Goal: Task Accomplishment & Management: Manage account settings

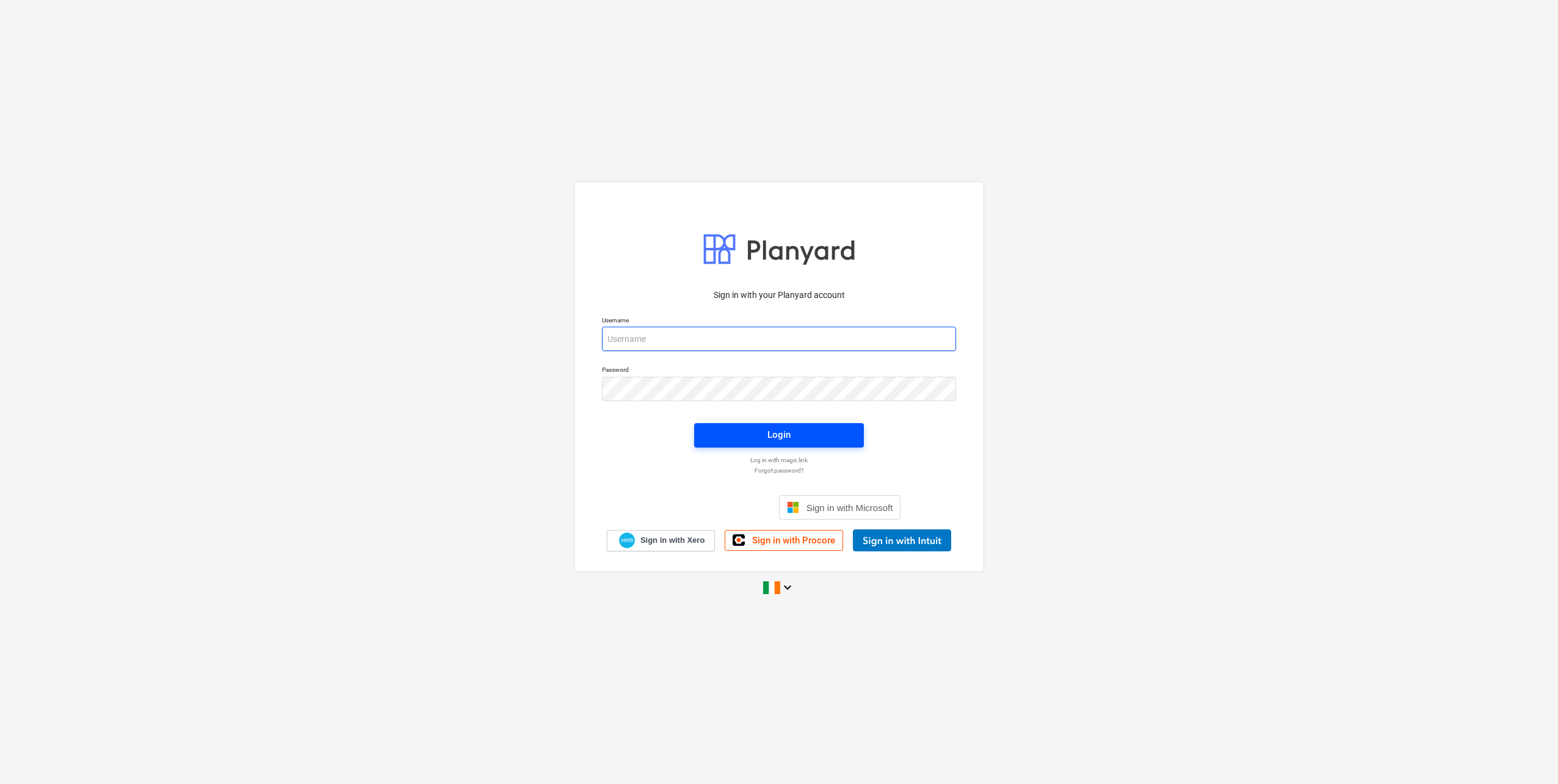
type input "[EMAIL_ADDRESS][DOMAIN_NAME]"
click at [758, 431] on span "Login" at bounding box center [779, 434] width 140 height 16
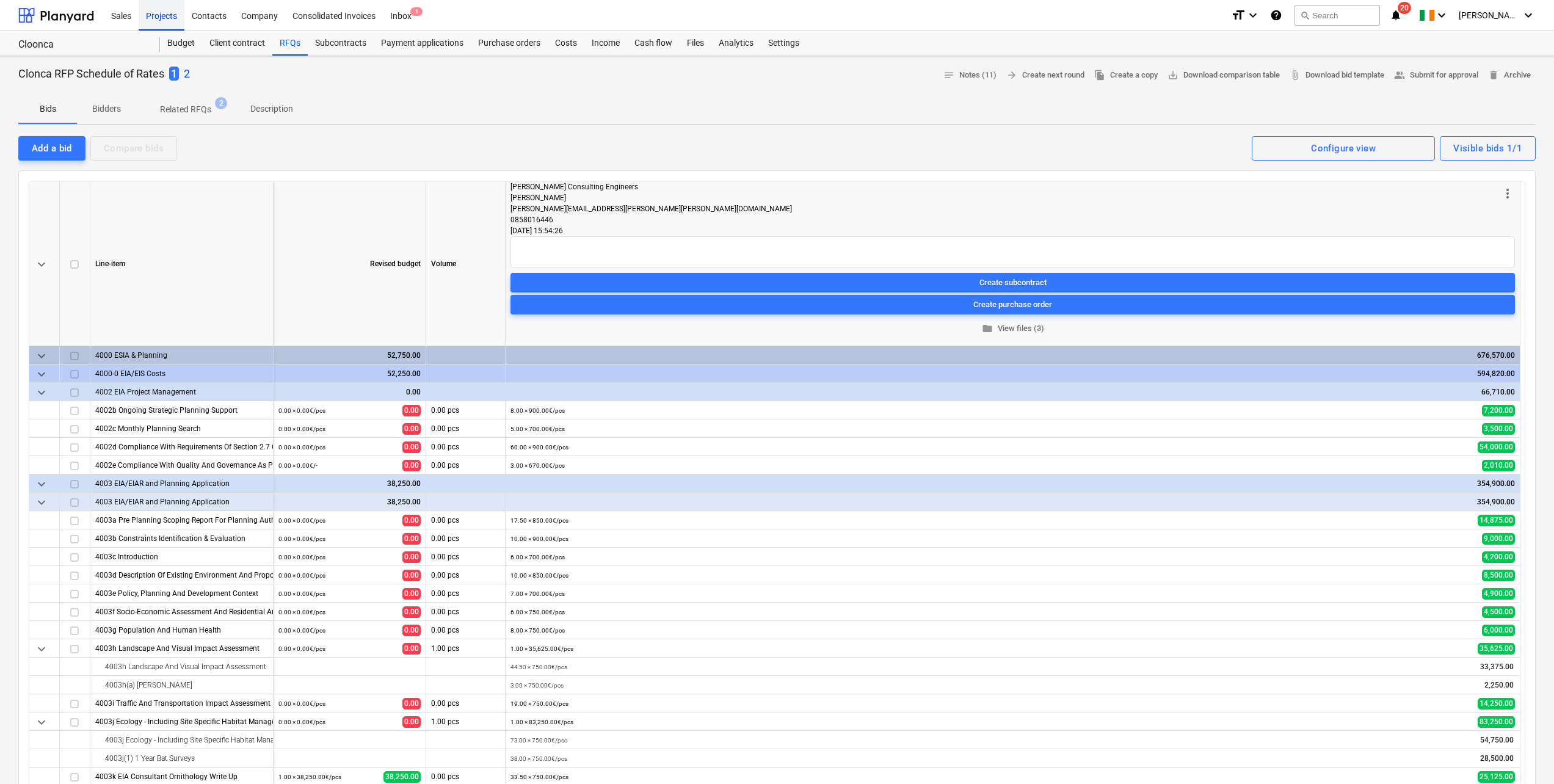
click at [161, 16] on div "Projects" at bounding box center [161, 14] width 46 height 32
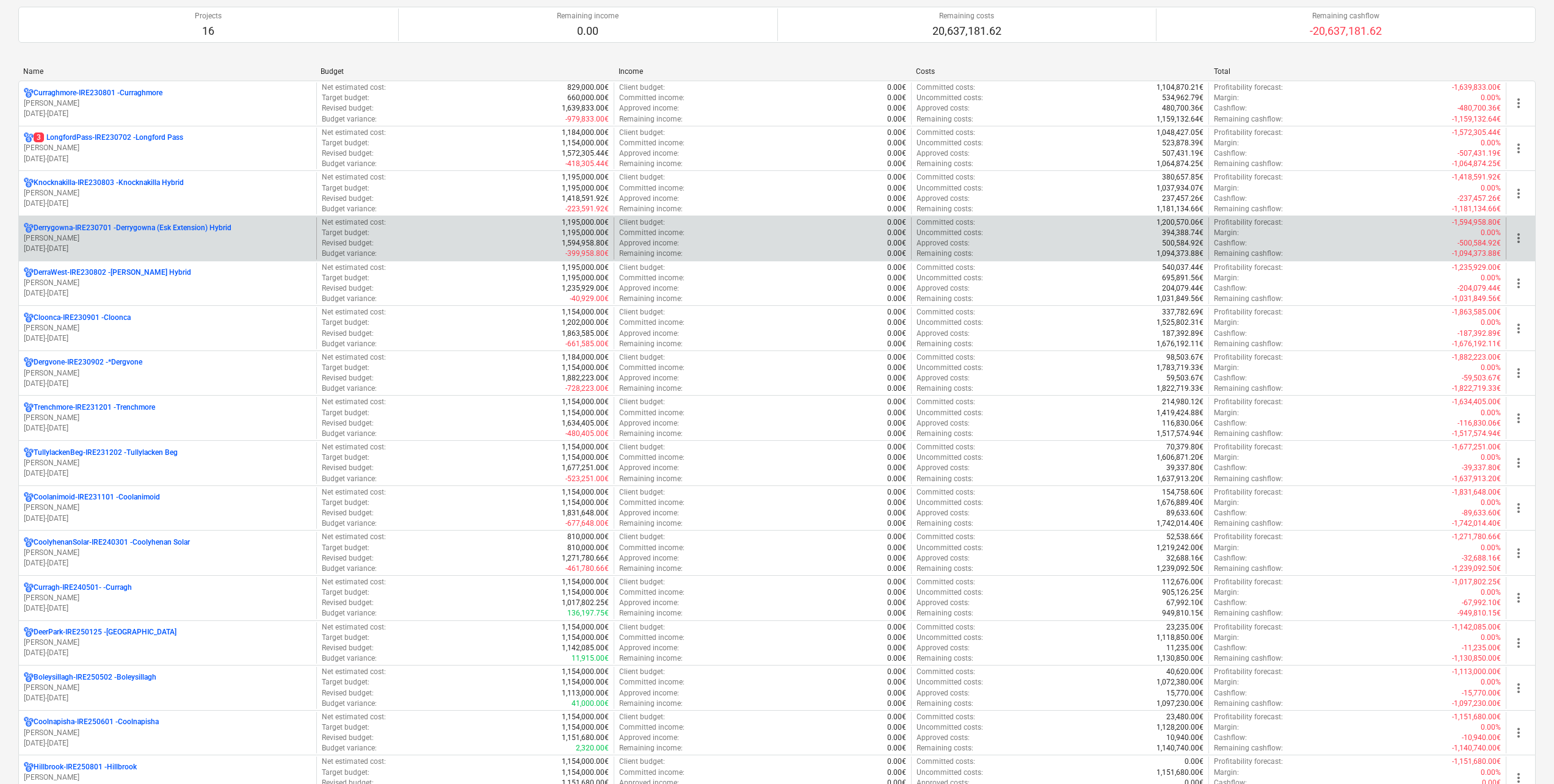
scroll to position [122, 0]
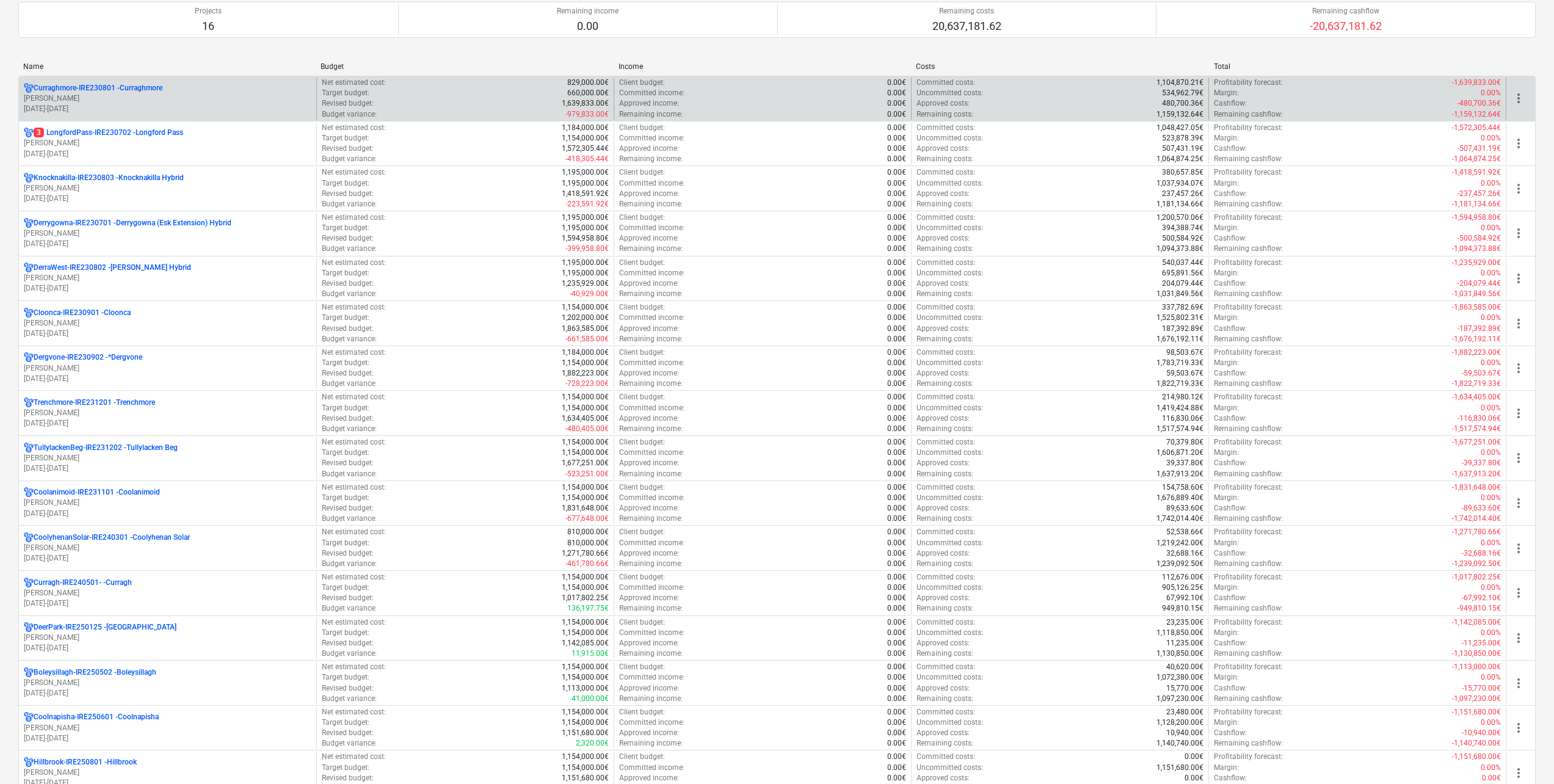
click at [200, 95] on p "[PERSON_NAME]" at bounding box center [167, 98] width 287 height 11
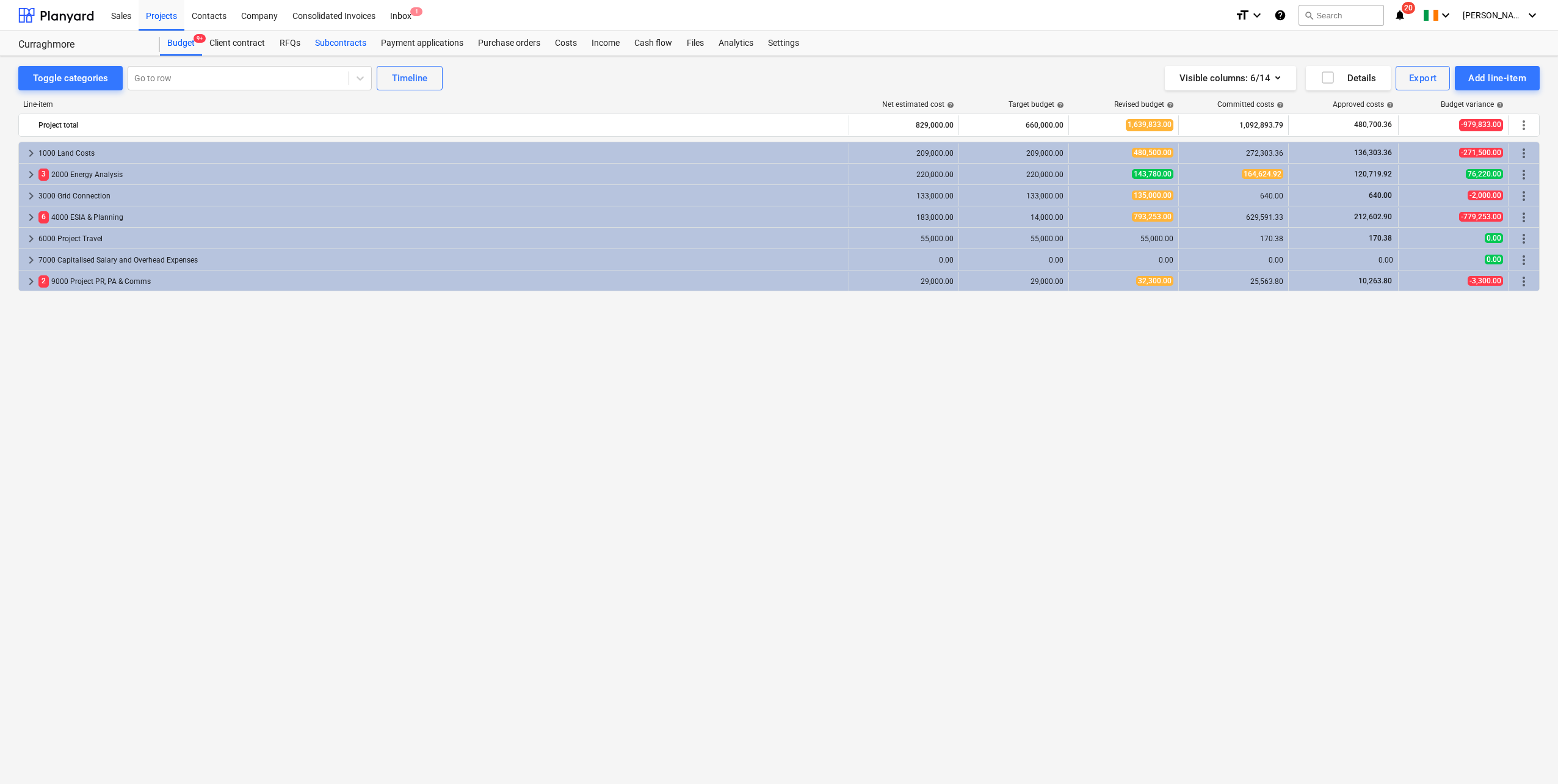
click at [328, 37] on div "Subcontracts" at bounding box center [340, 44] width 66 height 25
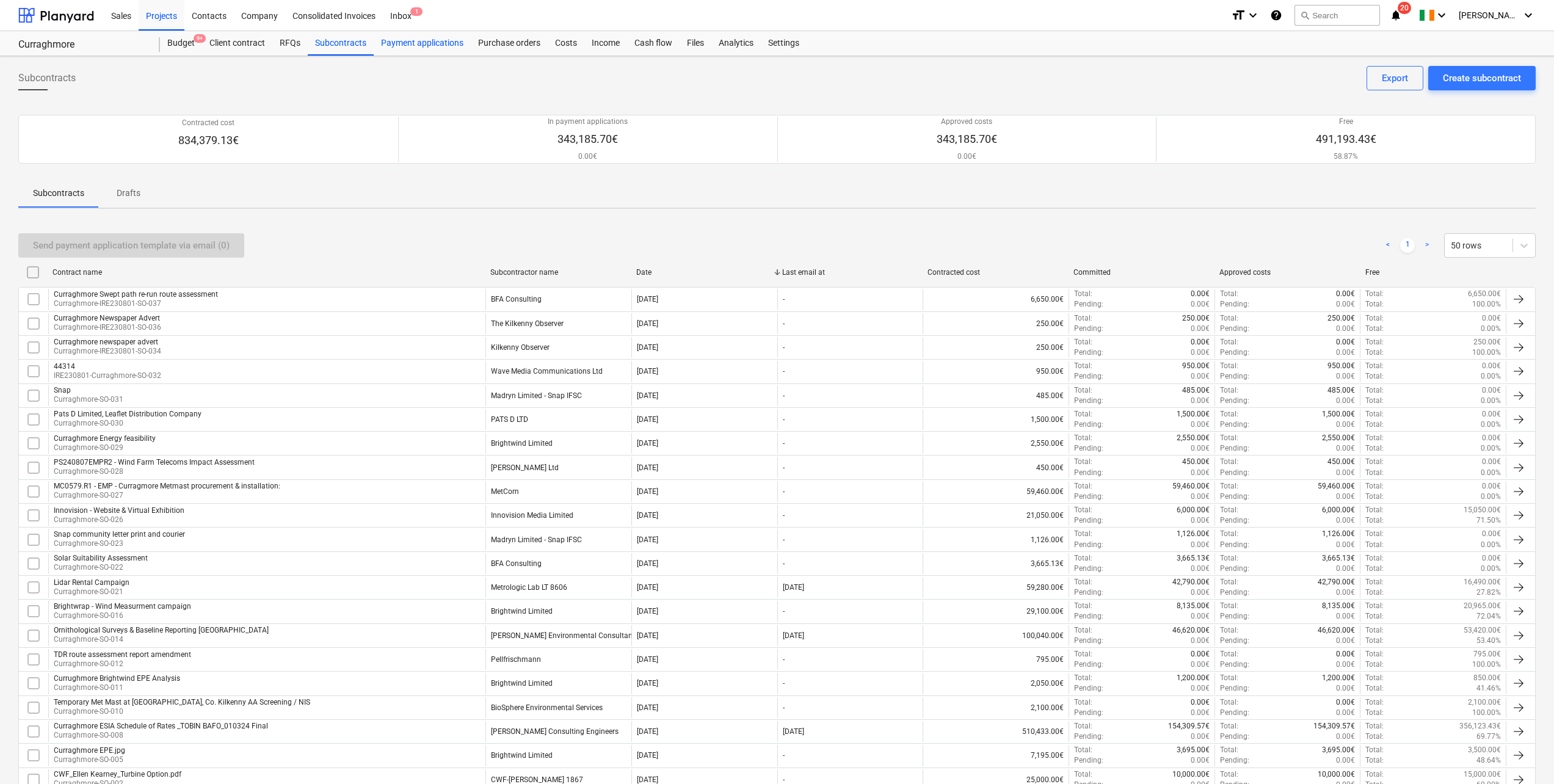
click at [402, 45] on div "Payment applications" at bounding box center [422, 44] width 97 height 25
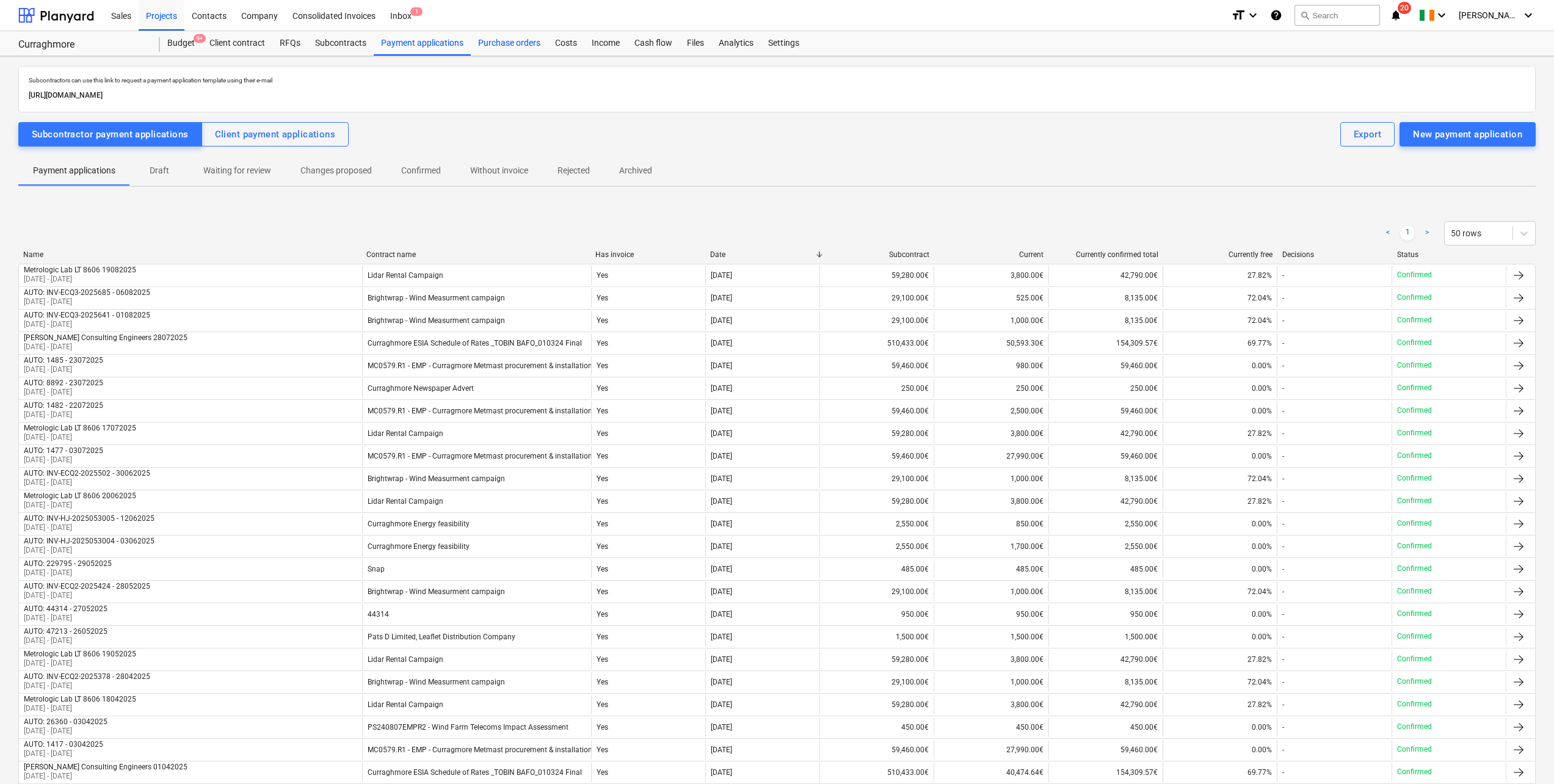
click at [500, 44] on div "Purchase orders" at bounding box center [509, 44] width 77 height 25
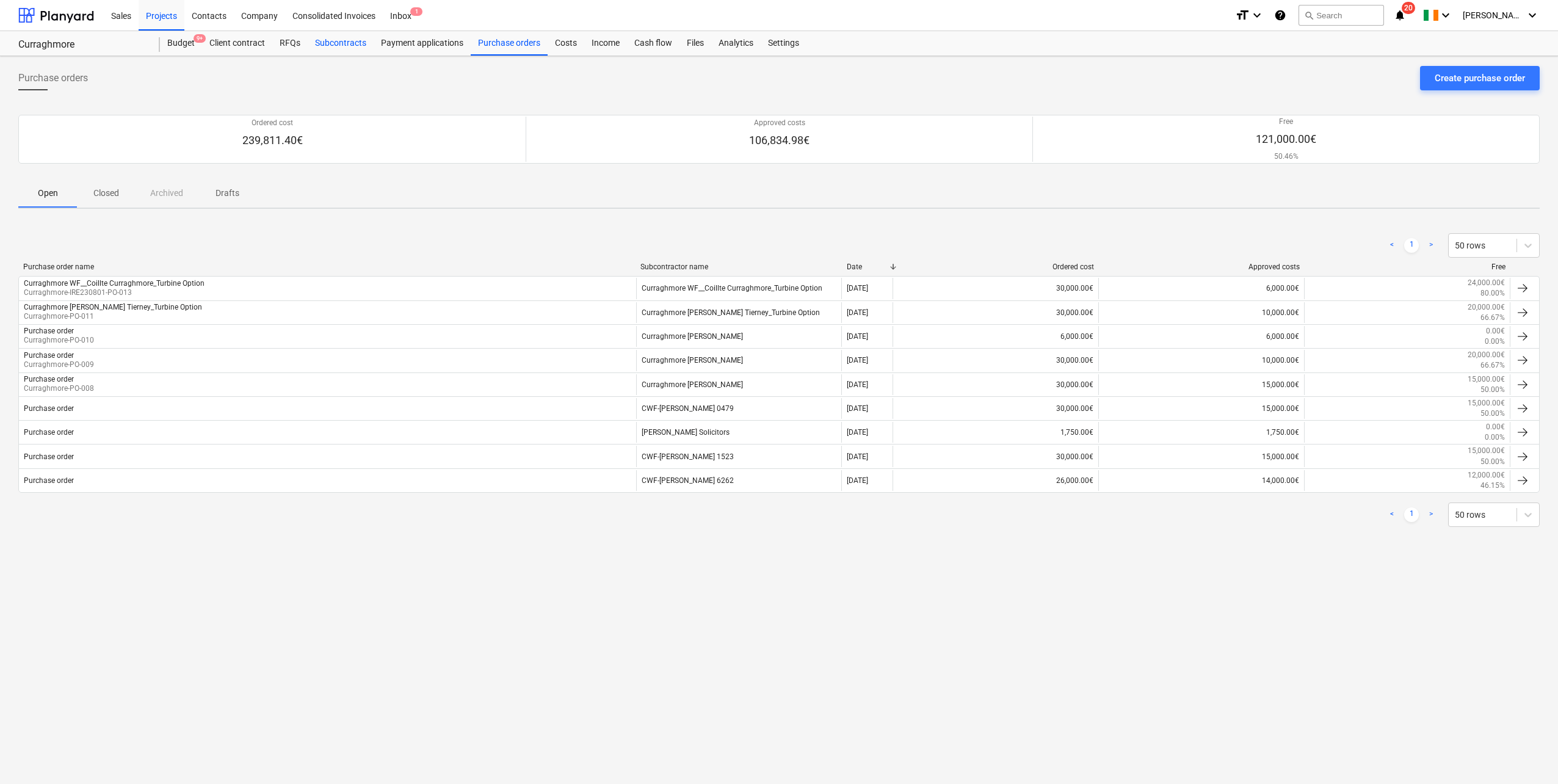
click at [335, 43] on div "Subcontracts" at bounding box center [340, 44] width 66 height 25
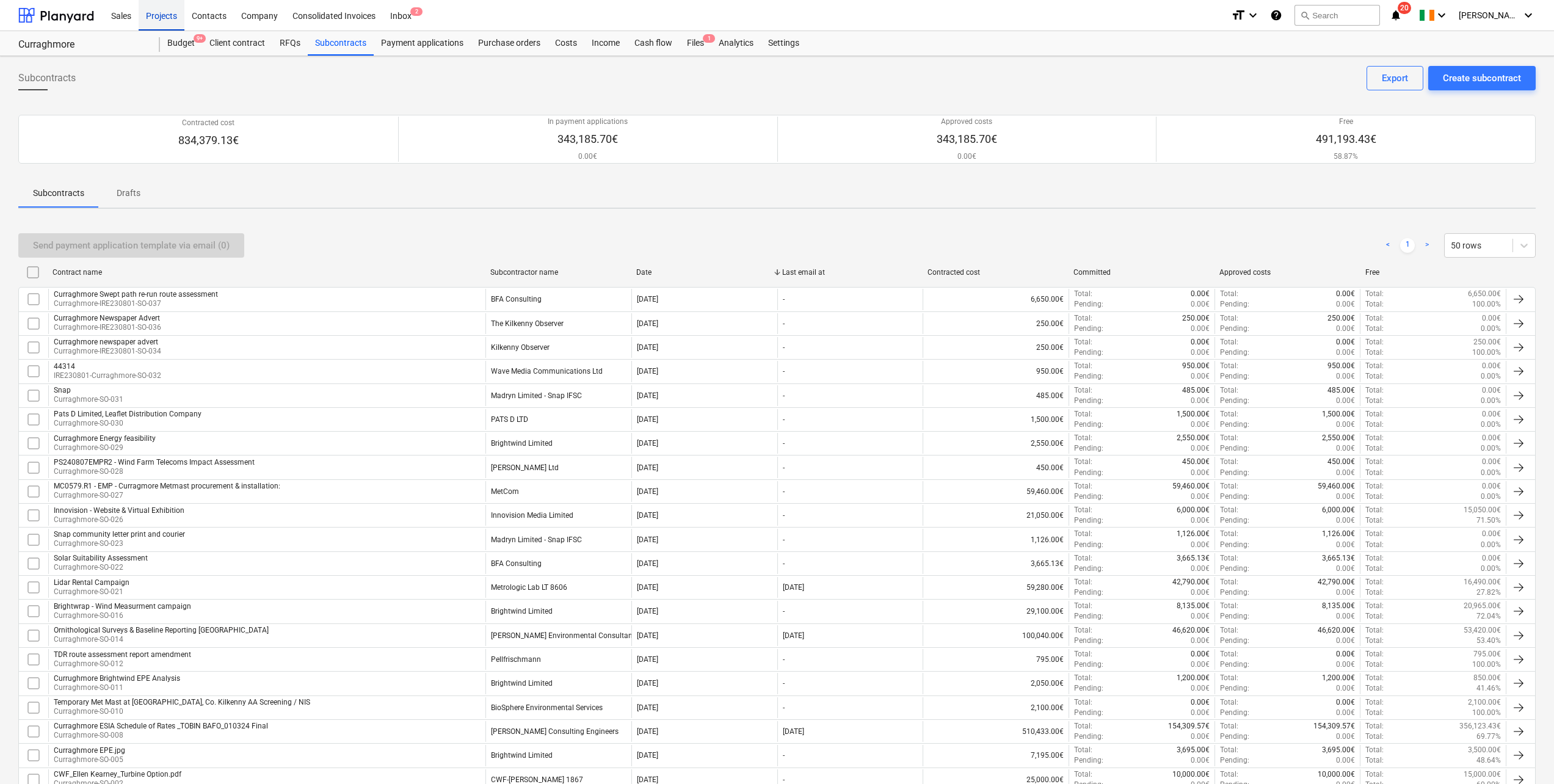
click at [155, 20] on div "Projects" at bounding box center [161, 14] width 46 height 32
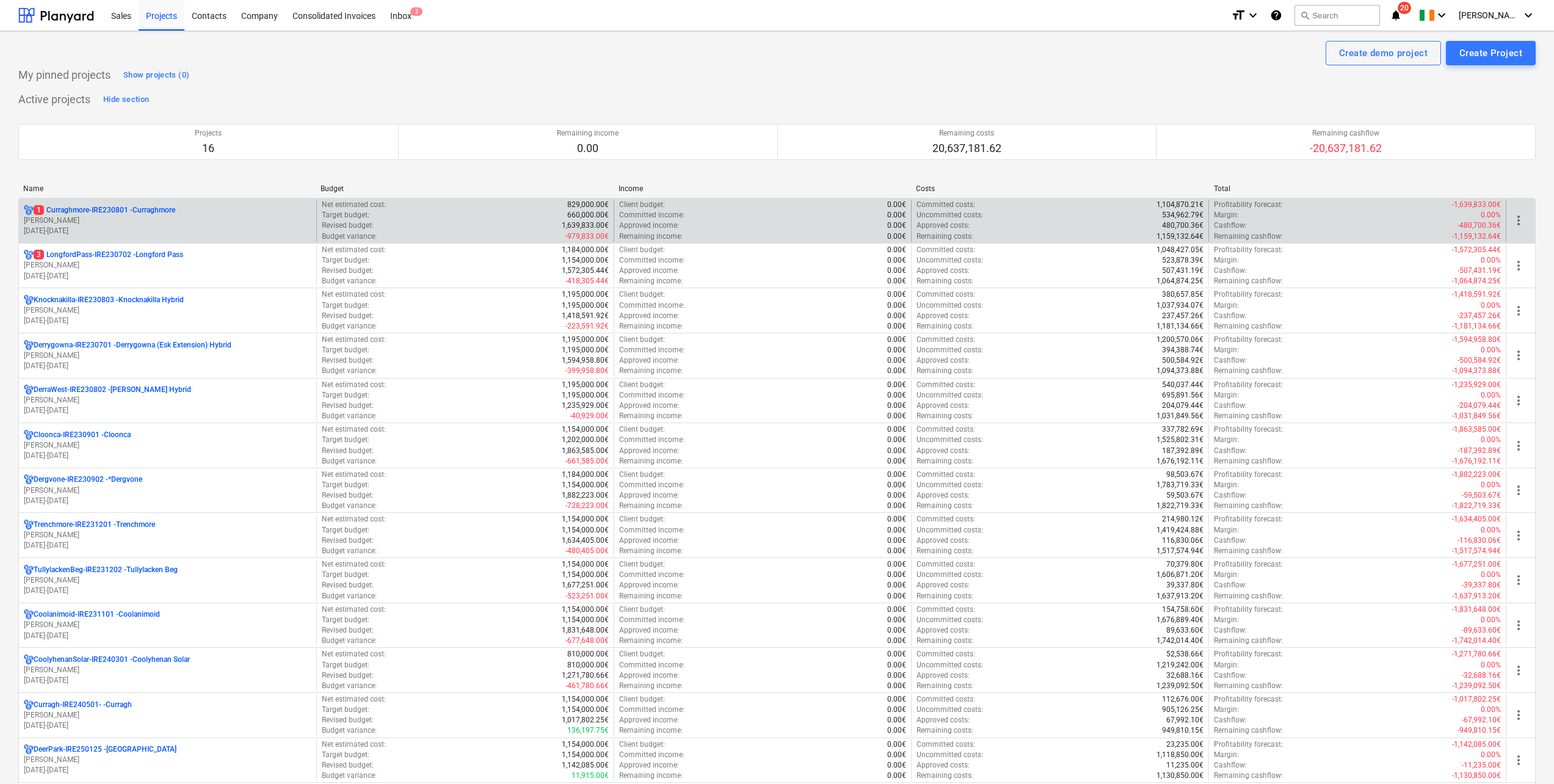
click at [104, 216] on p "[PERSON_NAME]" at bounding box center [167, 221] width 287 height 11
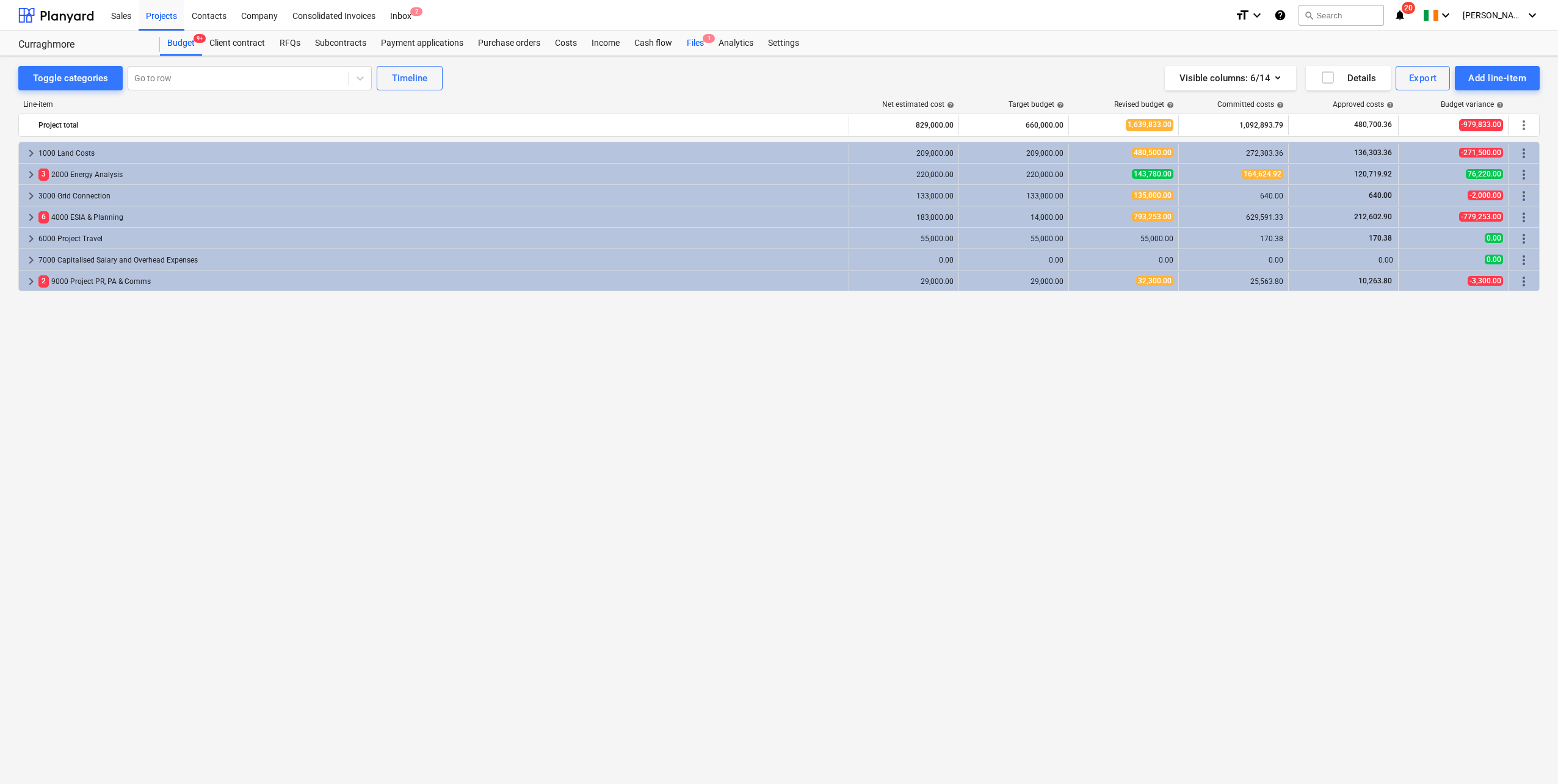
click at [693, 48] on div "Files 1" at bounding box center [694, 44] width 32 height 25
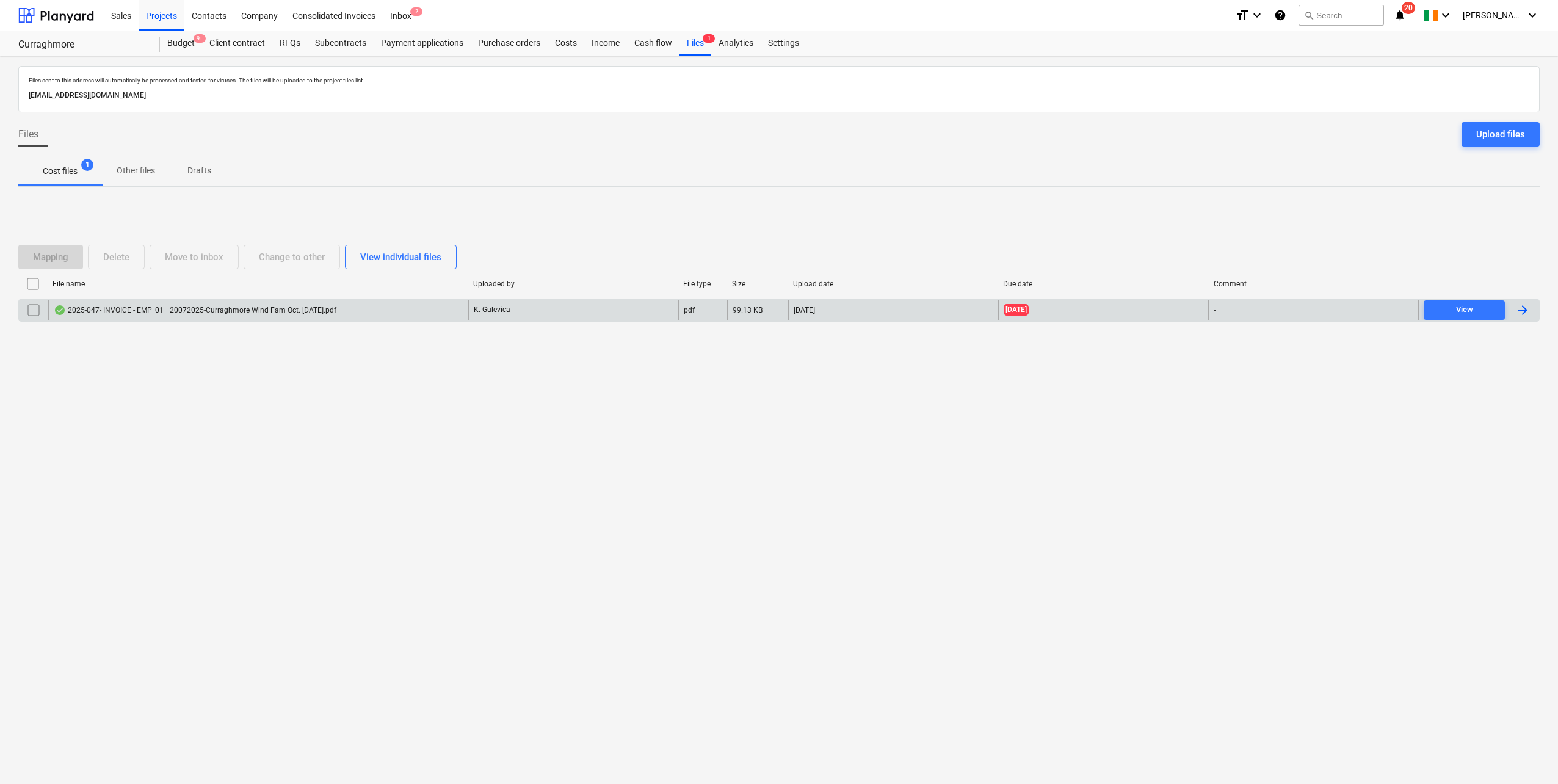
click at [214, 312] on div "2025-047- INVOICE - EMP_01__20072025-Curraghmore Wind Fam Oct. [DATE].pdf" at bounding box center [195, 310] width 283 height 10
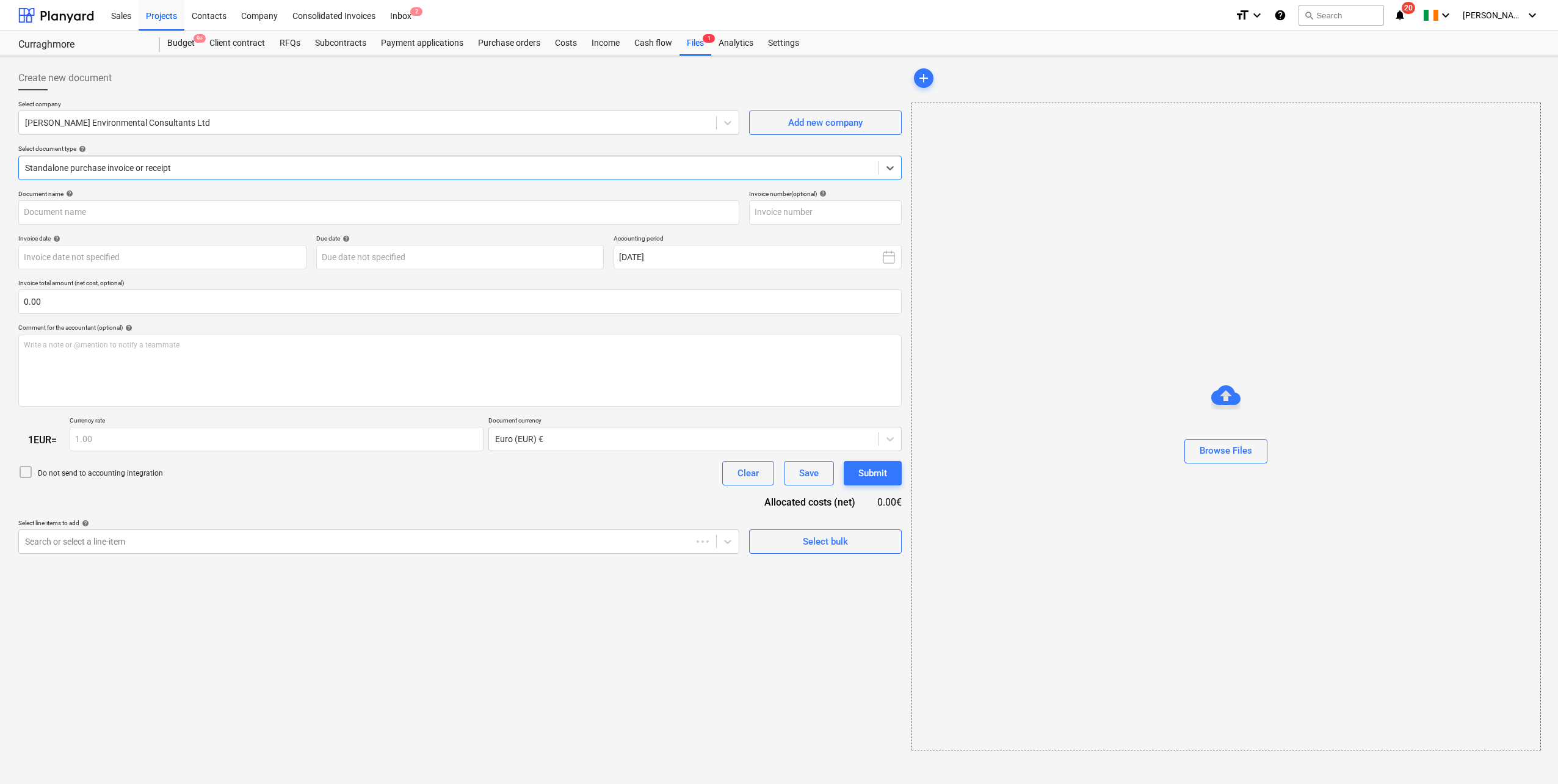
type input "2025047"
type input "[DATE]"
click at [163, 9] on div "Projects" at bounding box center [161, 14] width 46 height 32
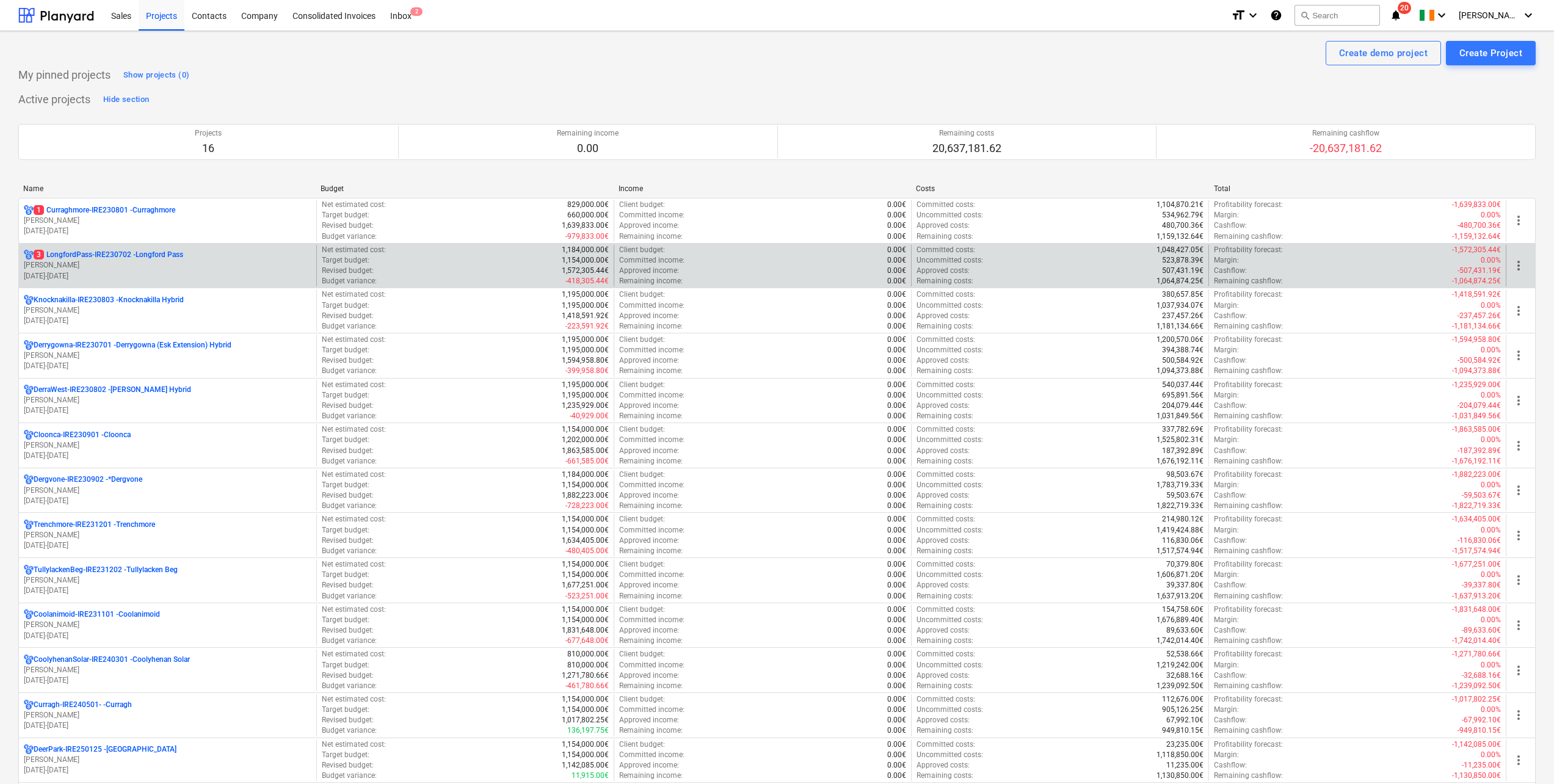
click at [132, 265] on p "[PERSON_NAME]" at bounding box center [167, 265] width 287 height 11
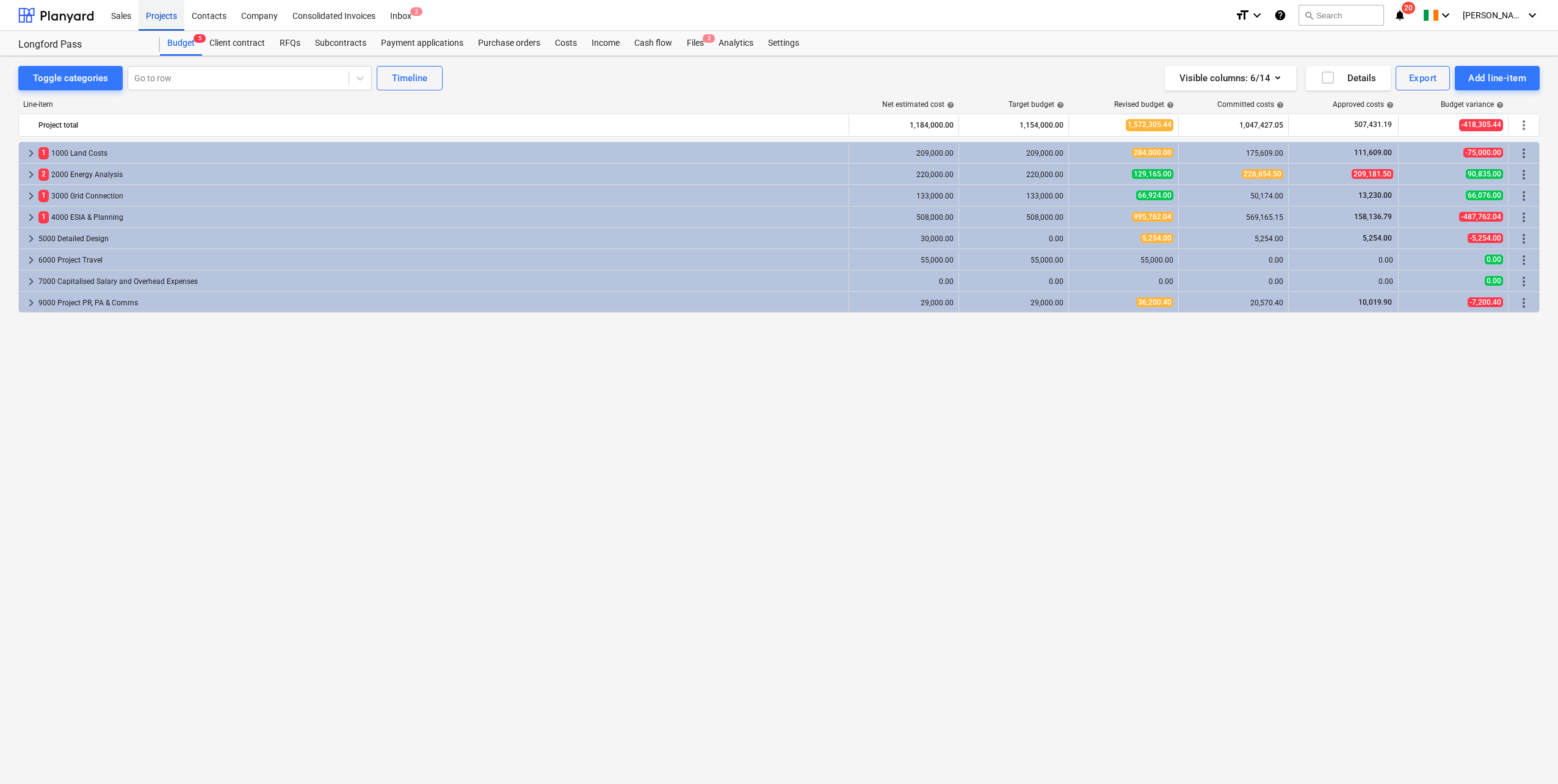
drag, startPoint x: 160, startPoint y: 13, endPoint x: 157, endPoint y: 30, distance: 17.3
click at [160, 13] on div "Projects" at bounding box center [161, 14] width 46 height 32
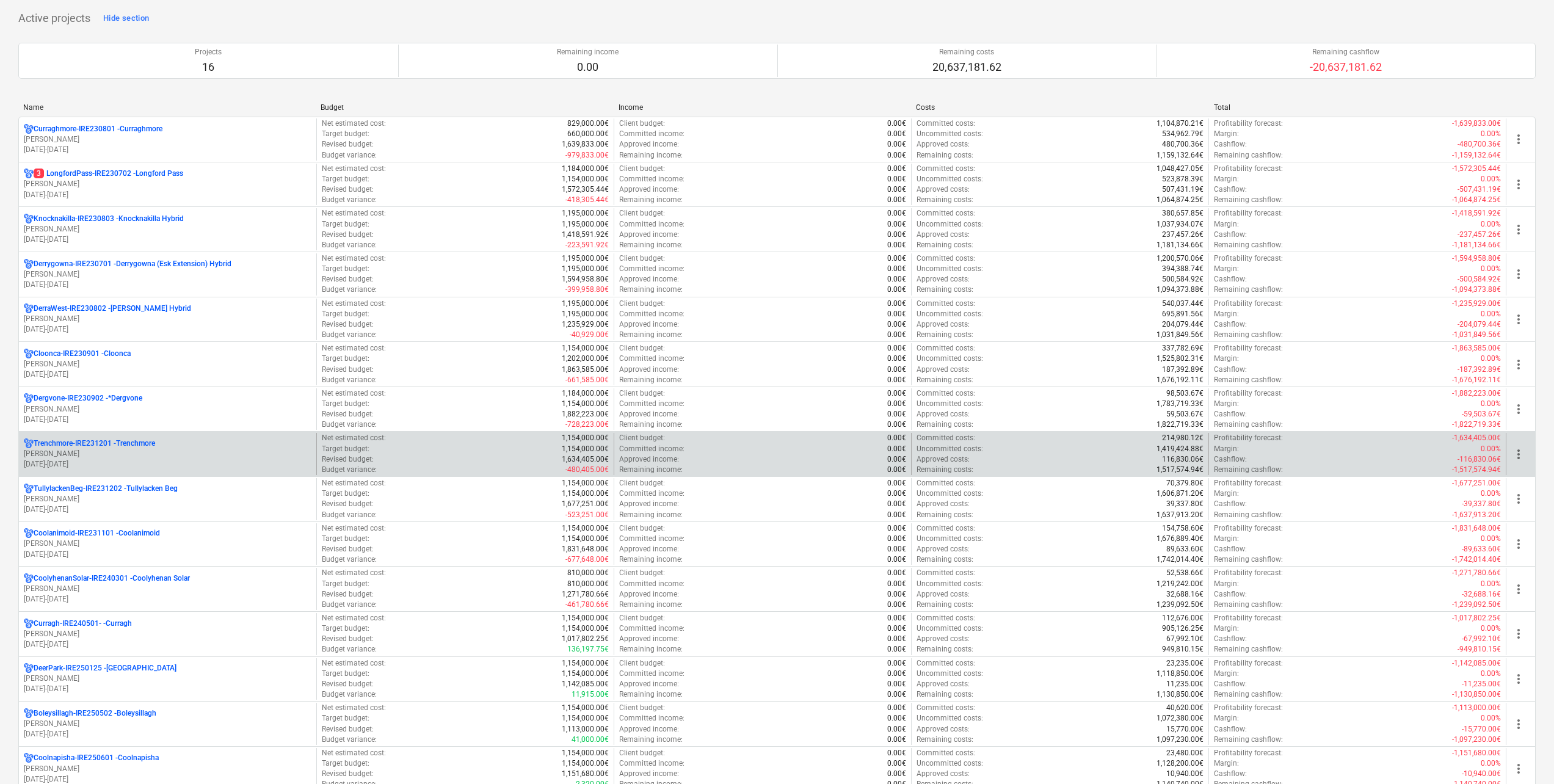
scroll to position [61, 0]
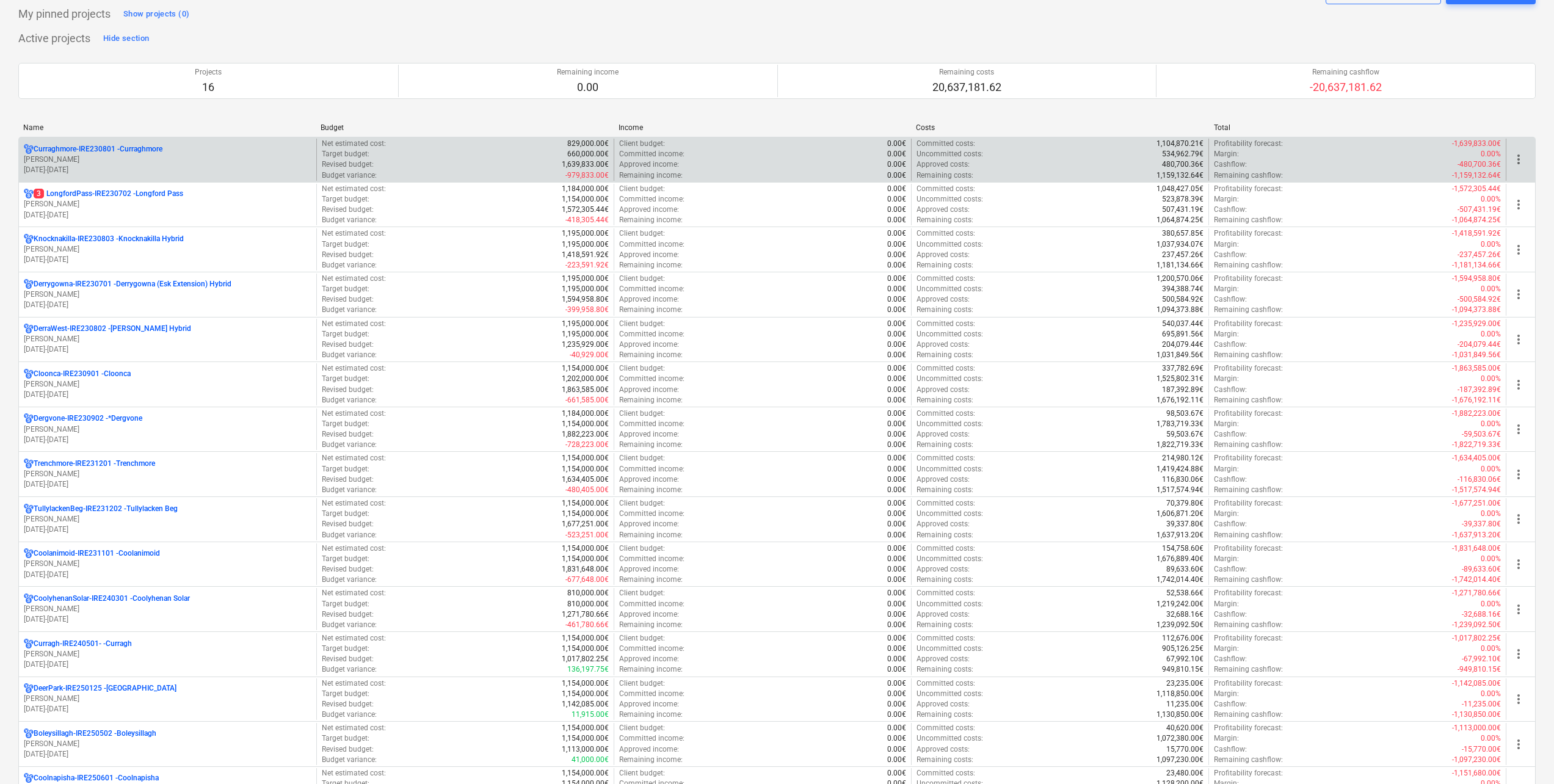
click at [97, 167] on p "[DATE] - [DATE]" at bounding box center [167, 170] width 287 height 11
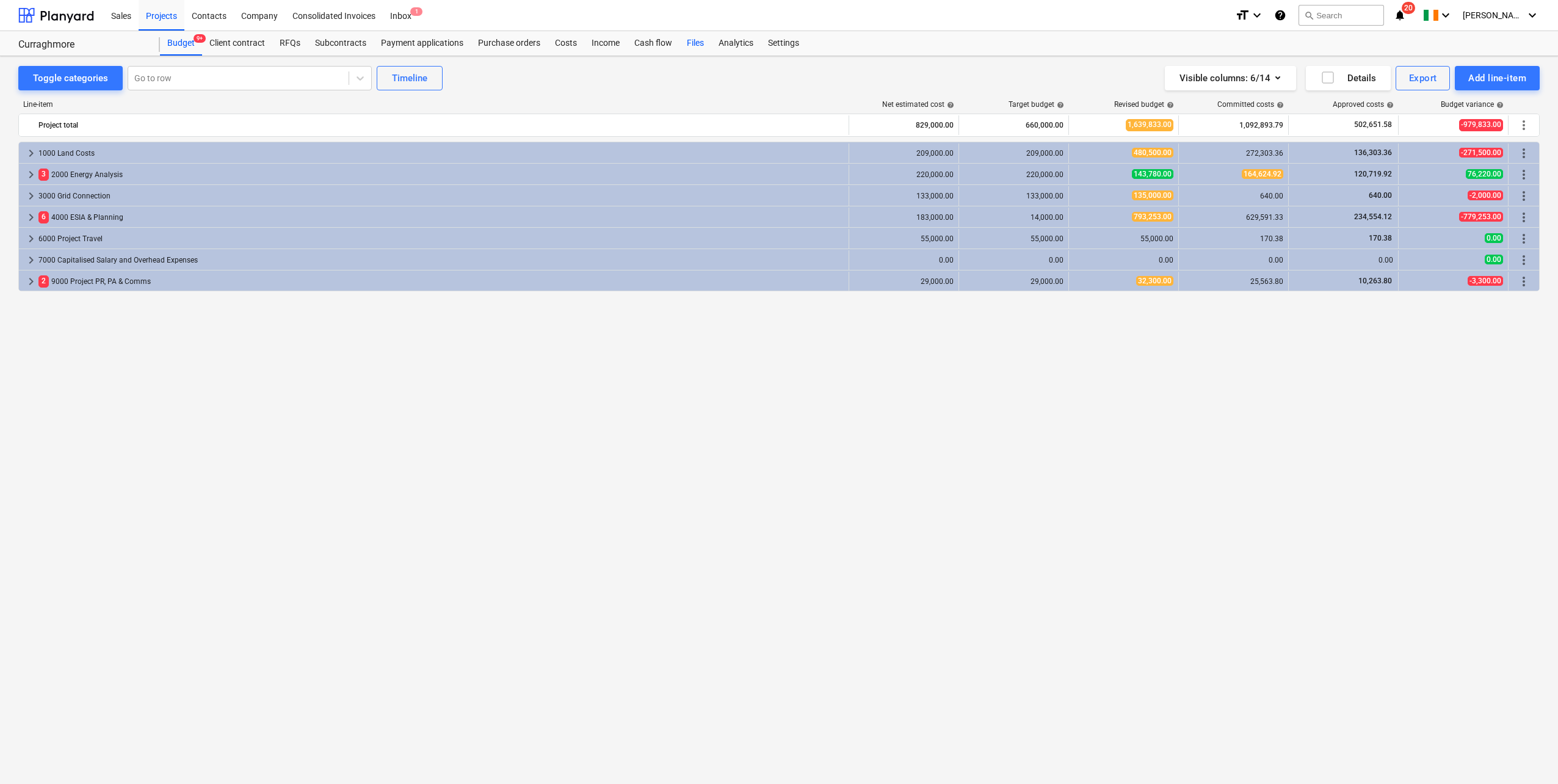
click at [697, 43] on div "Files" at bounding box center [694, 44] width 32 height 25
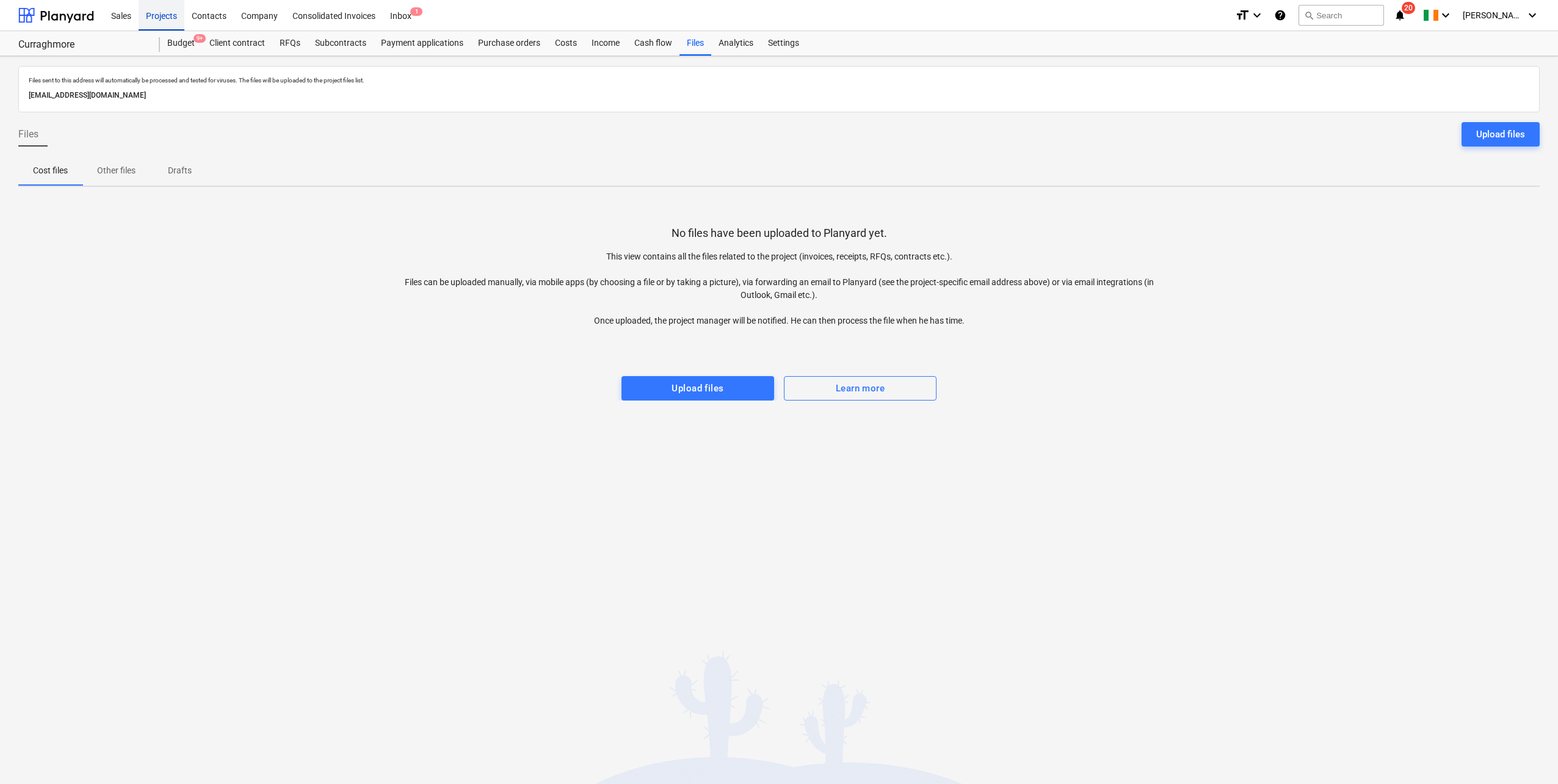
click at [165, 16] on div "Projects" at bounding box center [161, 14] width 46 height 32
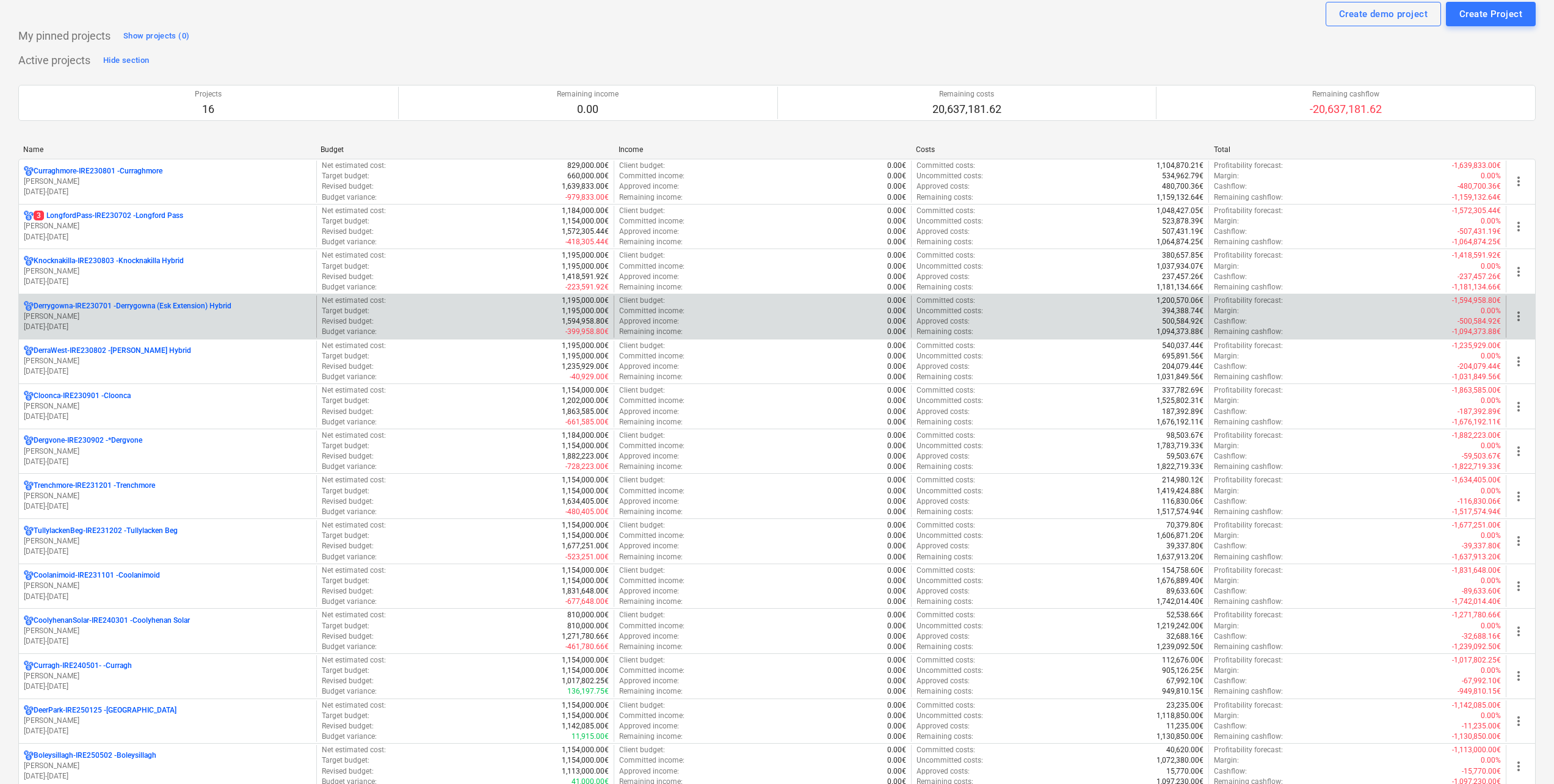
scroll to position [61, 0]
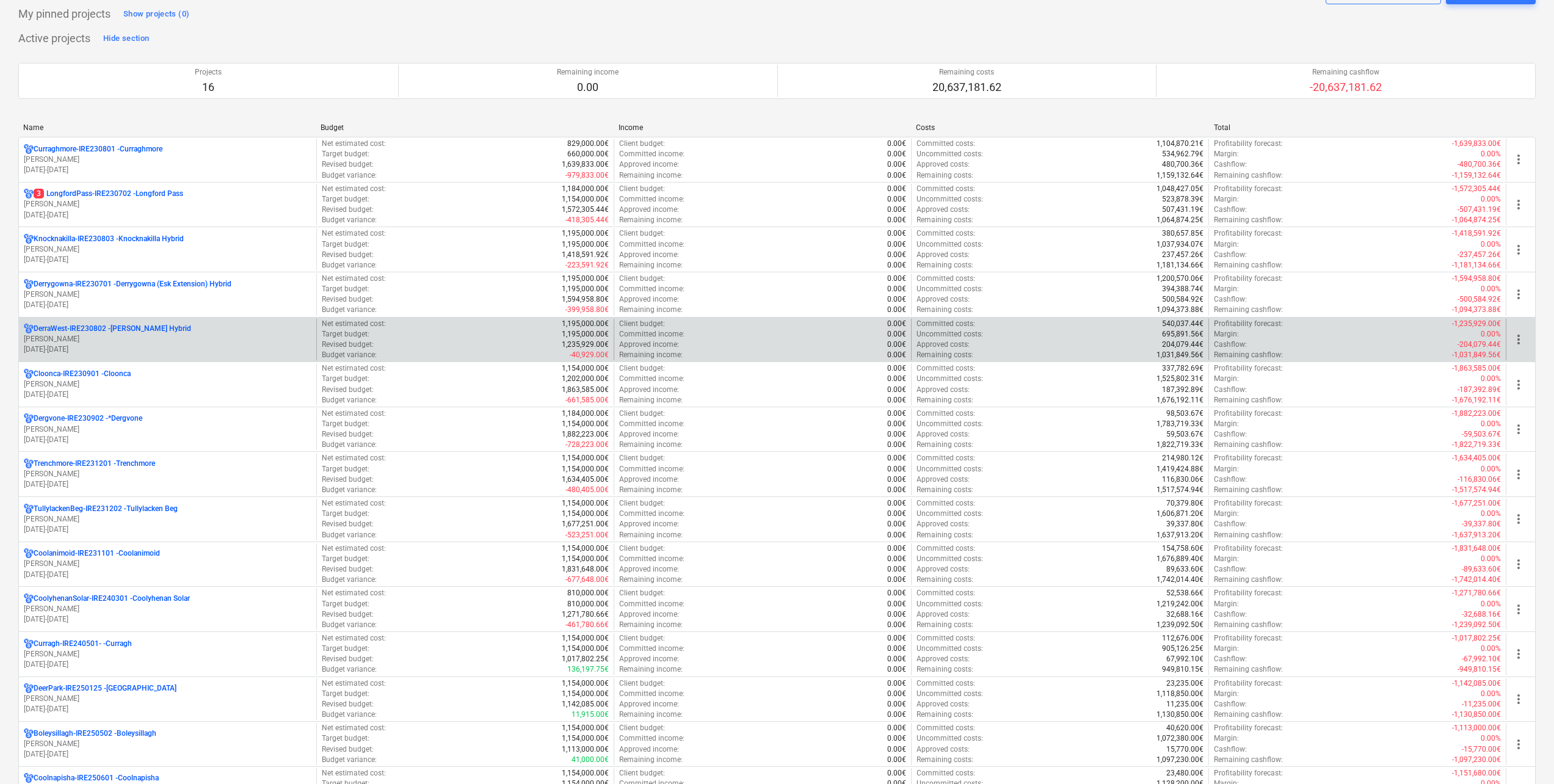
click at [141, 350] on p "[DATE] - [DATE]" at bounding box center [167, 349] width 287 height 11
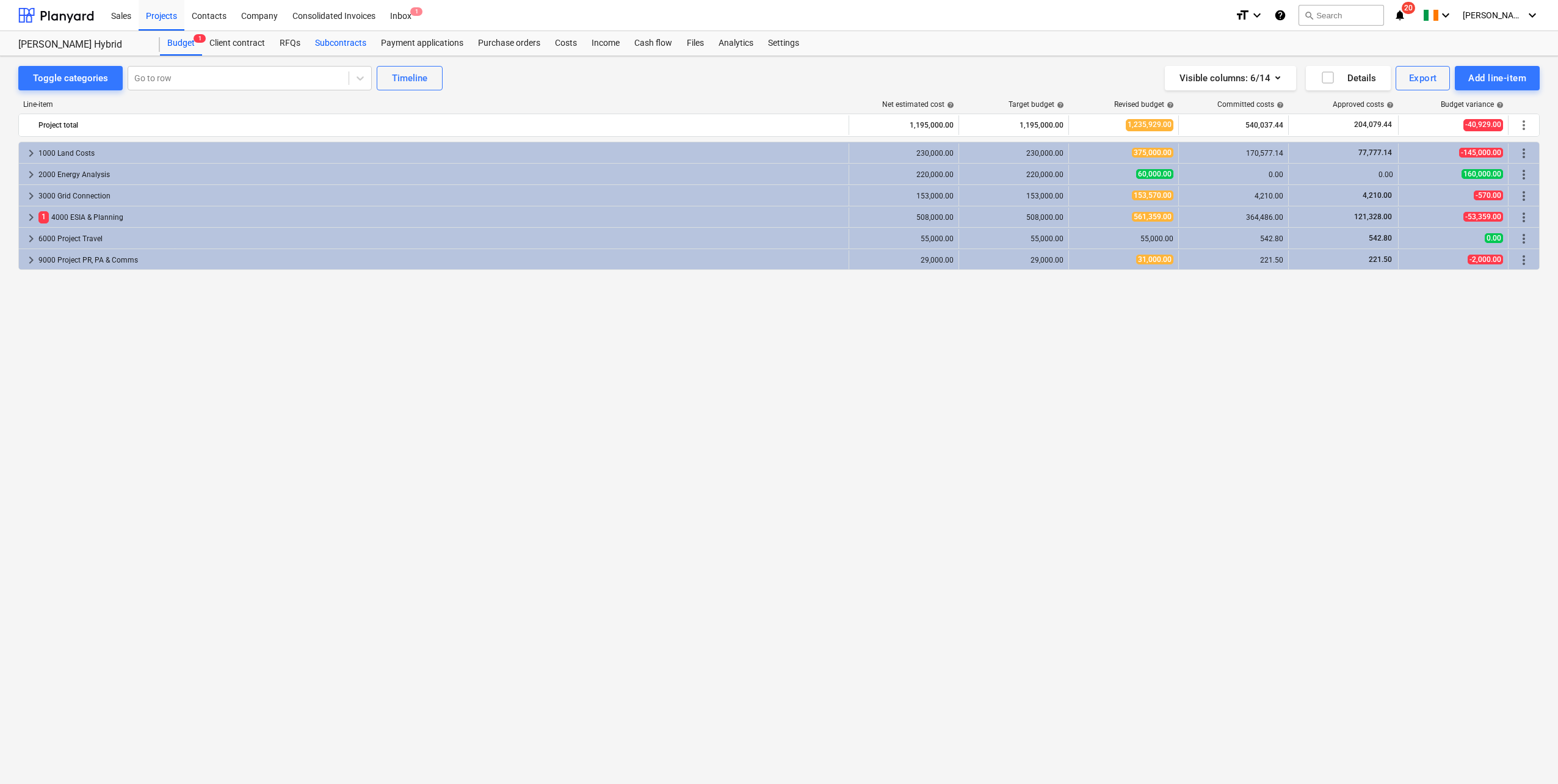
click at [337, 37] on div "Subcontracts" at bounding box center [340, 44] width 66 height 25
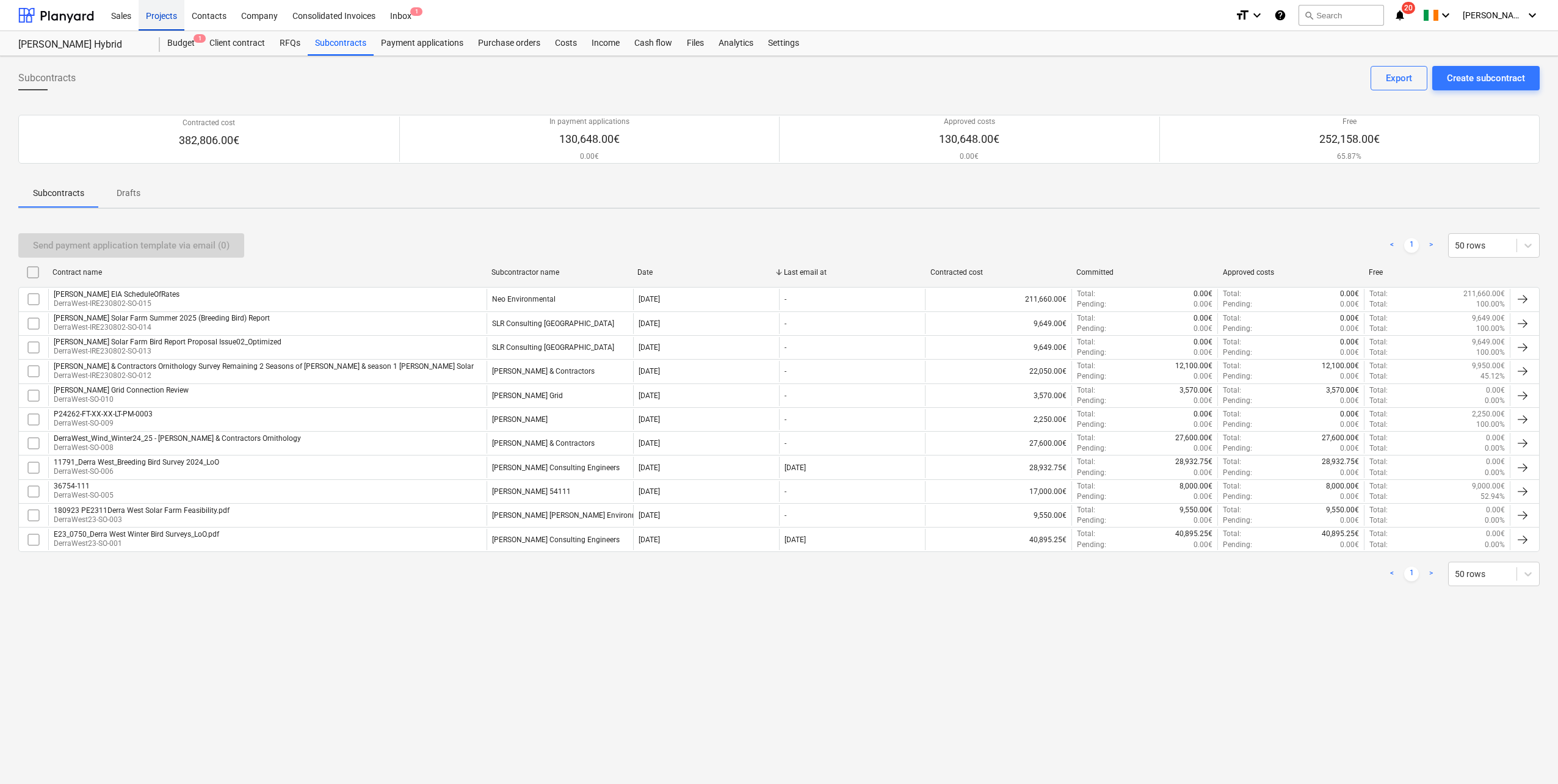
click at [164, 14] on div "Projects" at bounding box center [161, 14] width 46 height 32
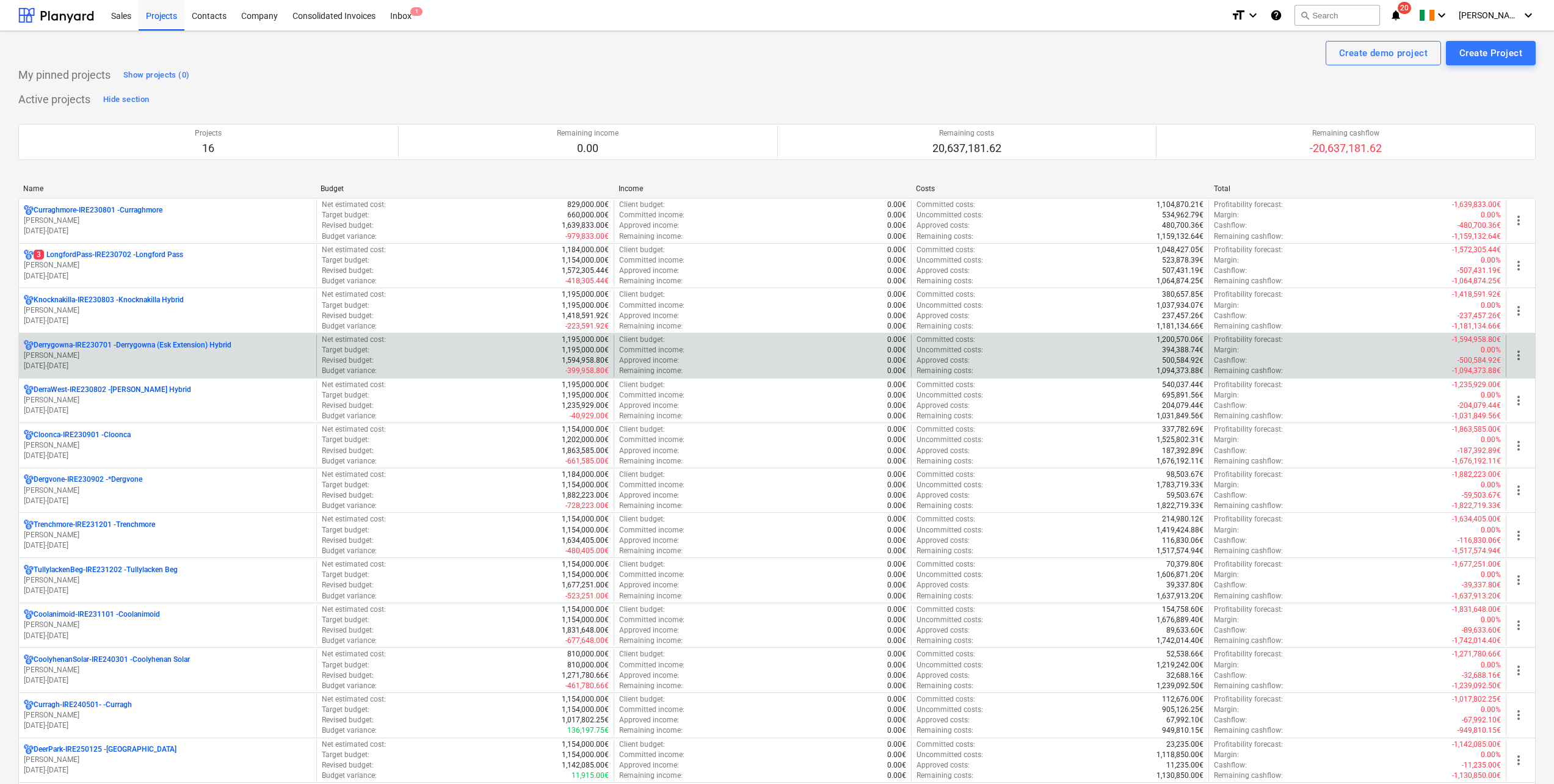
scroll to position [183, 0]
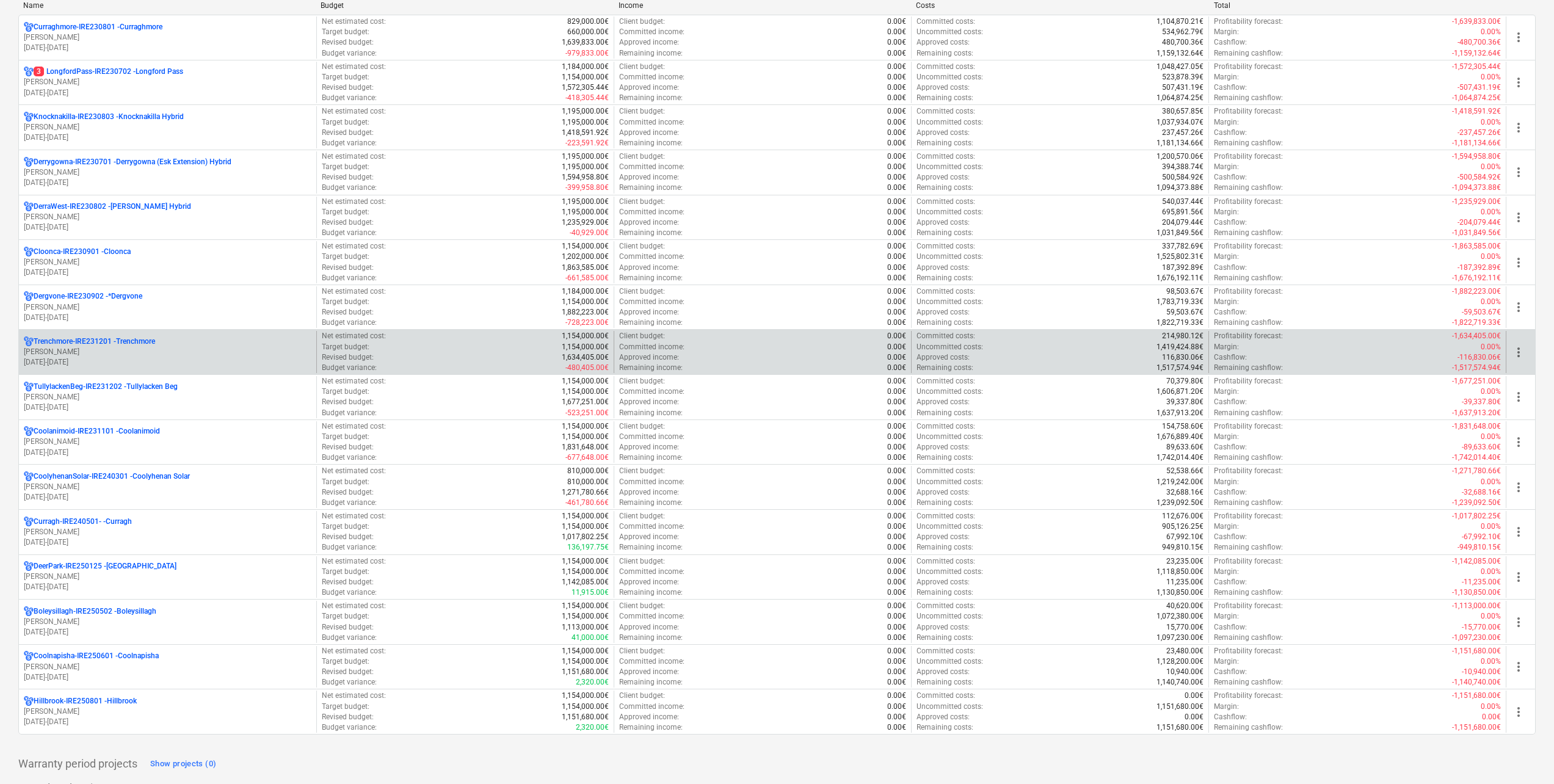
click at [168, 350] on p "[PERSON_NAME]" at bounding box center [167, 351] width 287 height 11
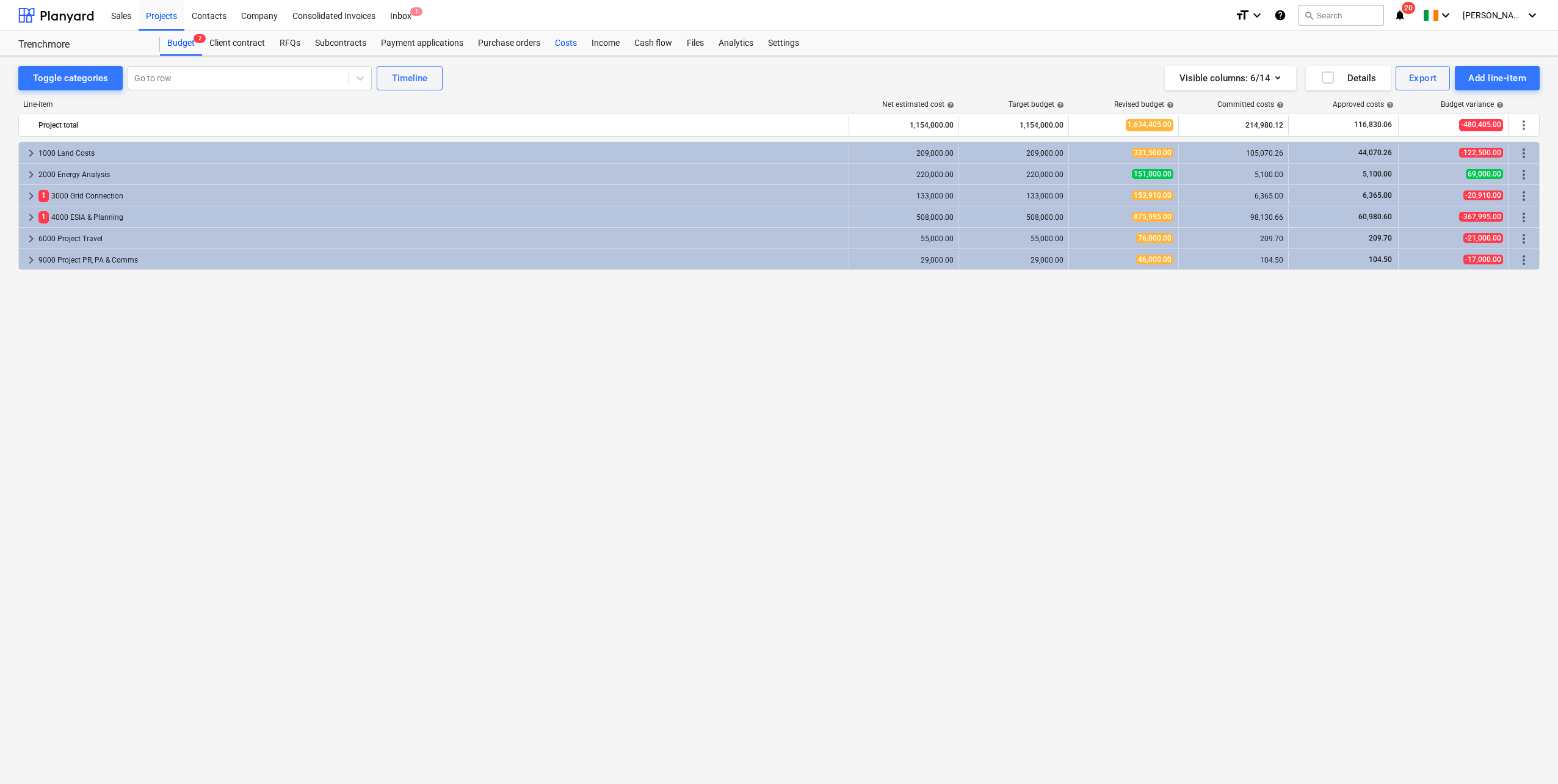
click at [567, 43] on div "Costs" at bounding box center [566, 44] width 36 height 25
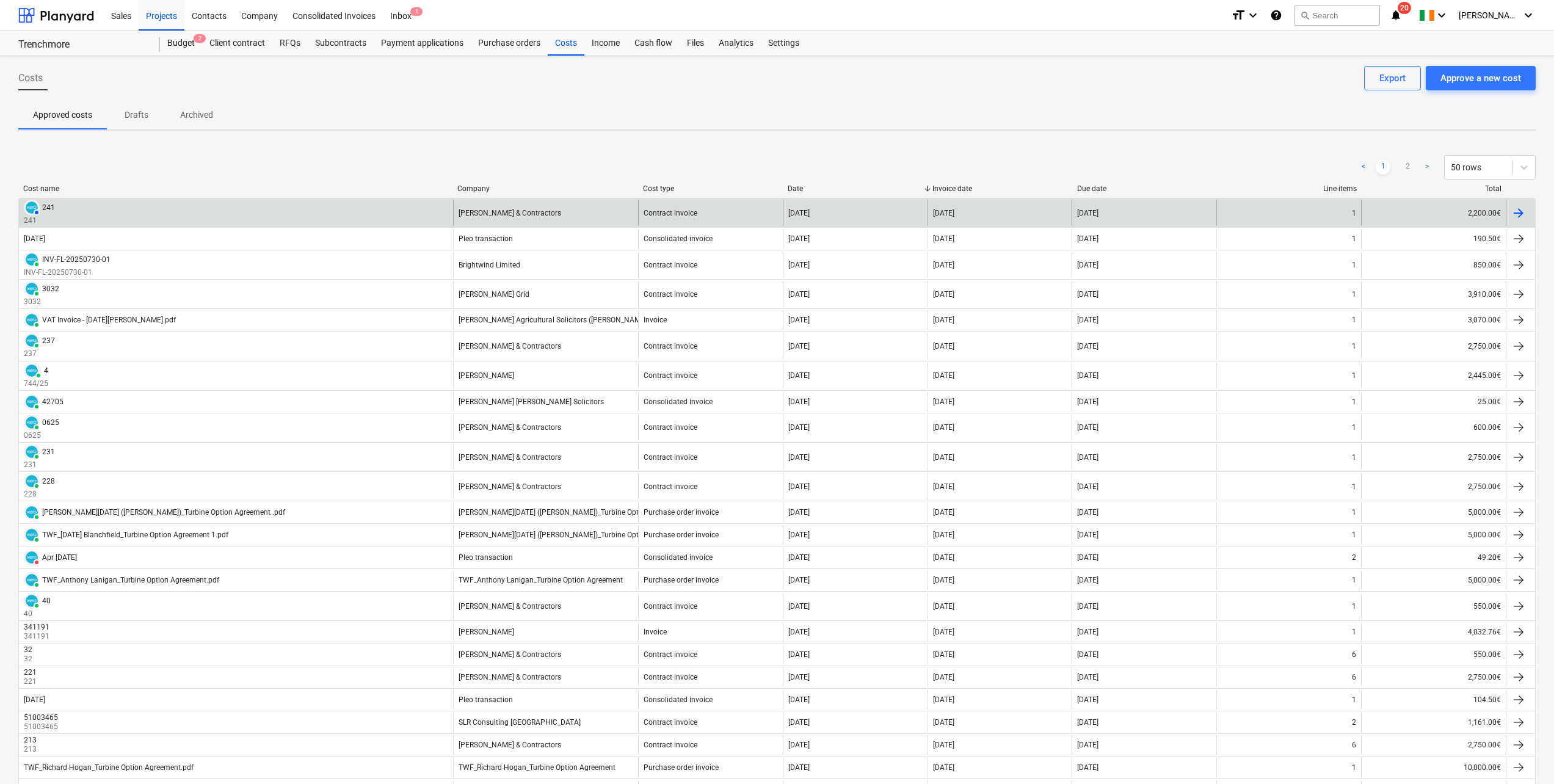
click at [386, 213] on div "AUTHORISED 241 241" at bounding box center [236, 212] width 434 height 26
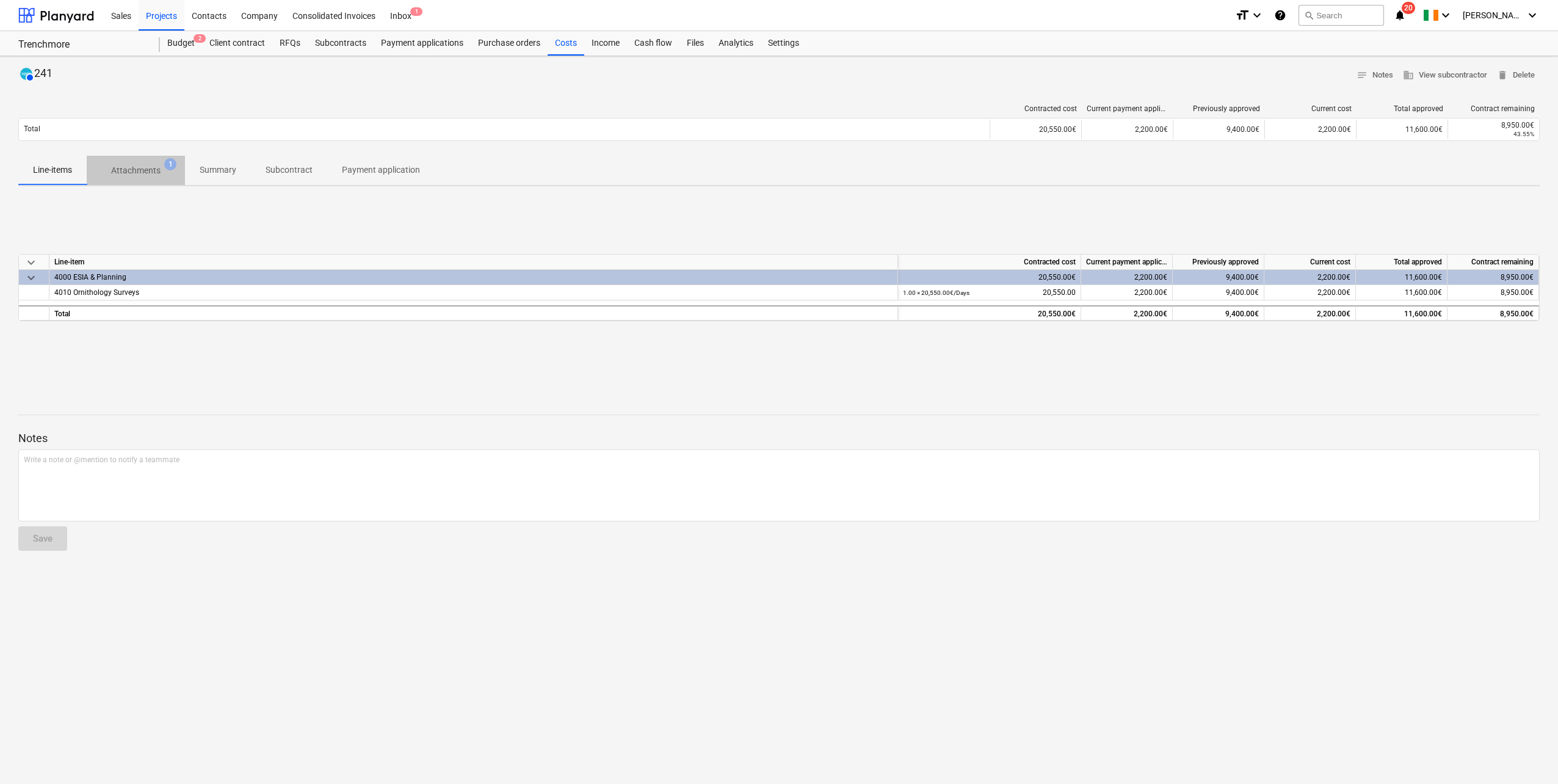
click at [152, 172] on p "Attachments" at bounding box center [136, 170] width 50 height 12
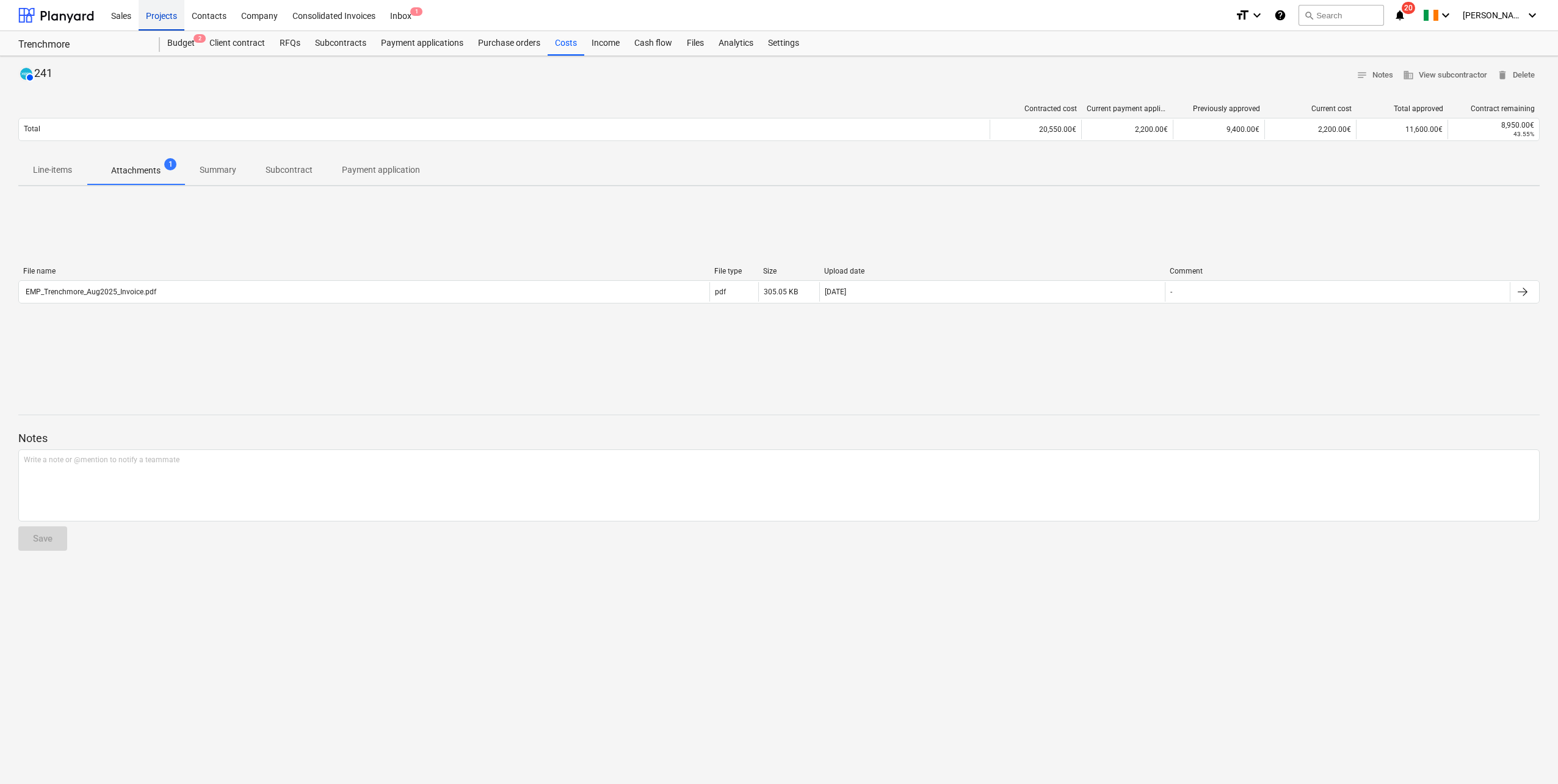
click at [175, 18] on div "Projects" at bounding box center [161, 14] width 46 height 32
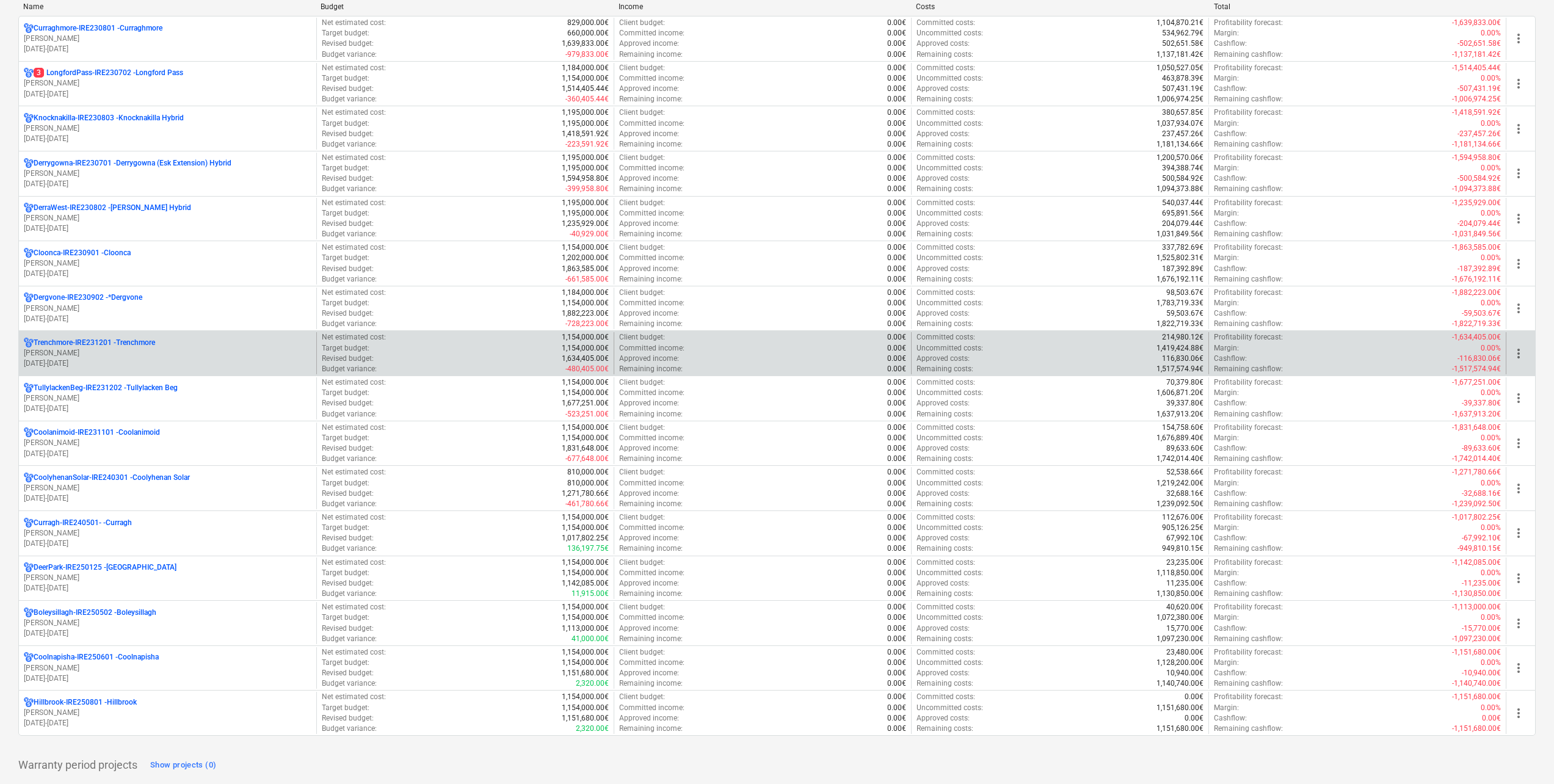
scroll to position [183, 0]
click at [161, 357] on p "[DATE] - [DATE]" at bounding box center [167, 362] width 287 height 11
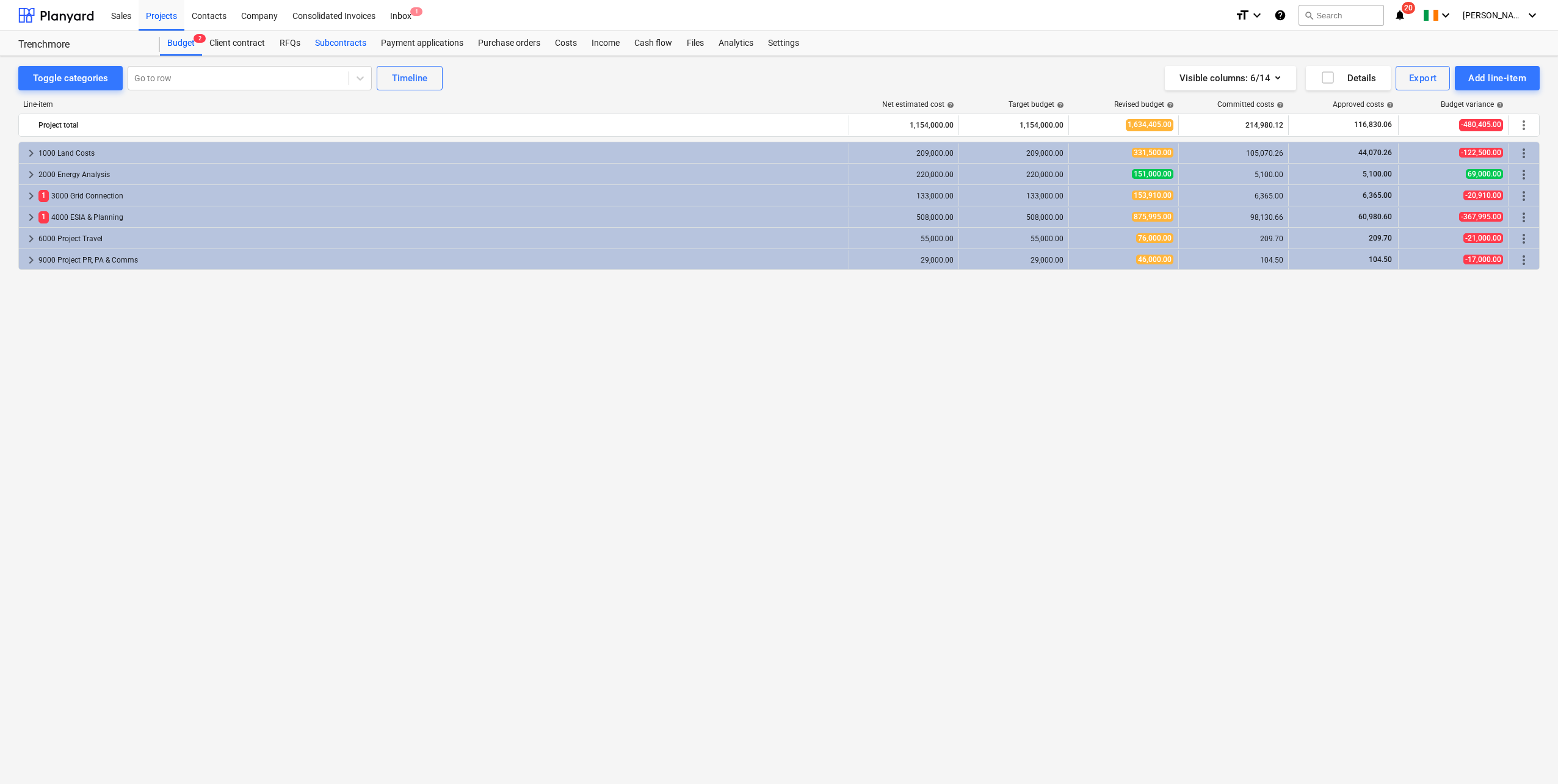
click at [345, 44] on div "Subcontracts" at bounding box center [340, 44] width 66 height 25
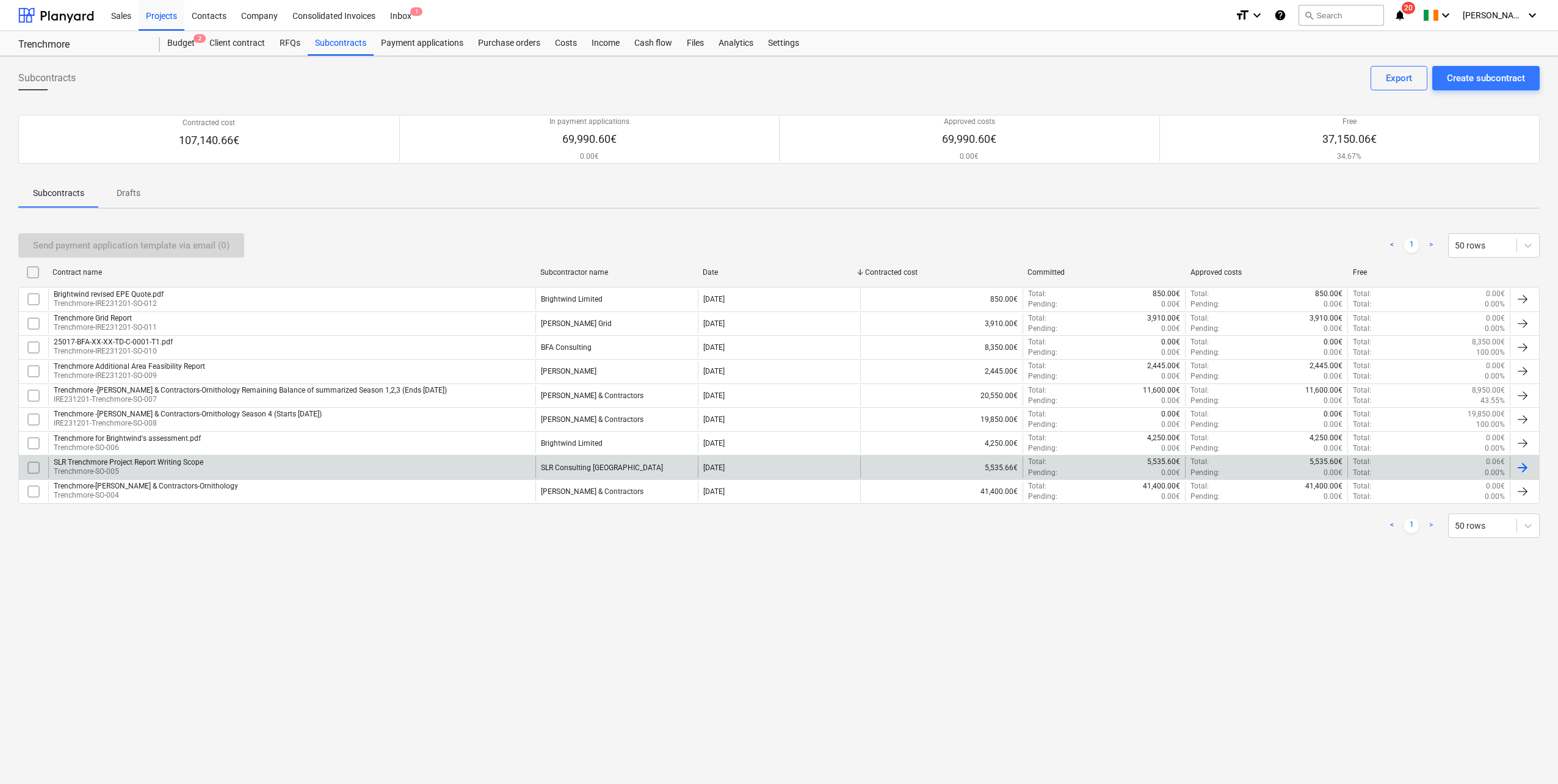
click at [255, 431] on div "SLR Trenchmore Project Report Writing Scope Trenchmore-SO-005" at bounding box center [291, 467] width 487 height 21
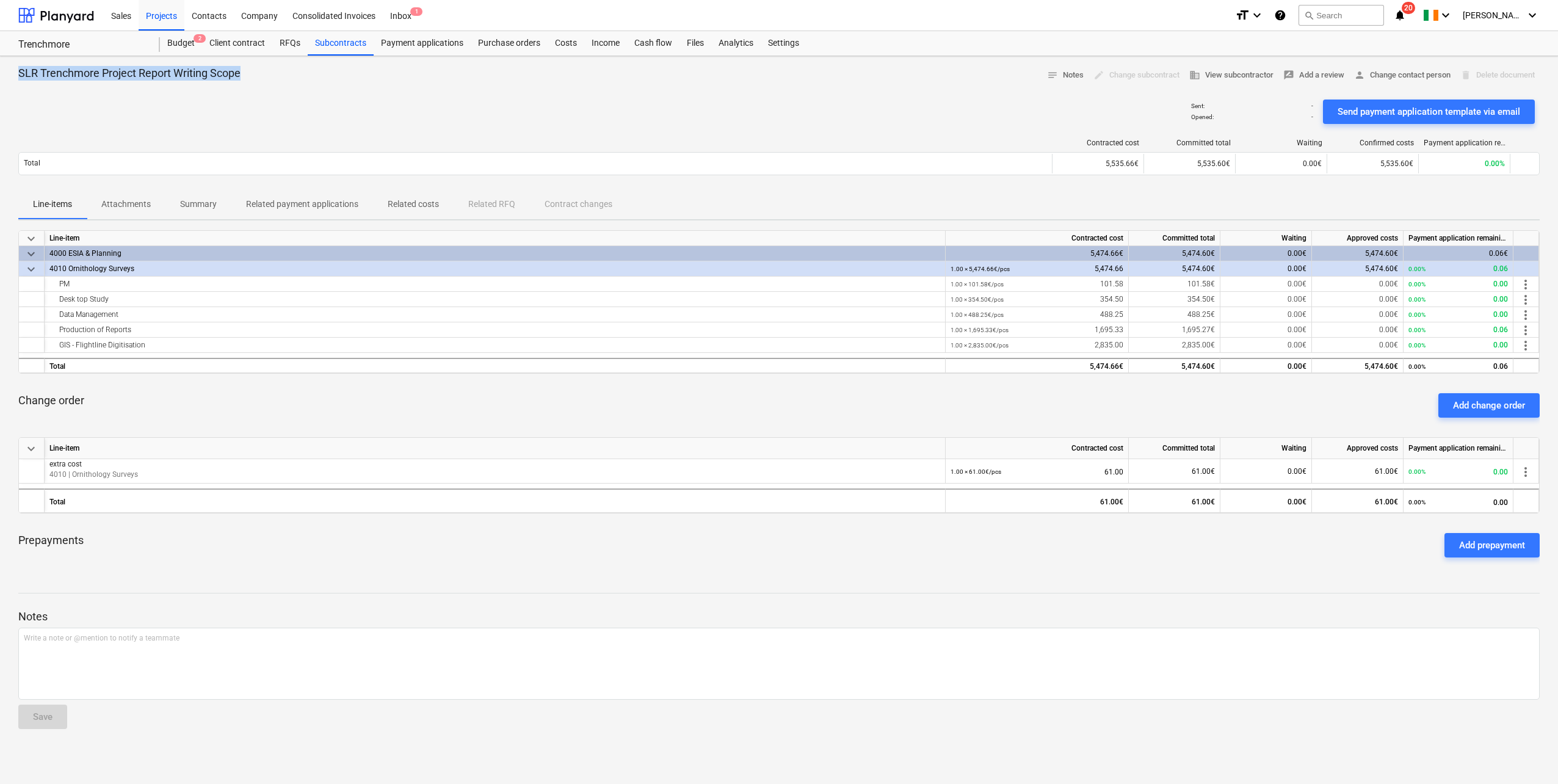
drag, startPoint x: 247, startPoint y: 74, endPoint x: 8, endPoint y: 69, distance: 239.1
click at [8, 69] on div "SLR Trenchmore Project Report Writing Scope notes Notes edit Change subcontract…" at bounding box center [779, 420] width 1558 height 728
copy p "SLR Trenchmore Project Report Writing Scope"
click at [325, 40] on div "Subcontracts" at bounding box center [340, 44] width 66 height 25
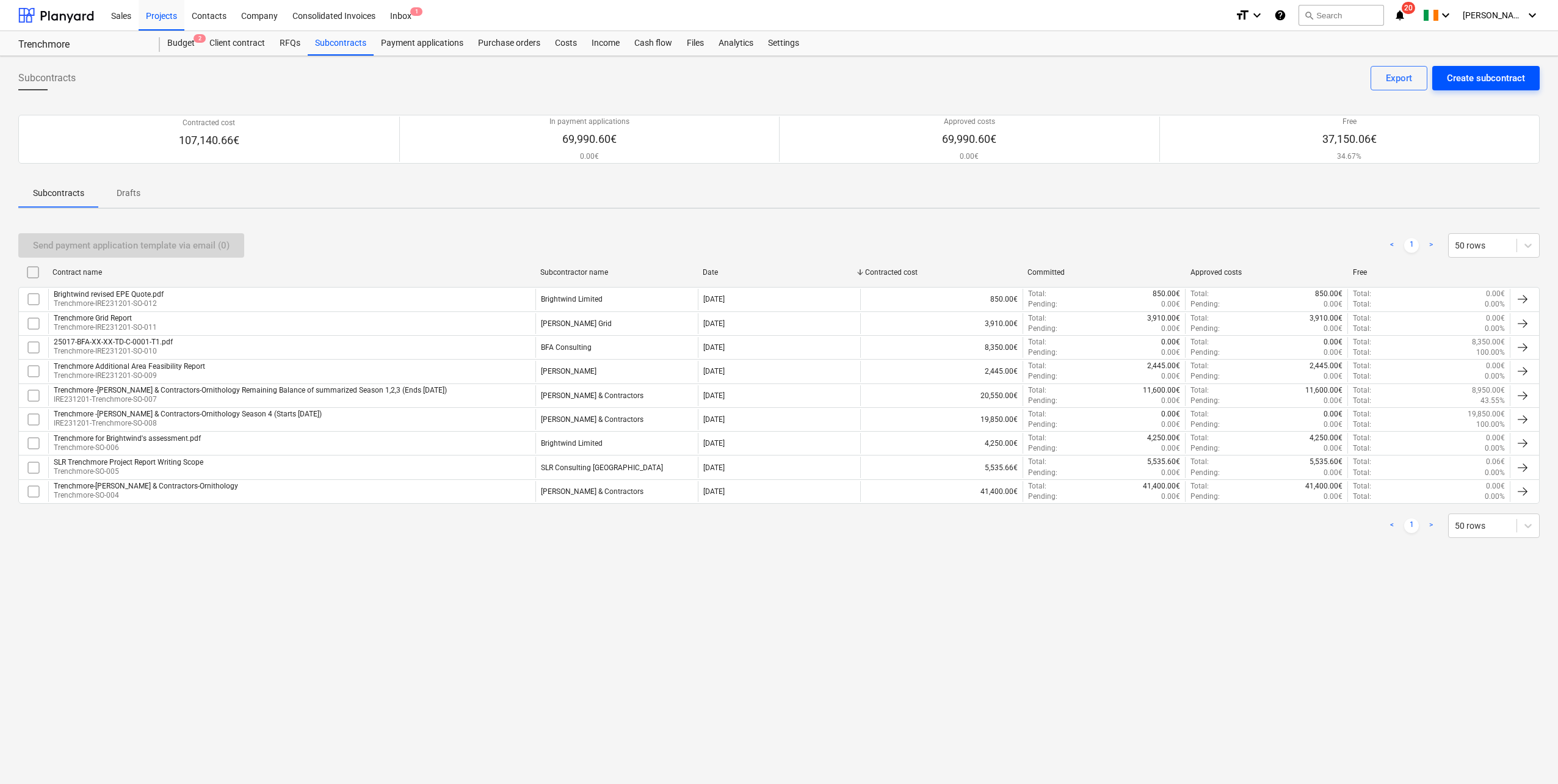
click at [928, 75] on div "Create subcontract" at bounding box center [1486, 77] width 78 height 16
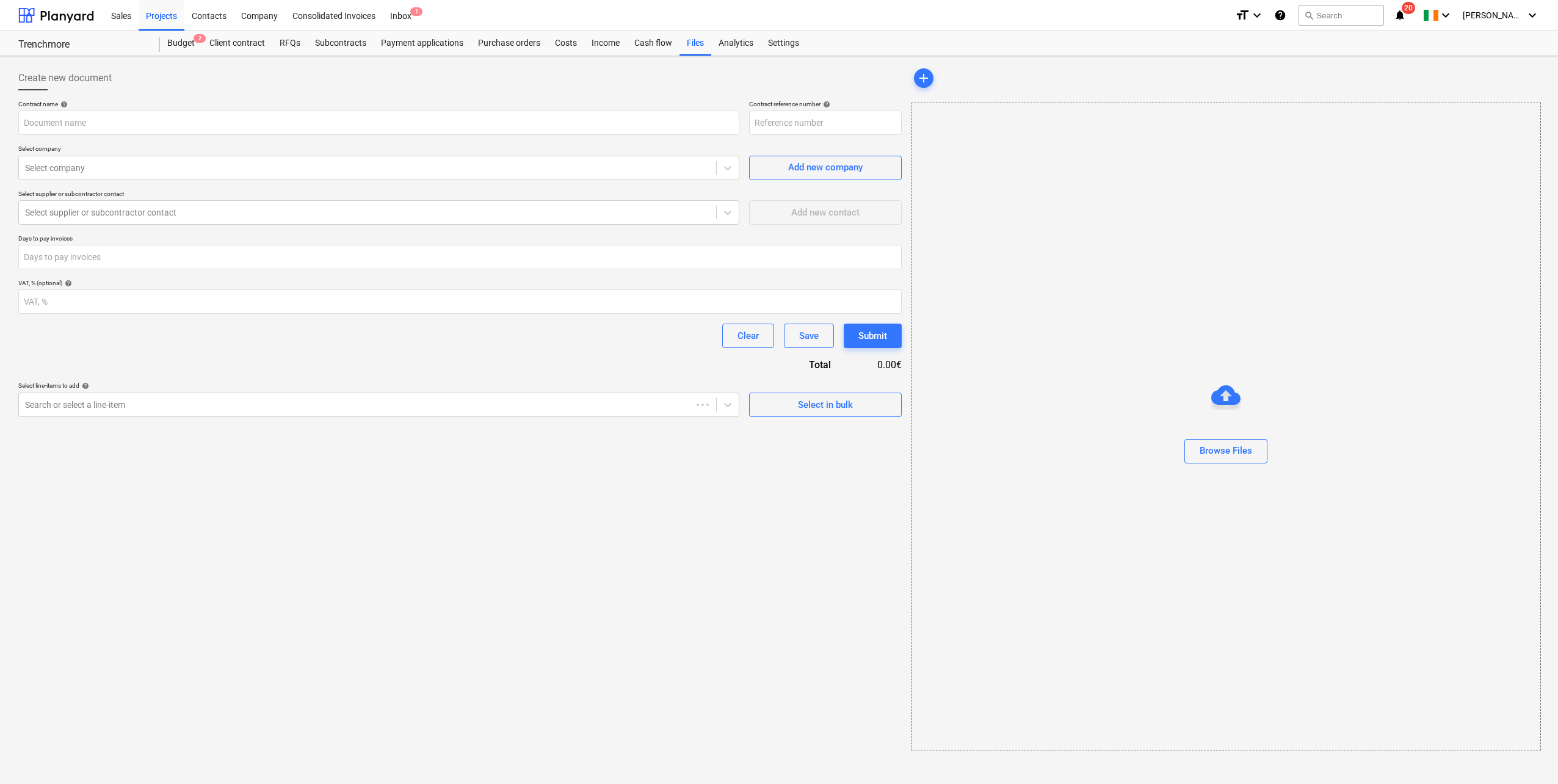
type input "Trenchmore-IRE231201-SO-013"
click at [244, 128] on input "text" at bounding box center [378, 123] width 721 height 25
paste input "SLR Trenchmore Project Report Writing Scope"
drag, startPoint x: 205, startPoint y: 121, endPoint x: 89, endPoint y: 129, distance: 116.3
click at [89, 129] on input "SLR Trenchmore Project Report Writing Scope" at bounding box center [378, 123] width 721 height 25
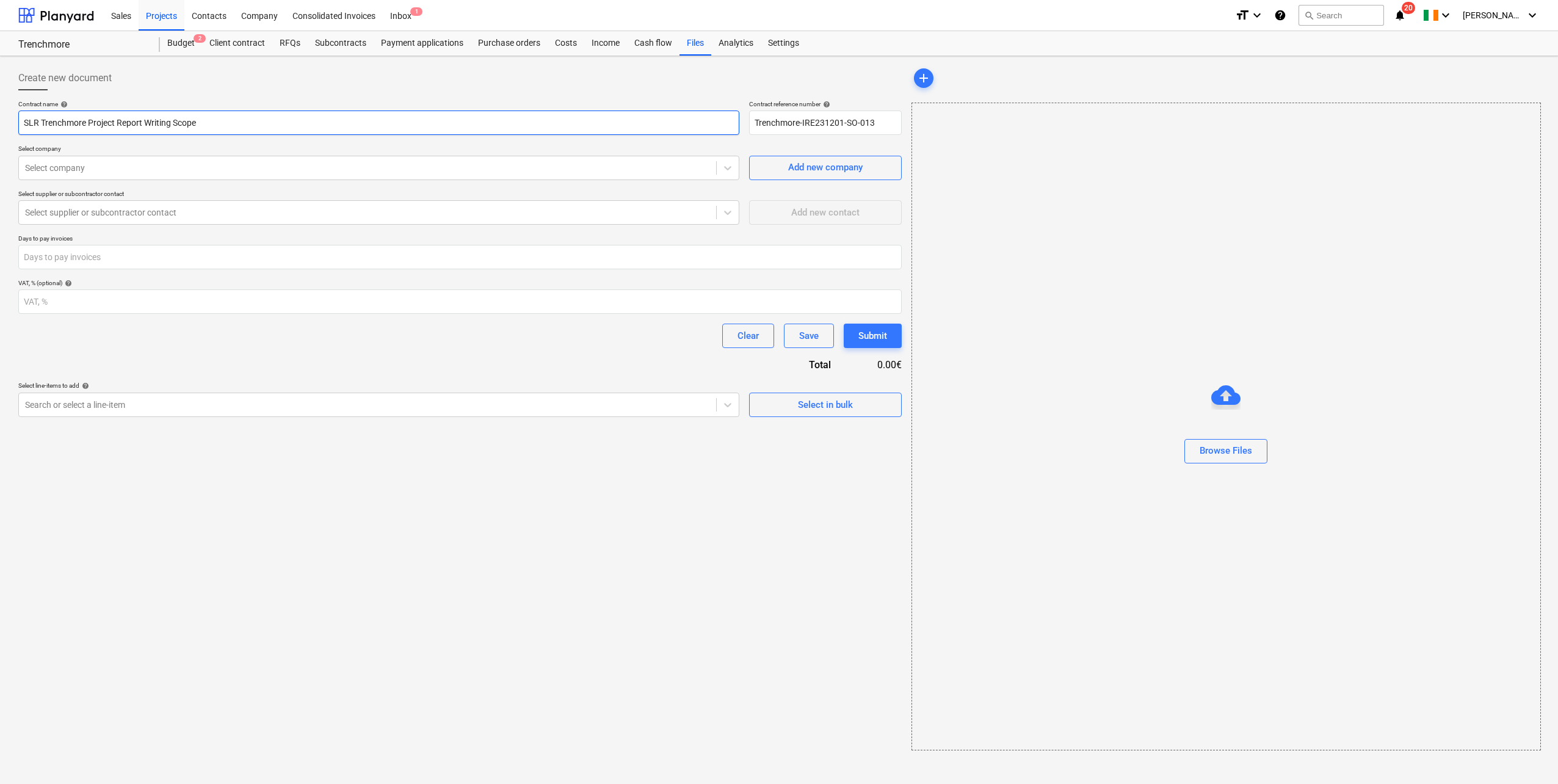
paste input "Winter 24/25 Bird Writing Report"
type input "SLR Trenchmore Winter 24/25 Bird Writing Report"
click at [104, 167] on div at bounding box center [367, 167] width 685 height 12
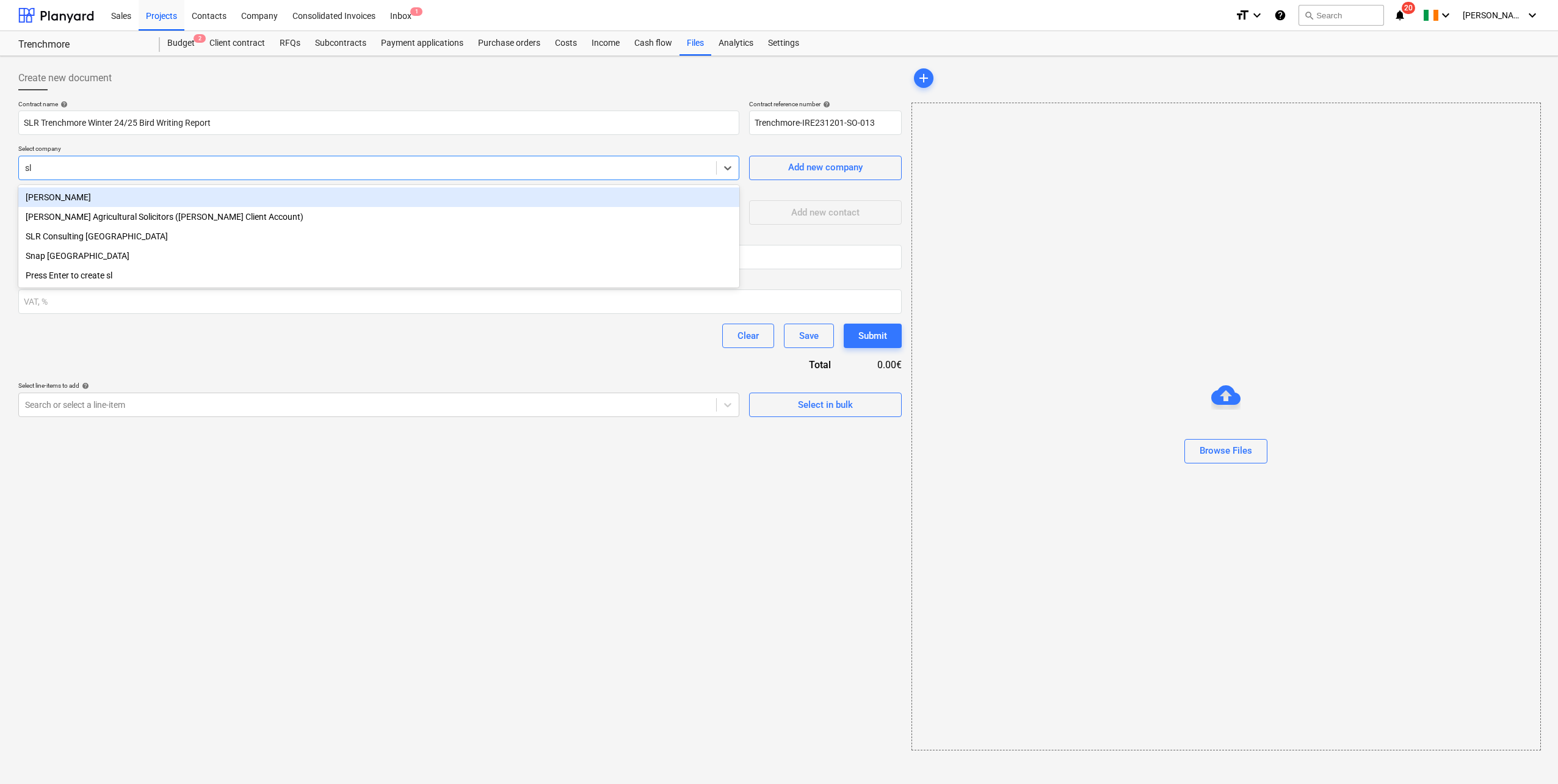
type input "slr"
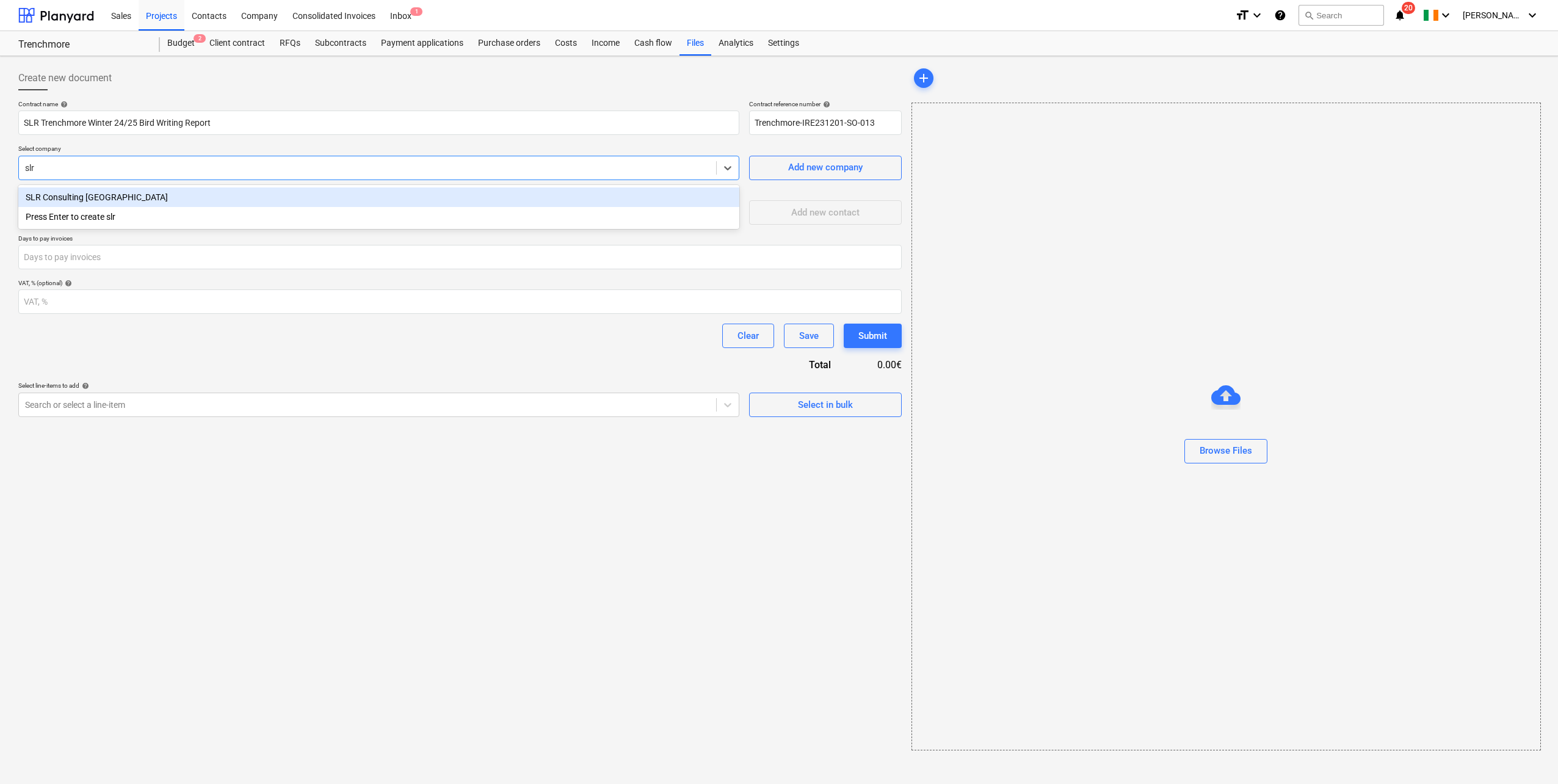
click at [90, 195] on div "SLR Consulting [GEOGRAPHIC_DATA]" at bounding box center [378, 197] width 721 height 19
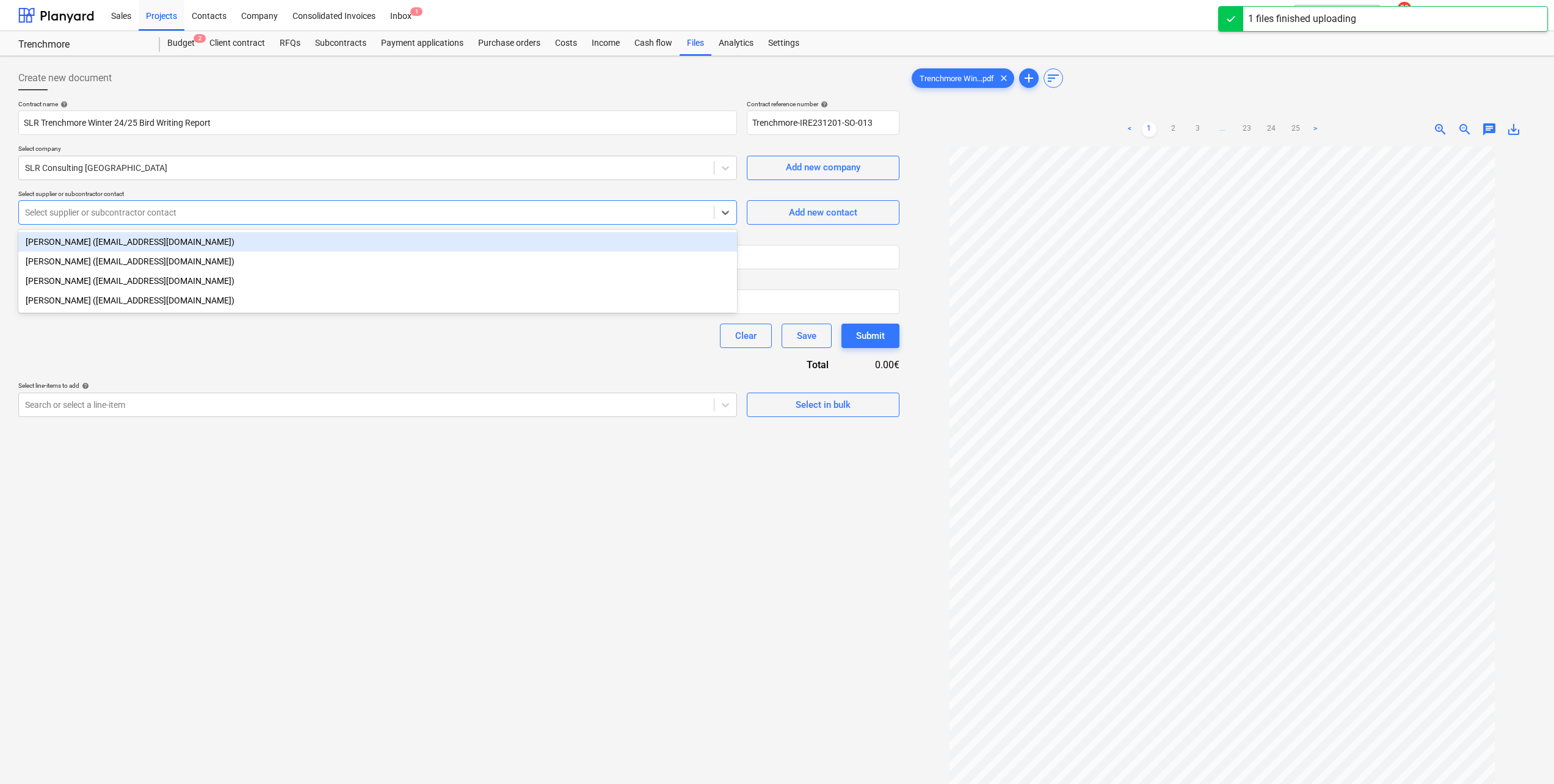
click at [162, 212] on div at bounding box center [366, 212] width 683 height 12
click at [123, 236] on div "[PERSON_NAME] ([EMAIL_ADDRESS][DOMAIN_NAME])" at bounding box center [377, 242] width 718 height 19
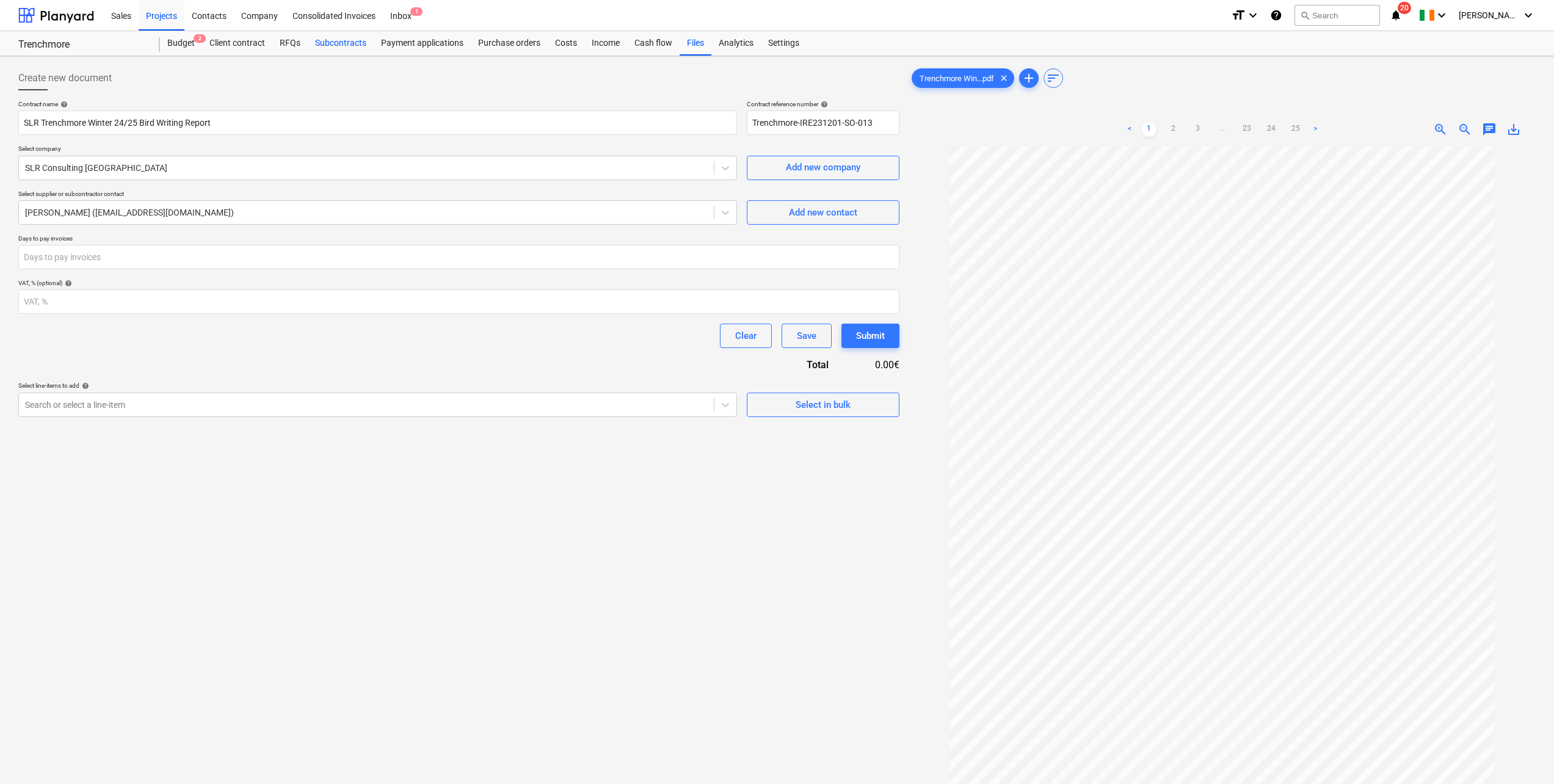
click at [330, 43] on div "Subcontracts" at bounding box center [340, 44] width 66 height 25
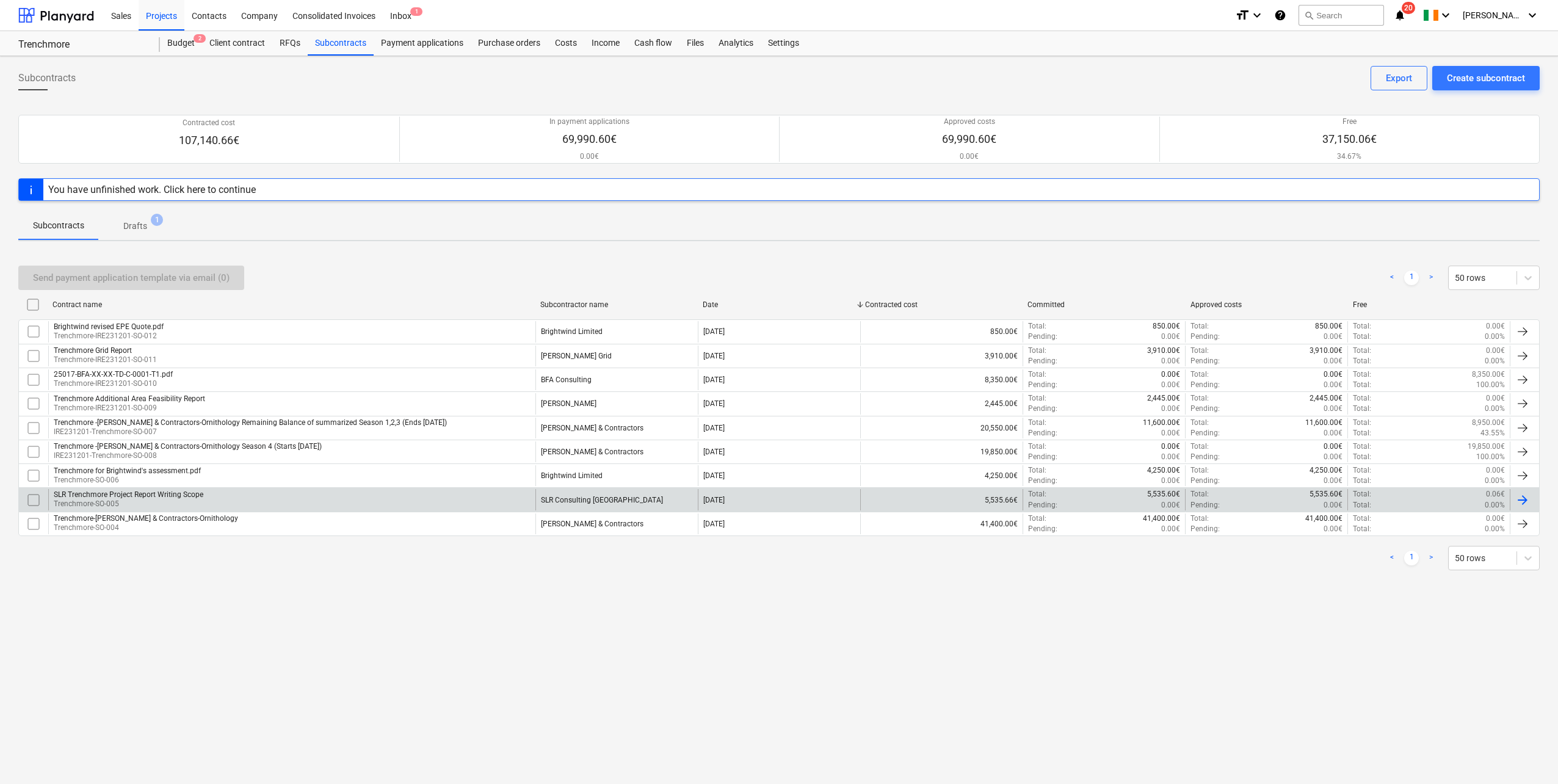
click at [354, 431] on div "SLR Trenchmore Project Report Writing Scope Trenchmore-SO-005" at bounding box center [291, 499] width 487 height 21
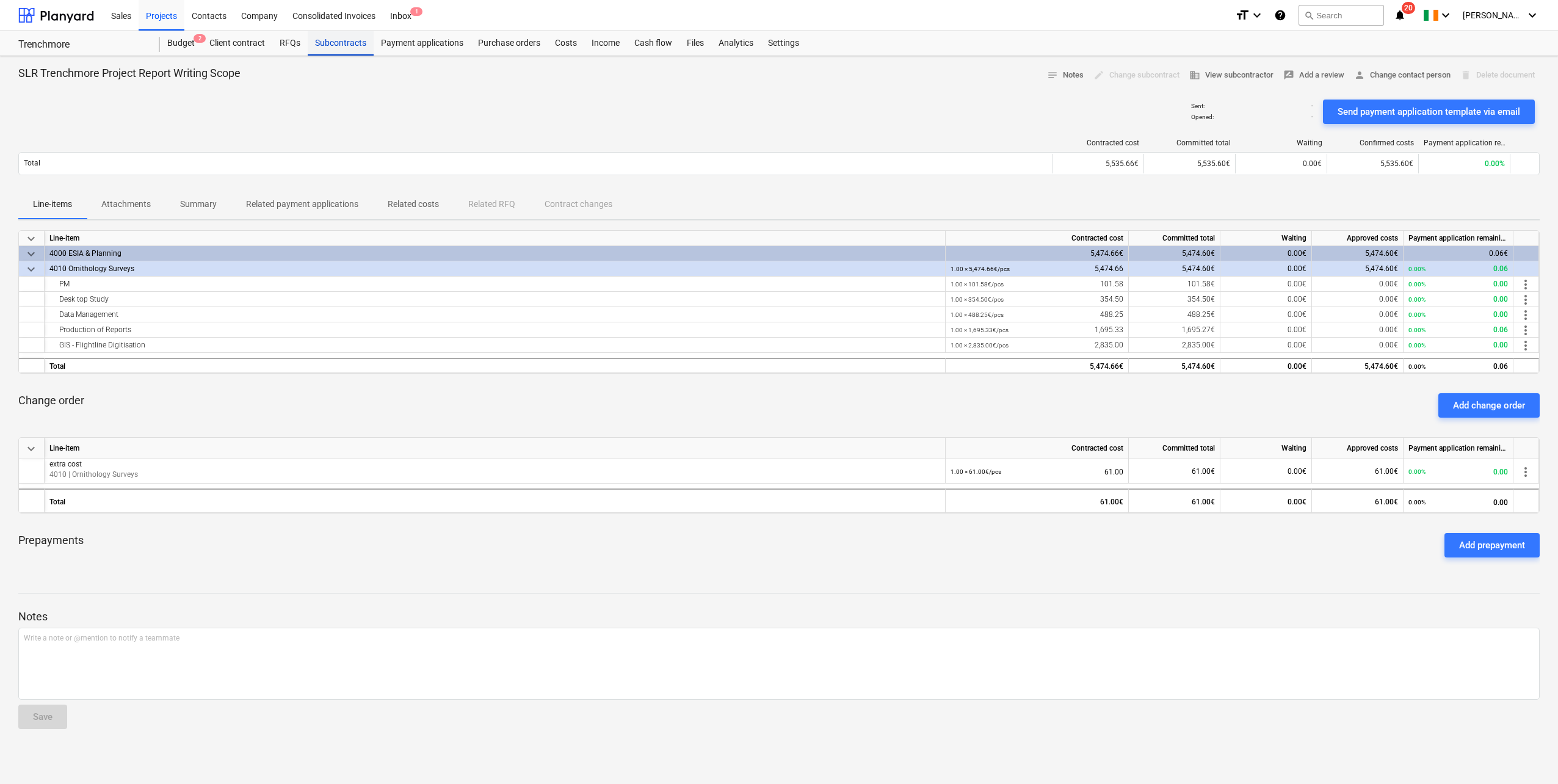
click at [318, 46] on div "Subcontracts" at bounding box center [340, 44] width 66 height 25
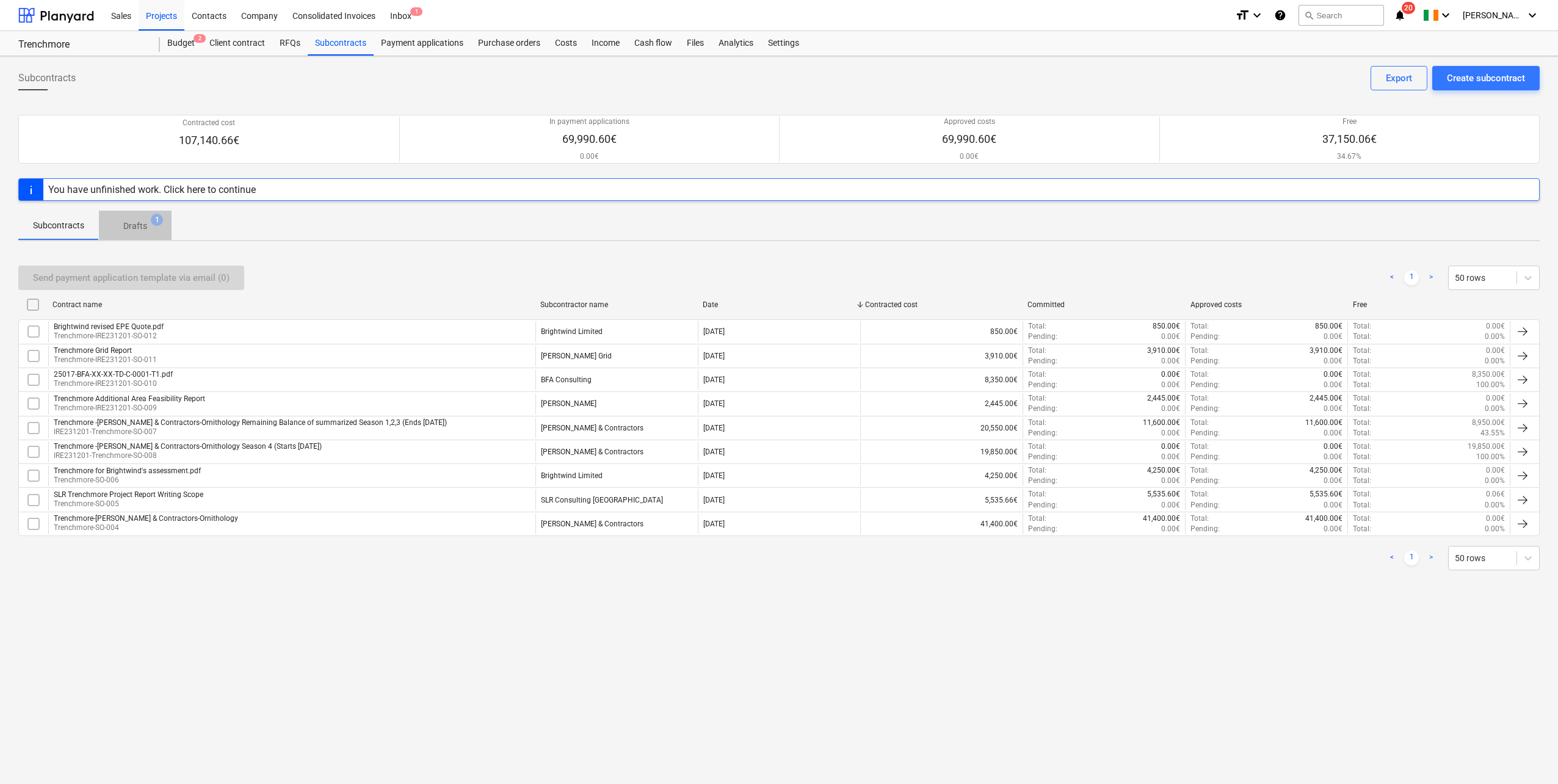
click at [150, 225] on span "Drafts 1" at bounding box center [135, 225] width 43 height 12
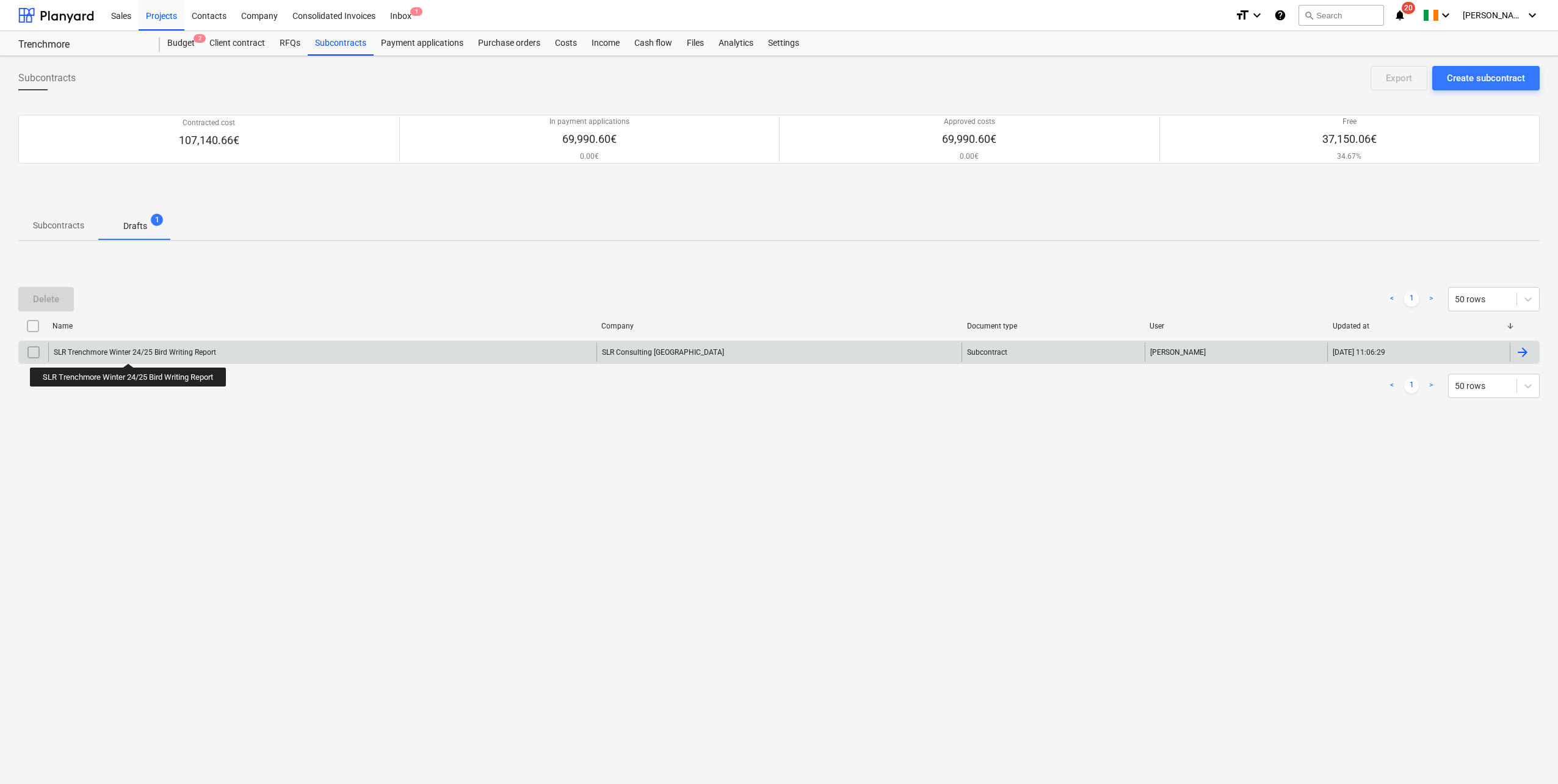
click at [131, 352] on div "SLR Trenchmore Winter 24/25 Bird Writing Report" at bounding box center [135, 351] width 162 height 9
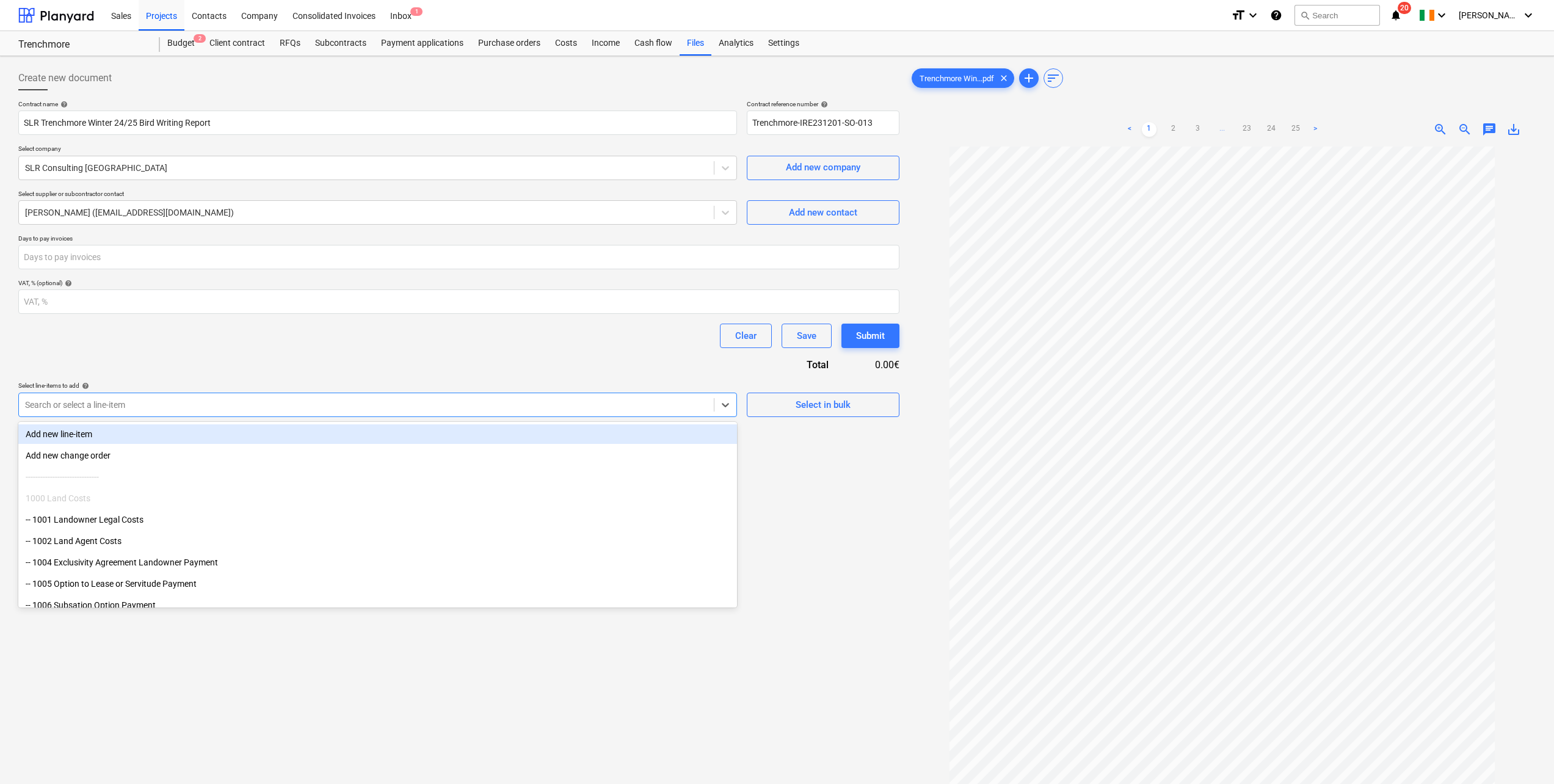
click at [124, 398] on div at bounding box center [366, 404] width 683 height 12
type input "orn"
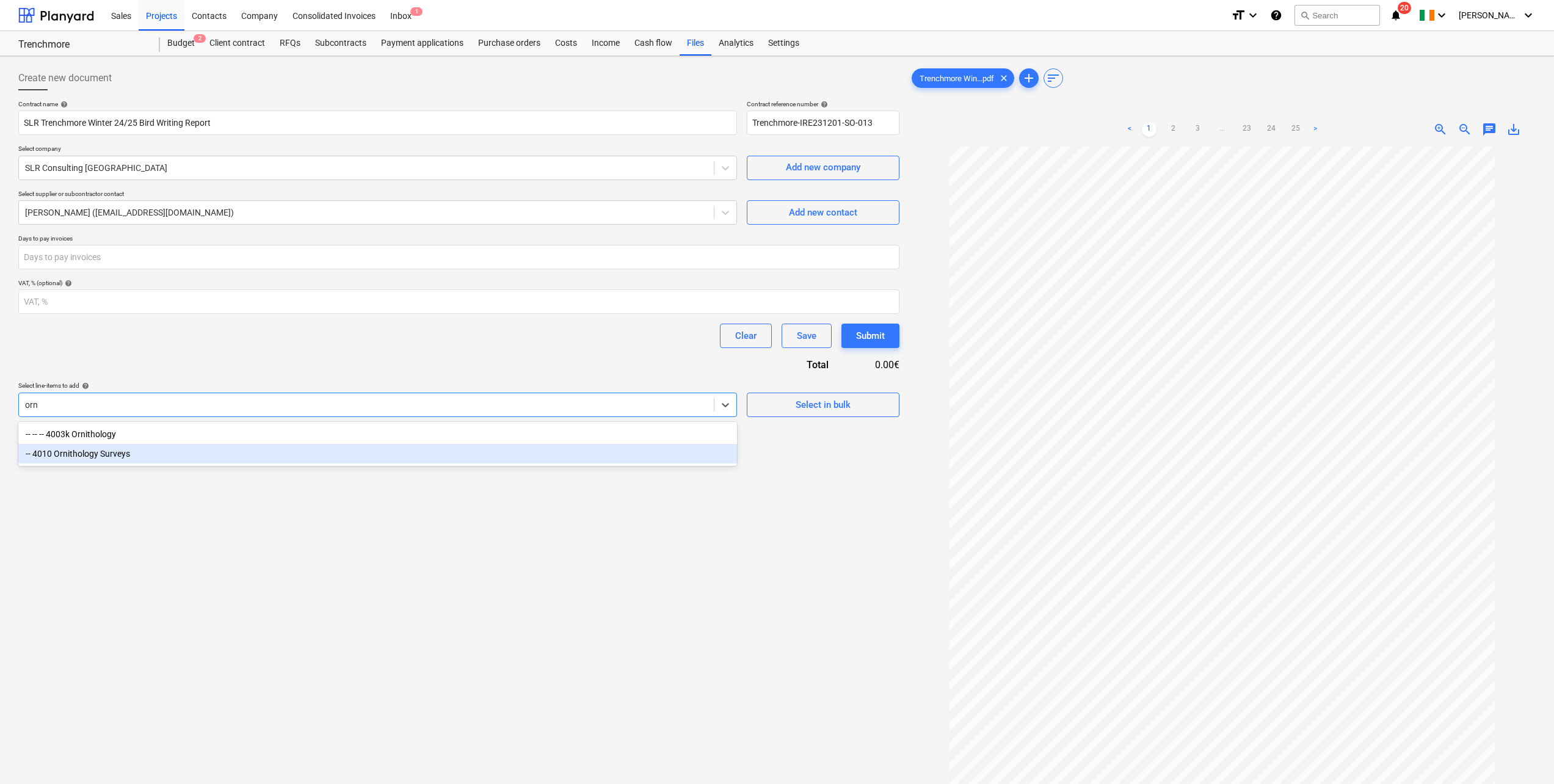
click at [140, 431] on div "-- 4010 Ornithology Surveys" at bounding box center [377, 454] width 718 height 19
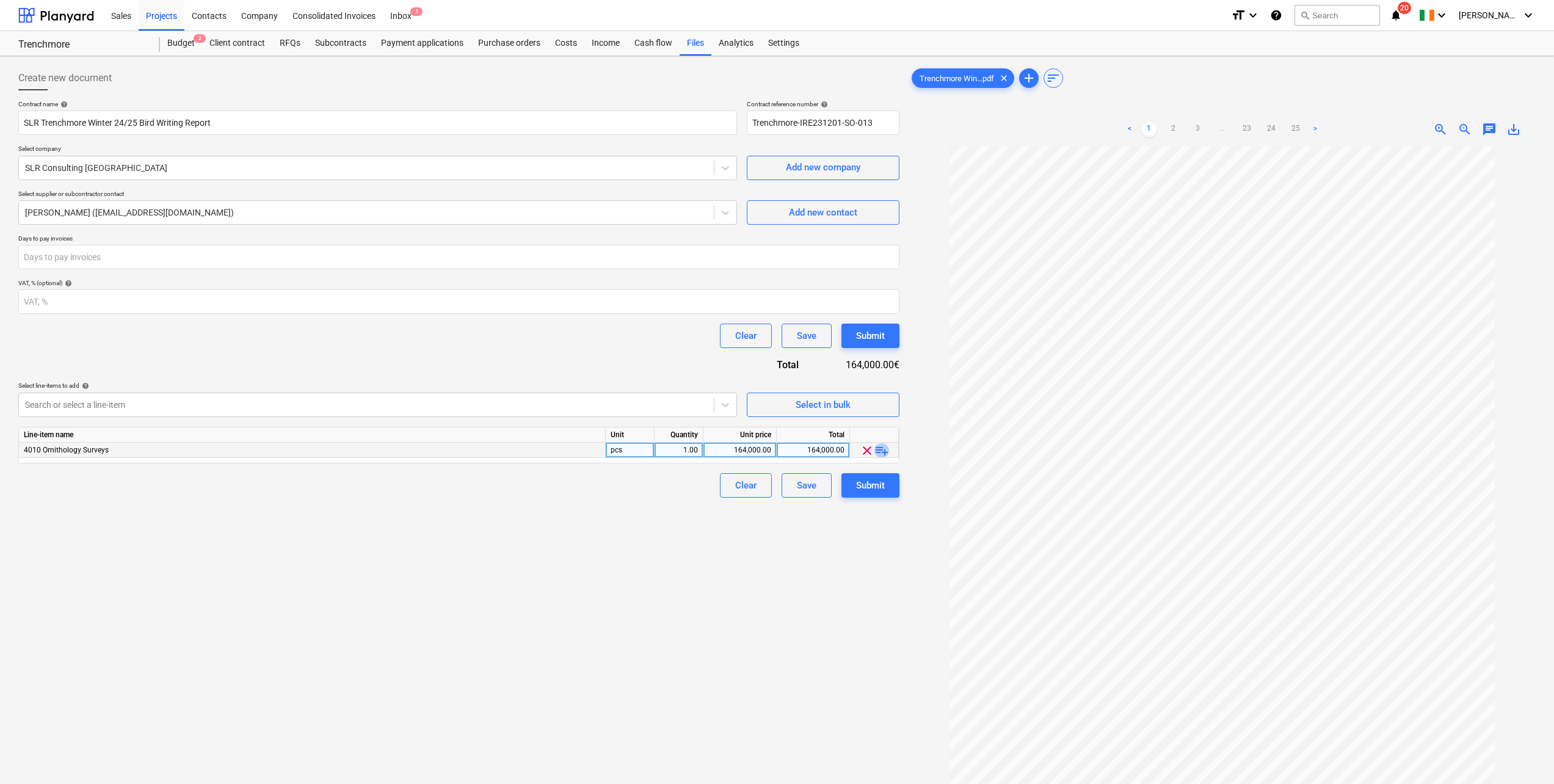
click at [877, 431] on span "playlist_add" at bounding box center [881, 450] width 14 height 14
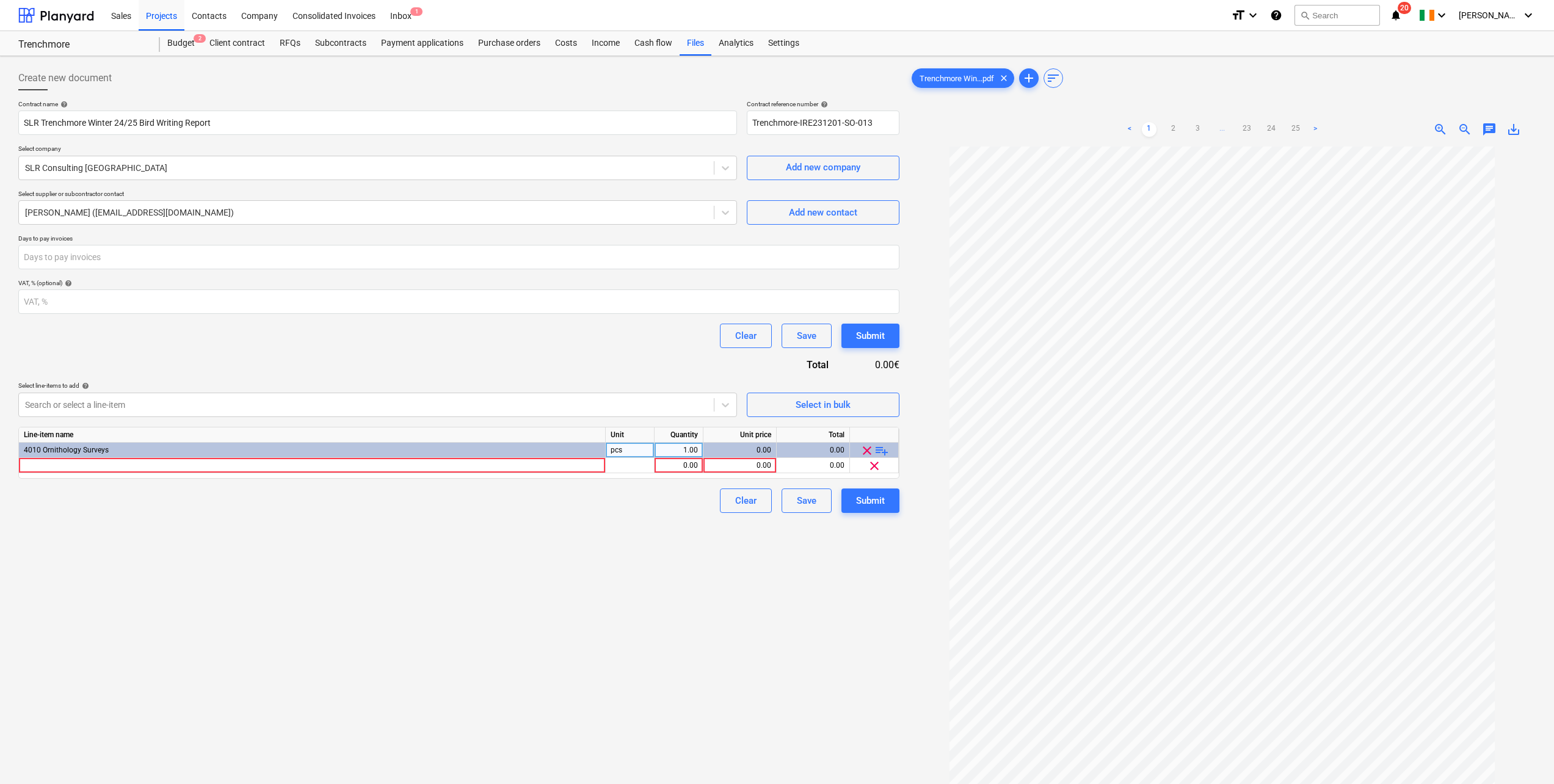
click at [877, 431] on span "playlist_add" at bounding box center [881, 450] width 14 height 14
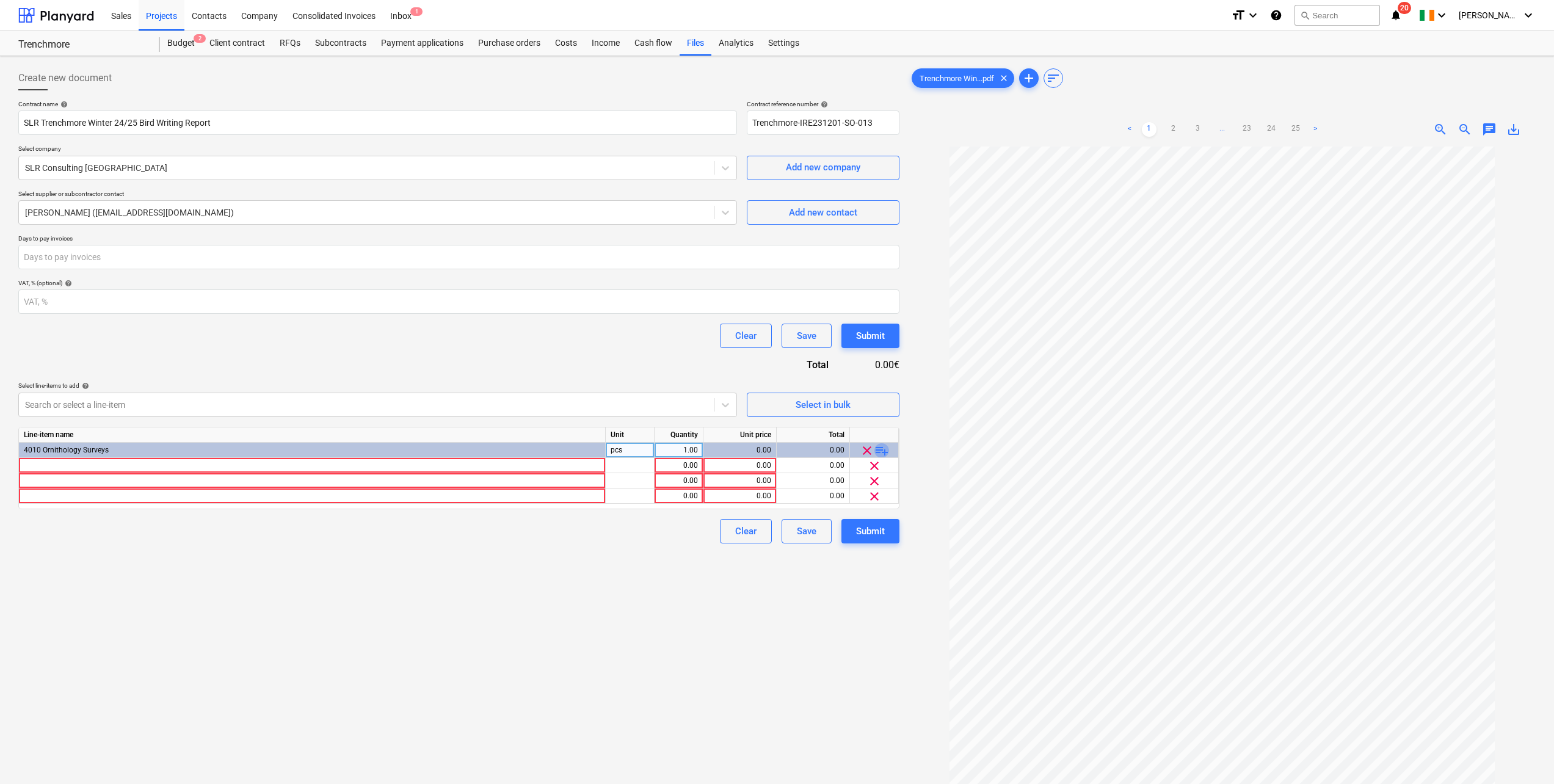
click at [877, 431] on span "playlist_add" at bounding box center [881, 450] width 14 height 14
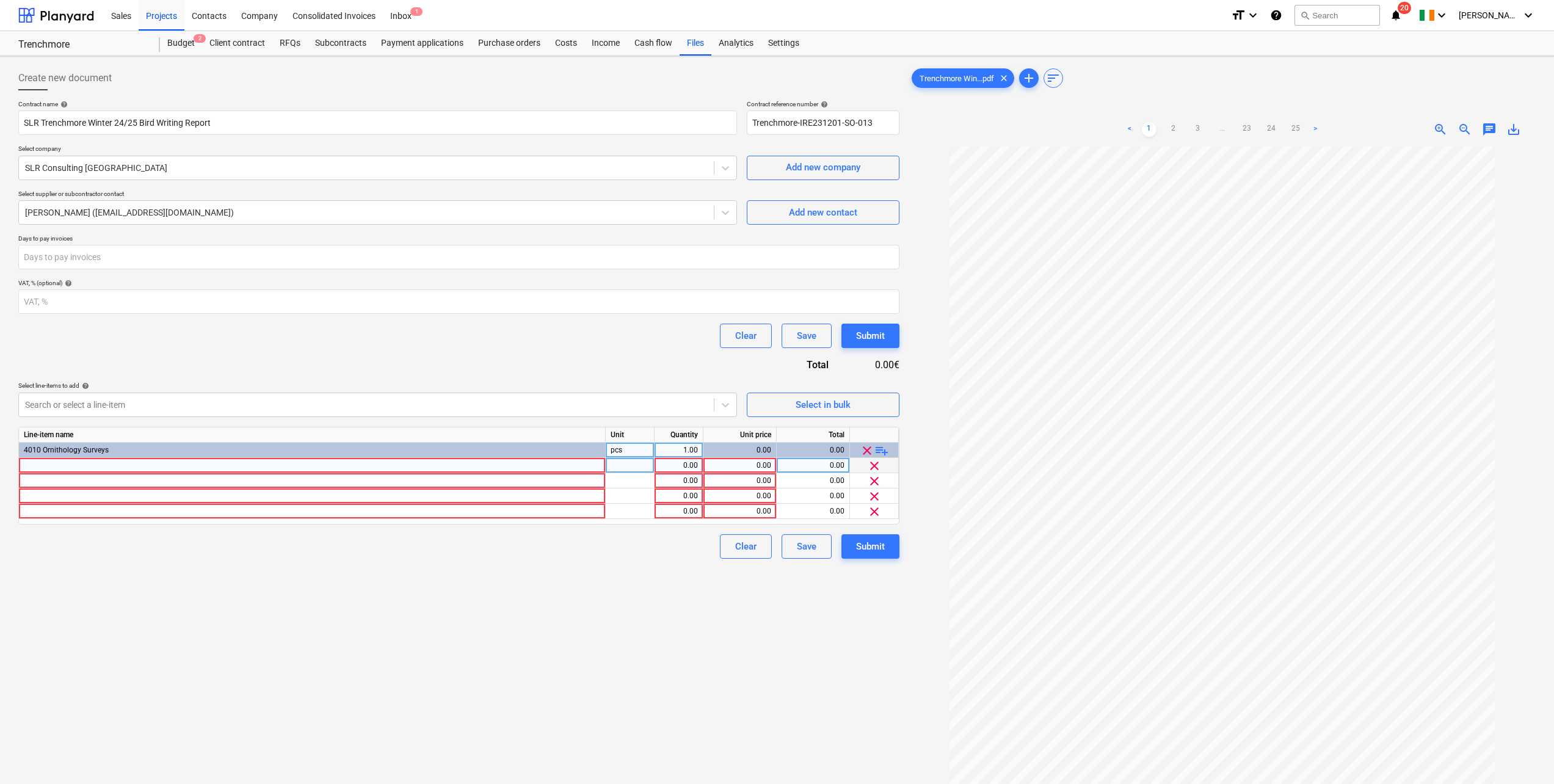
click at [50, 431] on div at bounding box center [312, 465] width 586 height 15
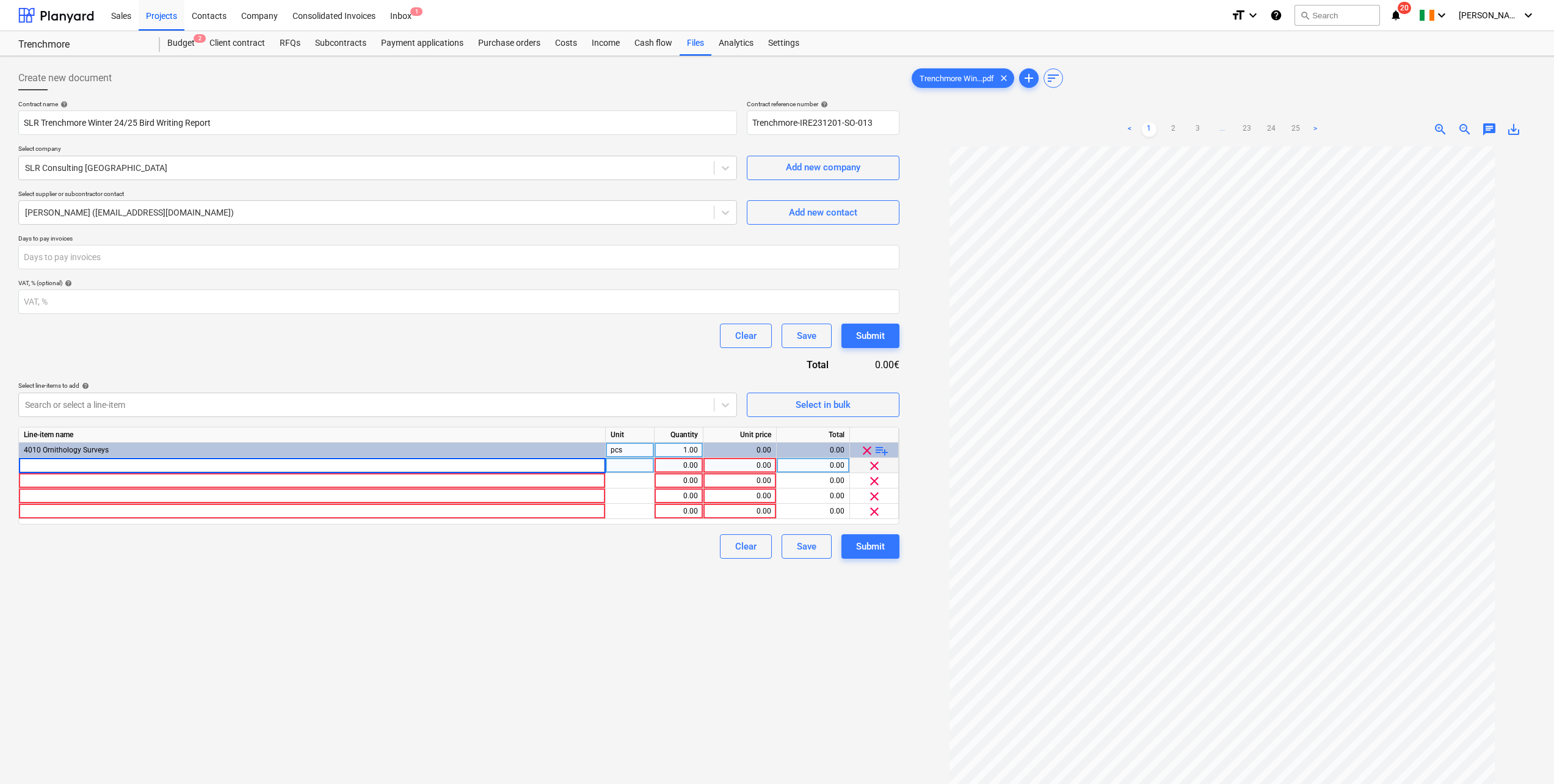
type input "Data Management & QA"
click at [91, 431] on div at bounding box center [312, 480] width 586 height 15
type input "Production of Report"
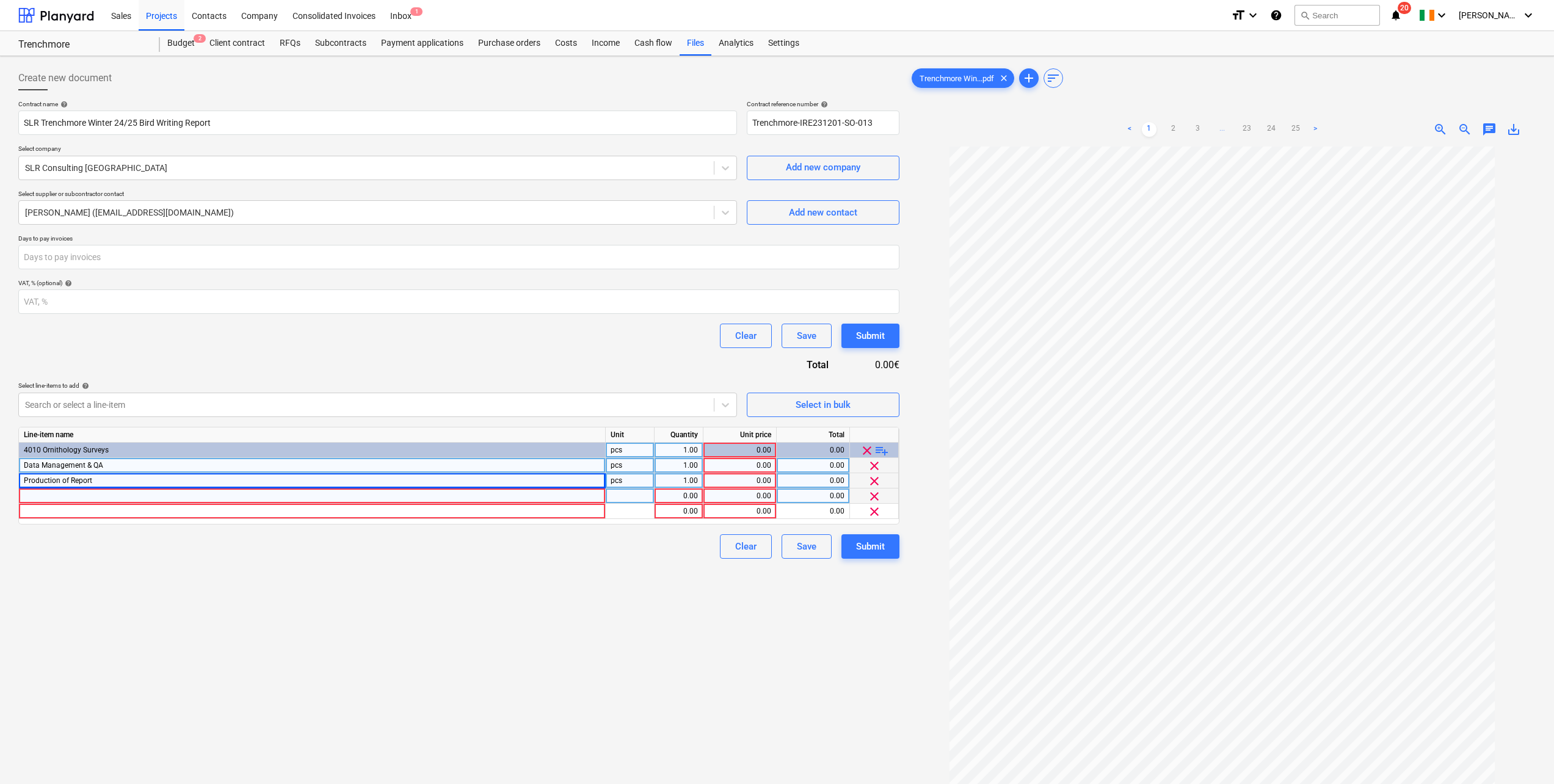
click at [52, 431] on div at bounding box center [312, 496] width 586 height 15
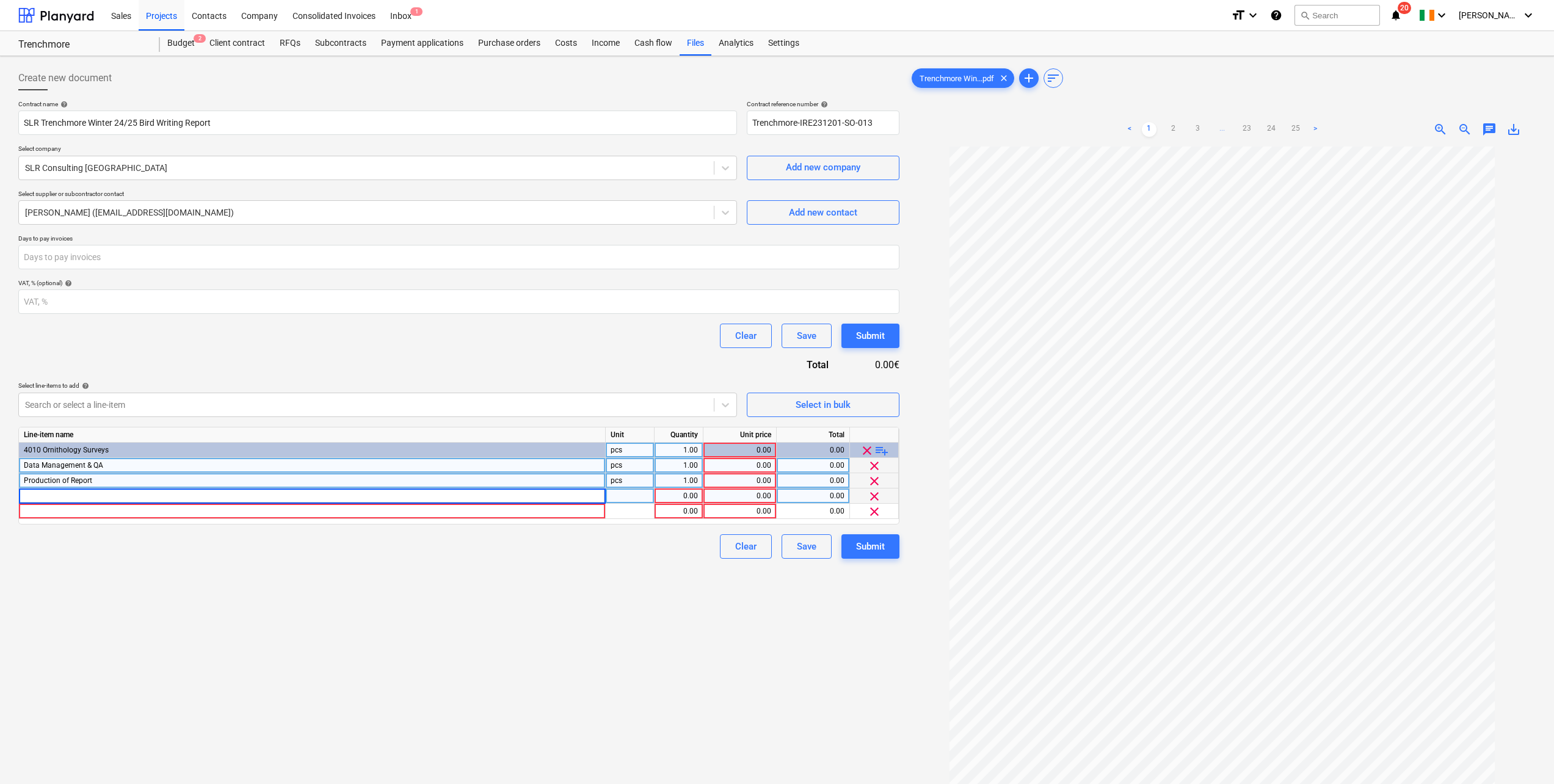
type input "GIS – Flightline Digitisation and Figure Production"
click at [81, 431] on div at bounding box center [312, 511] width 586 height 15
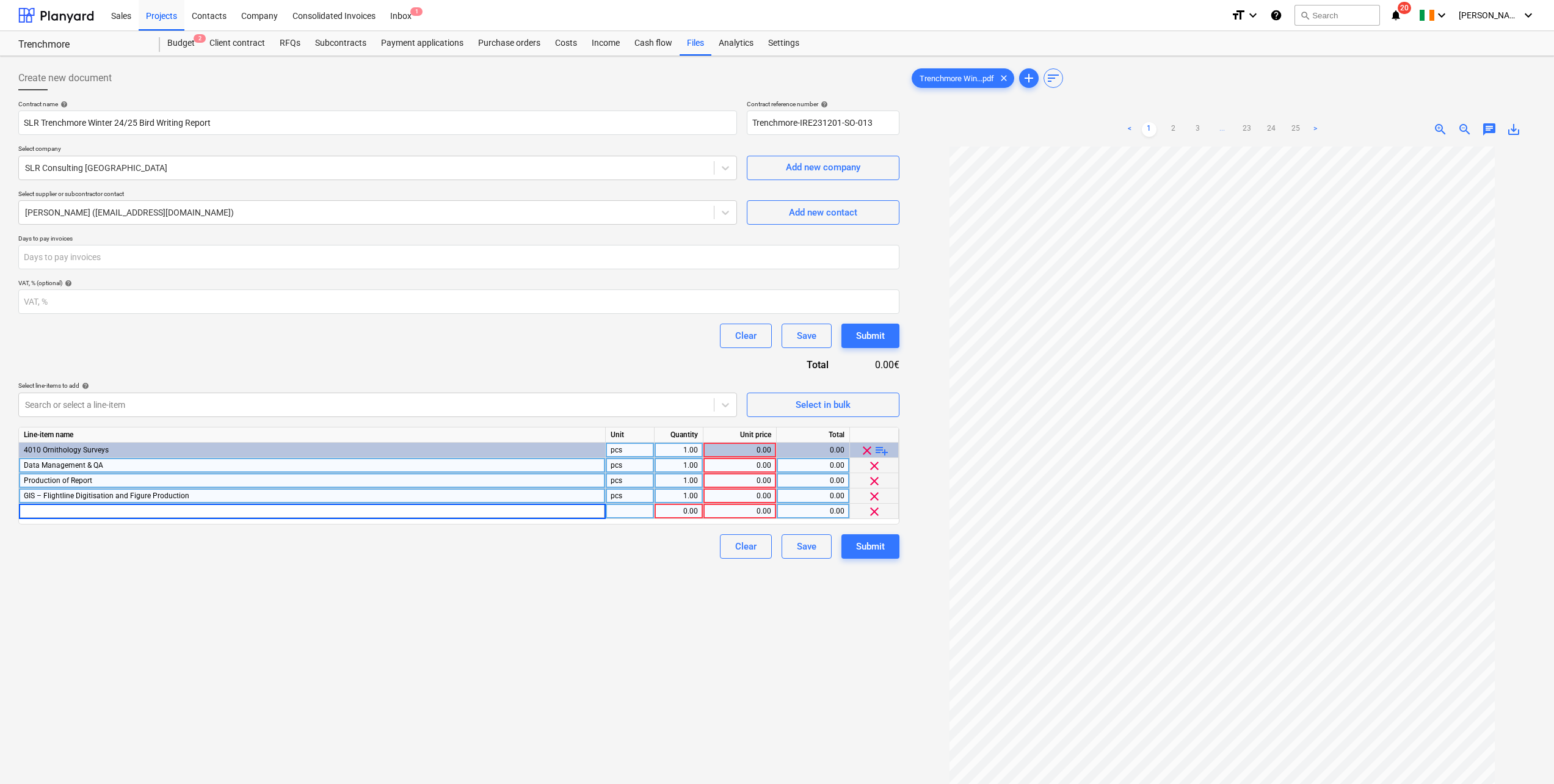
type input "Project Management"
click at [743, 431] on div "0.00" at bounding box center [739, 511] width 63 height 15
click at [751, 431] on div "0.00" at bounding box center [739, 465] width 63 height 15
type input "2157"
click at [750, 431] on div "0.00" at bounding box center [739, 480] width 63 height 15
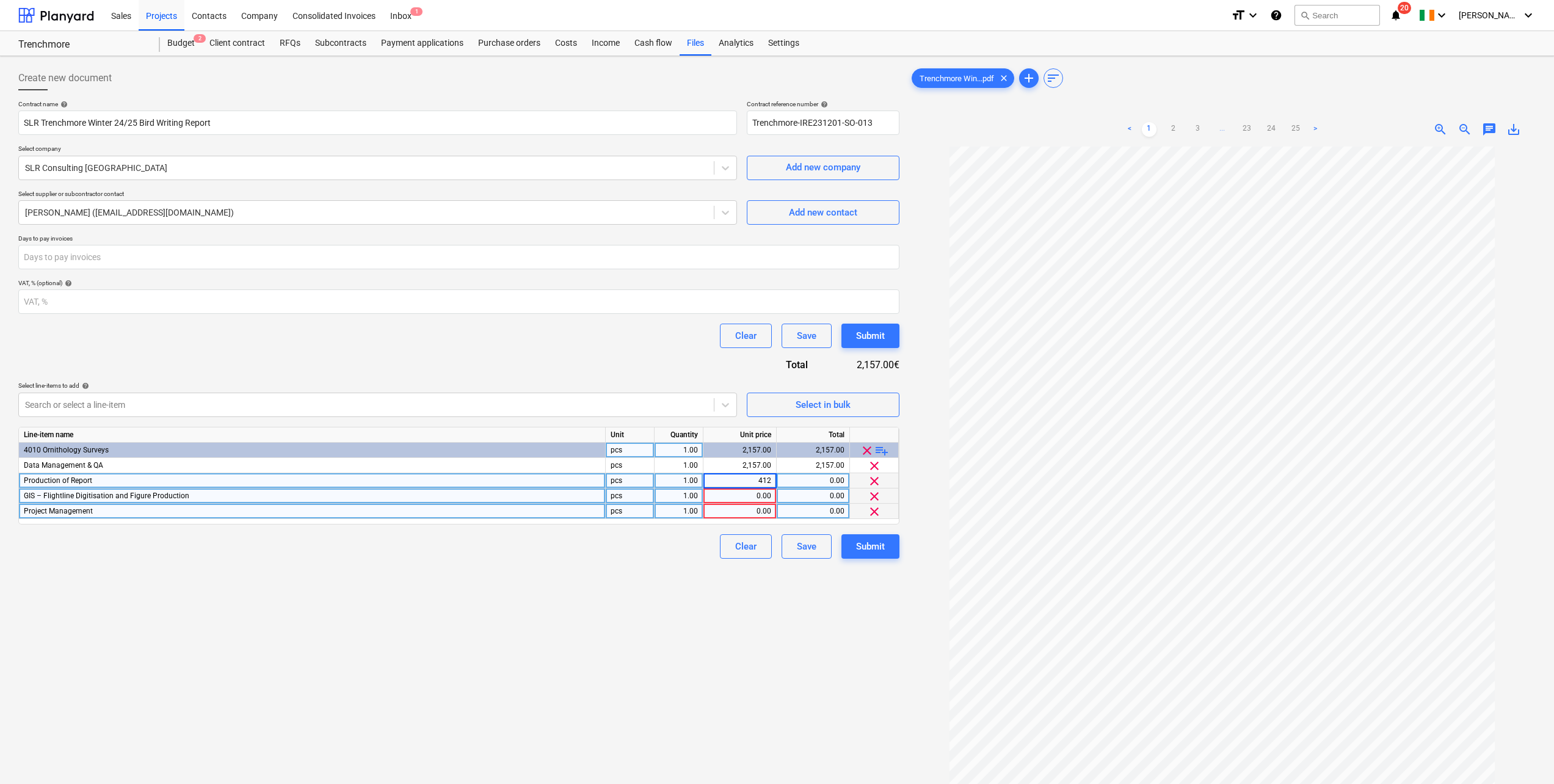
type input "4123"
click at [761, 431] on div "0.00" at bounding box center [739, 496] width 63 height 15
type input "1918"
click at [760, 431] on div "0.00" at bounding box center [739, 511] width 63 height 15
type input "493"
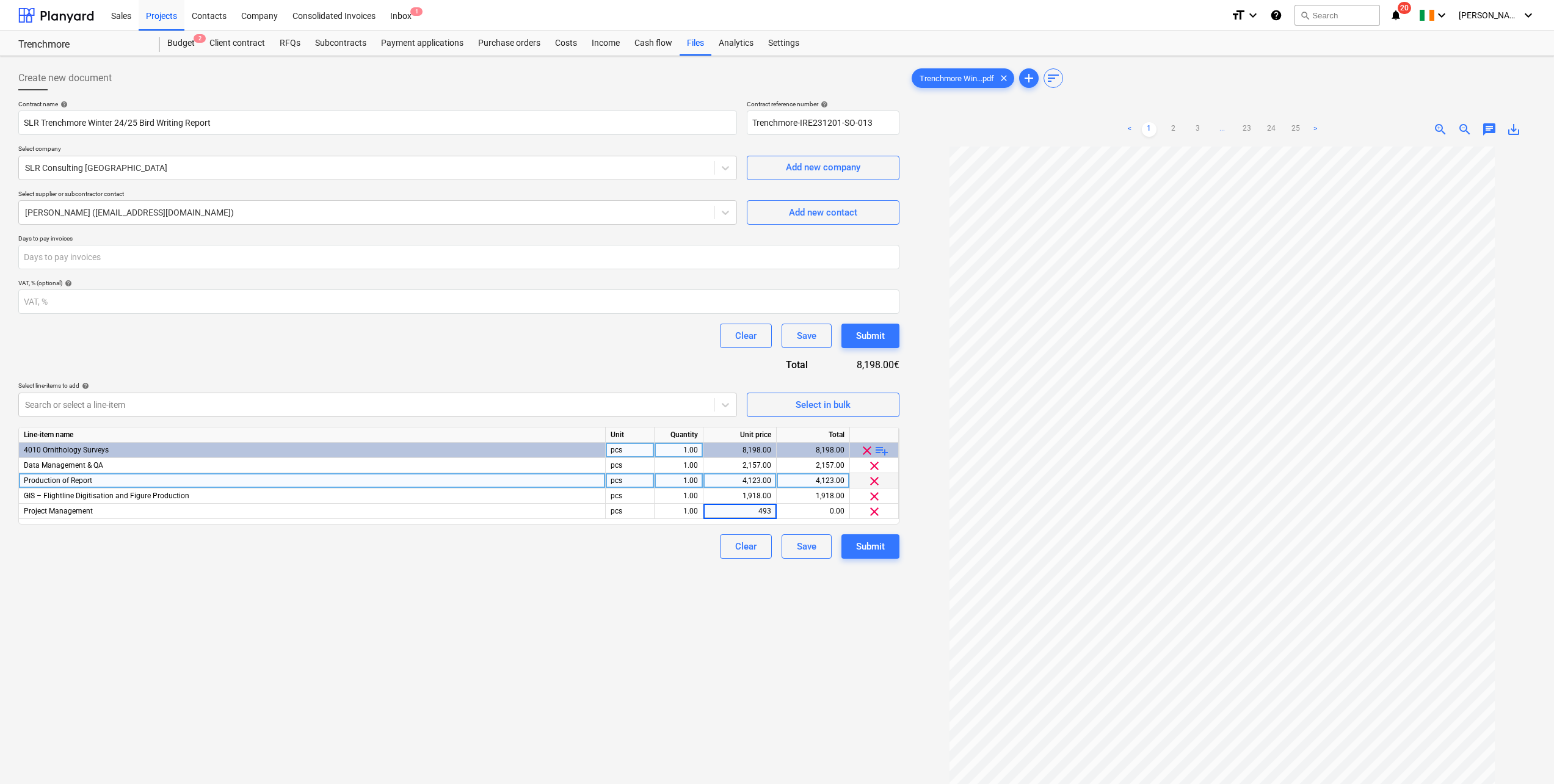
click at [661, 357] on div "Contract name help SLR Trenchmore Winter 24/25 Bird Writing Report Contract ref…" at bounding box center [458, 329] width 881 height 458
drag, startPoint x: 224, startPoint y: 119, endPoint x: 208, endPoint y: 121, distance: 16.1
click at [208, 121] on input "SLR Trenchmore Winter 24/25 Bird Writing Report" at bounding box center [377, 123] width 718 height 25
click at [219, 126] on input "SLR Trenchmore Winter 24/25 Bird Writing Reptor" at bounding box center [377, 123] width 718 height 25
drag, startPoint x: 214, startPoint y: 122, endPoint x: 185, endPoint y: 122, distance: 29.0
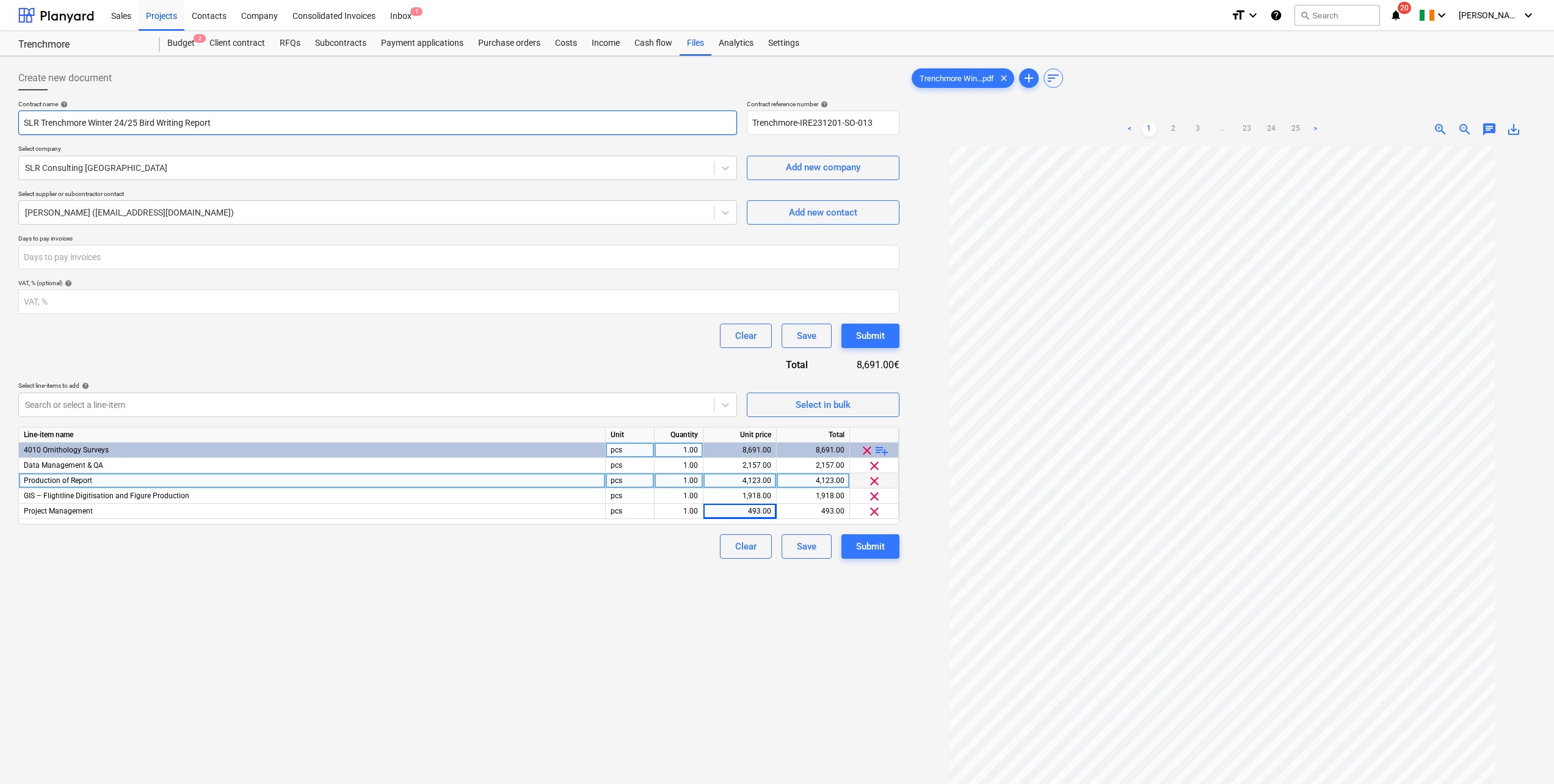
click at [185, 122] on input "SLR Trenchmore Winter 24/25 Bird Writing Report" at bounding box center [377, 123] width 718 height 25
click at [157, 121] on input "SLR Trenchmore Winter 24/25 Bird Writing" at bounding box center [377, 123] width 718 height 25
paste input "Report"
click at [221, 122] on input "SLR Trenchmore Winter 24/25 Bird Report Writing" at bounding box center [377, 123] width 718 height 25
click at [158, 123] on input "SLR Trenchmore Winter 24/25 Bird Report Writing" at bounding box center [377, 123] width 718 height 25
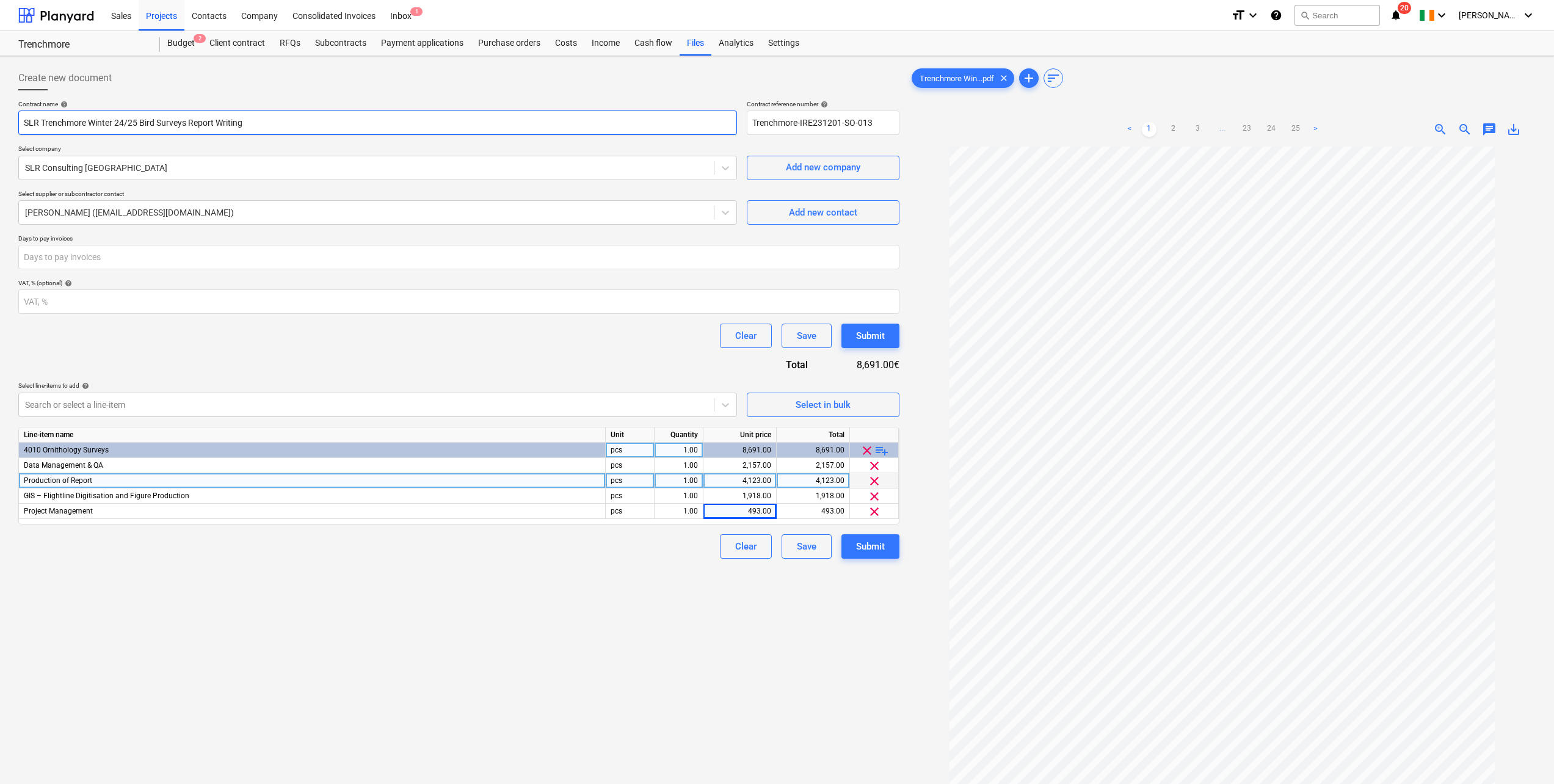
drag, startPoint x: 249, startPoint y: 122, endPoint x: 39, endPoint y: 126, distance: 210.0
click at [22, 126] on input "SLR Trenchmore Winter 24/25 Bird Surveys Report Writing" at bounding box center [377, 123] width 718 height 25
type input "SLR Trenchmore Winter 24/25 Bird Surveys Report Writing"
drag, startPoint x: 883, startPoint y: 122, endPoint x: 754, endPoint y: 122, distance: 129.0
click at [754, 122] on input "Trenchmore-IRE231201-SO-013" at bounding box center [823, 123] width 153 height 25
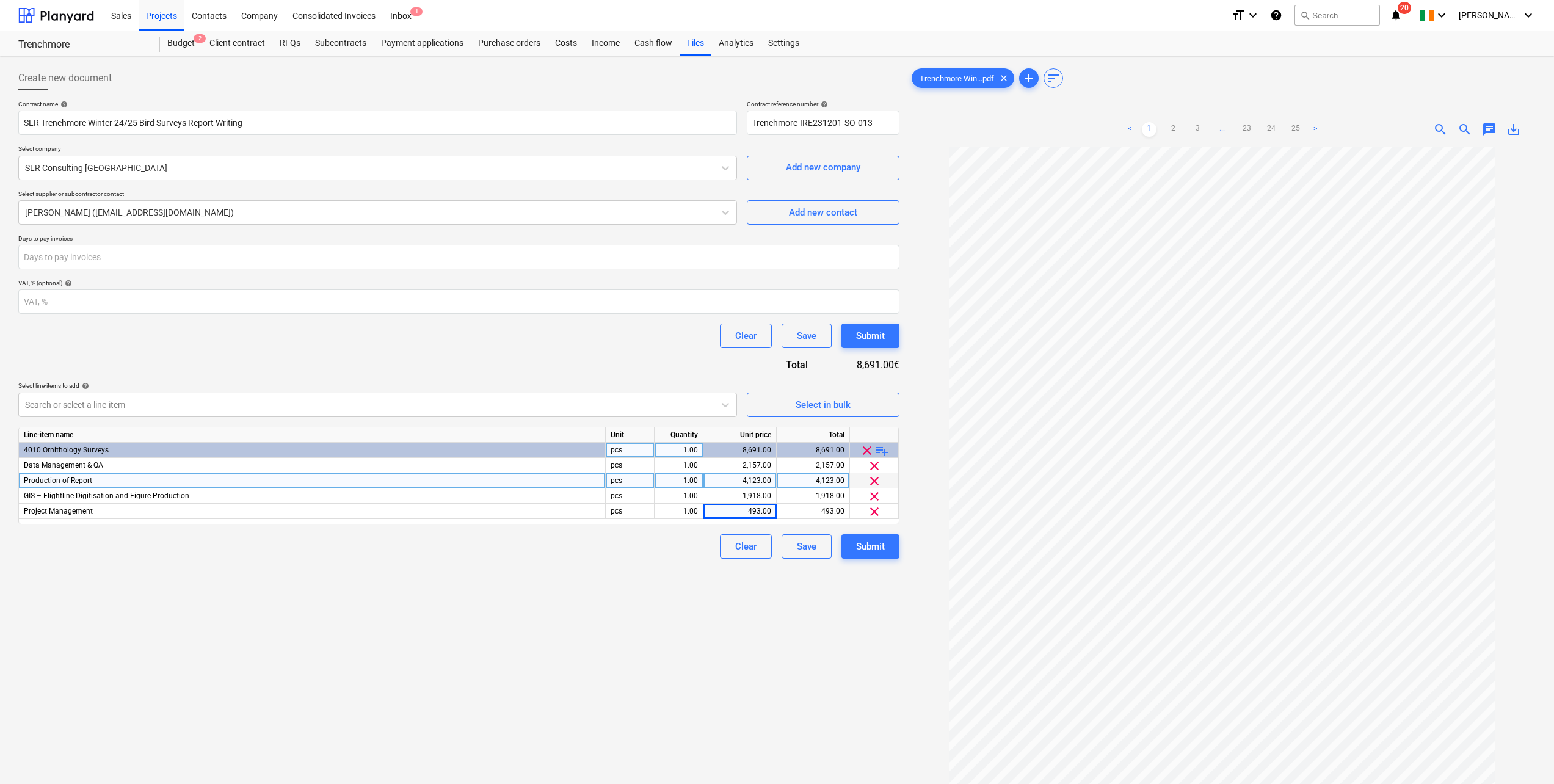
click at [625, 80] on div "Create new document" at bounding box center [458, 78] width 881 height 25
drag, startPoint x: 245, startPoint y: 122, endPoint x: 34, endPoint y: 130, distance: 211.2
click at [24, 131] on input "SLR Trenchmore Winter 24/25 Bird Surveys Report Writing" at bounding box center [377, 123] width 718 height 25
click at [565, 91] on div at bounding box center [458, 95] width 881 height 10
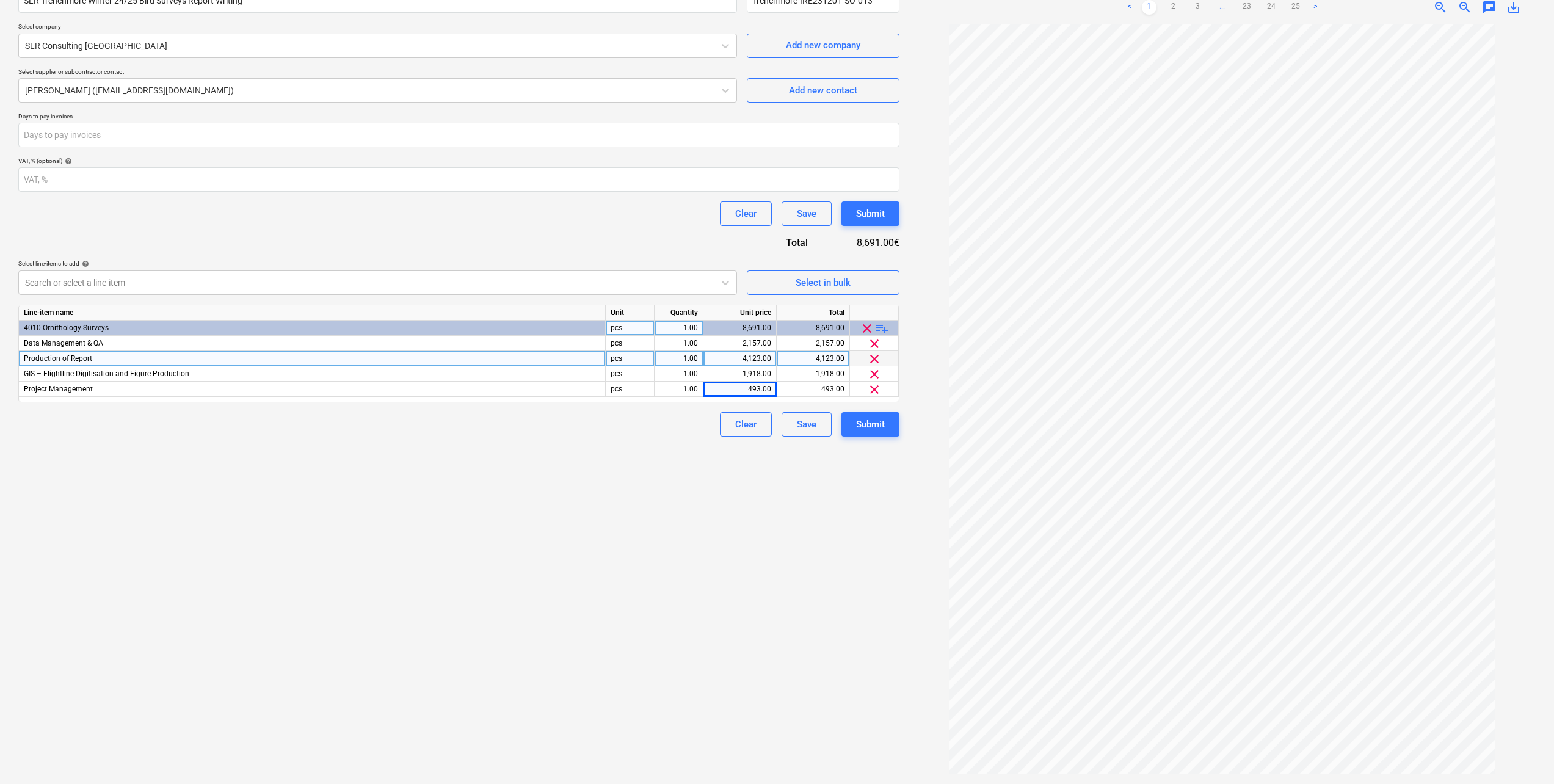
scroll to position [24, 0]
click at [928, 7] on link "2" at bounding box center [1173, 7] width 14 height 14
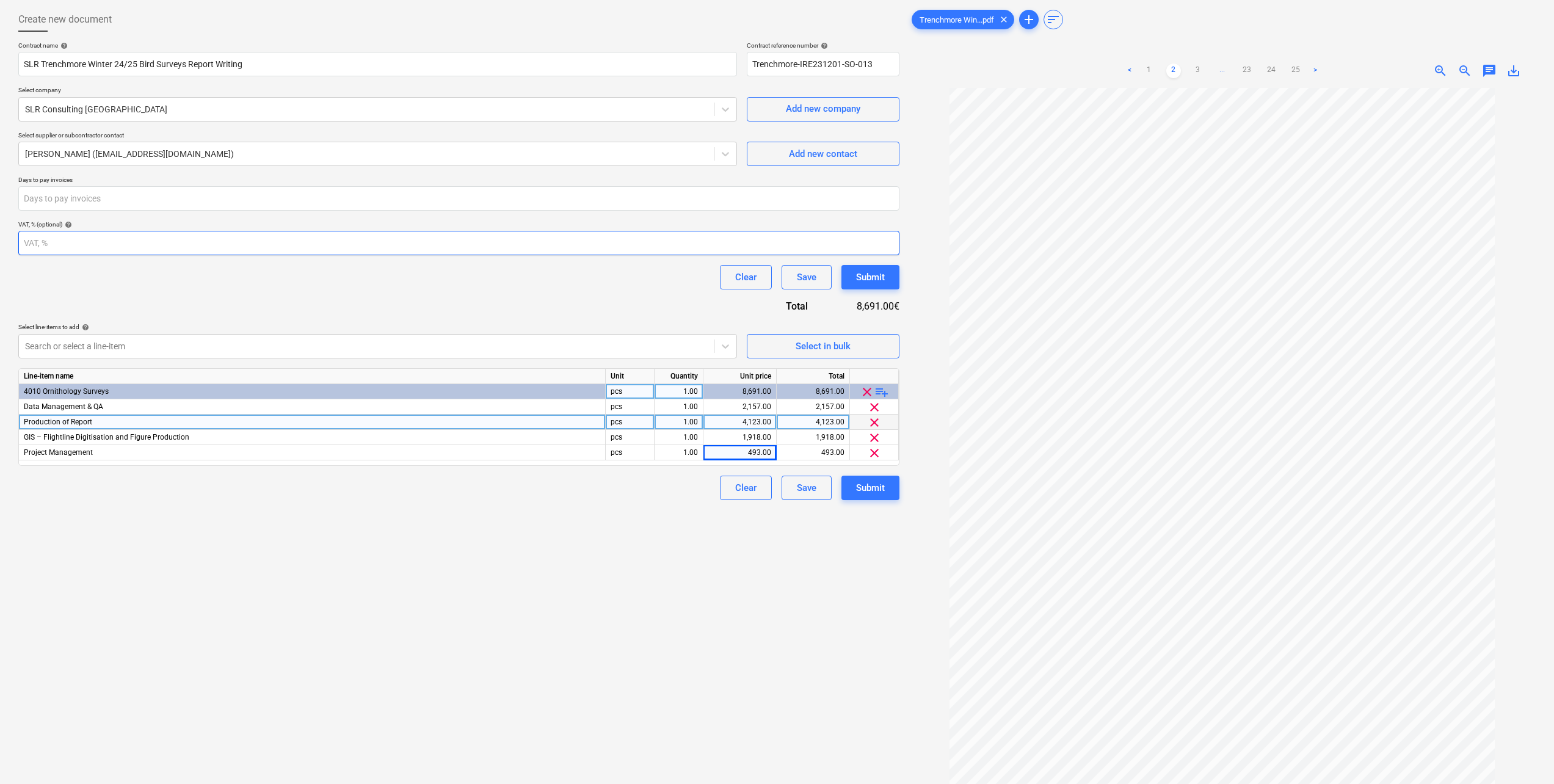
scroll to position [0, 0]
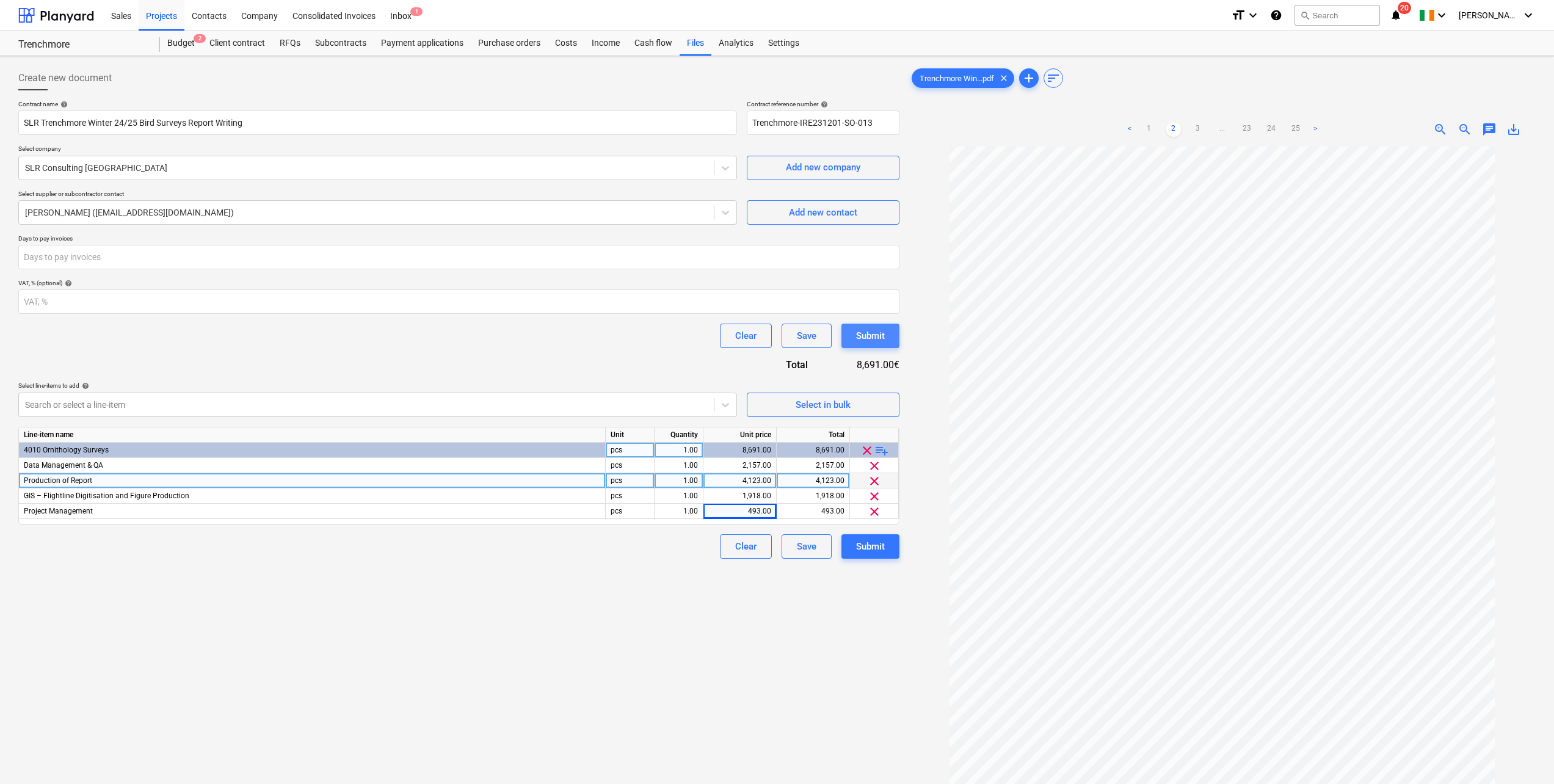
click at [865, 340] on div "Submit" at bounding box center [870, 335] width 29 height 16
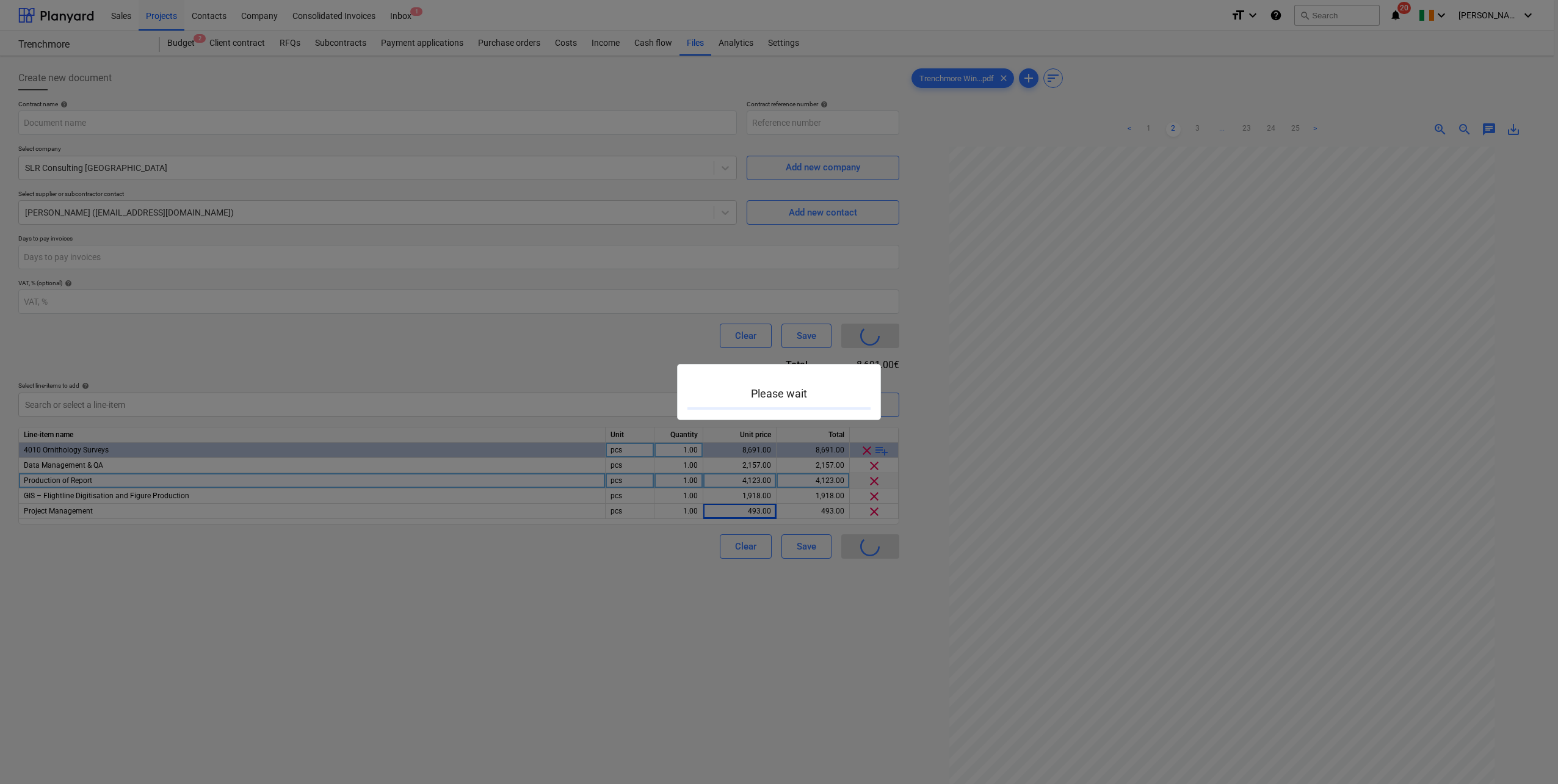
type input "Trenchmore-IRE231201-SO-013"
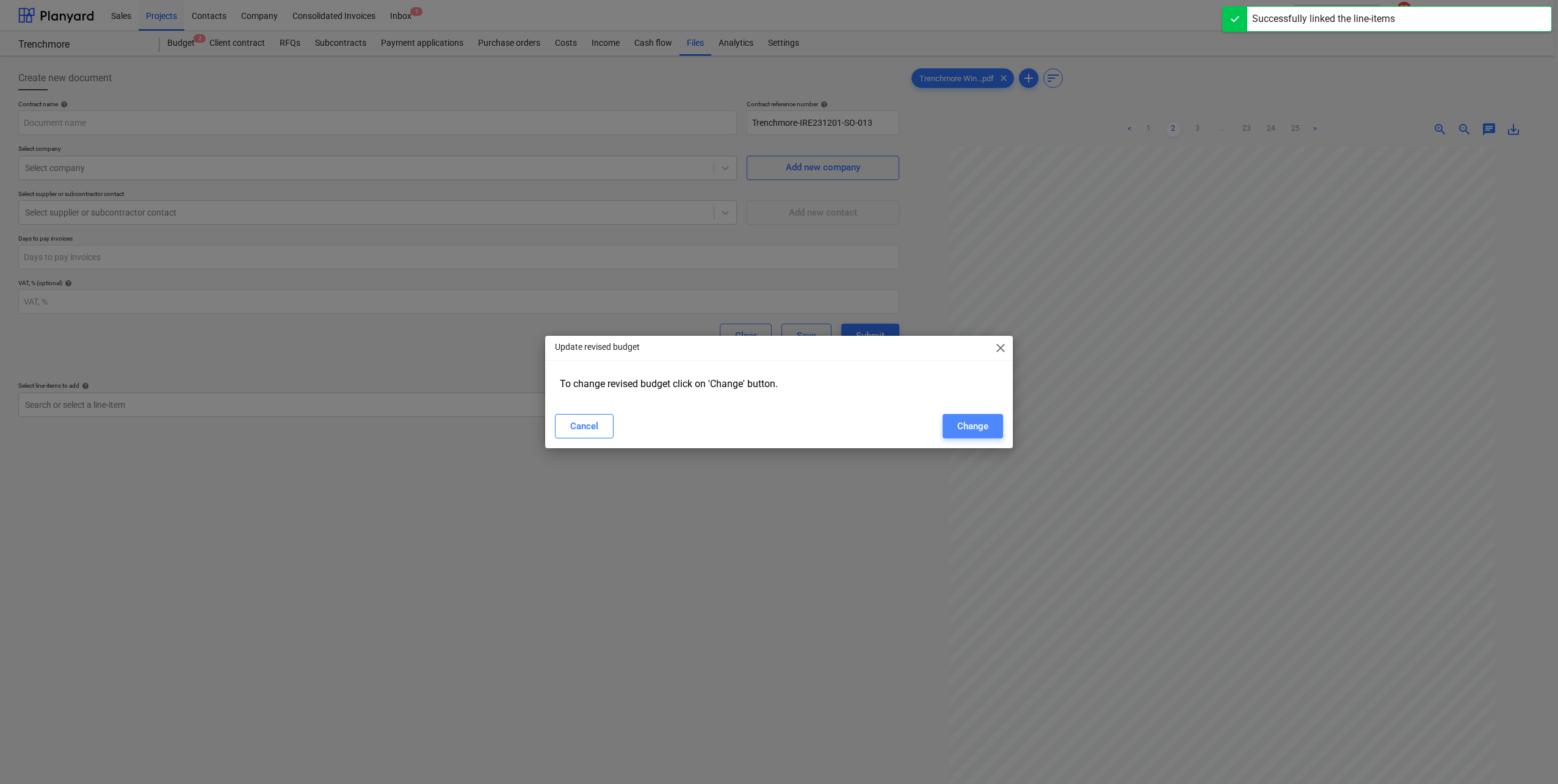
click at [928, 424] on div "Change" at bounding box center [972, 426] width 32 height 16
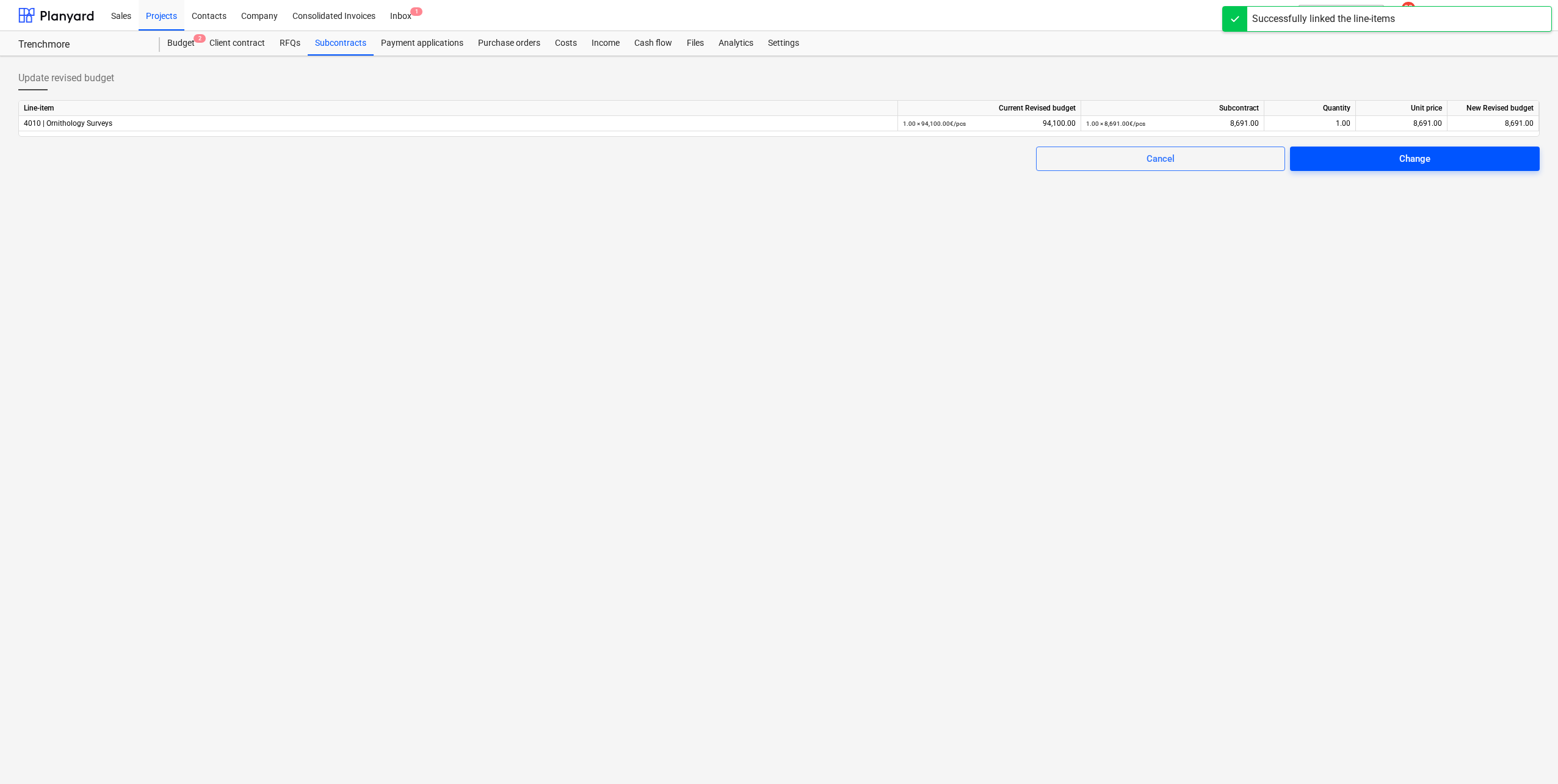
click at [928, 154] on span "Change" at bounding box center [1415, 159] width 221 height 16
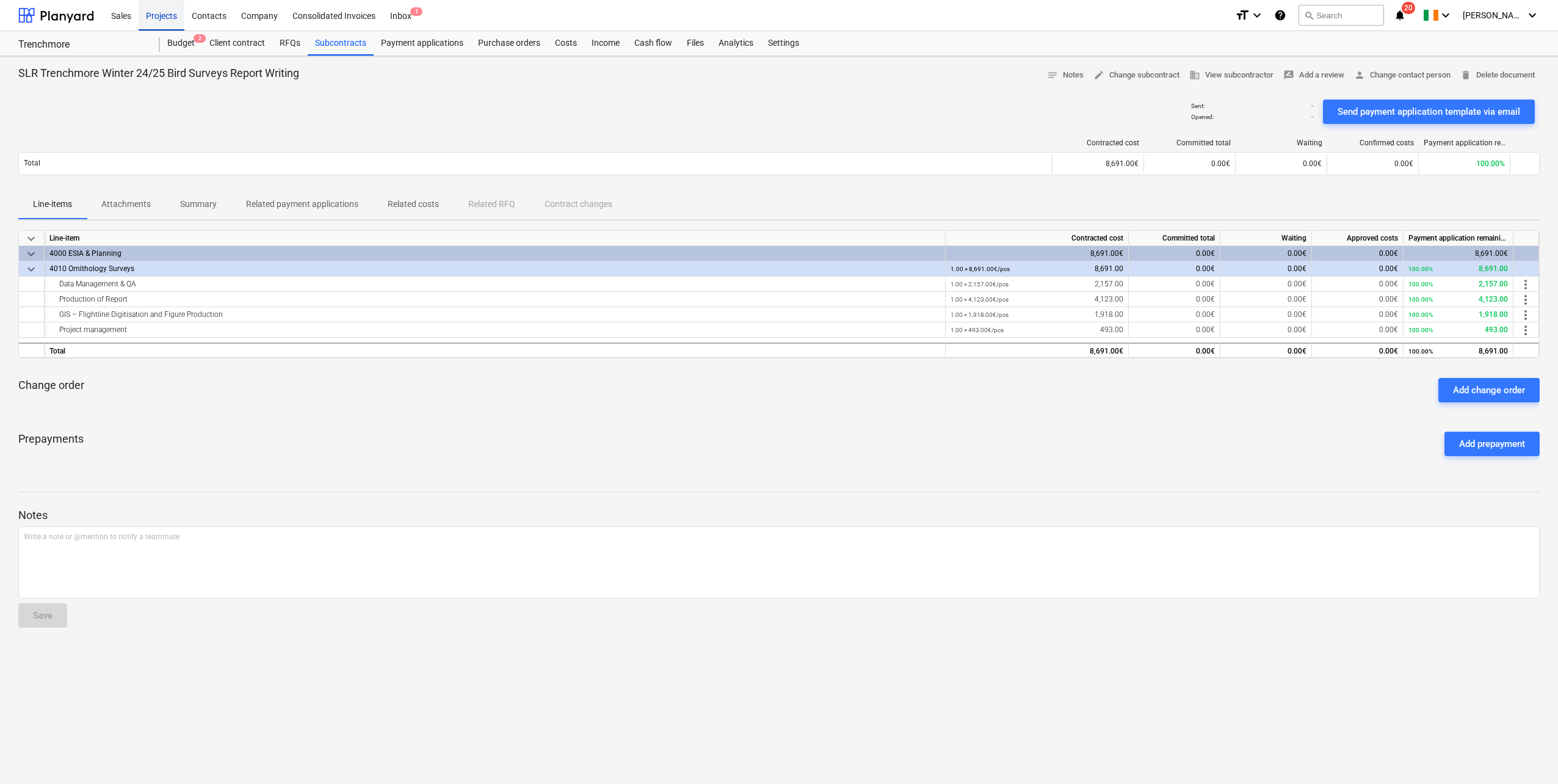
click at [168, 22] on div "Projects" at bounding box center [161, 14] width 46 height 32
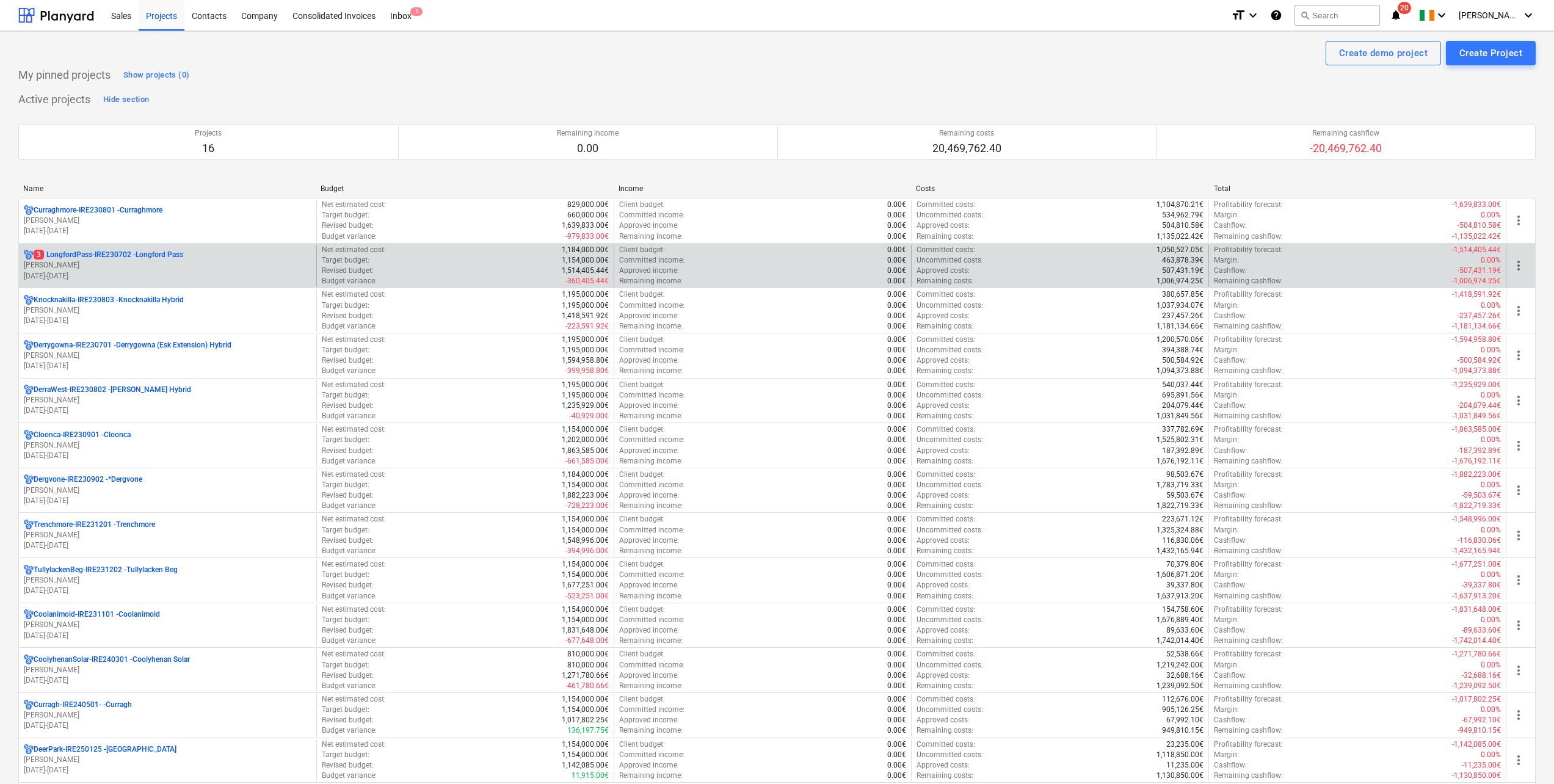
click at [263, 273] on p "[DATE] - [DATE]" at bounding box center [167, 276] width 287 height 11
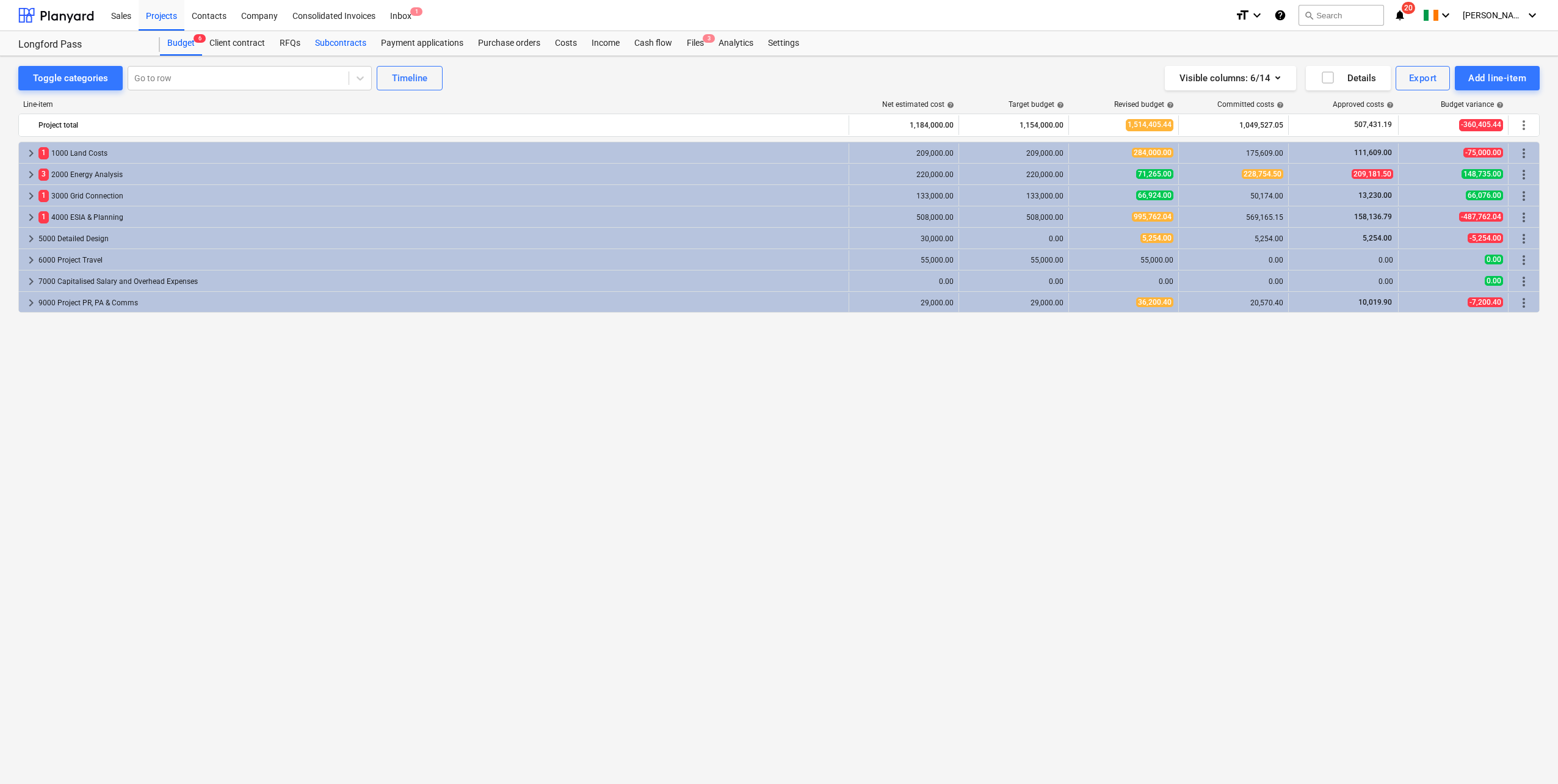
click at [331, 43] on div "Subcontracts" at bounding box center [340, 44] width 66 height 25
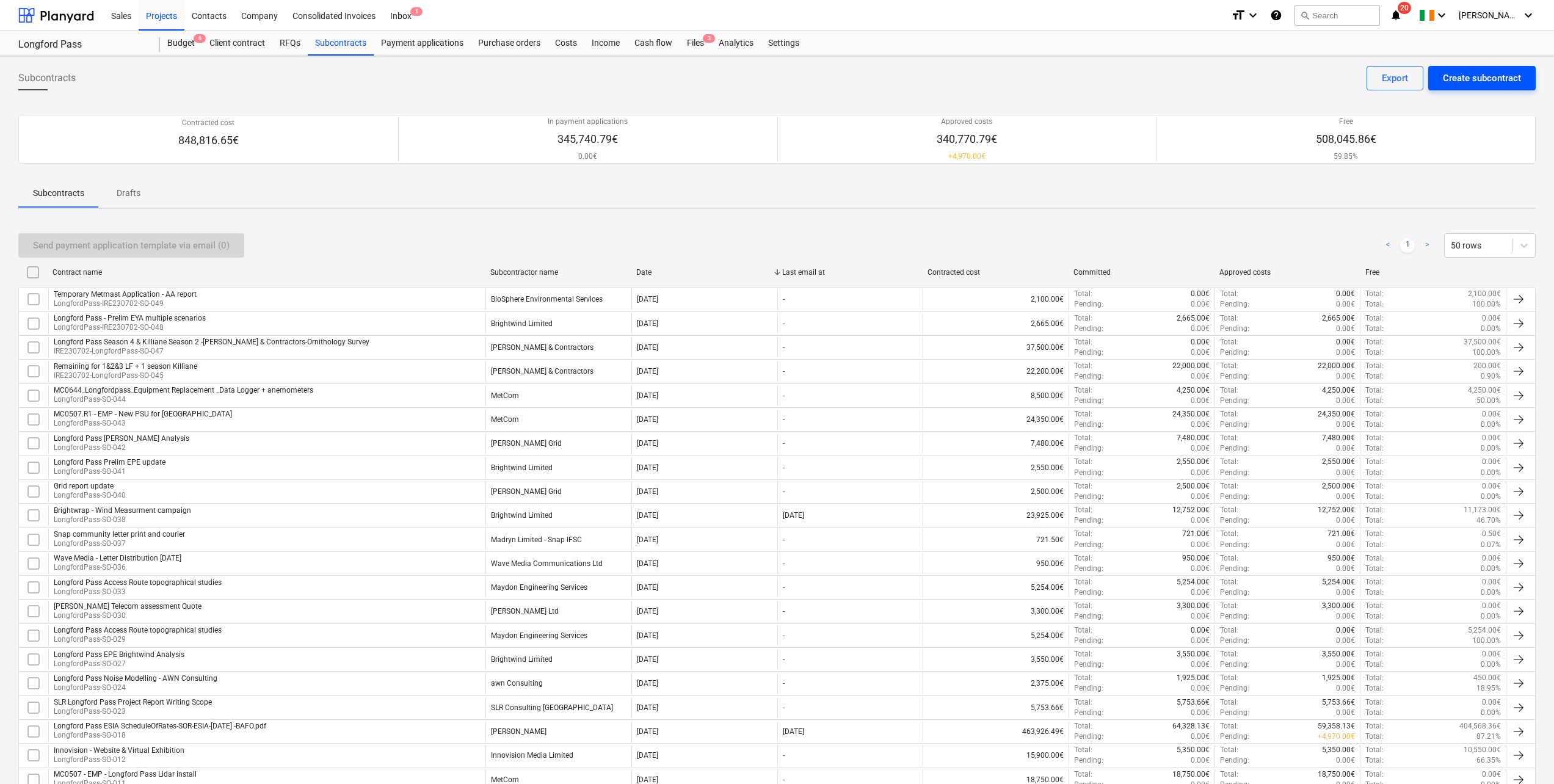
click at [928, 72] on button "Create subcontract" at bounding box center [1481, 78] width 107 height 25
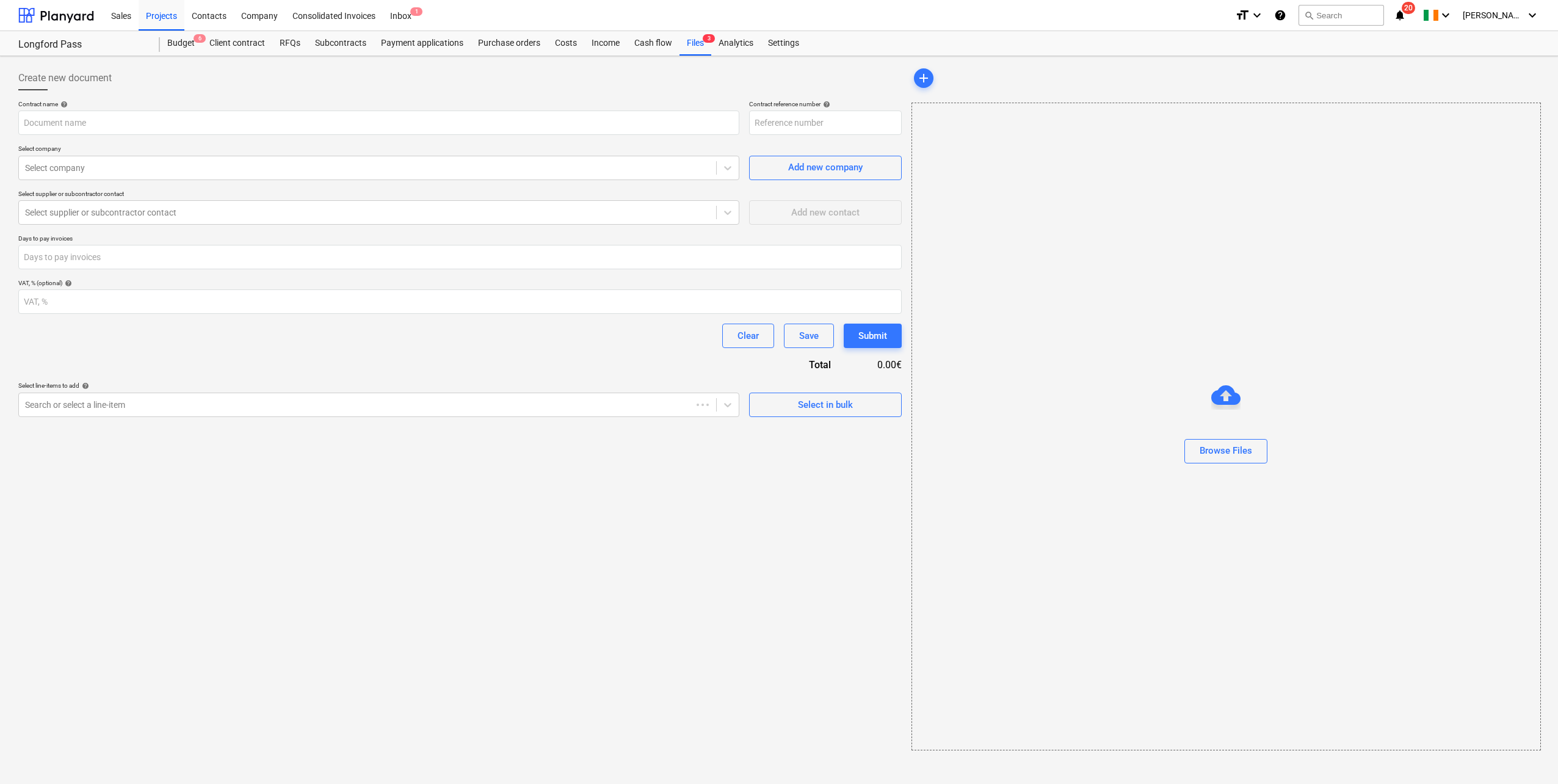
type input "LongfordPass-IRE230702-SO-050"
click at [131, 123] on input "text" at bounding box center [378, 123] width 721 height 25
paste input "SLR Trenchmore Winter 24/25 Bird Surveys Report Writing"
drag, startPoint x: 87, startPoint y: 122, endPoint x: 40, endPoint y: 126, distance: 47.2
click at [40, 126] on input "SLR Trenchmore Winter 24/25 Bird Surveys Report Writing" at bounding box center [378, 123] width 721 height 25
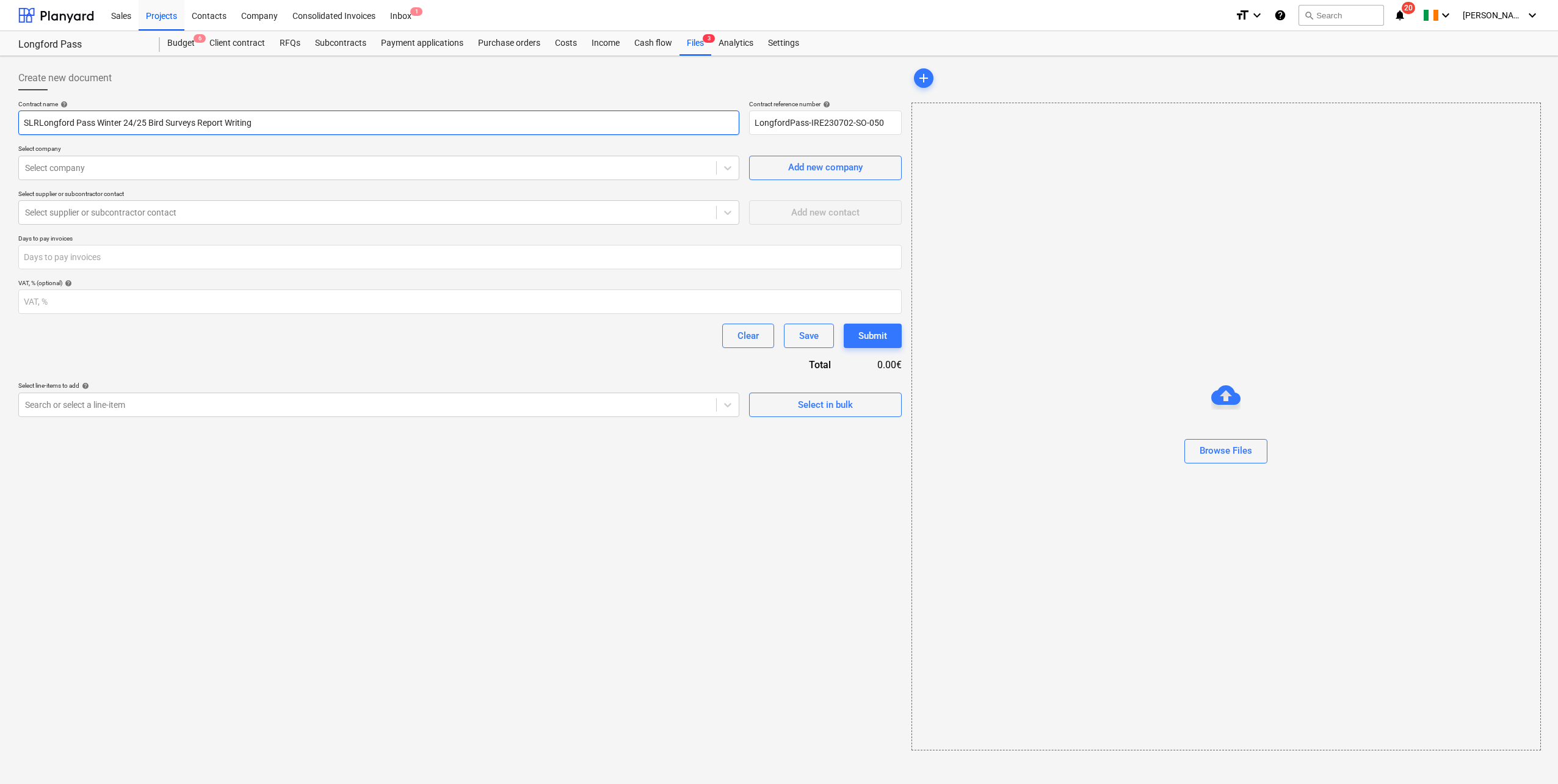
click at [38, 122] on input "SLRLongford Pass Winter 24/25 Bird Surveys Report Writing" at bounding box center [378, 123] width 721 height 25
type input "SLR Longford Pass Winter 24/25 Bird Surveys Report Writing"
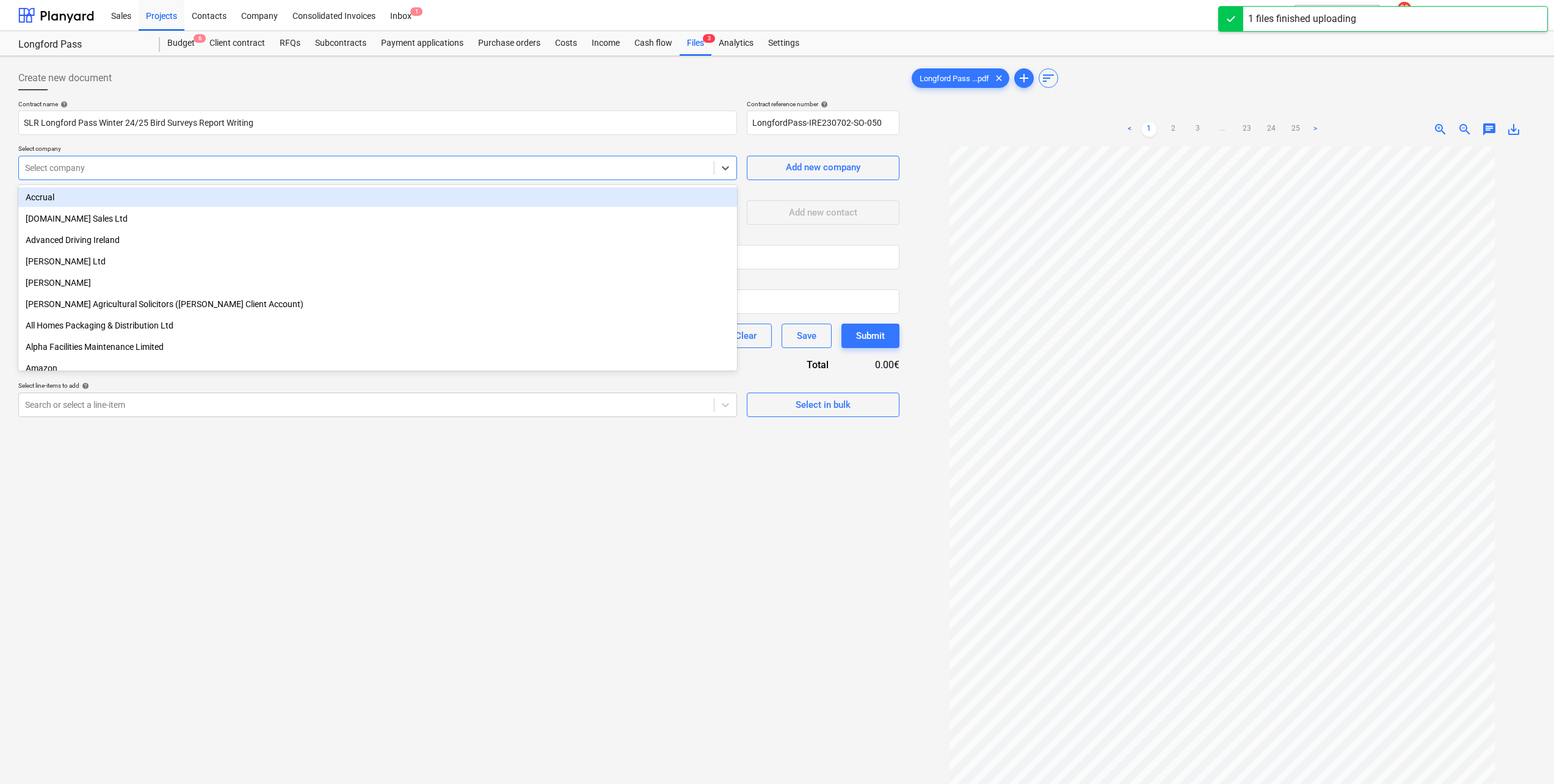
click at [200, 168] on div at bounding box center [366, 167] width 683 height 12
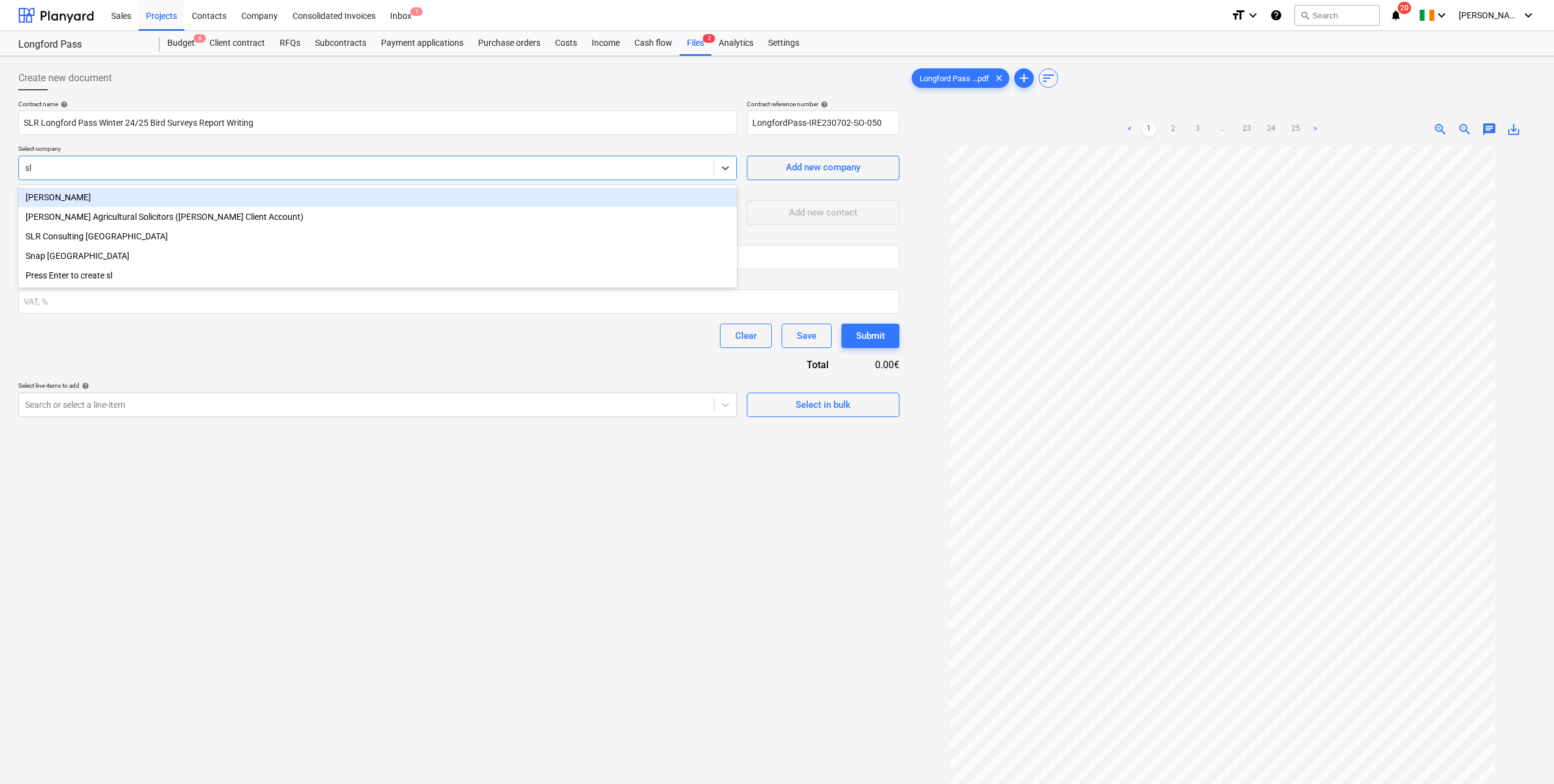
type input "slr"
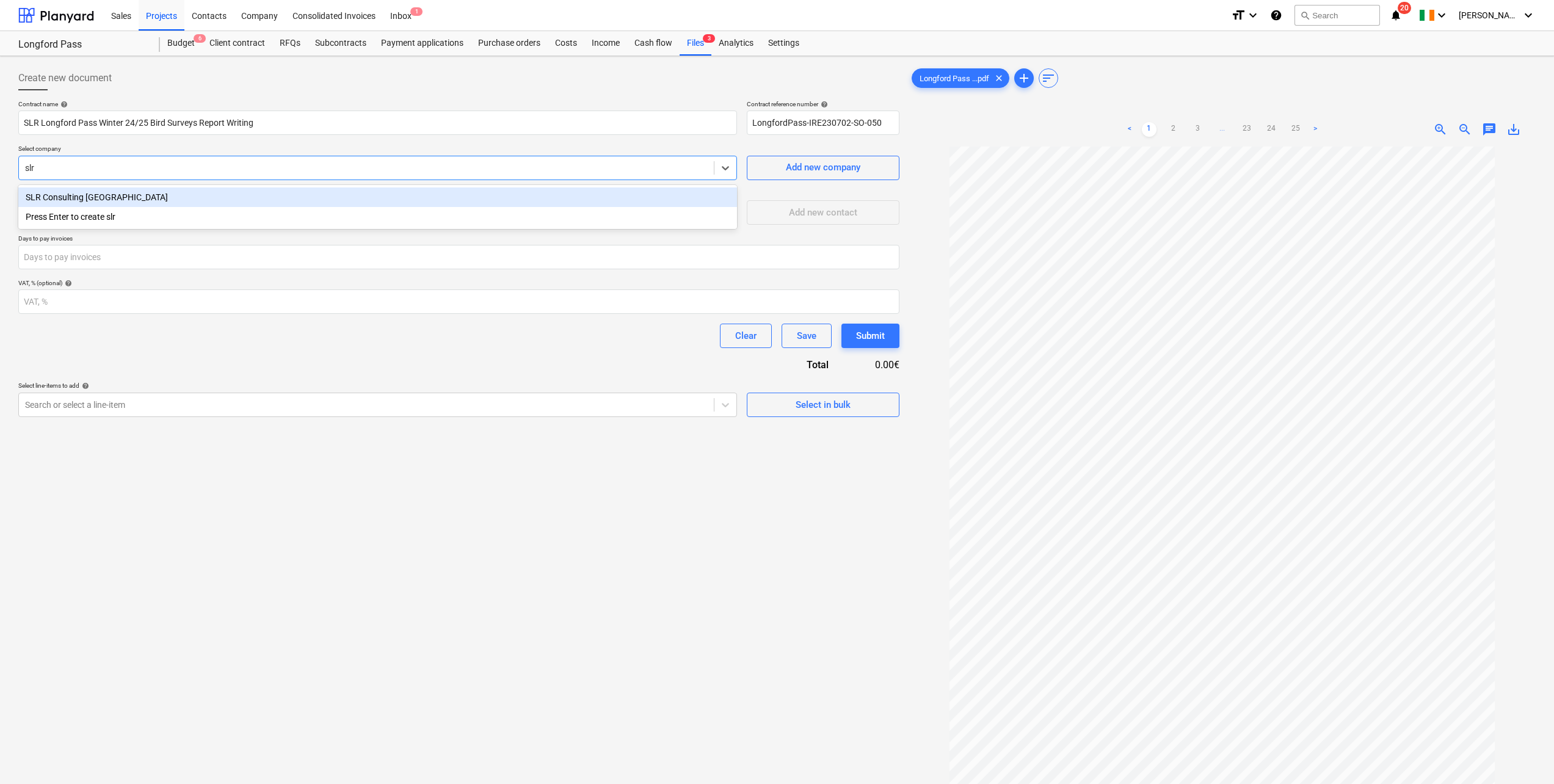
click at [109, 200] on div "SLR Consulting [GEOGRAPHIC_DATA]" at bounding box center [377, 197] width 718 height 19
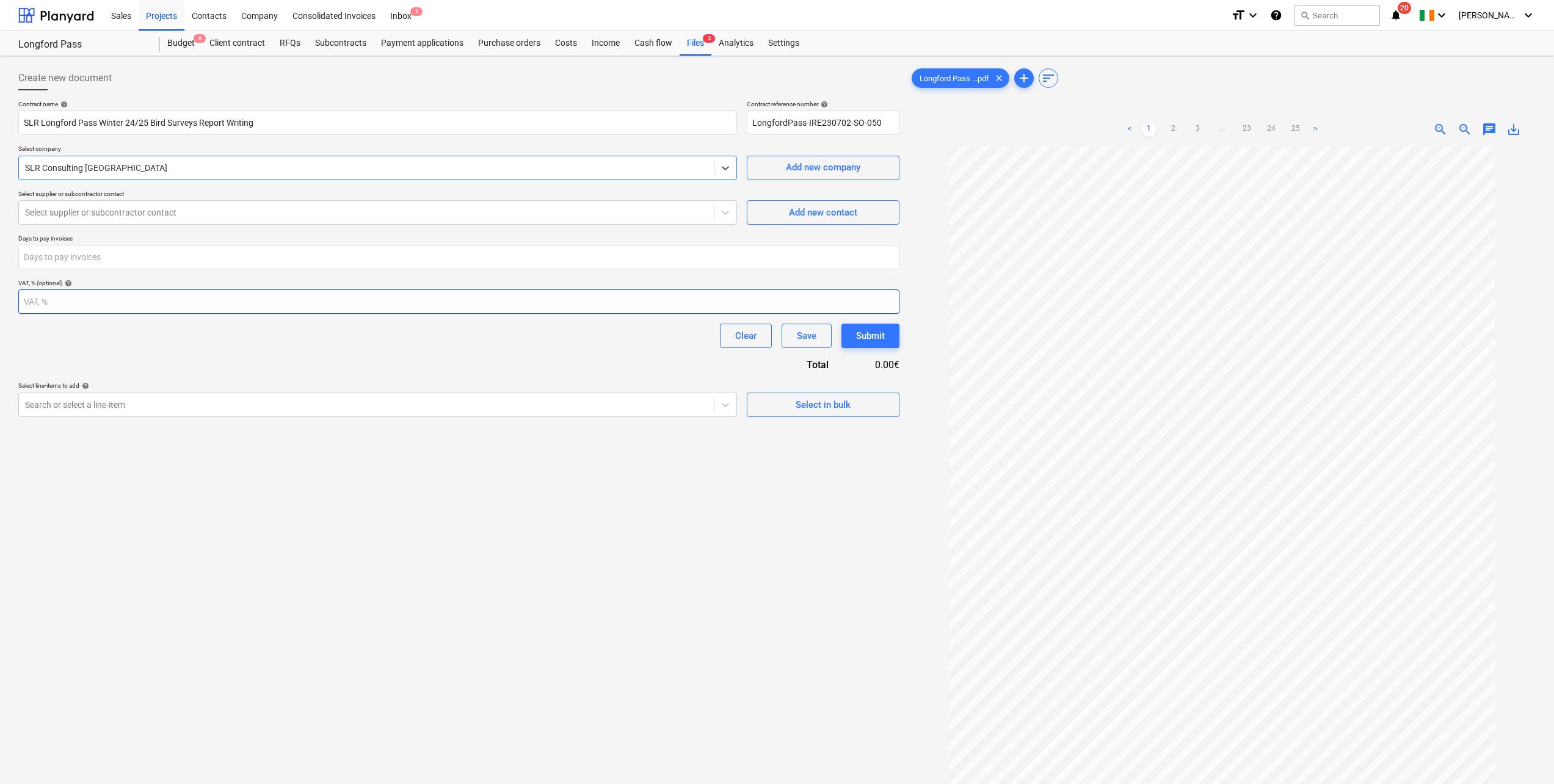
scroll to position [24, 0]
click at [928, 126] on link "2" at bounding box center [1173, 129] width 14 height 14
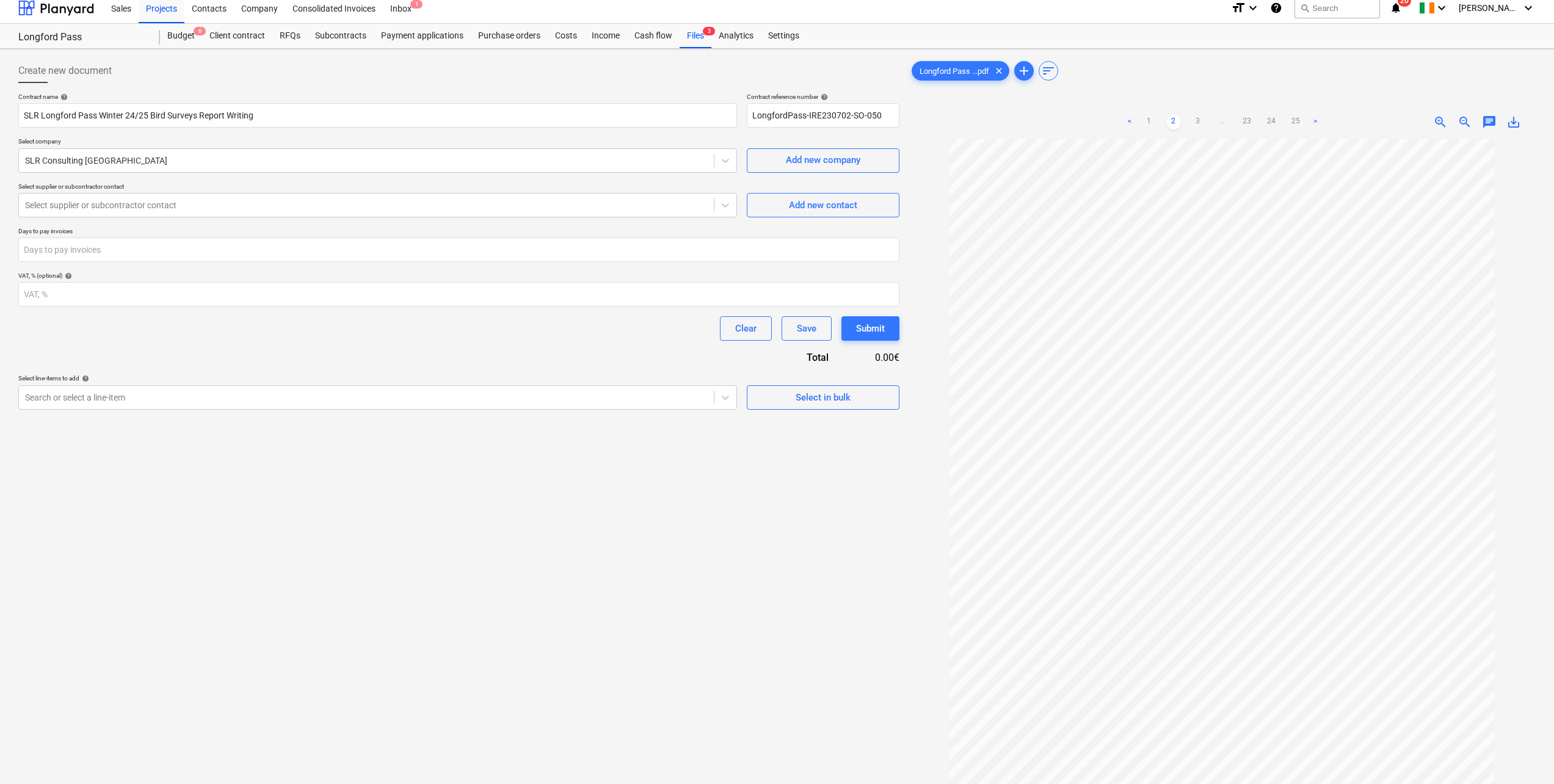
scroll to position [0, 0]
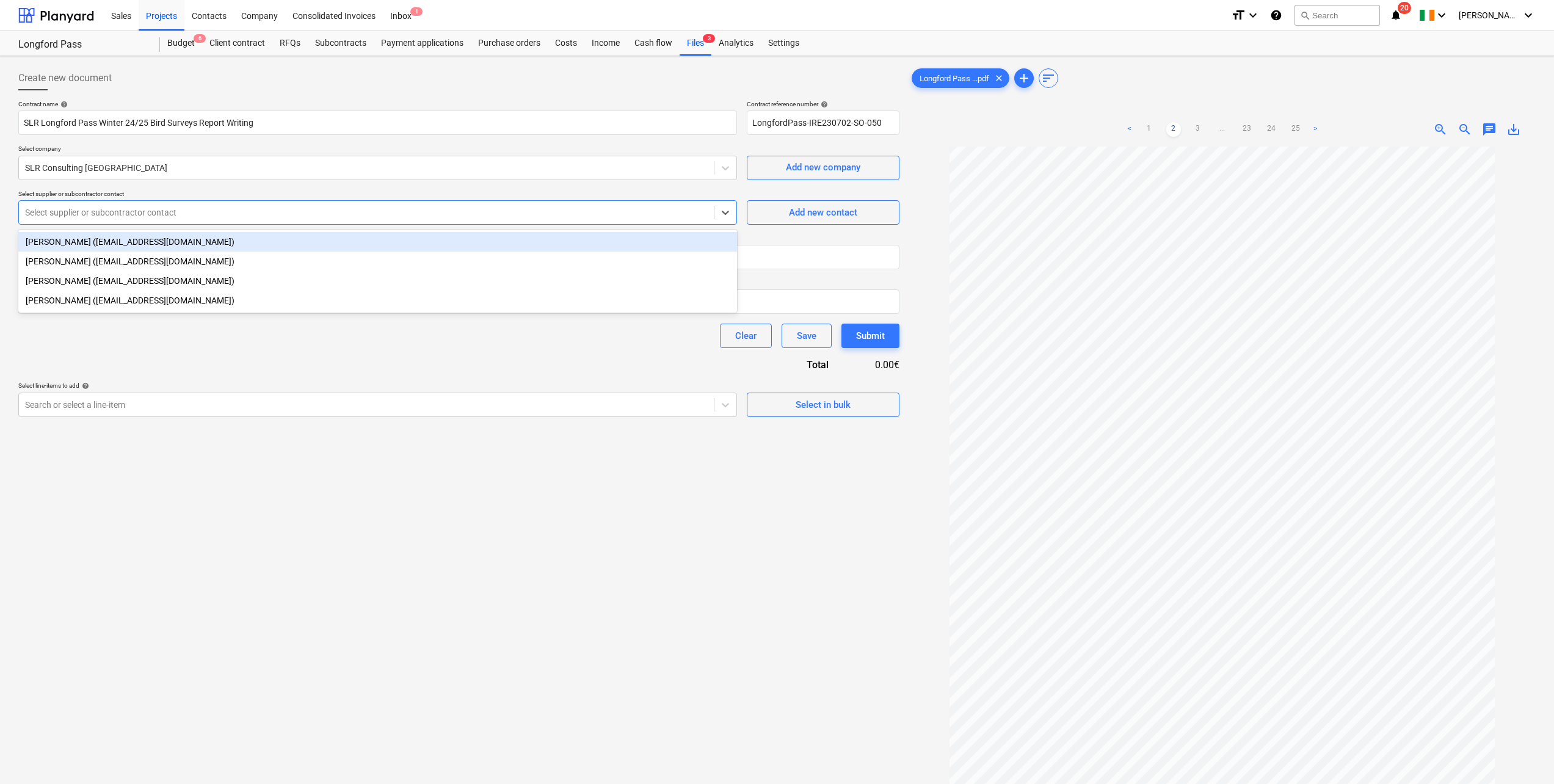
click at [387, 213] on div at bounding box center [366, 212] width 683 height 12
click at [168, 243] on div "[PERSON_NAME] ([EMAIL_ADDRESS][DOMAIN_NAME])" at bounding box center [377, 242] width 718 height 19
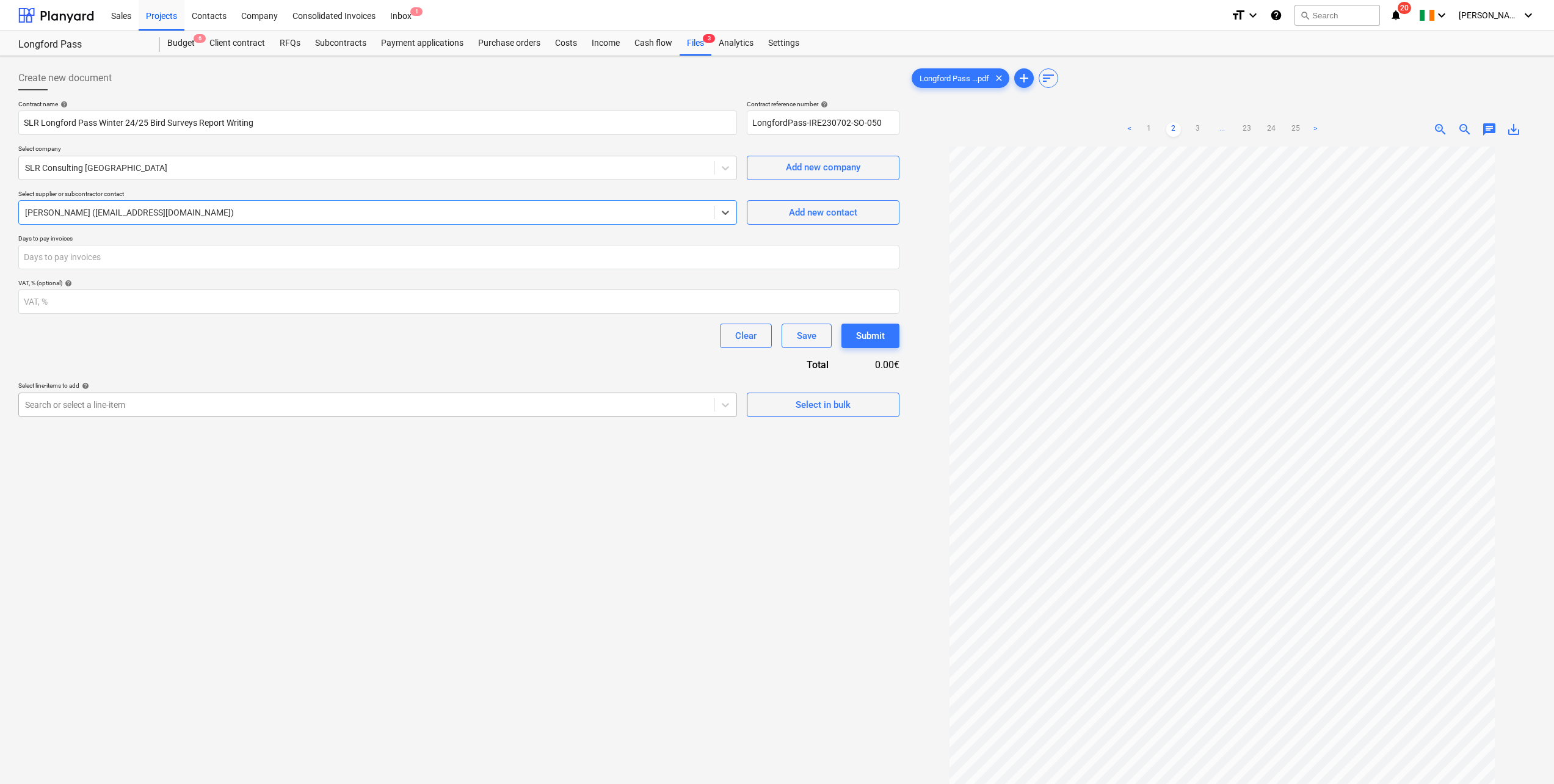
click at [135, 404] on div at bounding box center [366, 404] width 683 height 12
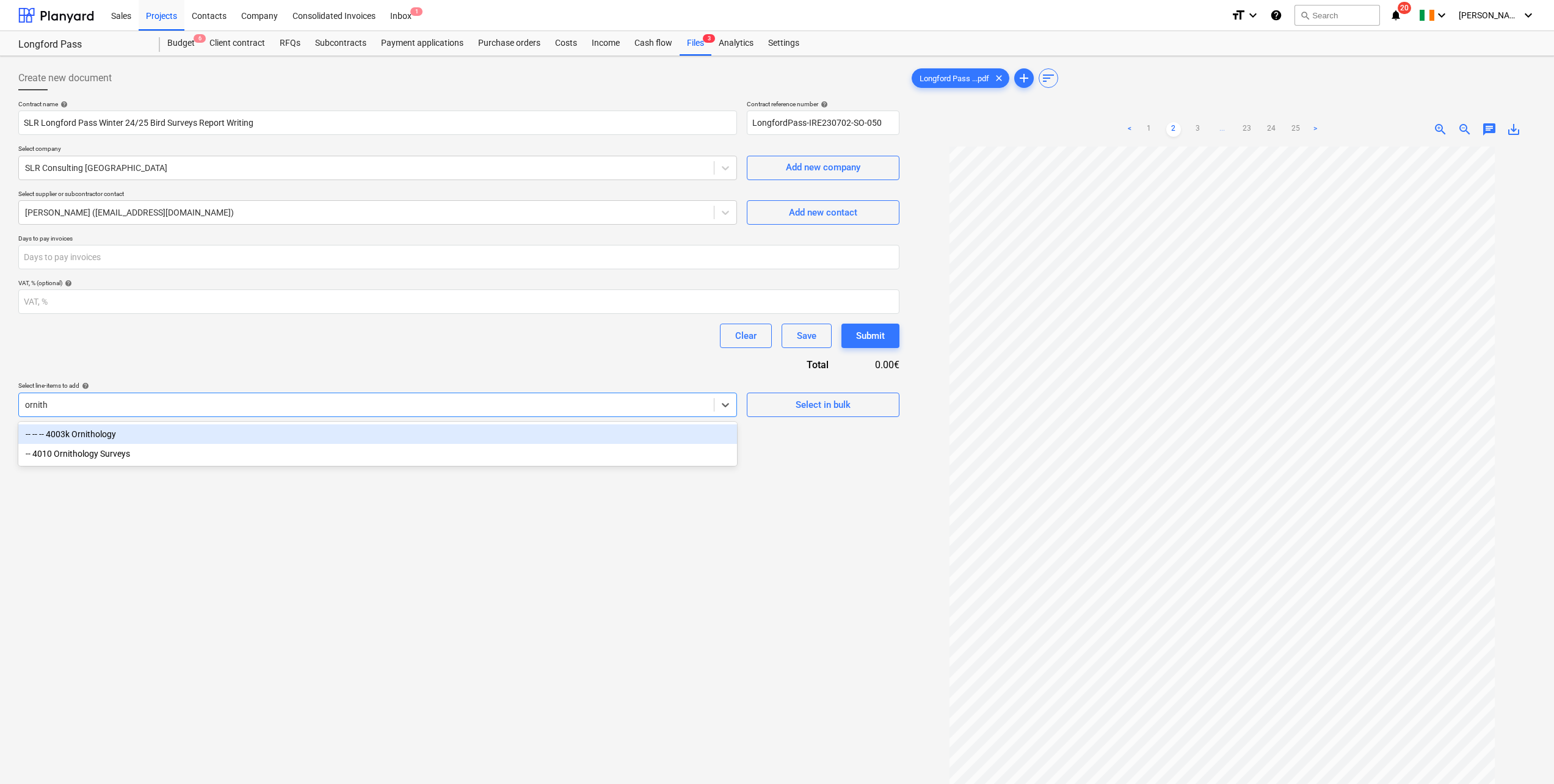
type input "ornitho"
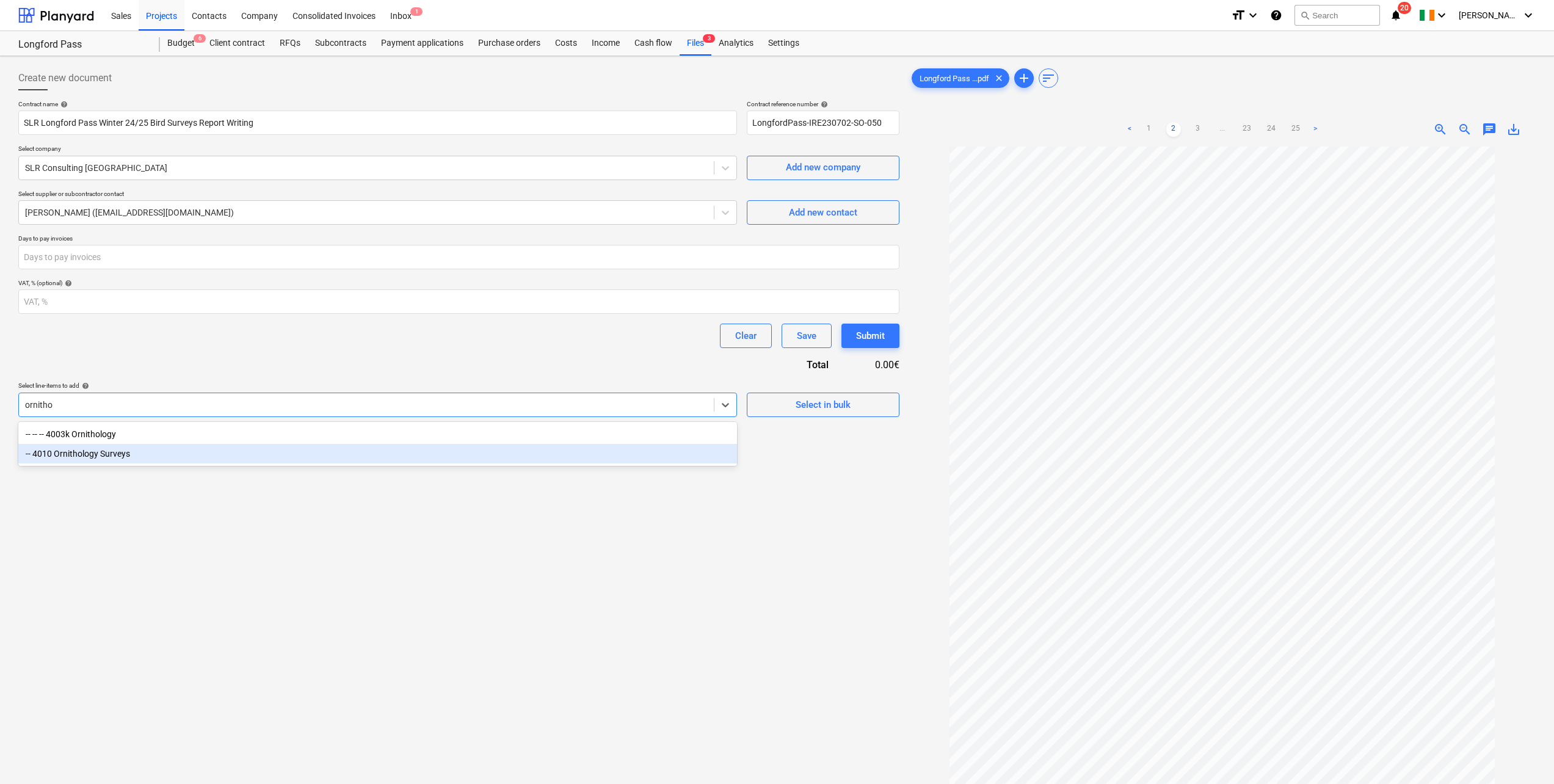
click at [126, 431] on div "-- 4010 Ornithology Surveys" at bounding box center [377, 454] width 718 height 19
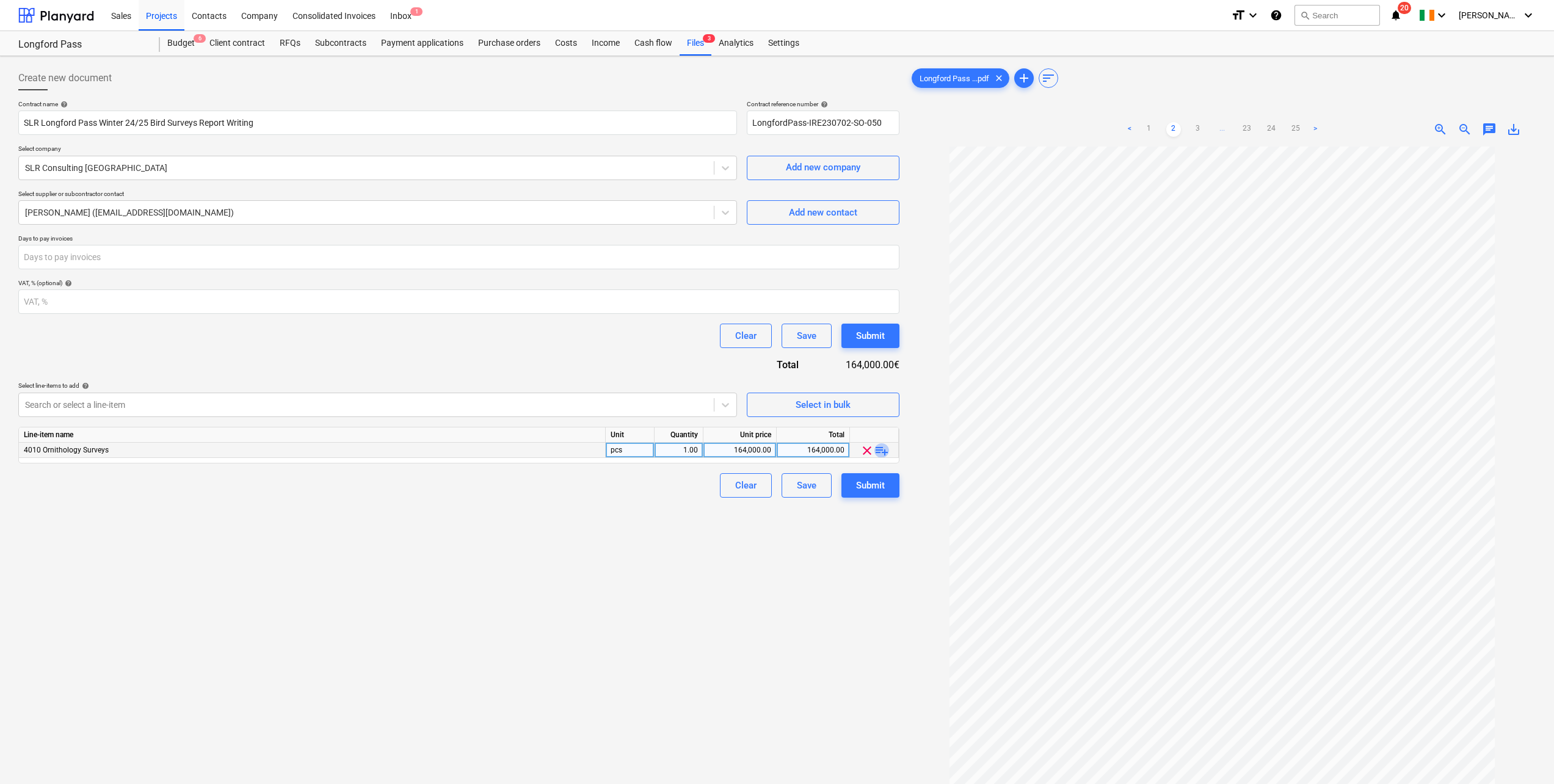
click at [883, 431] on span "playlist_add" at bounding box center [881, 450] width 14 height 14
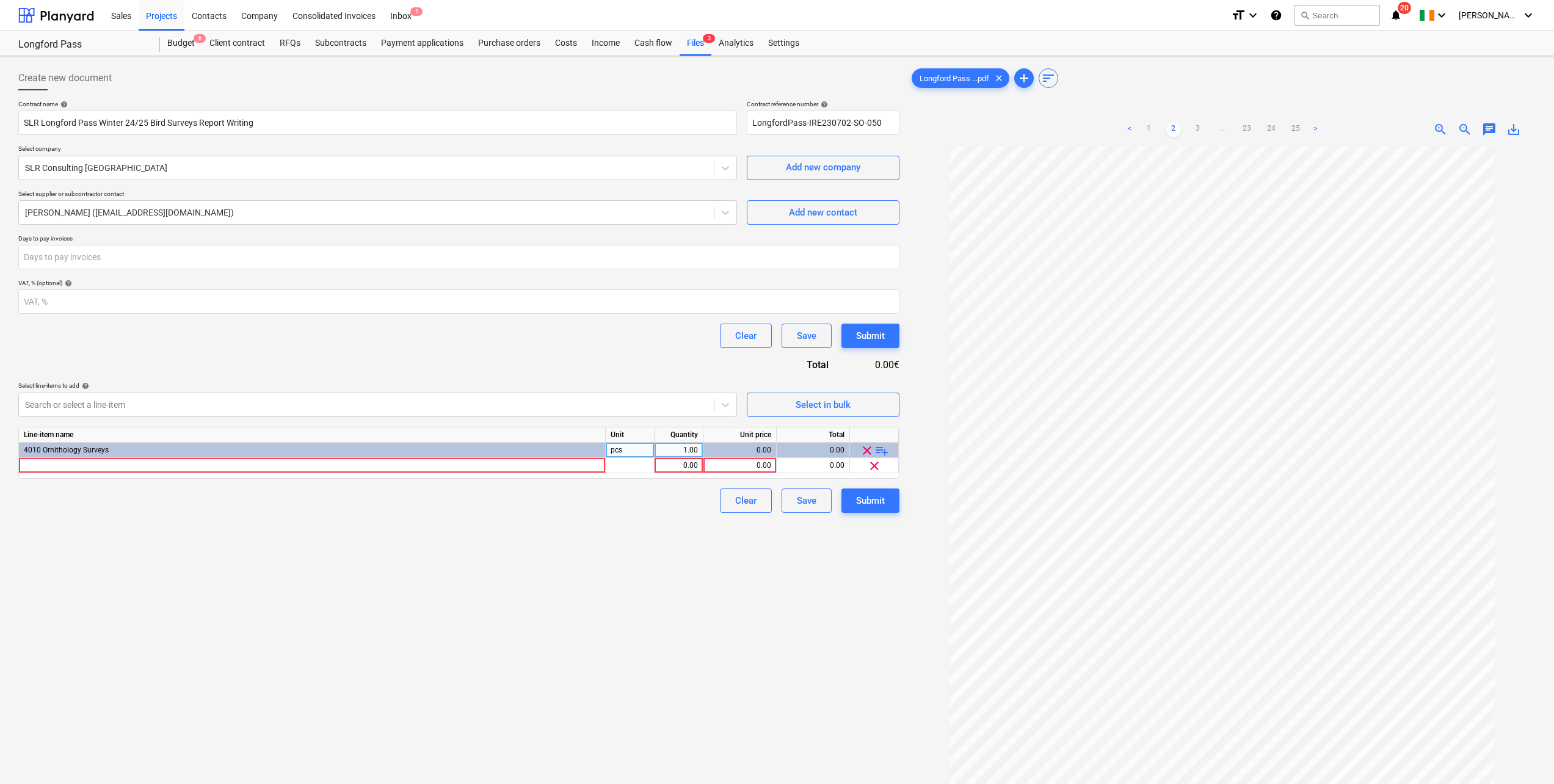
click at [883, 431] on span "playlist_add" at bounding box center [881, 450] width 14 height 14
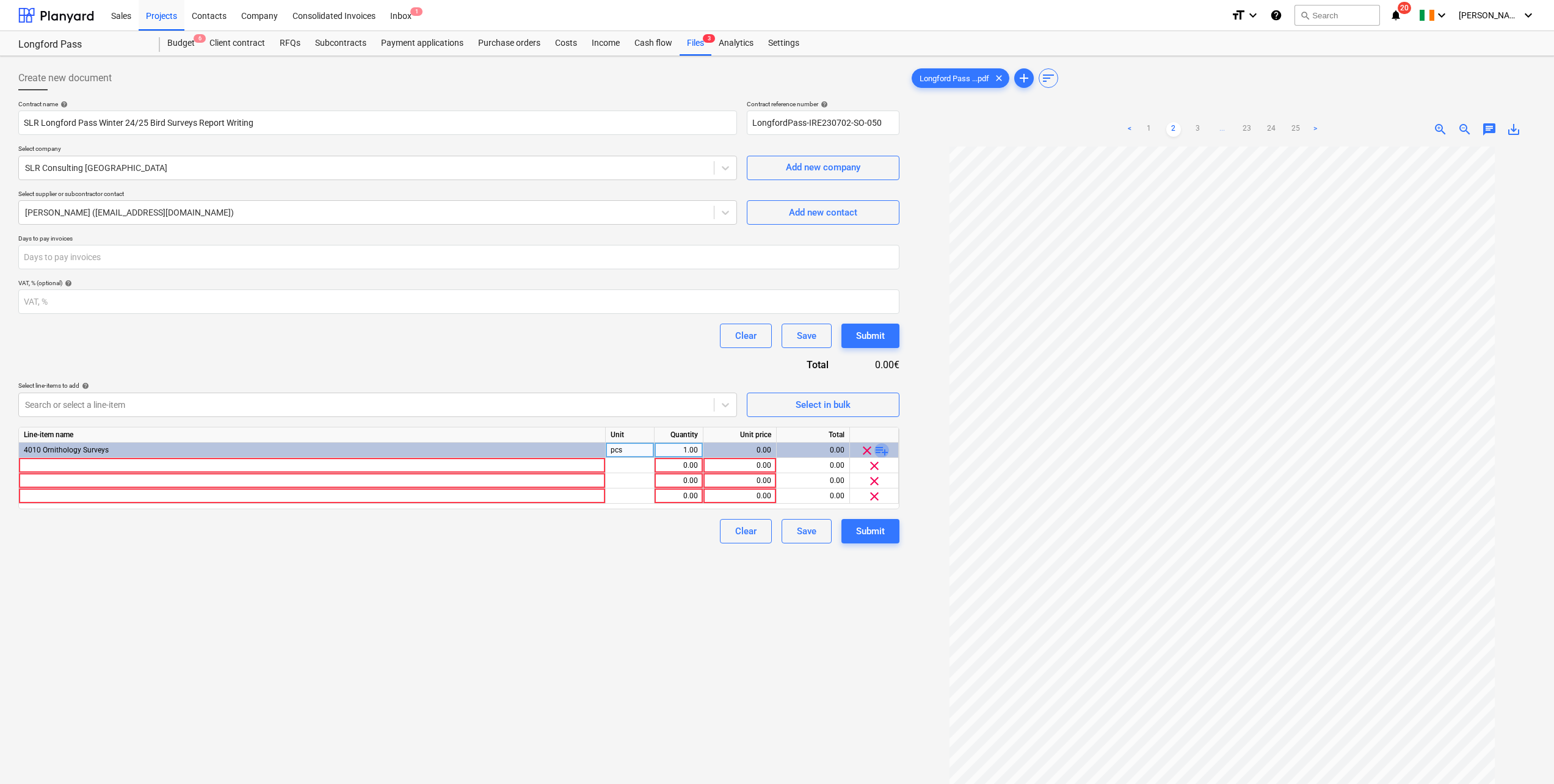
click at [883, 431] on span "playlist_add" at bounding box center [881, 450] width 14 height 14
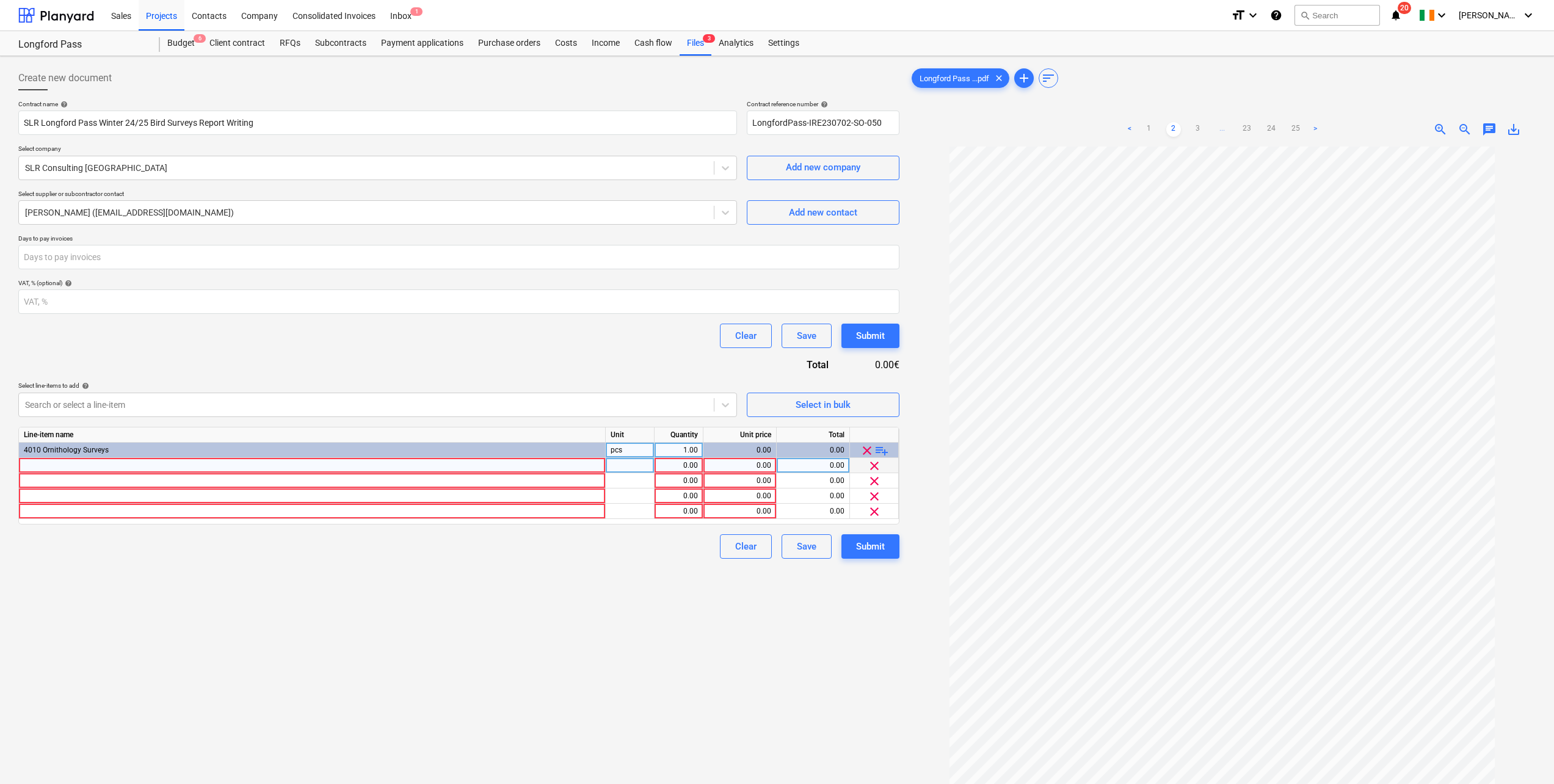
click at [50, 431] on div at bounding box center [312, 465] width 586 height 15
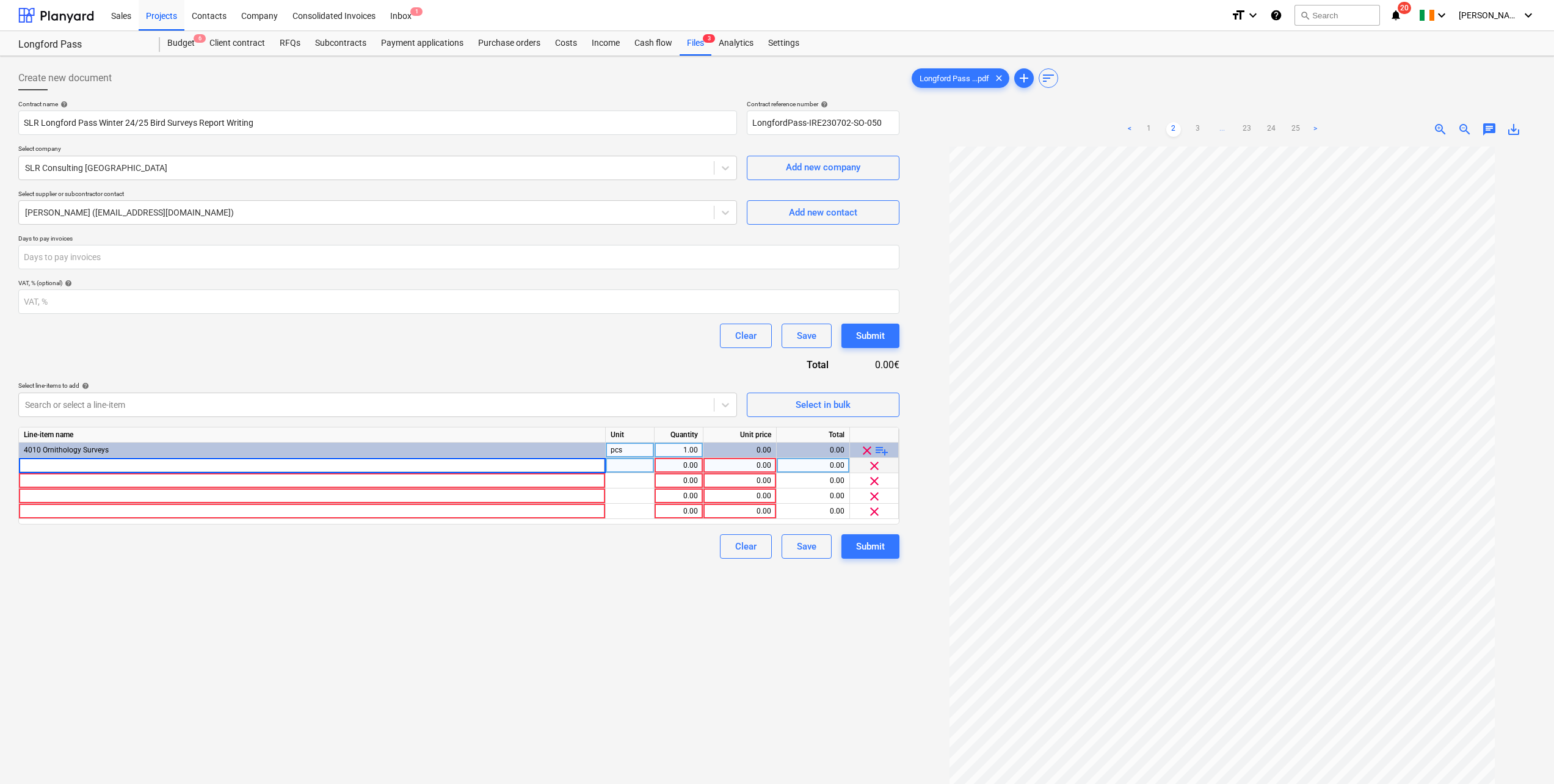
type input "Data Management & QA"
click at [52, 431] on div at bounding box center [312, 480] width 586 height 15
type input "Production of Report"
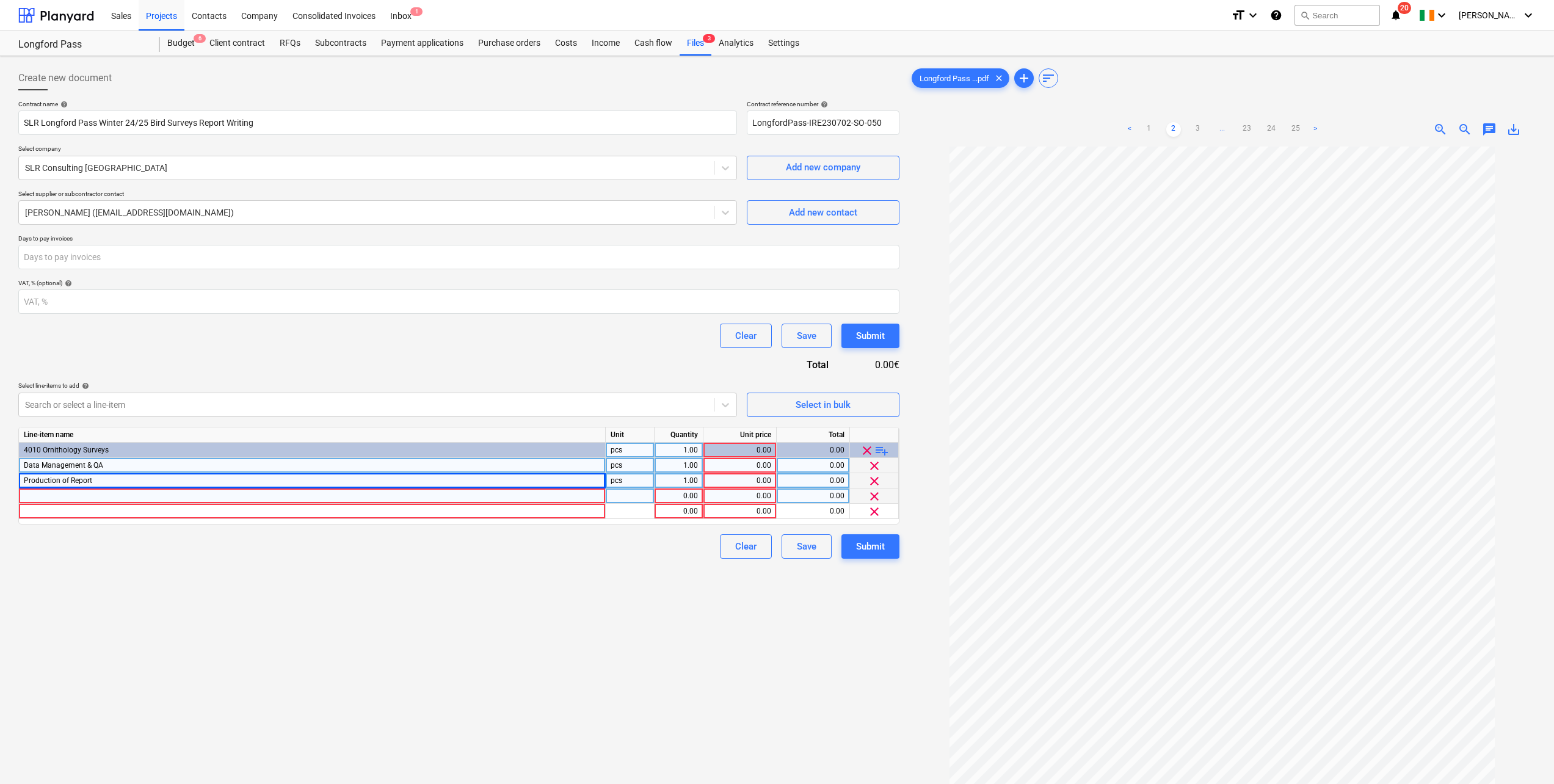
click at [54, 431] on div at bounding box center [312, 496] width 586 height 15
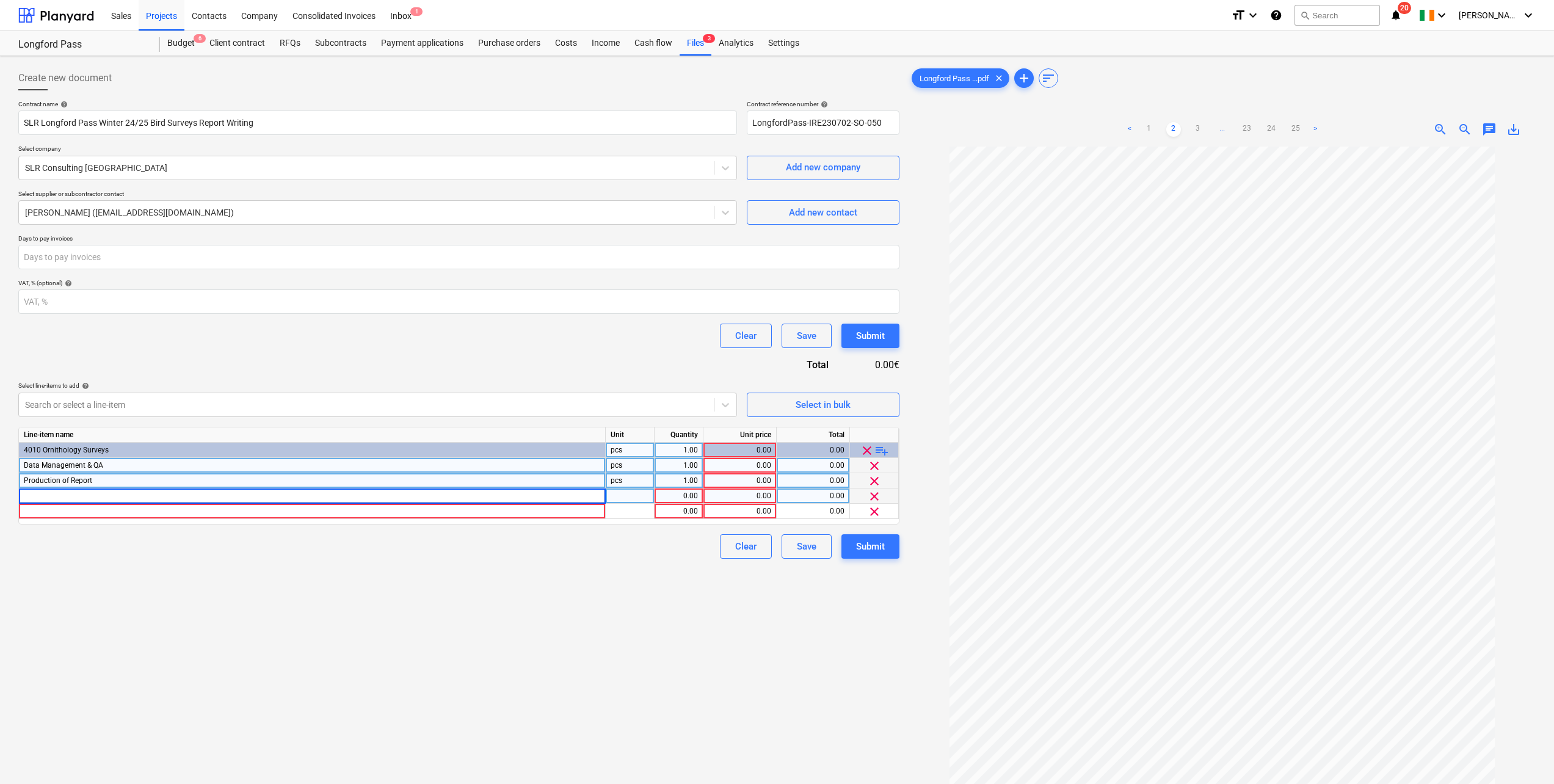
type input "GIS – Flightline Digitisation and Figure Production"
click at [87, 431] on div at bounding box center [312, 511] width 586 height 15
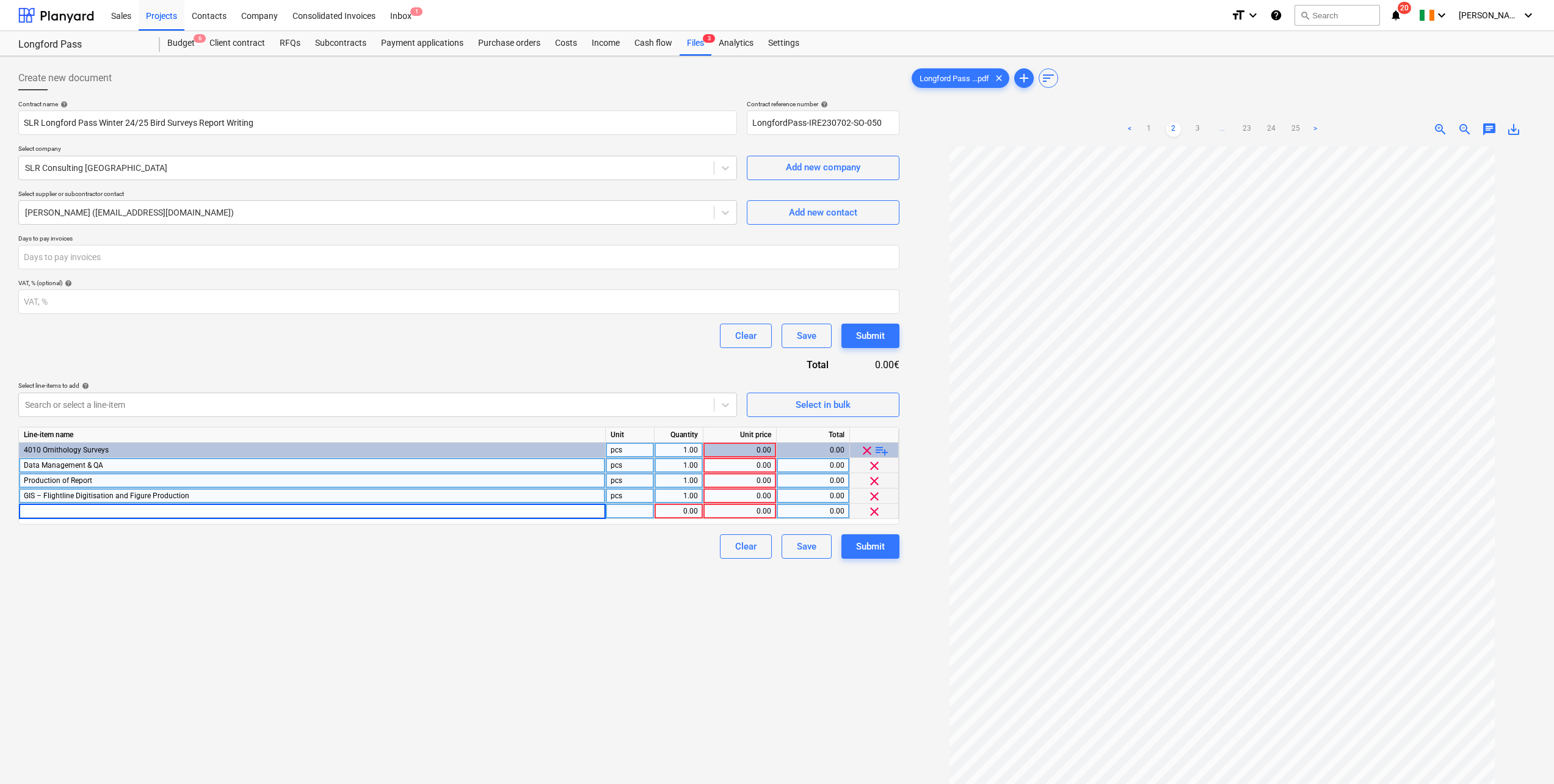
type input "Project Management"
click at [742, 431] on div "0.00" at bounding box center [739, 511] width 63 height 15
click at [747, 431] on div "0.00" at bounding box center [739, 465] width 63 height 15
type input "2157"
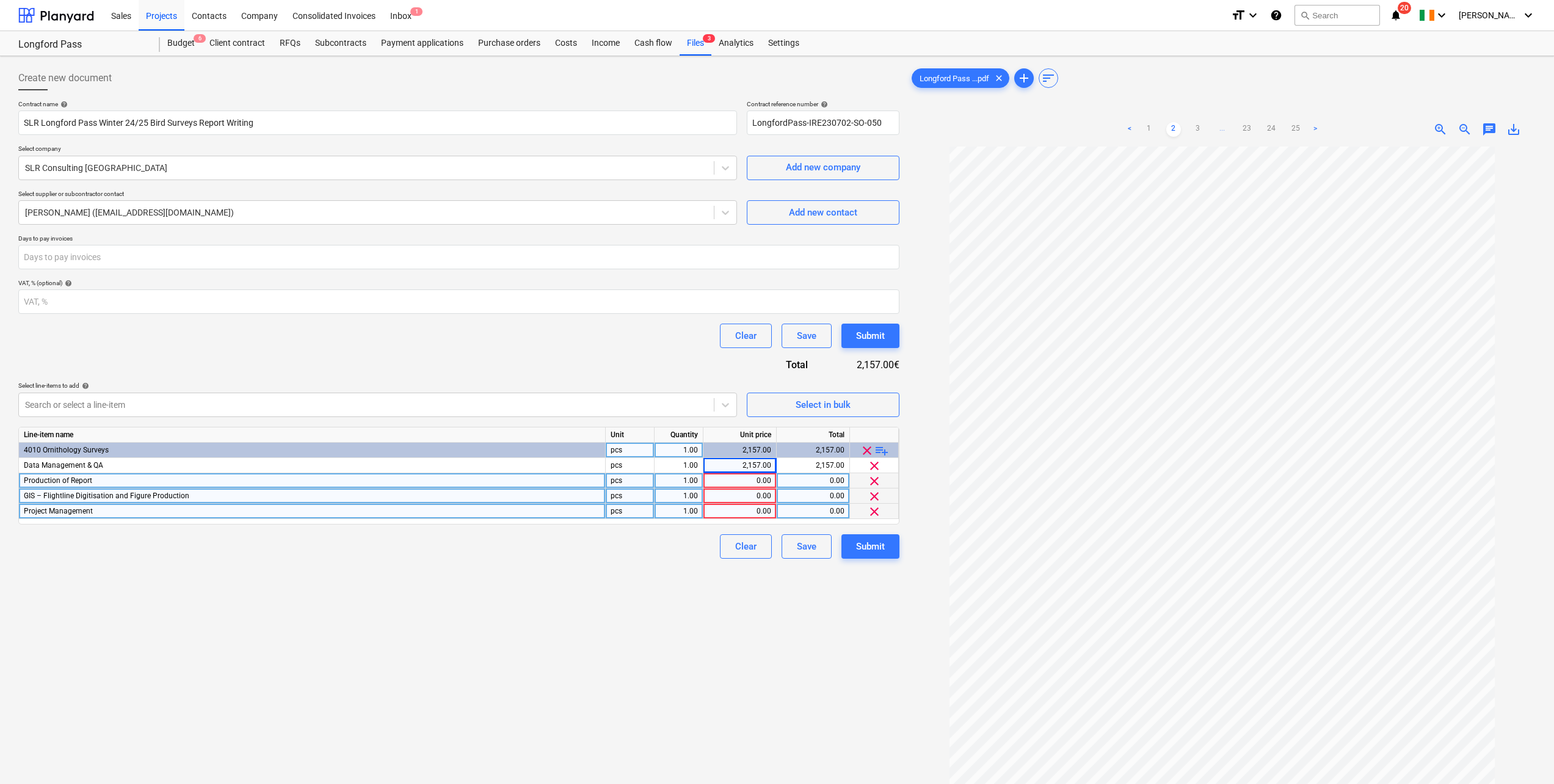
click at [749, 431] on div "0.00" at bounding box center [739, 480] width 63 height 15
type input "4123"
click at [758, 431] on div "0.00" at bounding box center [739, 496] width 63 height 15
type input "2876"
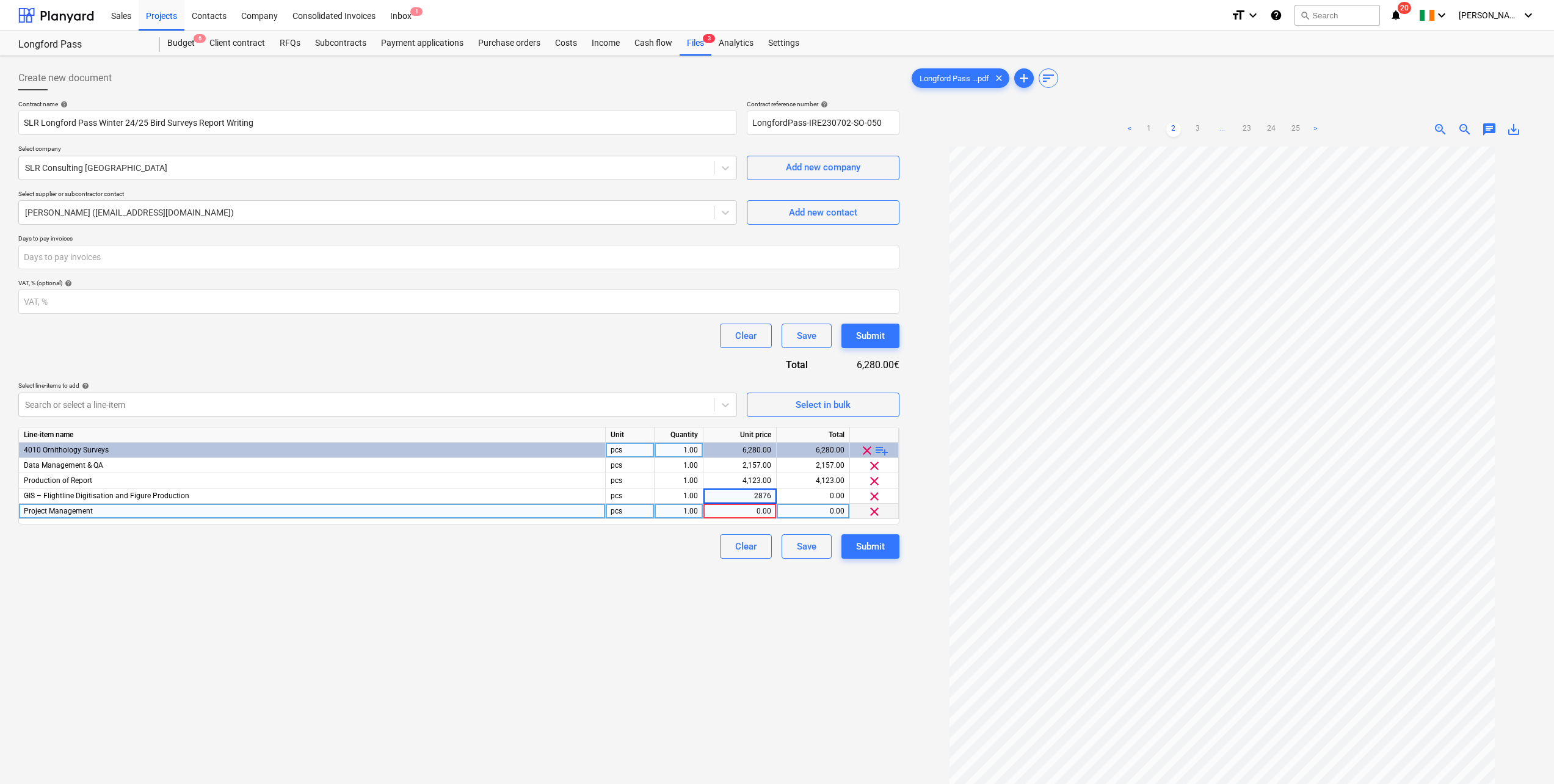
click at [767, 431] on div "0.00" at bounding box center [739, 511] width 63 height 15
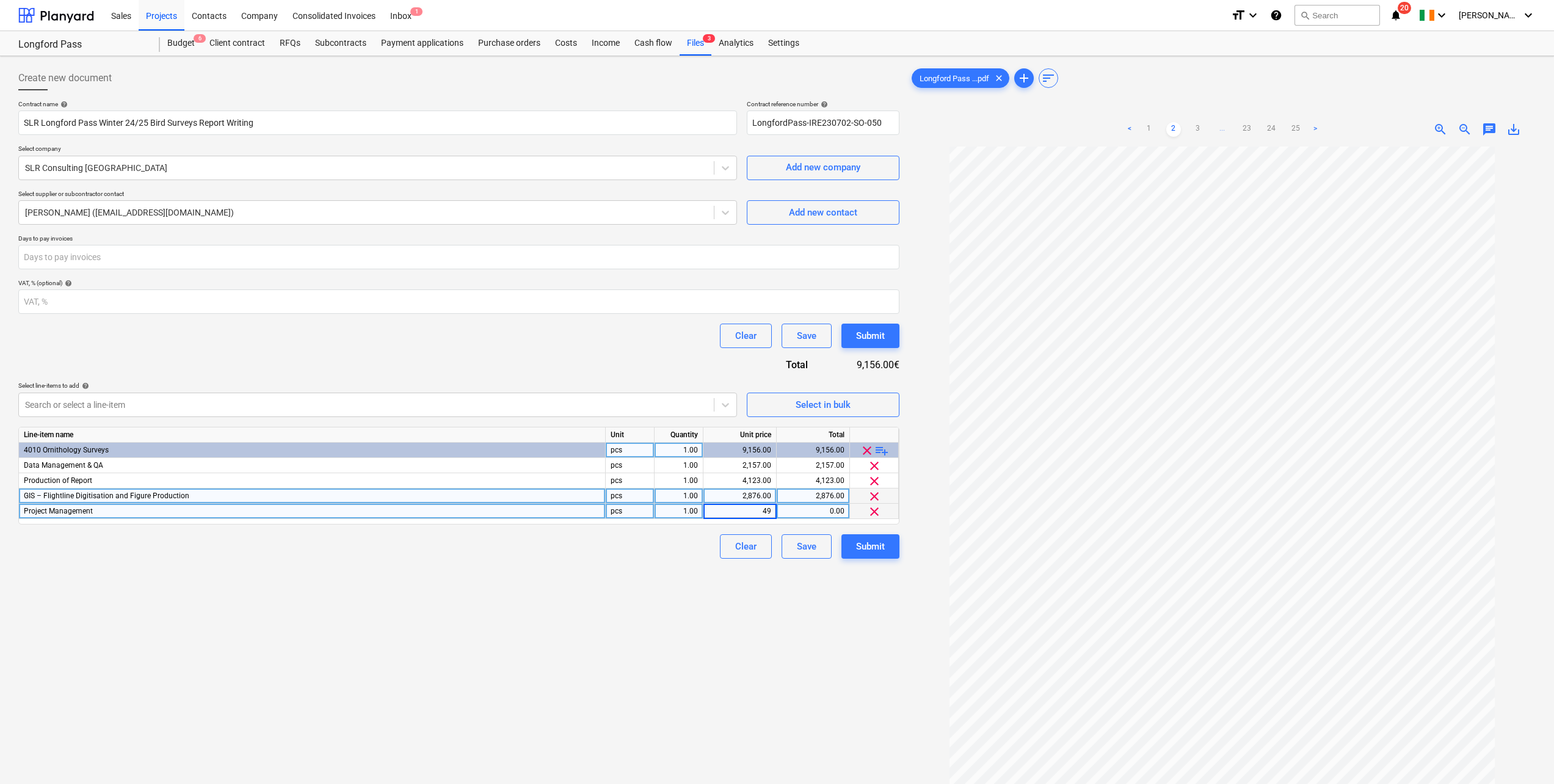
type input "493"
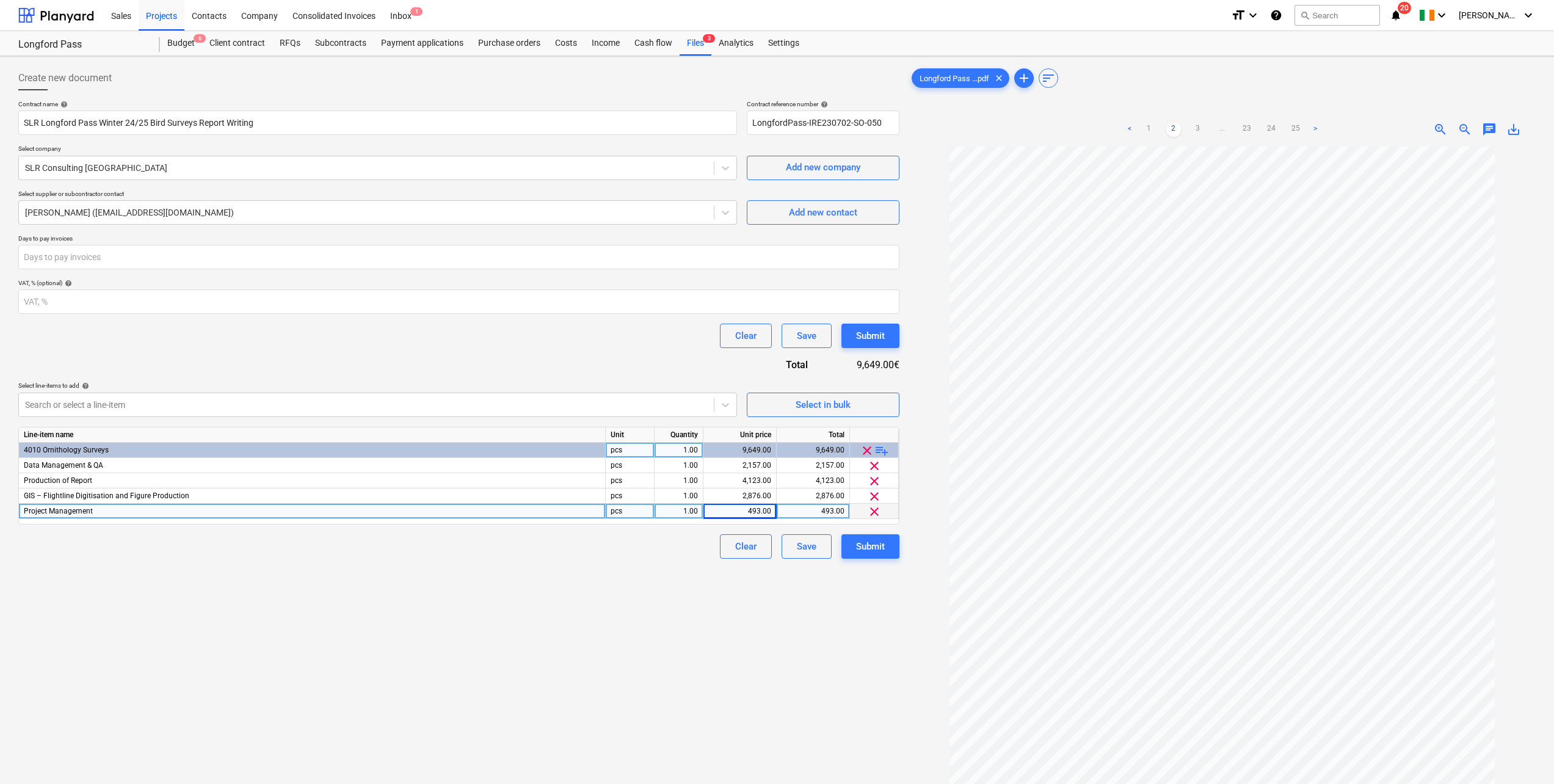
click at [558, 360] on div "Contract name help SLR Longford Pass Winter 24/25 Bird Surveys Report Writing C…" at bounding box center [458, 329] width 881 height 458
click at [880, 431] on div "Submit" at bounding box center [870, 546] width 29 height 16
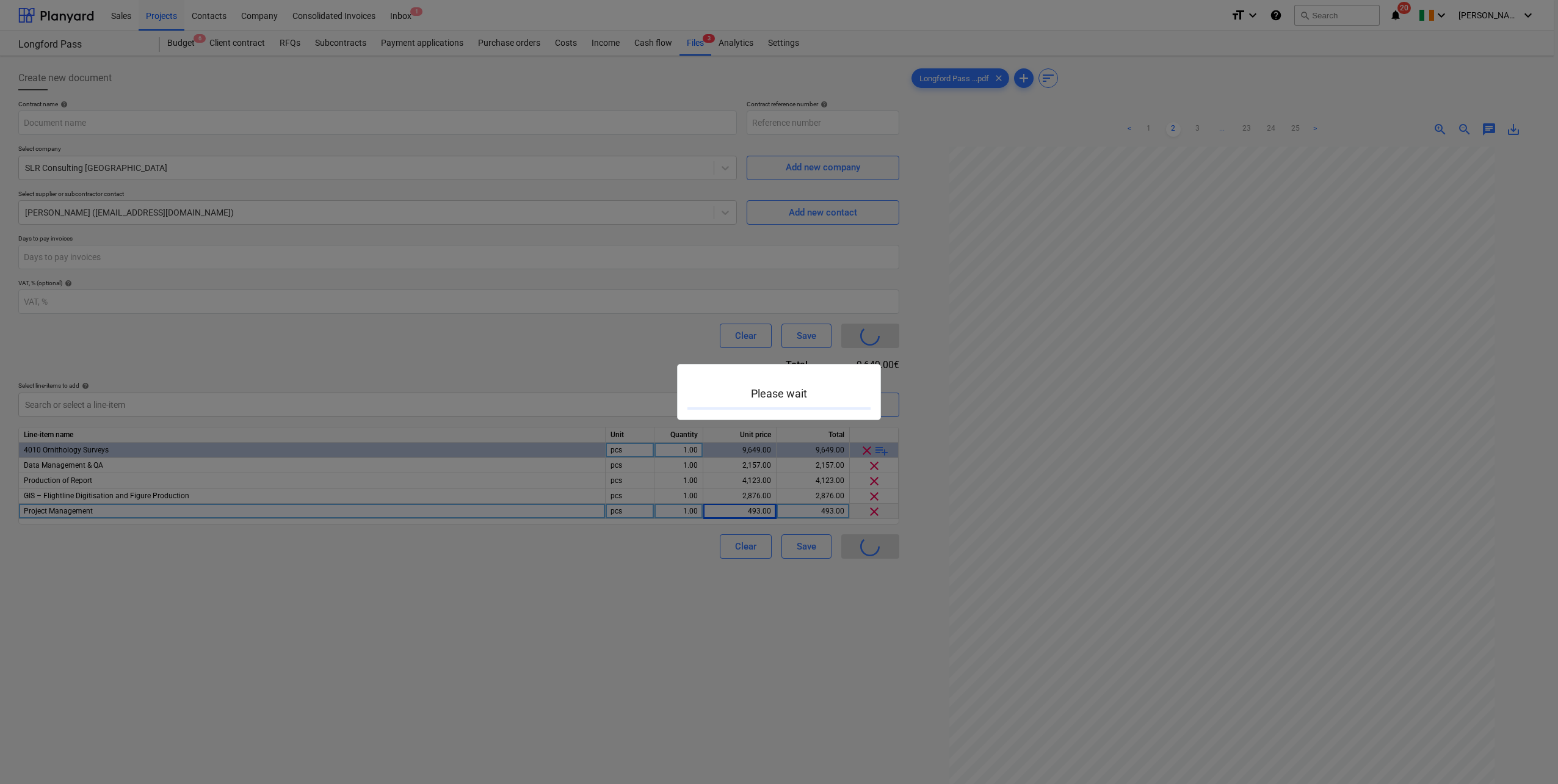
type input "LongfordPass-IRE230702-SO-050"
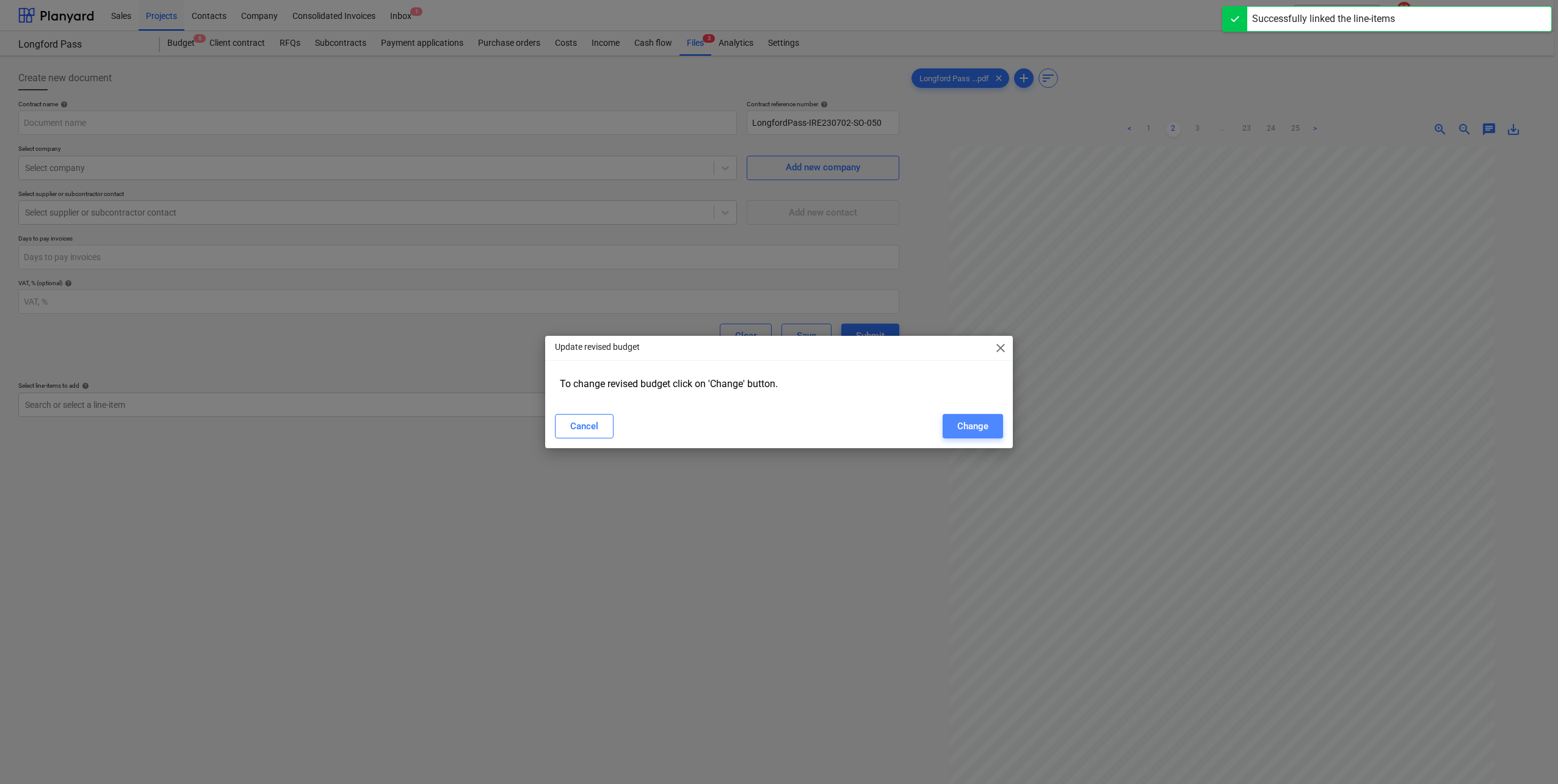
click at [928, 420] on div "Change" at bounding box center [972, 426] width 32 height 16
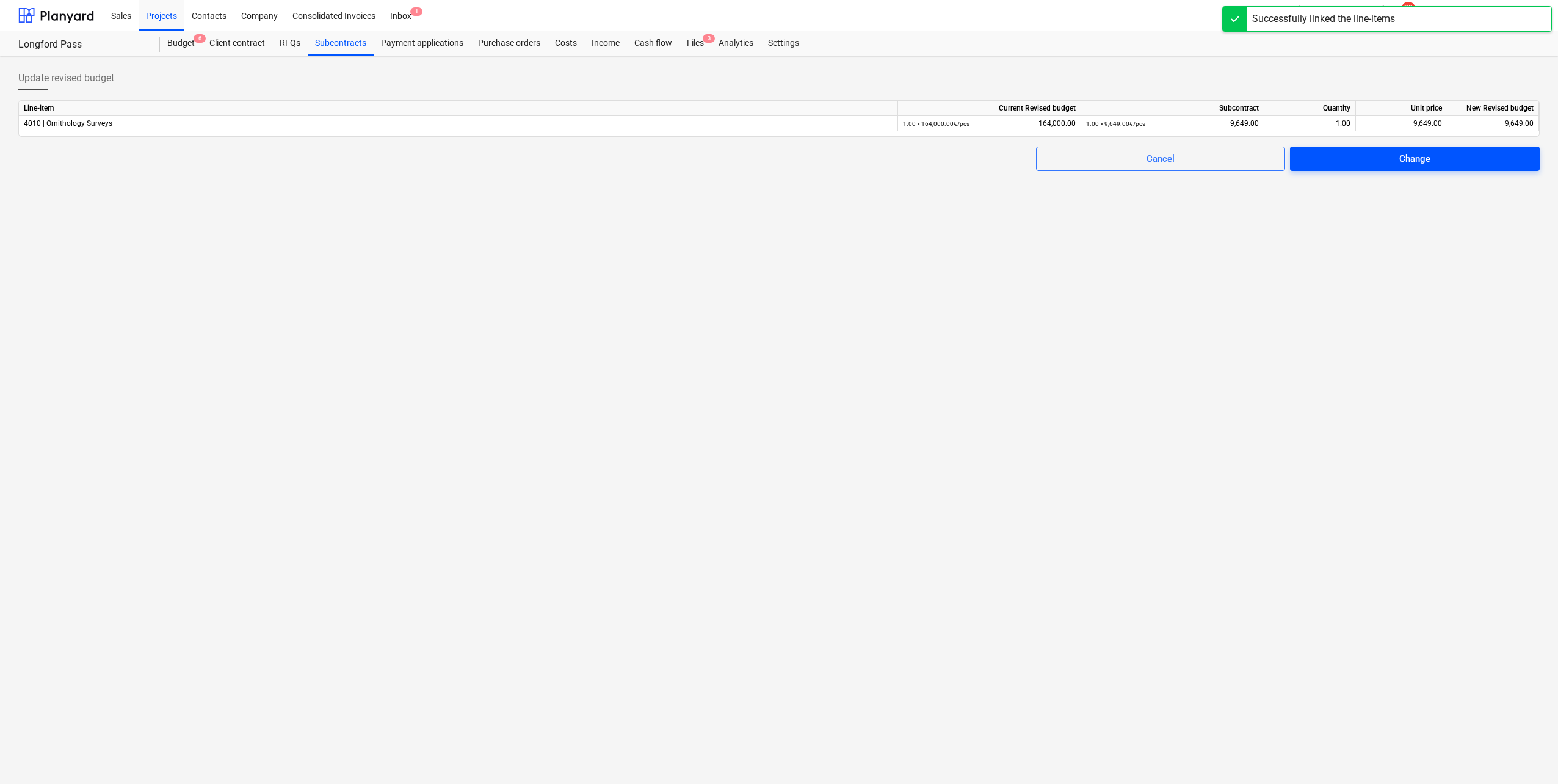
click at [928, 159] on span "Change" at bounding box center [1415, 159] width 221 height 16
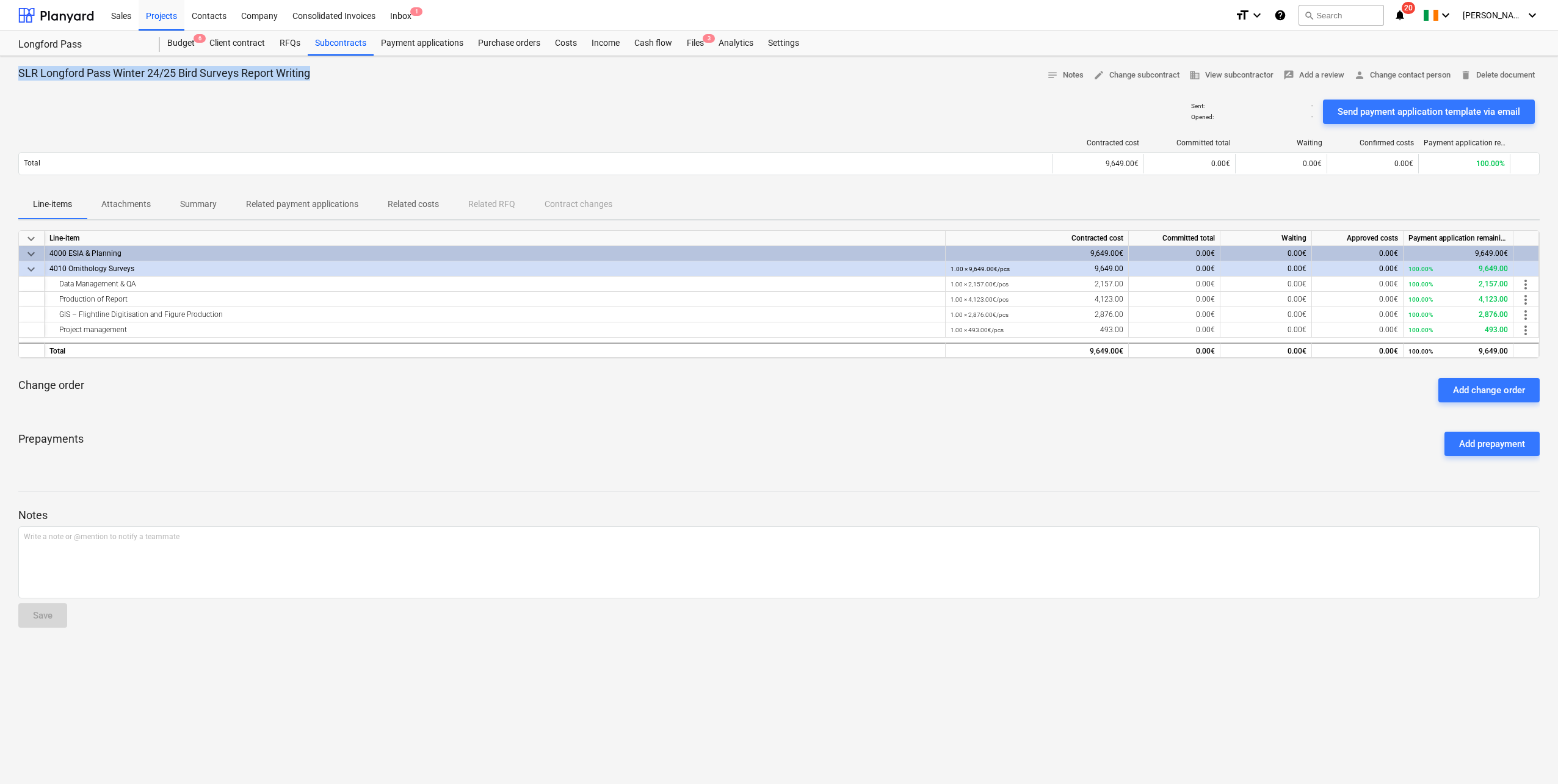
drag, startPoint x: 316, startPoint y: 74, endPoint x: 19, endPoint y: 72, distance: 297.0
click at [19, 72] on div "SLR Longford Pass Winter 24/25 Bird Surveys Report Writing notes Notes edit Cha…" at bounding box center [779, 75] width 1522 height 19
copy p "SLR Longford Pass Winter 24/25 Bird Surveys Report Writing"
click at [192, 201] on p "Summary" at bounding box center [199, 203] width 36 height 12
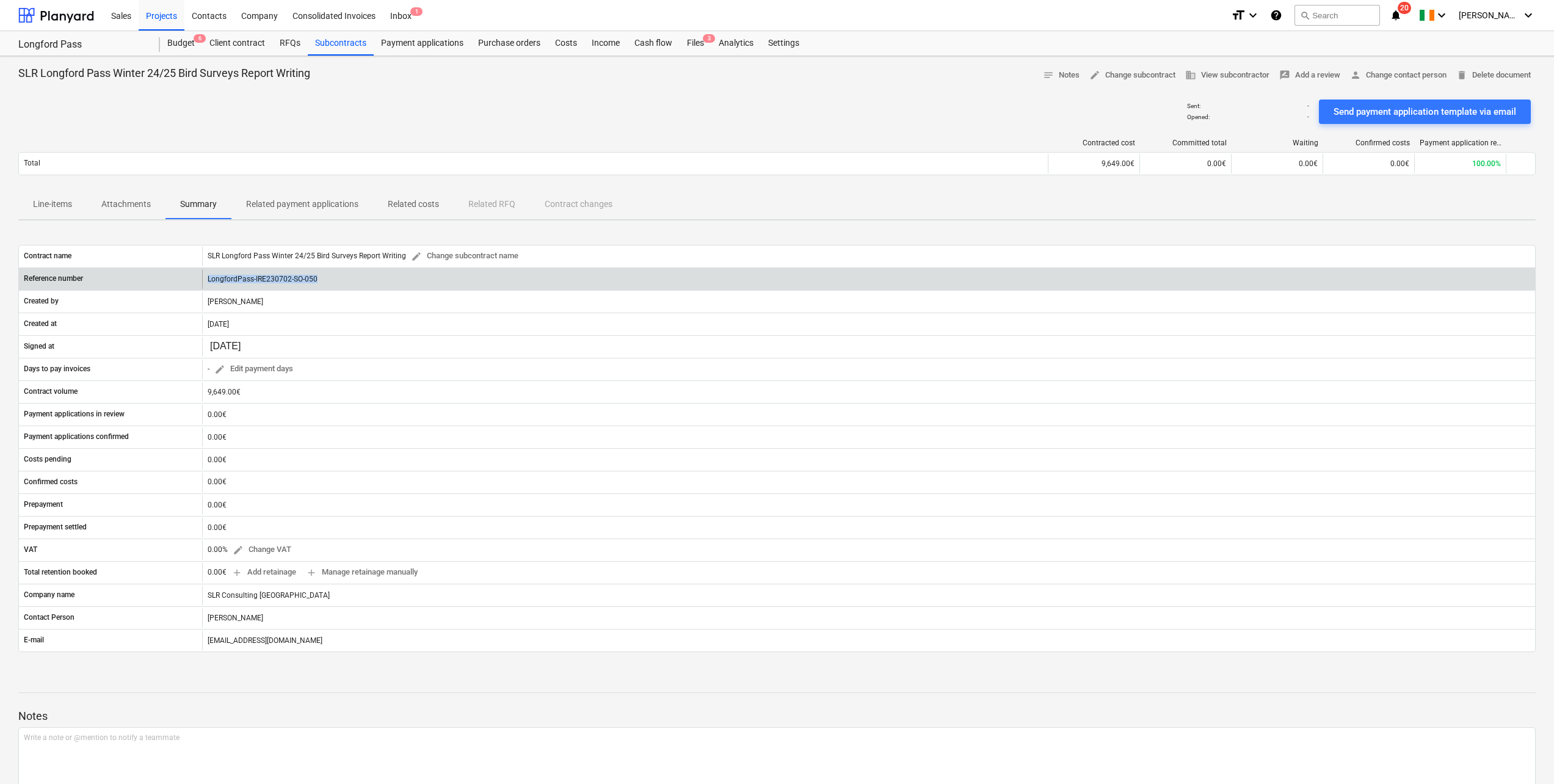
drag, startPoint x: 330, startPoint y: 276, endPoint x: 206, endPoint y: 282, distance: 124.1
click at [206, 282] on div "LongfordPass-IRE230702-SO-050" at bounding box center [868, 279] width 1332 height 19
copy div "LongfordPass-IRE230702-SO-050"
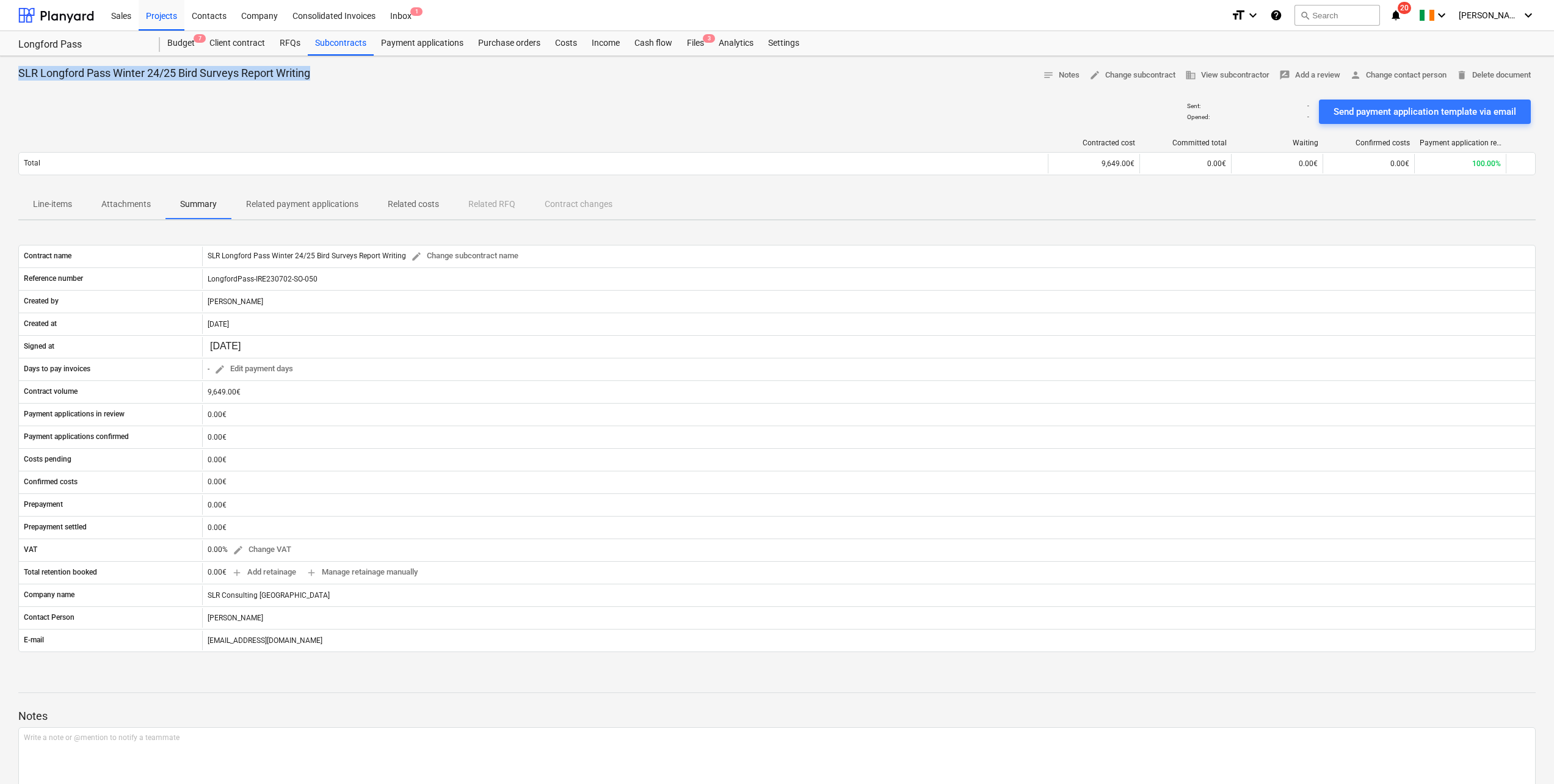
drag, startPoint x: 325, startPoint y: 71, endPoint x: 16, endPoint y: 74, distance: 309.0
click at [16, 74] on div "SLR Longford Pass Winter 24/25 Bird Surveys Report Writing notes Notes edit Cha…" at bounding box center [777, 452] width 1554 height 792
copy p "SLR Longford Pass Winter 24/25 Bird Surveys Report Writing"
click at [245, 100] on div "Sent : - Opened : - Send payment application template via email" at bounding box center [777, 112] width 1517 height 34
click at [166, 19] on div "Projects" at bounding box center [161, 14] width 46 height 32
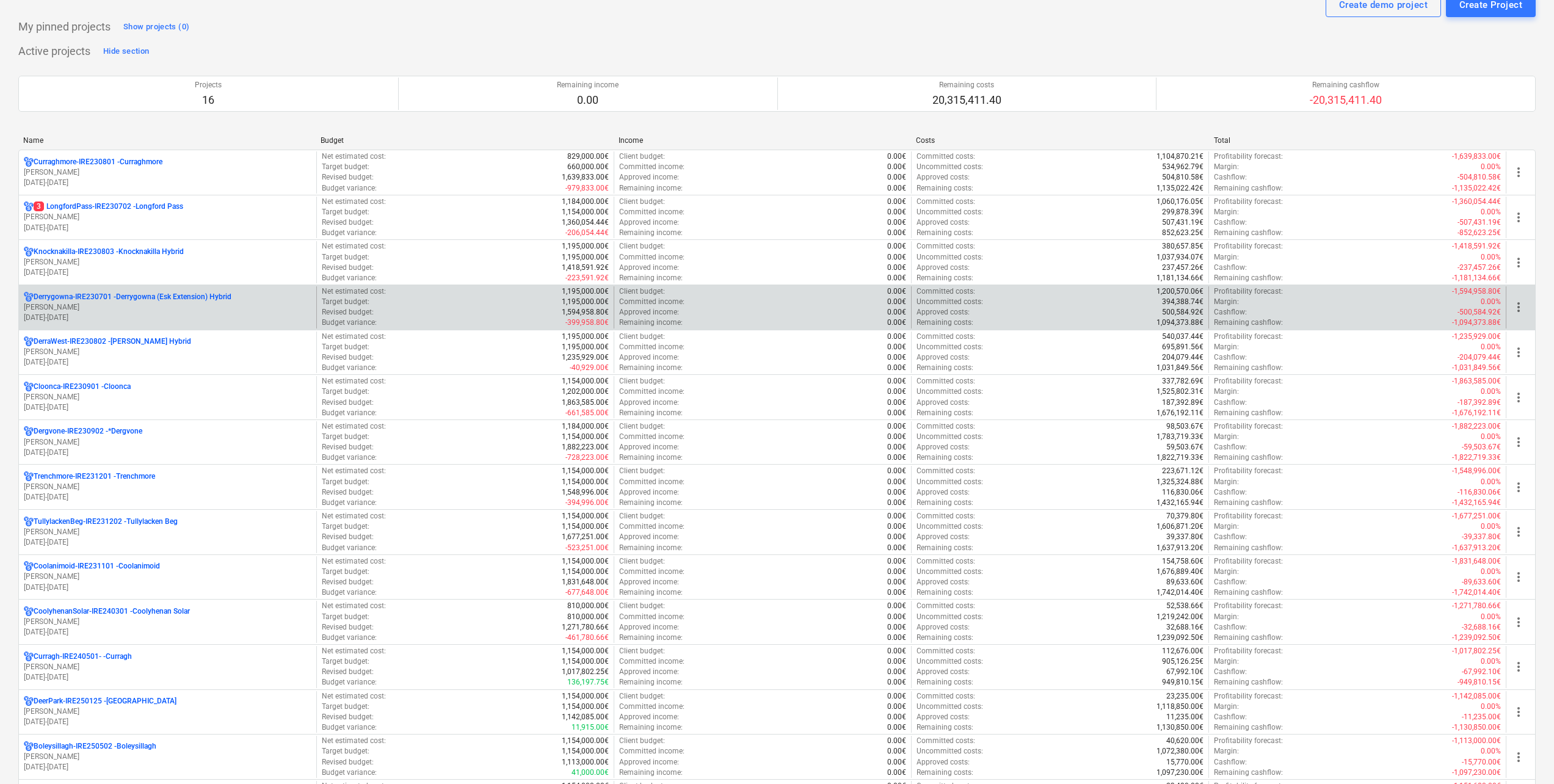
scroll to position [122, 0]
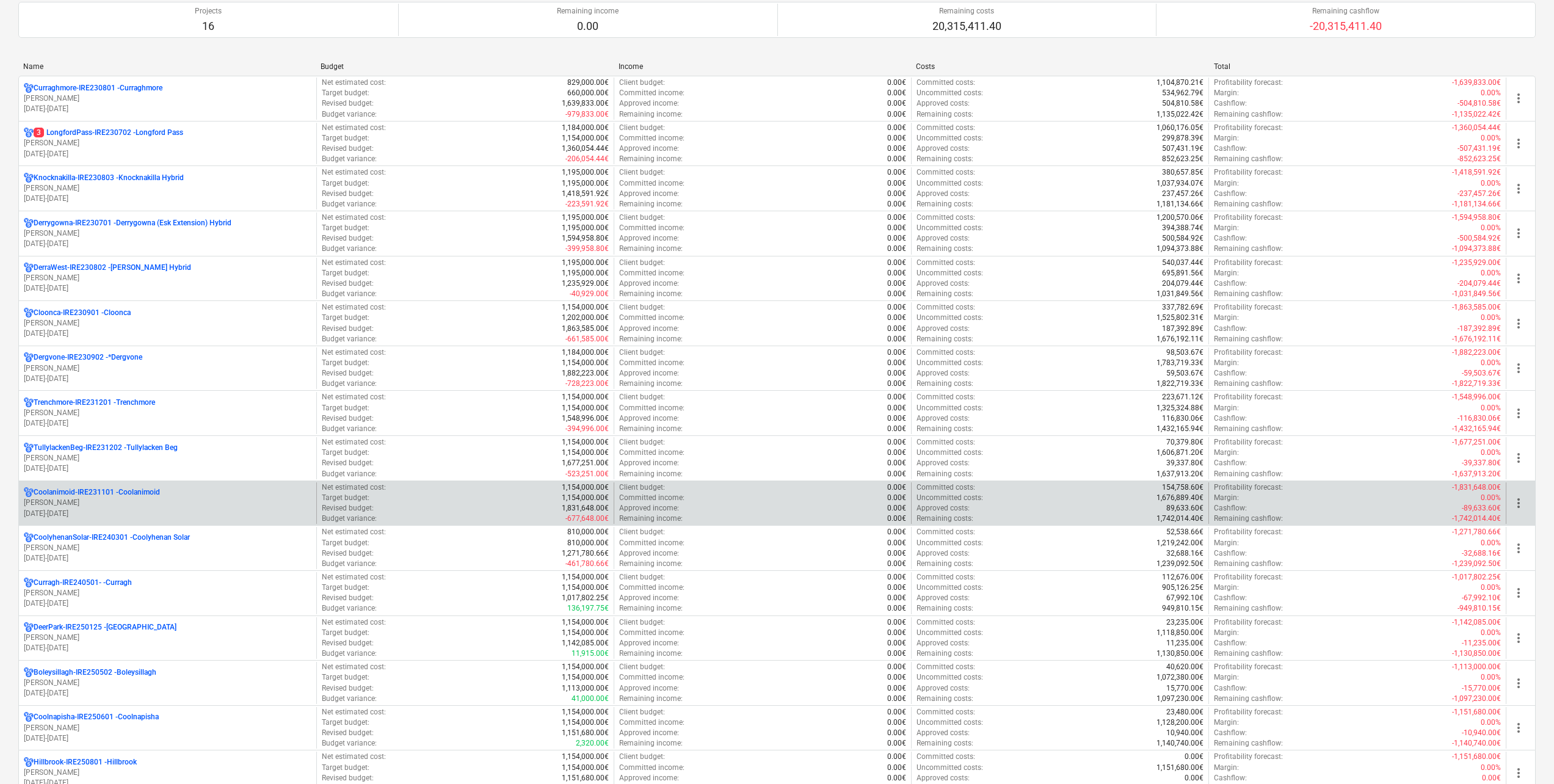
click at [139, 431] on p "[PERSON_NAME]" at bounding box center [167, 502] width 287 height 11
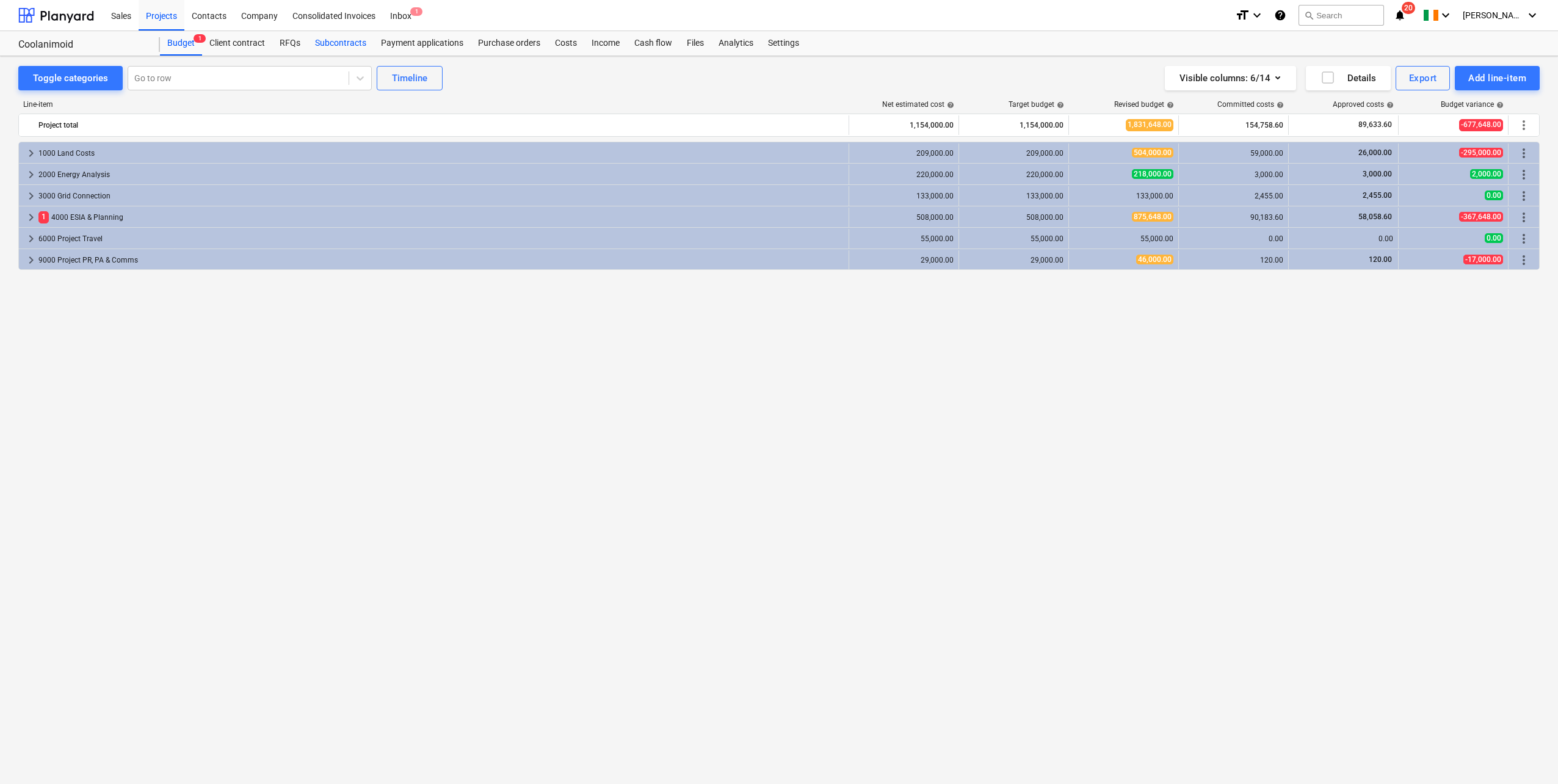
click at [339, 39] on div "Subcontracts" at bounding box center [340, 44] width 66 height 25
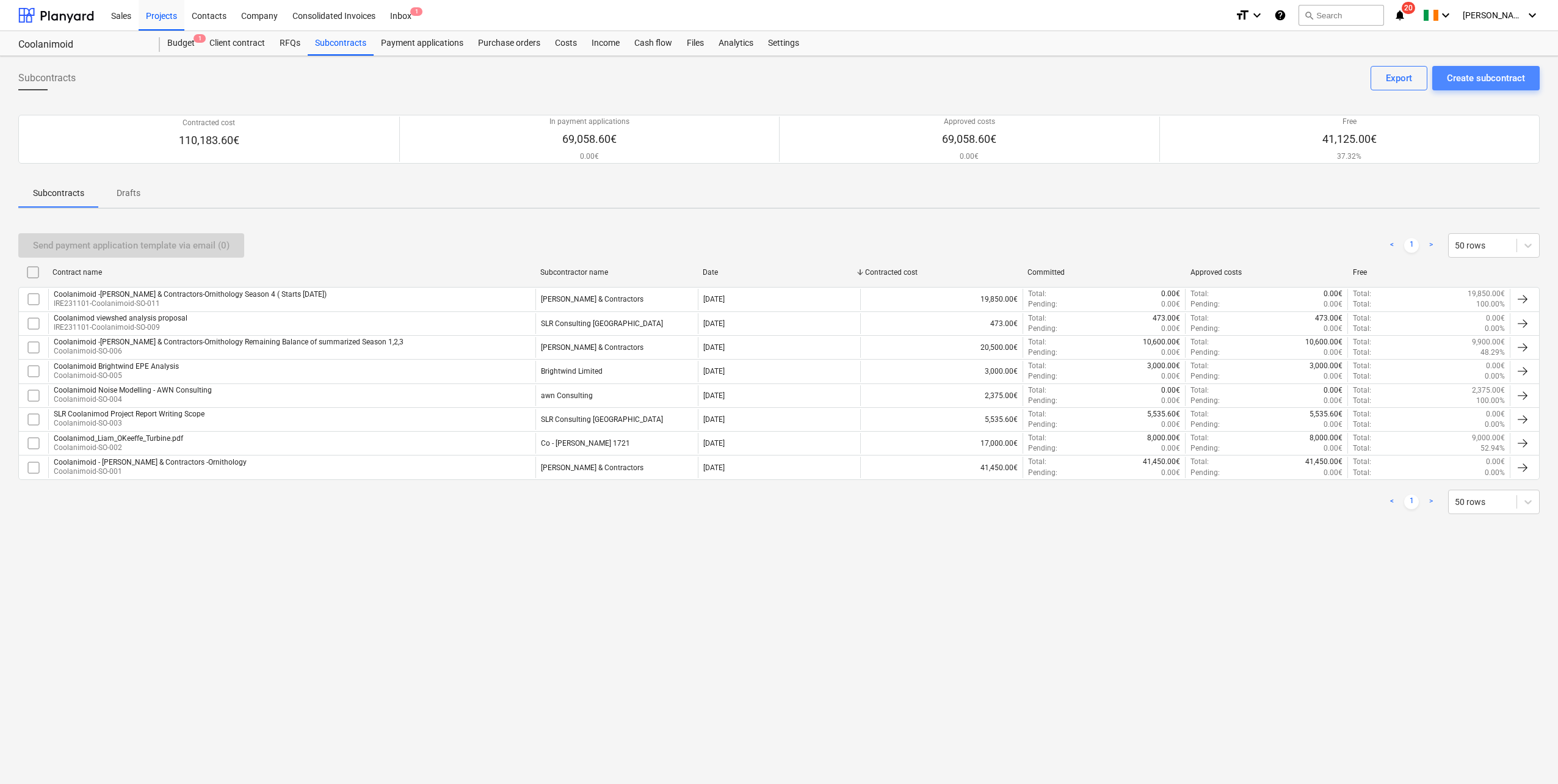
click at [928, 77] on div "Create subcontract" at bounding box center [1486, 77] width 78 height 16
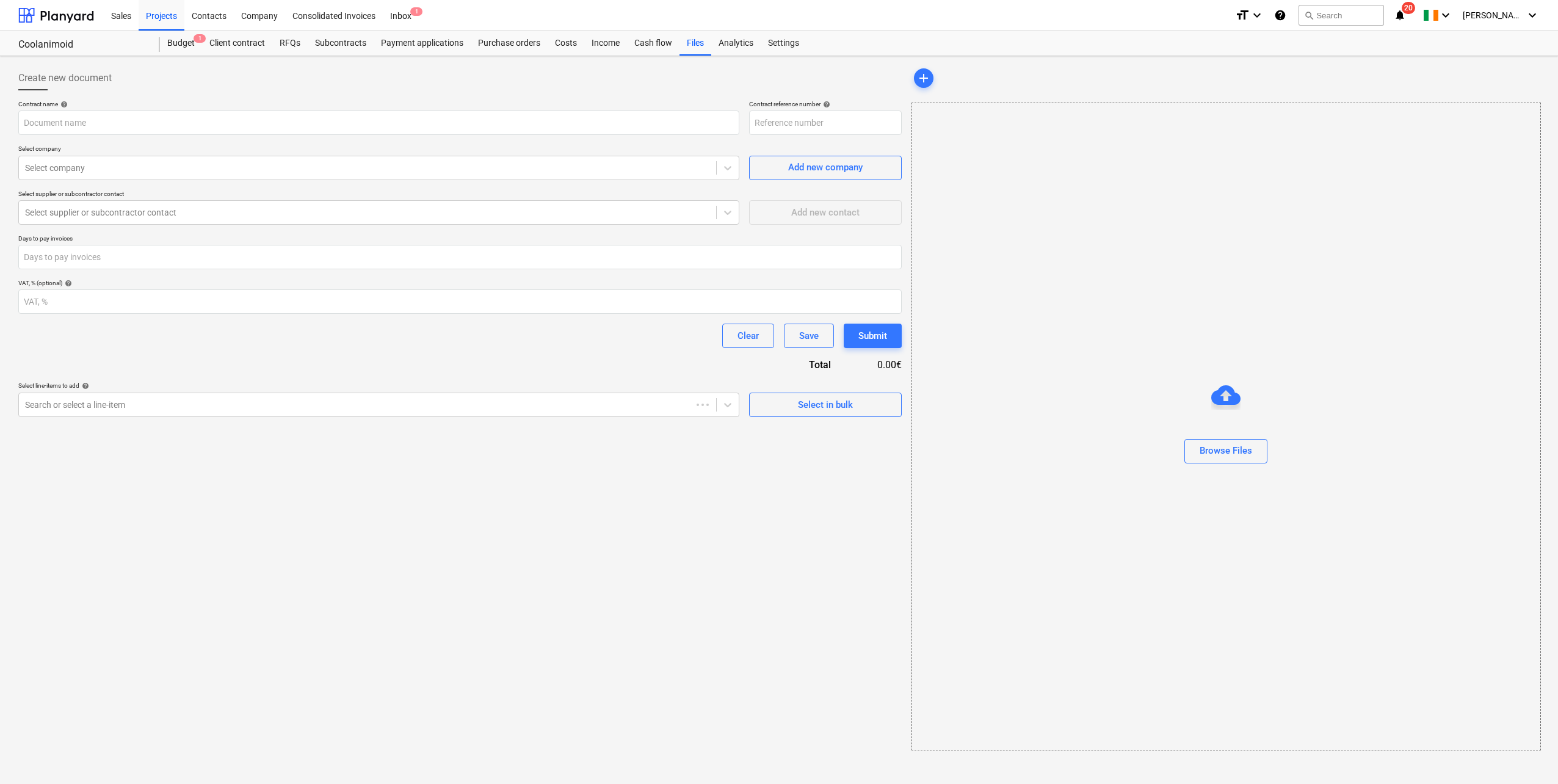
type input "Coolanimoid-IRE231101-SO-012"
click at [166, 131] on input "text" at bounding box center [378, 123] width 721 height 25
paste input "SLR Longford Pass Winter 24/25 Bird Surveys Report Writing"
drag, startPoint x: 96, startPoint y: 123, endPoint x: 41, endPoint y: 126, distance: 55.1
click at [41, 126] on input "SLR Longford Pass Winter 24/25 Bird Surveys Report Writing" at bounding box center [378, 123] width 721 height 25
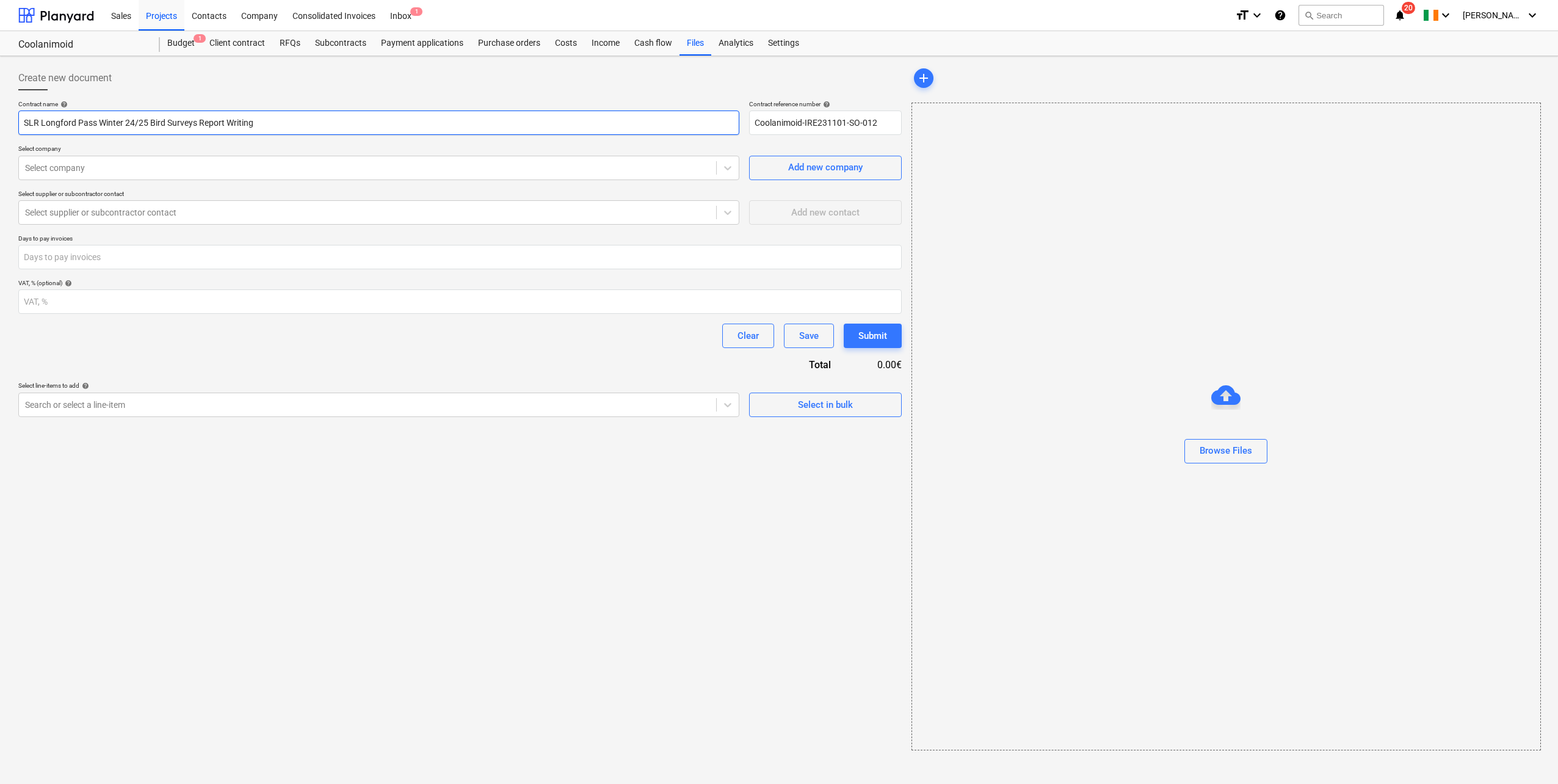
paste input "Coolanimod"
type input "SLR Coolanimod Winter 24/25 Bird Surveys Report Writing"
click at [199, 161] on div at bounding box center [366, 167] width 683 height 12
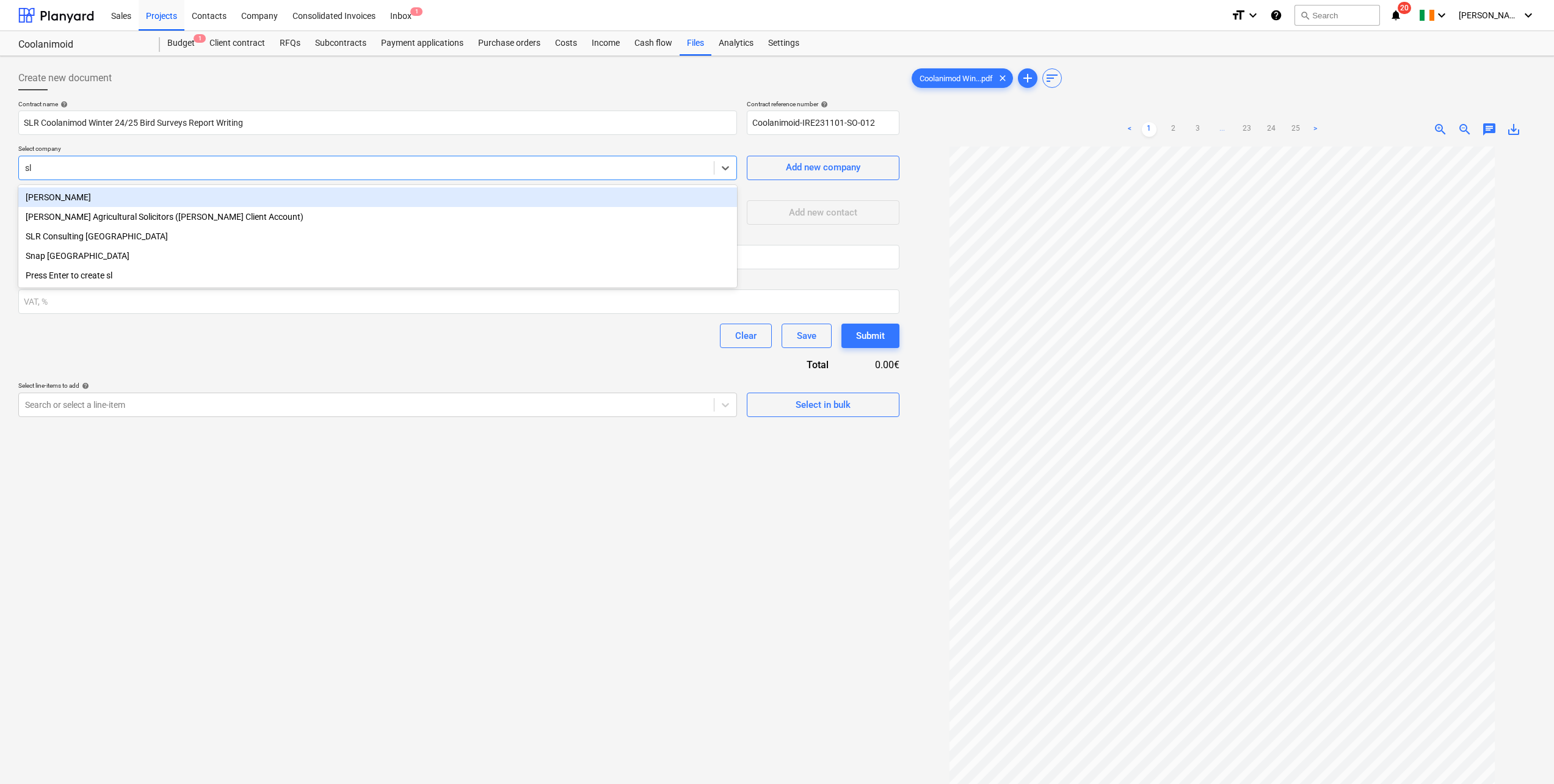
type input "slr"
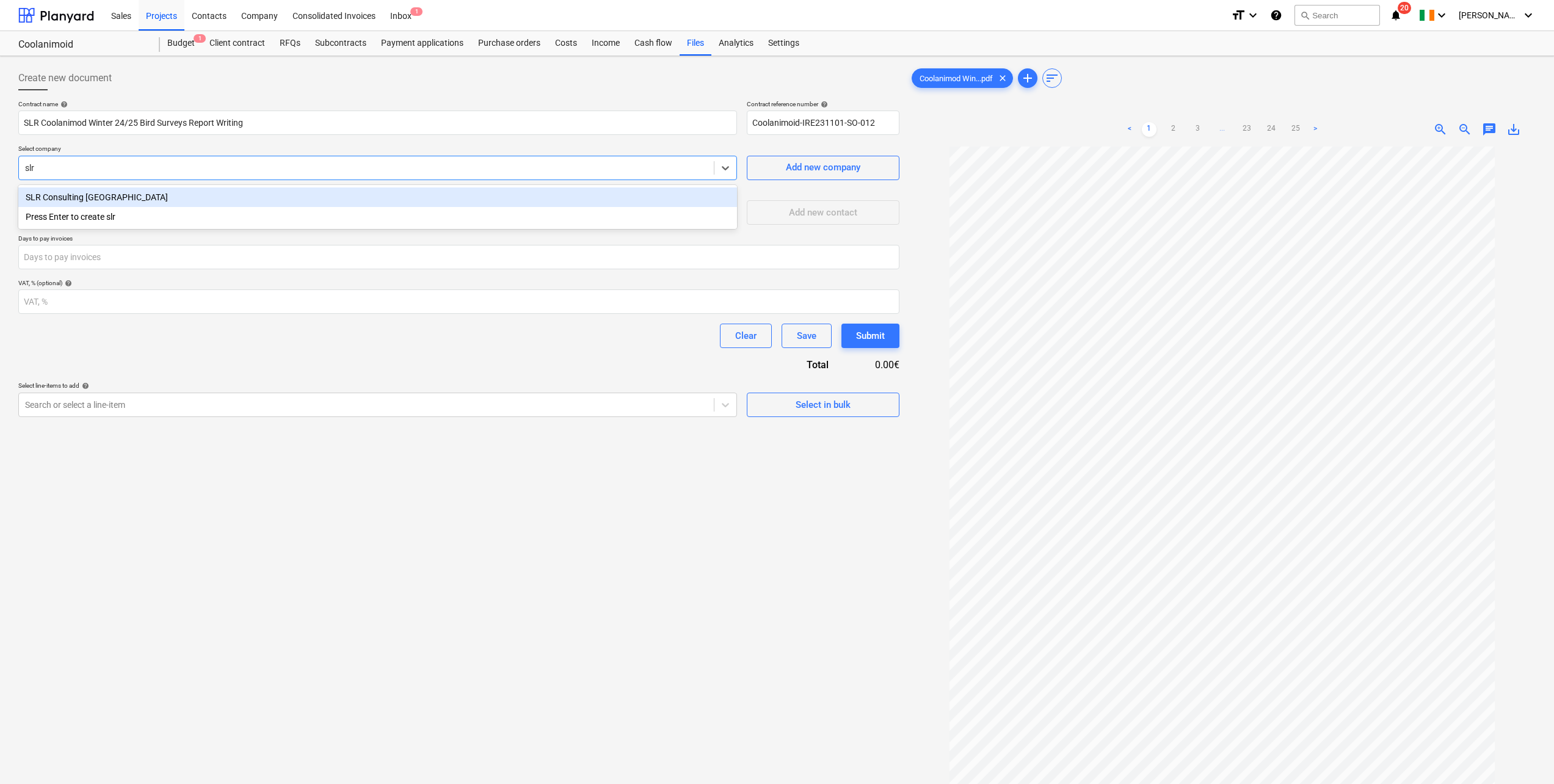
click at [115, 198] on div "SLR Consulting [GEOGRAPHIC_DATA]" at bounding box center [377, 197] width 718 height 19
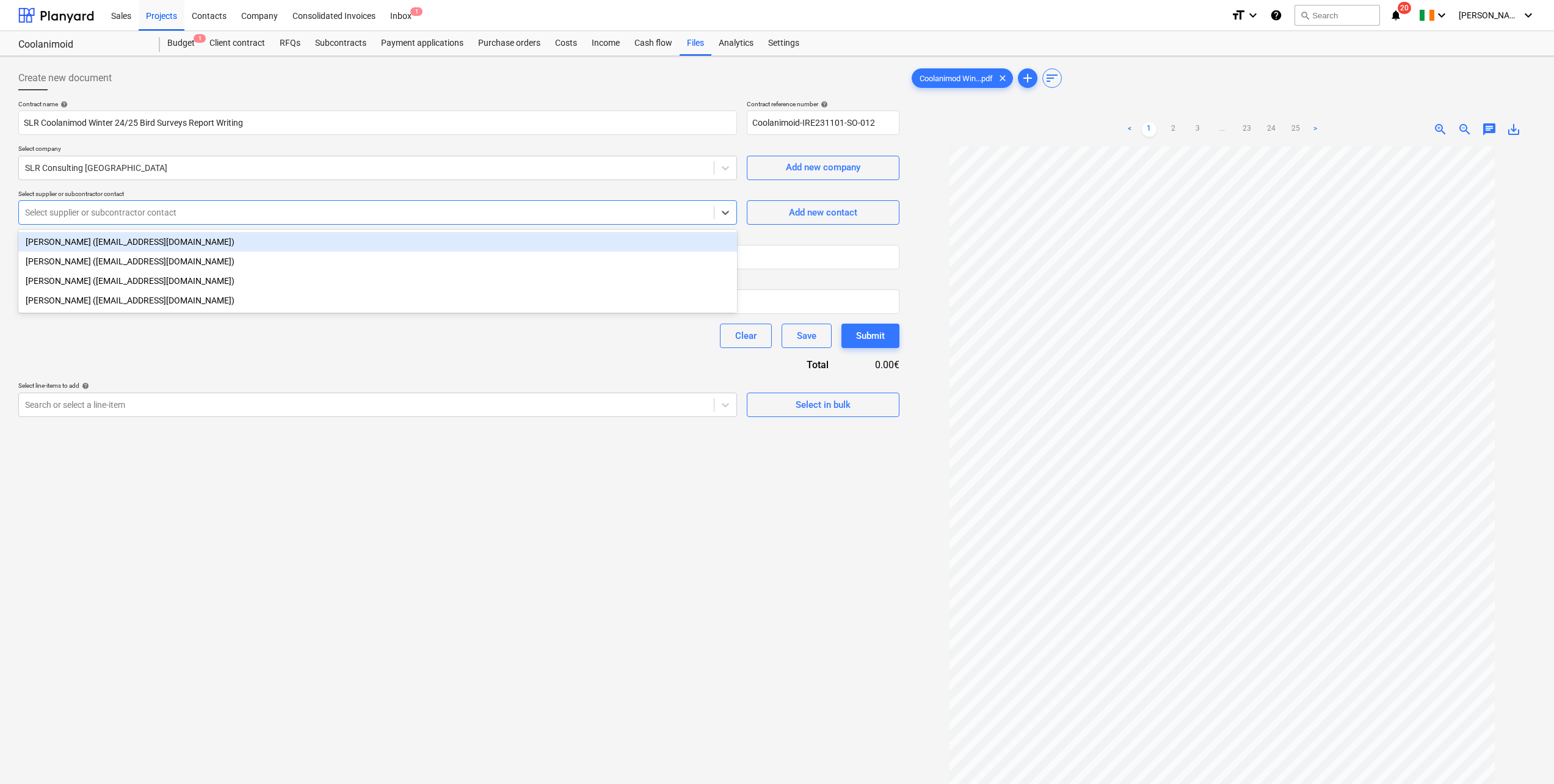
click at [113, 211] on div at bounding box center [366, 212] width 683 height 12
click at [112, 234] on div "[PERSON_NAME] ([EMAIL_ADDRESS][DOMAIN_NAME])" at bounding box center [377, 242] width 718 height 19
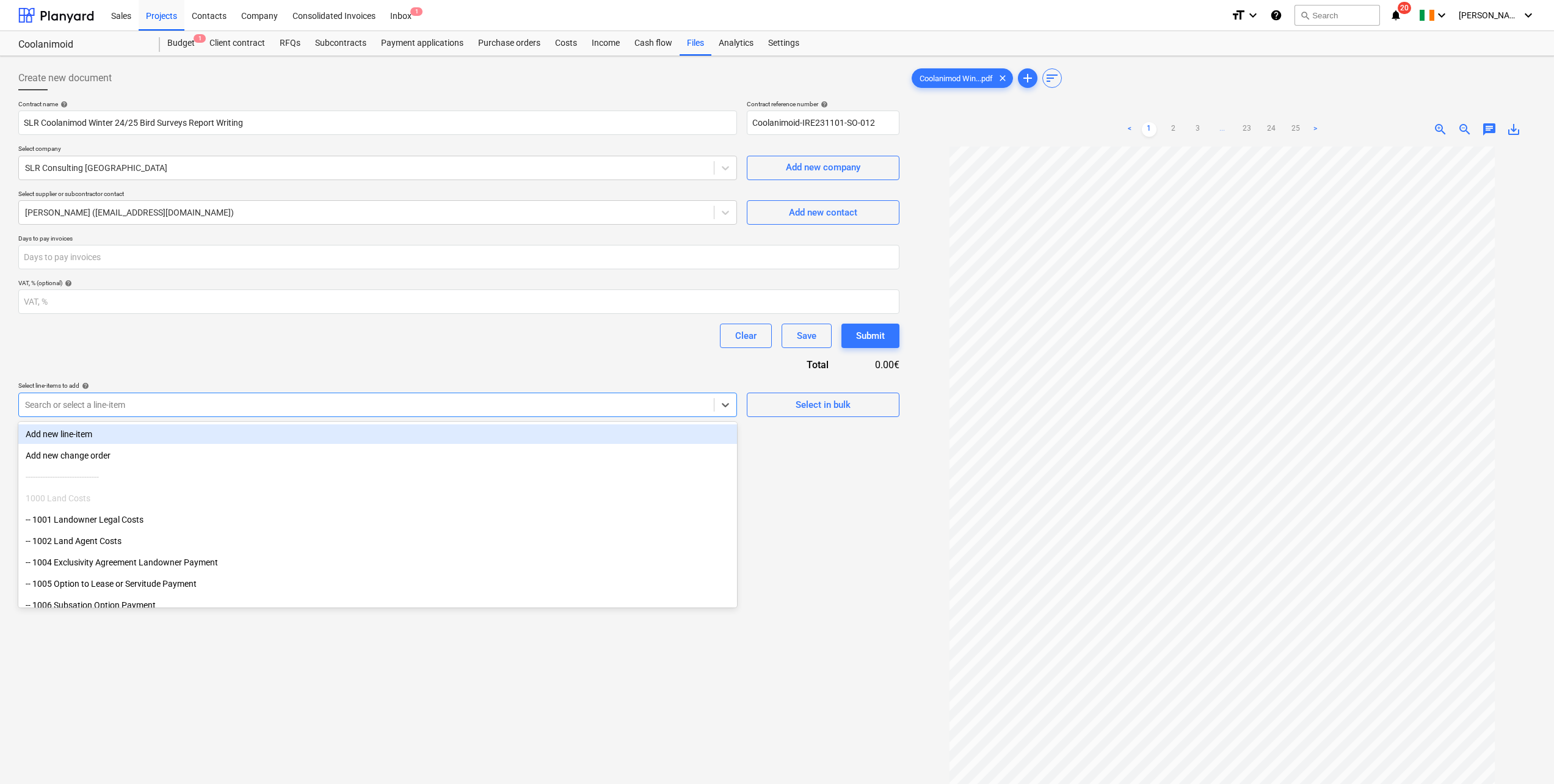
click at [253, 403] on div at bounding box center [366, 404] width 683 height 12
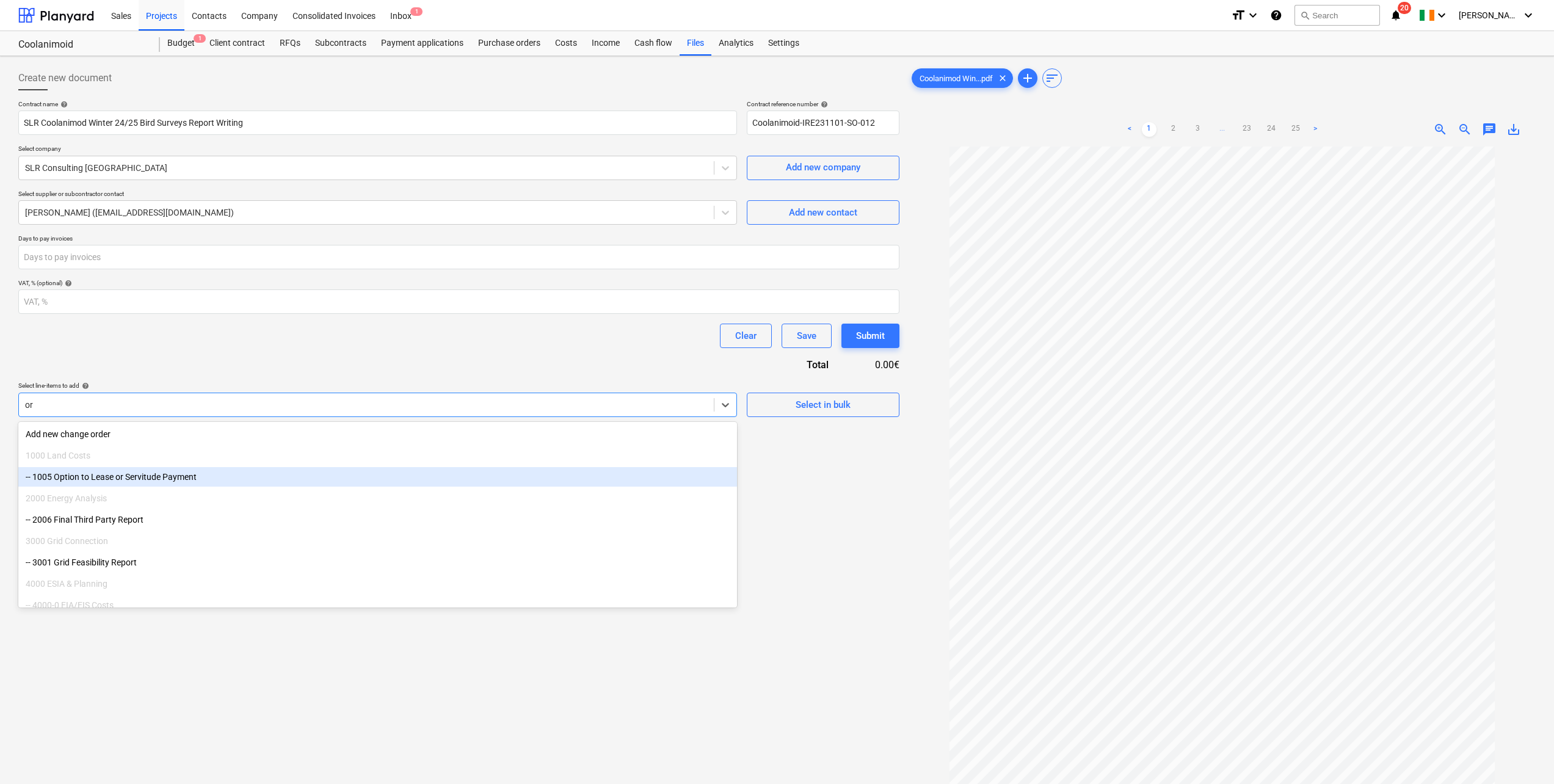
type input "orn"
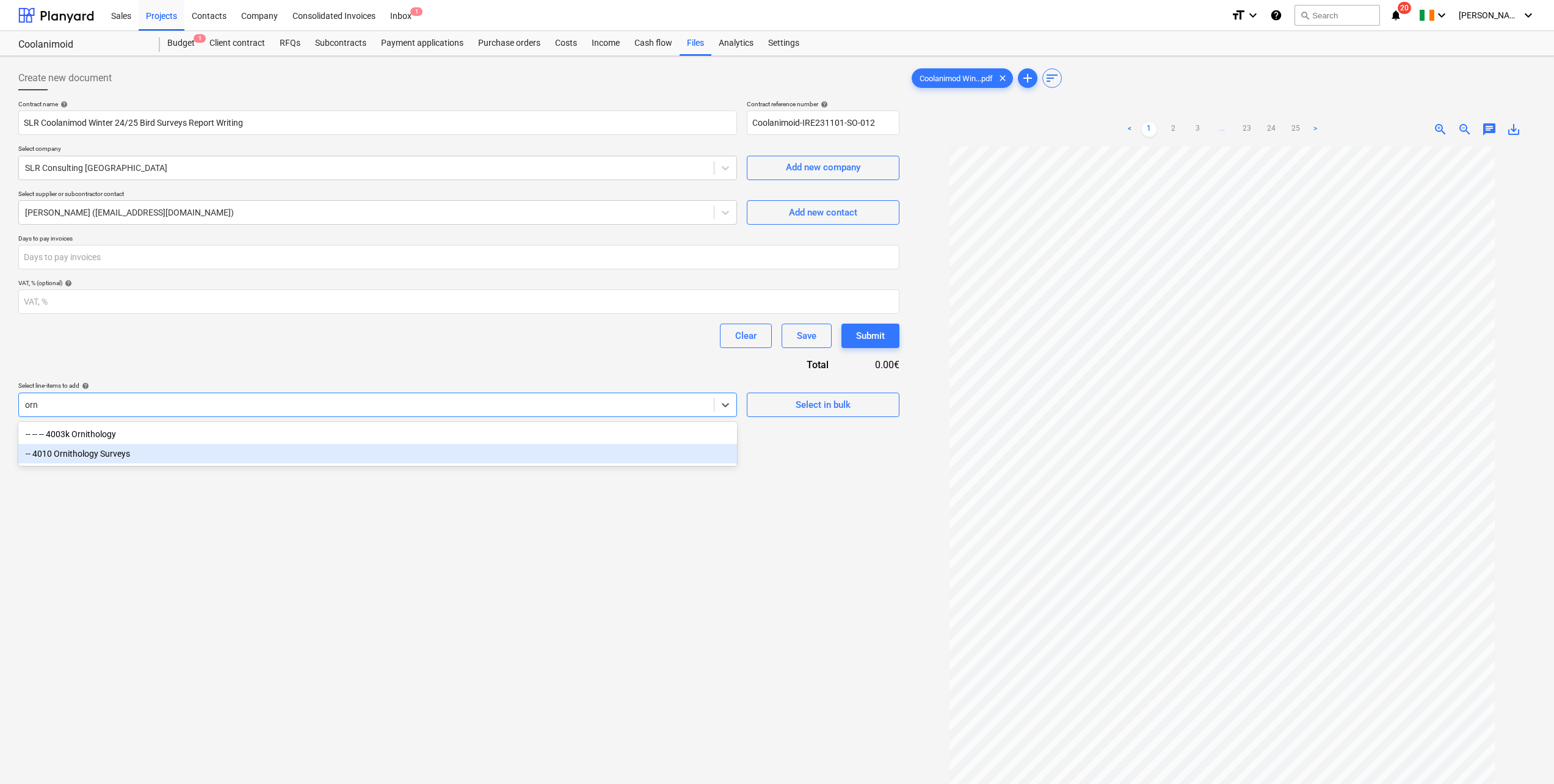
click at [146, 431] on div "-- 4010 Ornithology Surveys" at bounding box center [377, 454] width 718 height 19
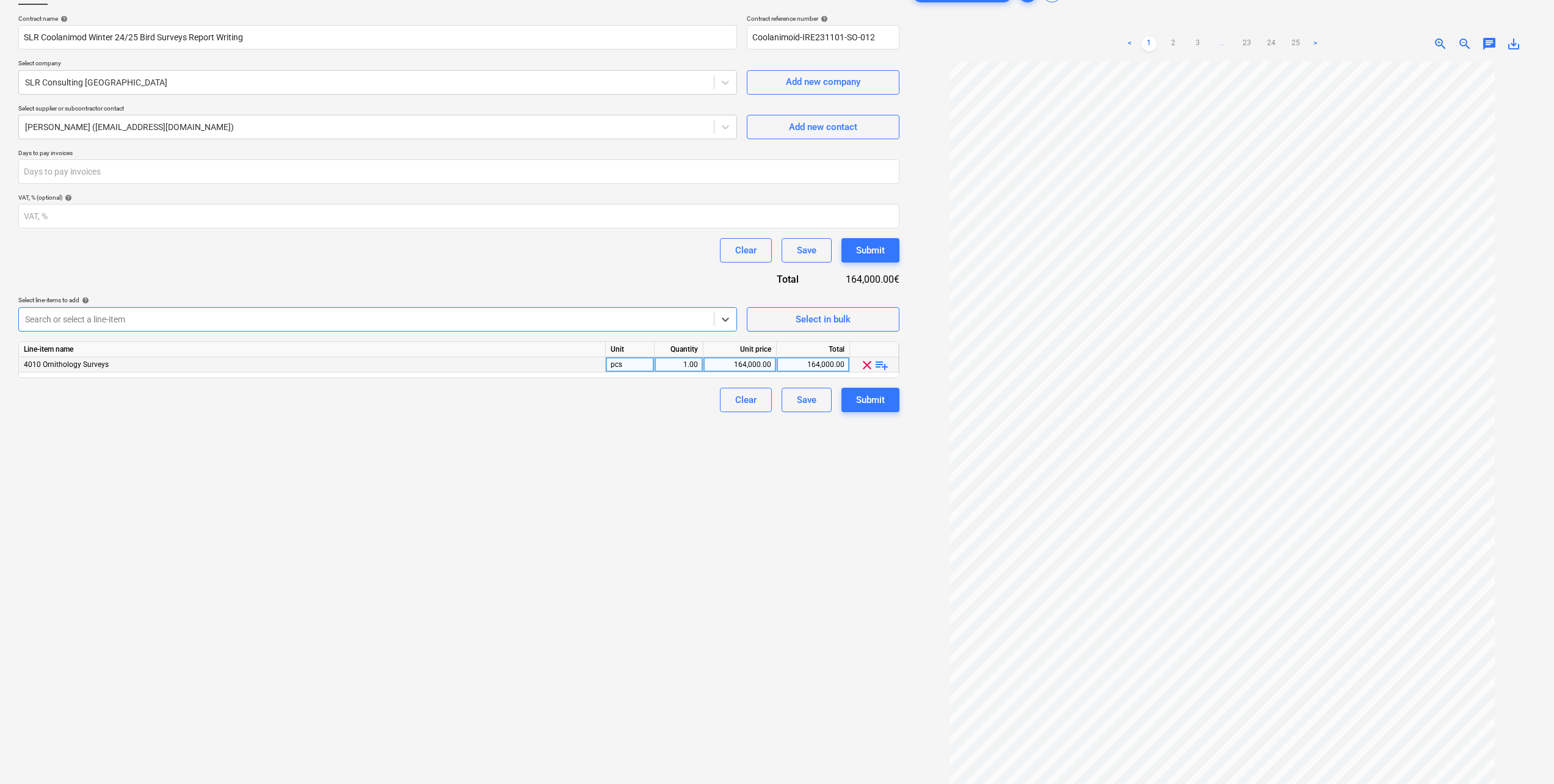
scroll to position [122, 0]
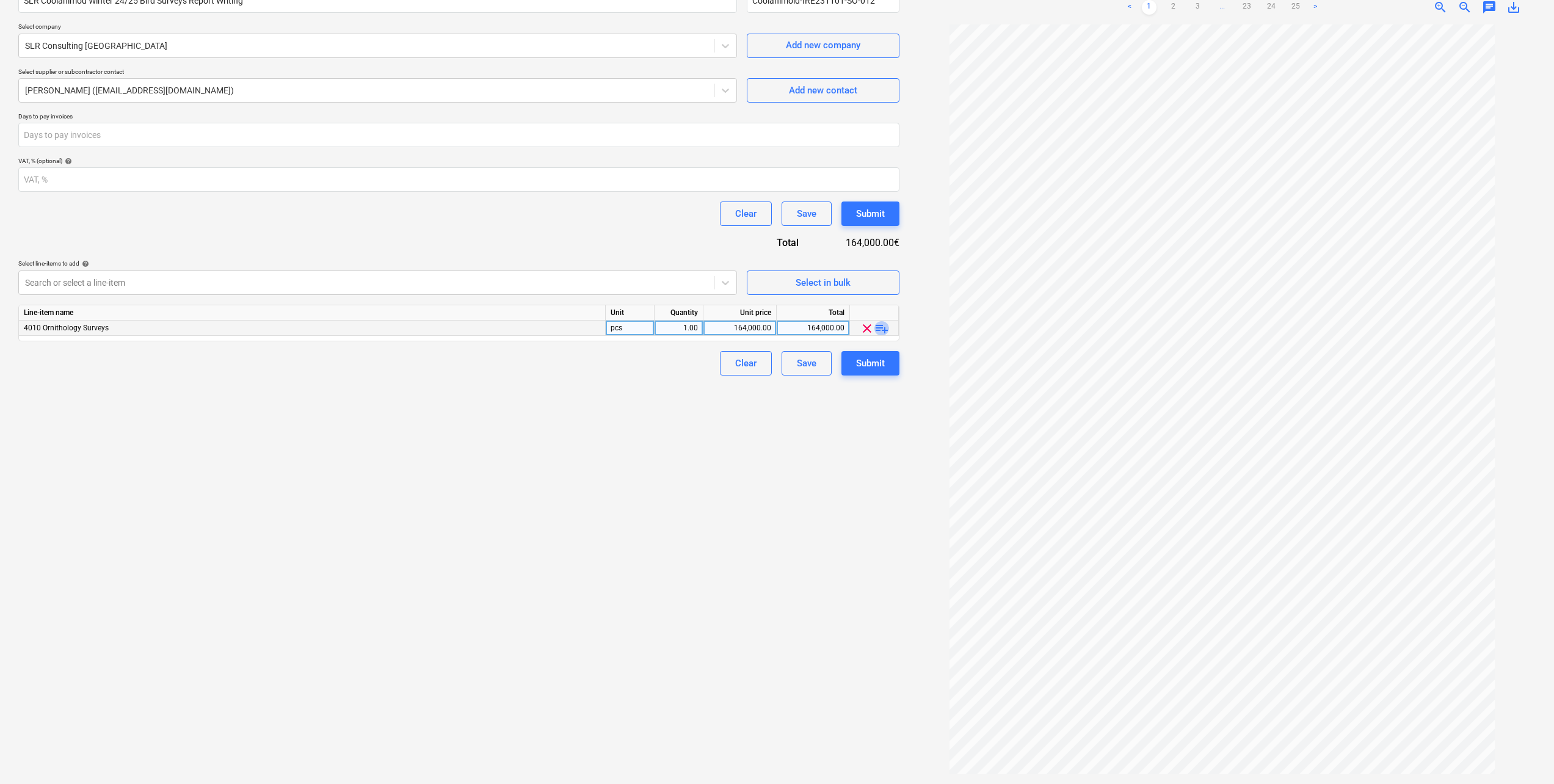
click at [881, 328] on span "playlist_add" at bounding box center [881, 328] width 14 height 14
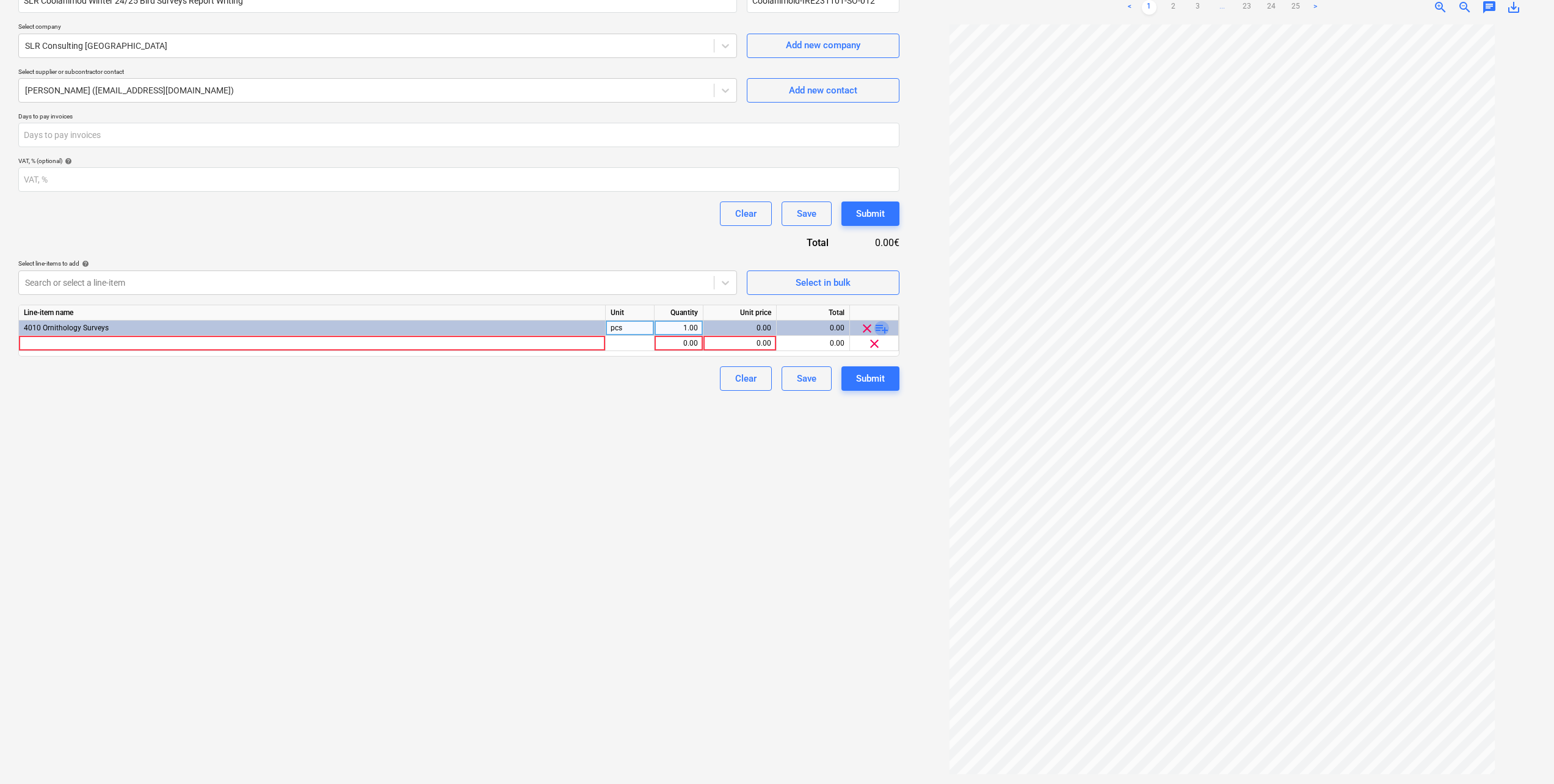
click at [881, 328] on span "playlist_add" at bounding box center [881, 328] width 14 height 14
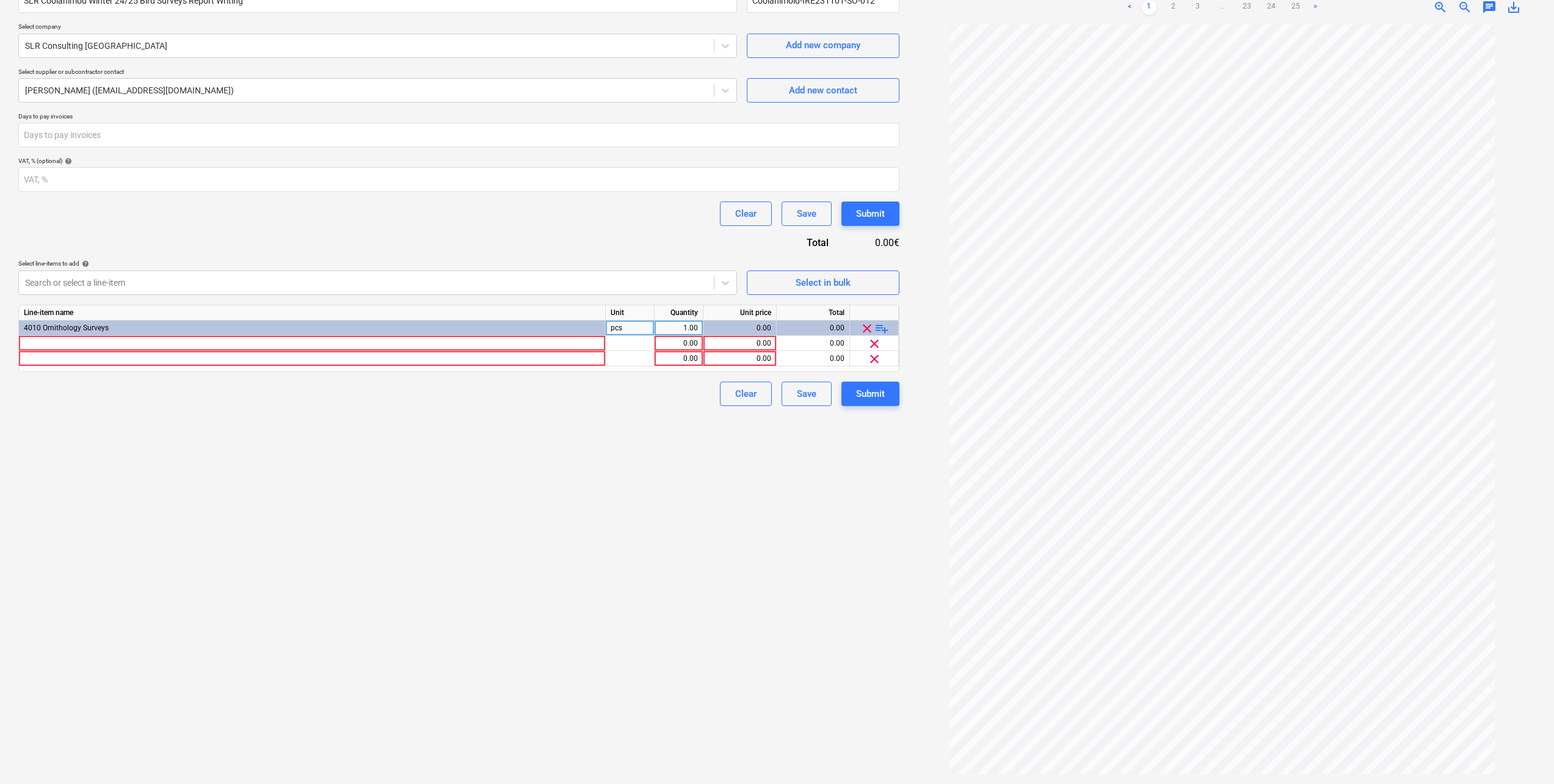
click at [881, 328] on span "playlist_add" at bounding box center [881, 328] width 14 height 14
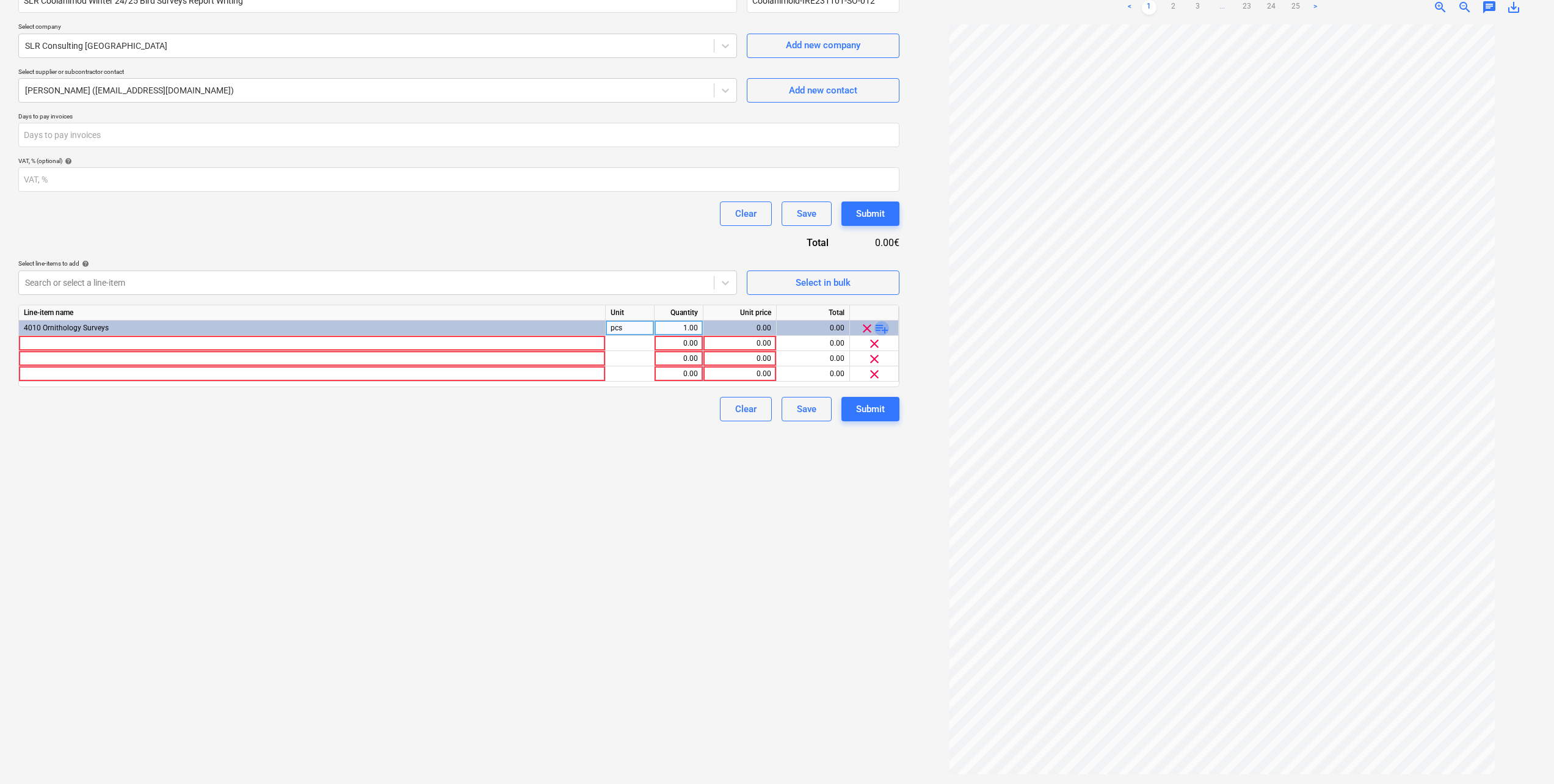
click at [881, 328] on span "playlist_add" at bounding box center [881, 328] width 14 height 14
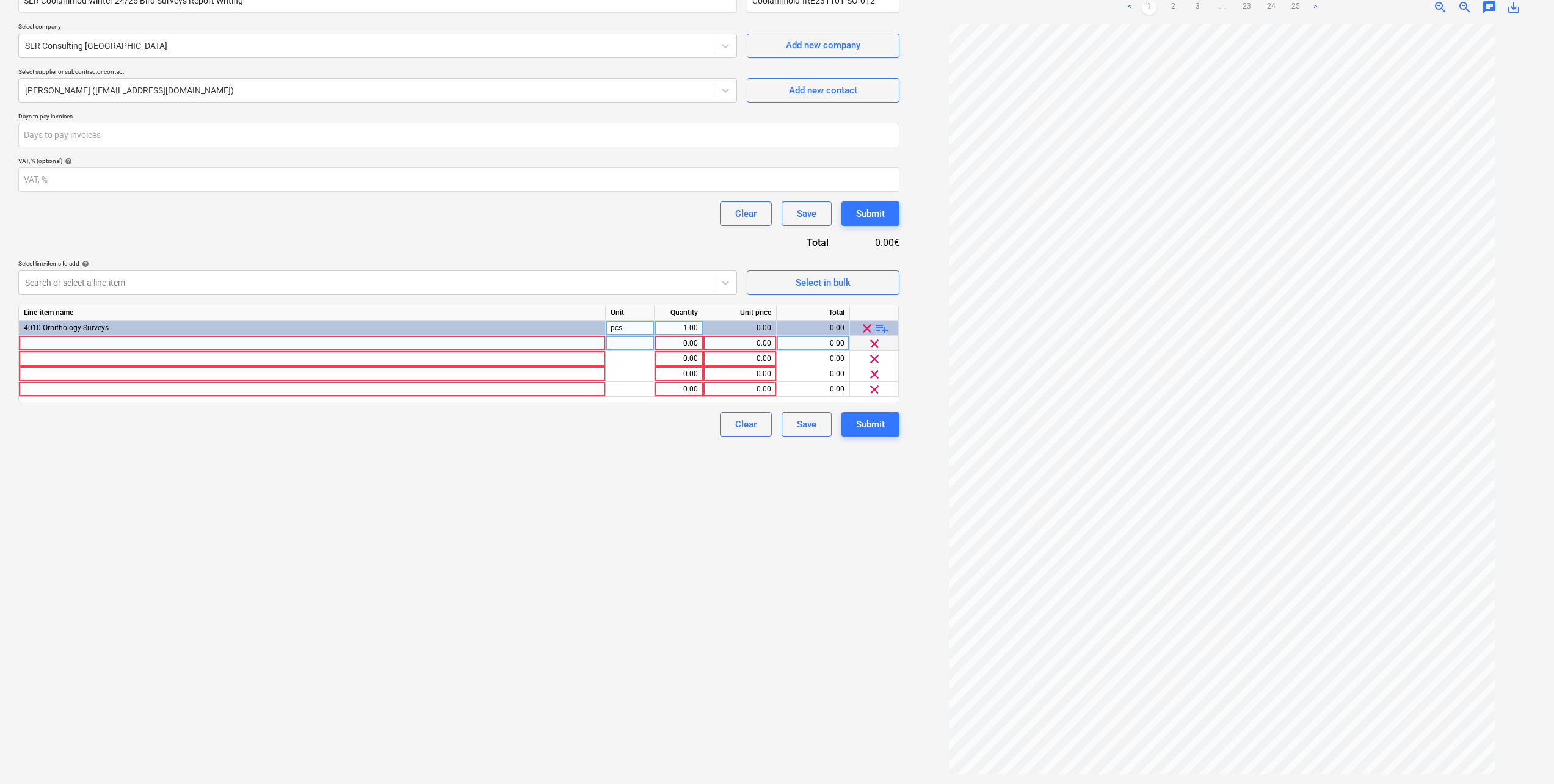
click at [74, 338] on div at bounding box center [312, 344] width 586 height 15
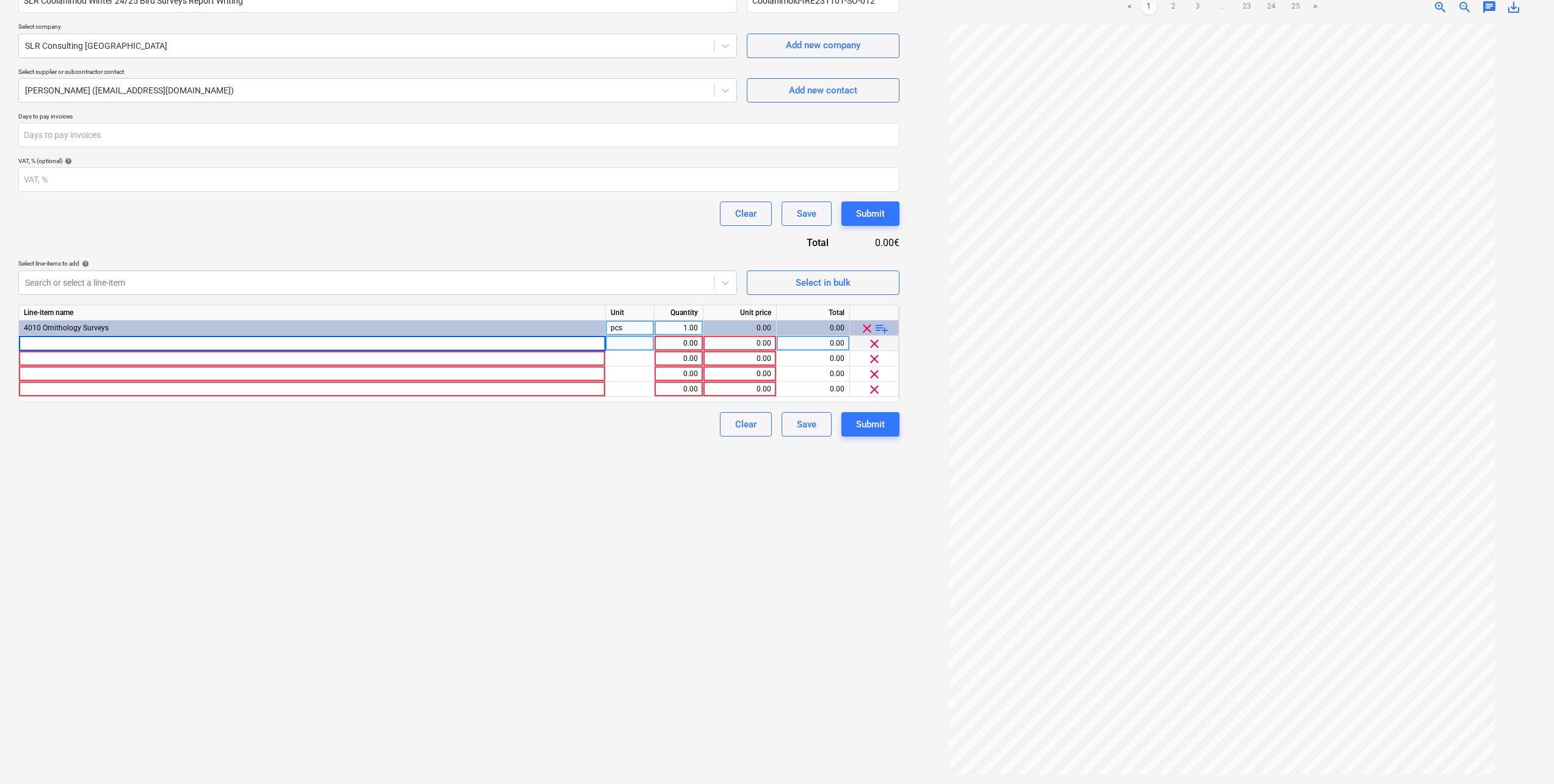
type input "Data Management & QA"
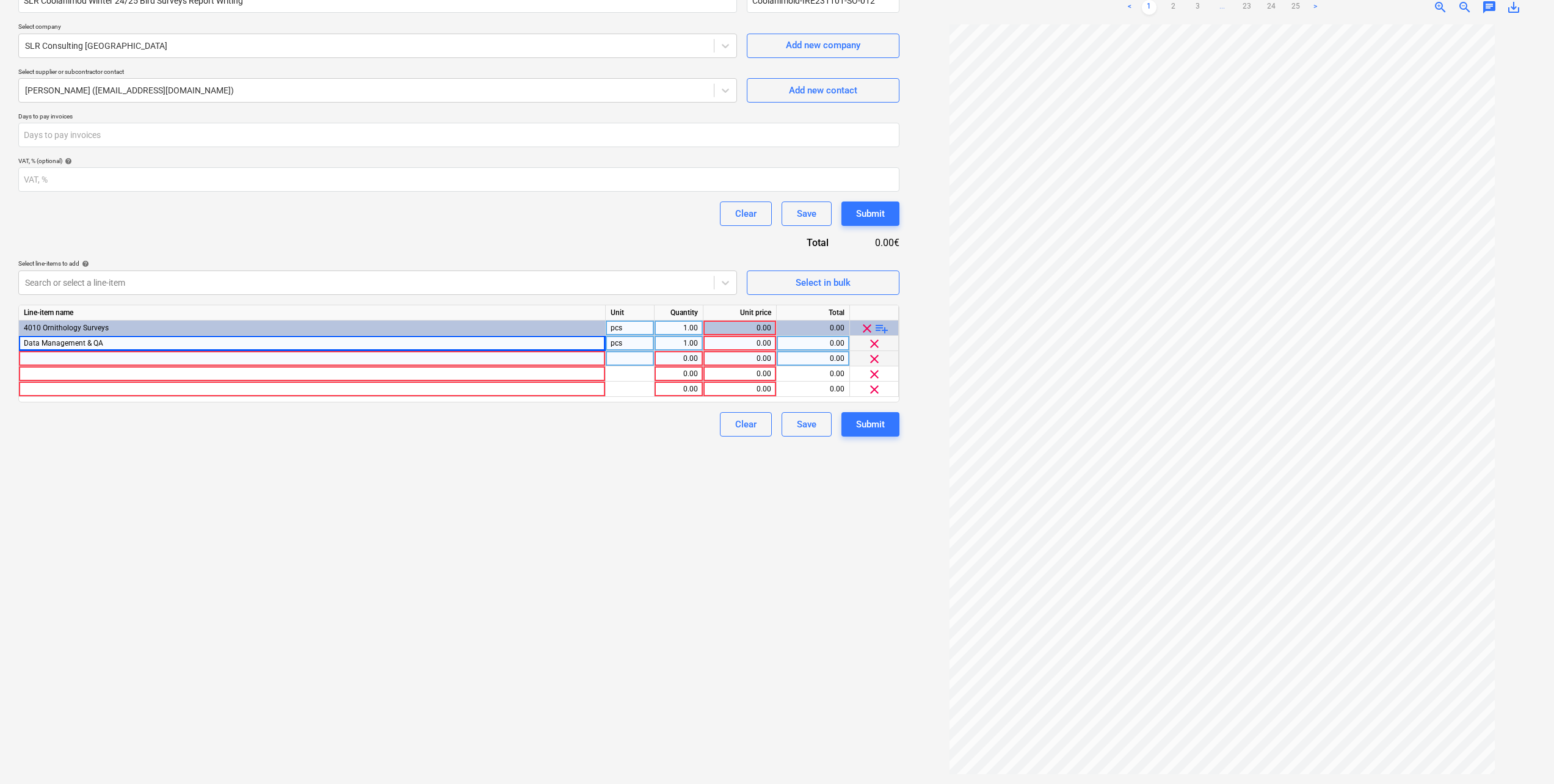
click at [62, 360] on div at bounding box center [312, 358] width 586 height 15
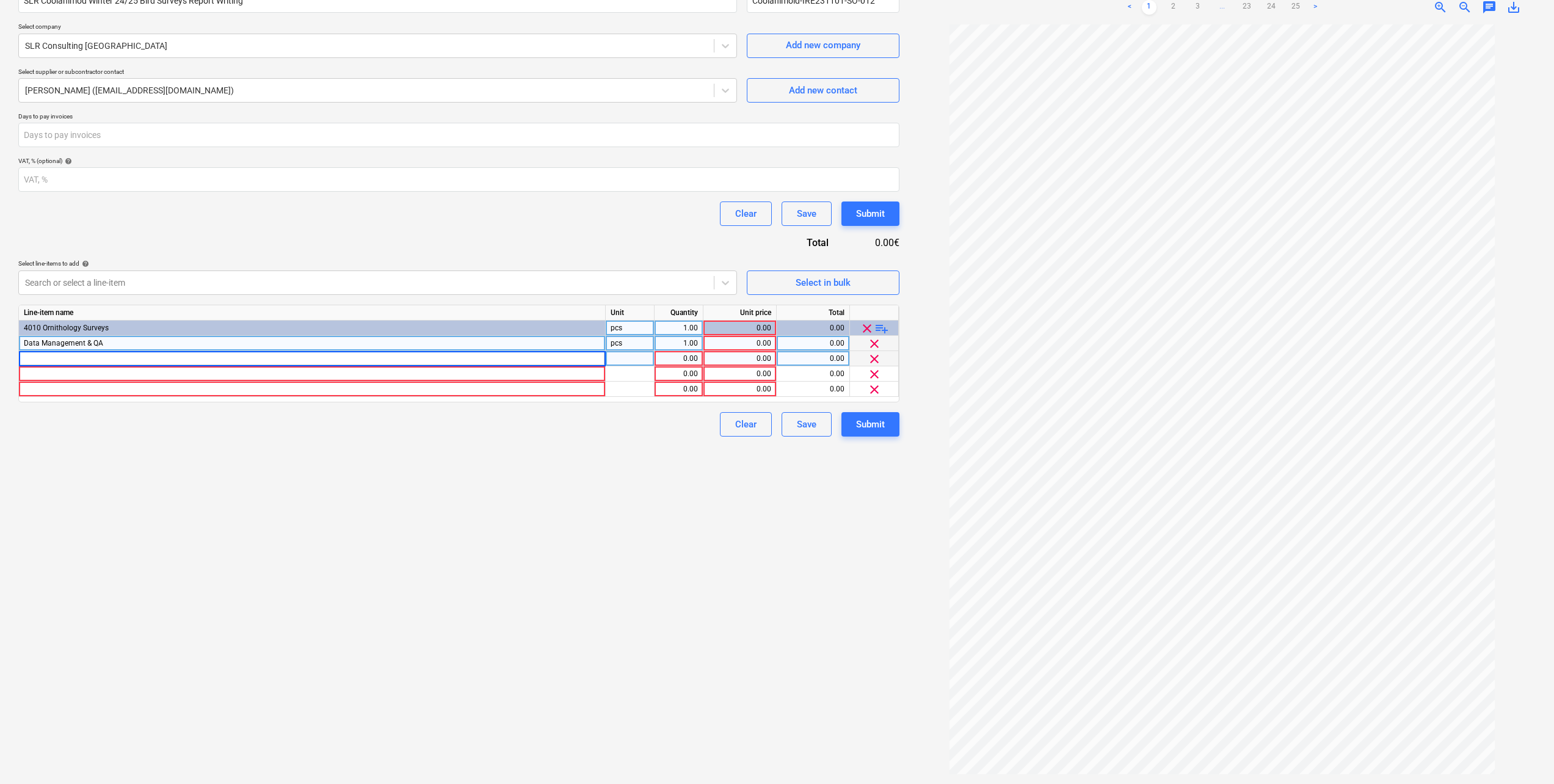
type input "Production of Report"
click at [34, 374] on div at bounding box center [312, 373] width 586 height 15
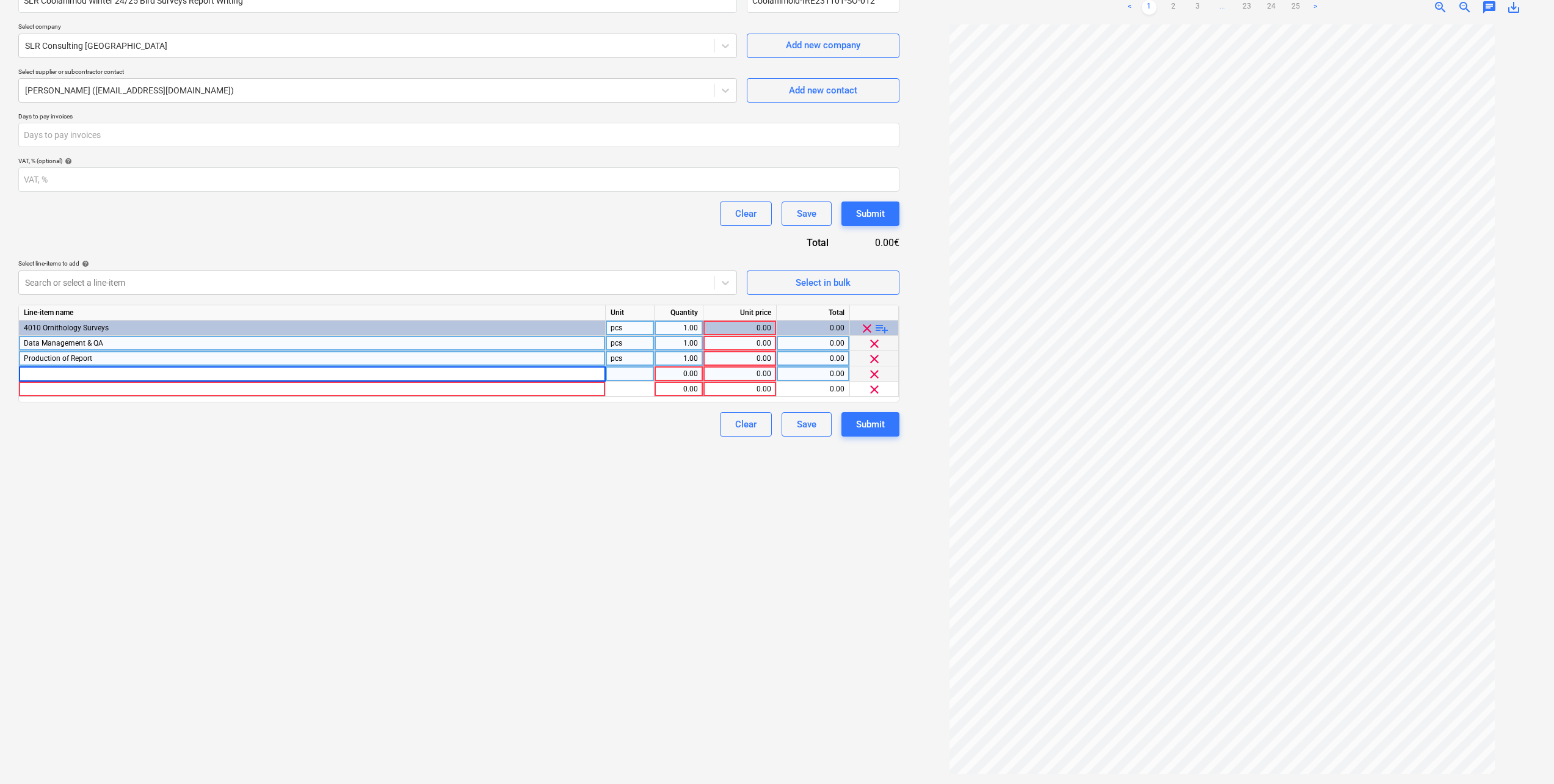
type input "GIS – Flightline Digitisation and Figure Production"
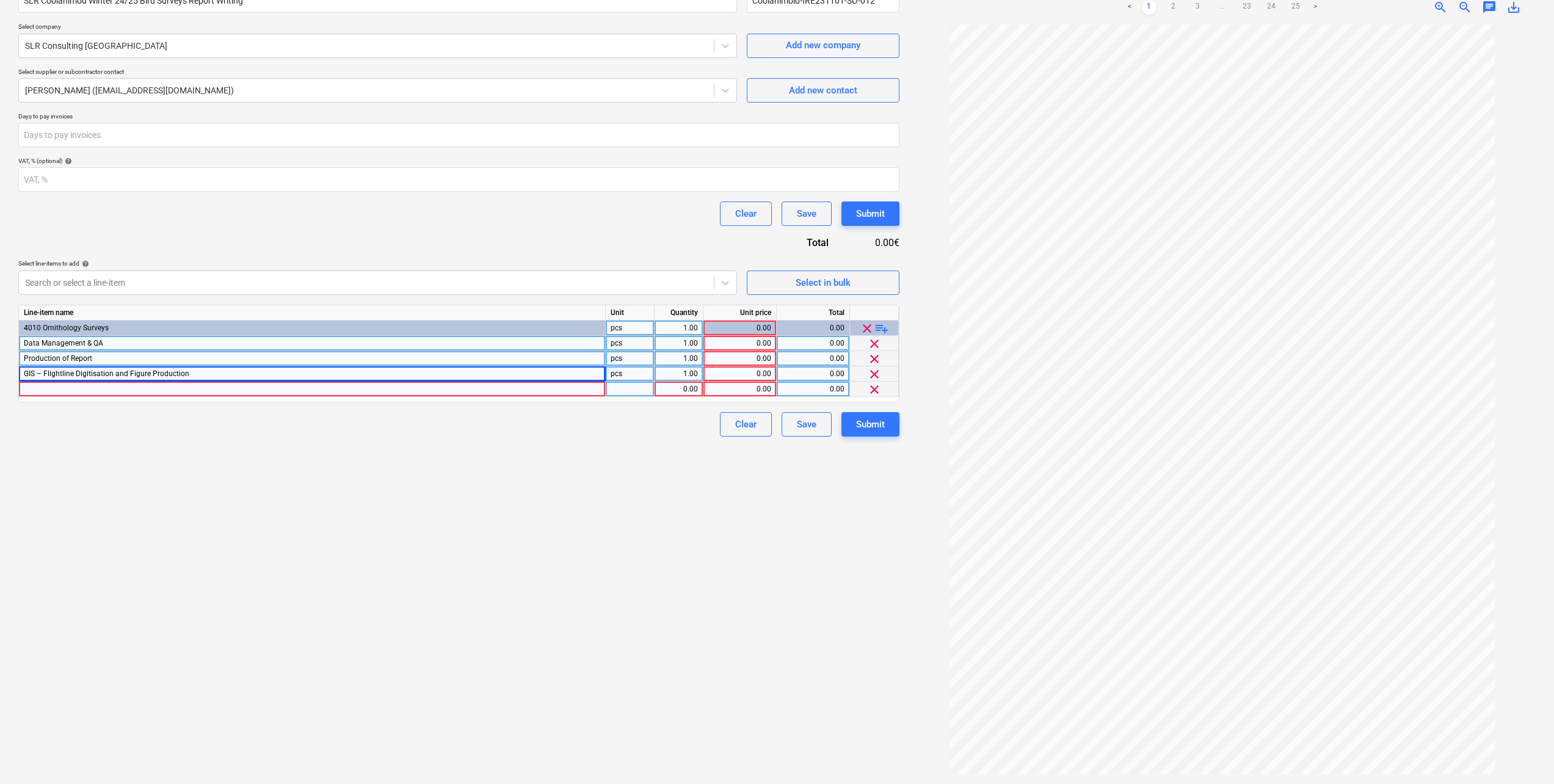
click at [107, 391] on div at bounding box center [312, 389] width 586 height 15
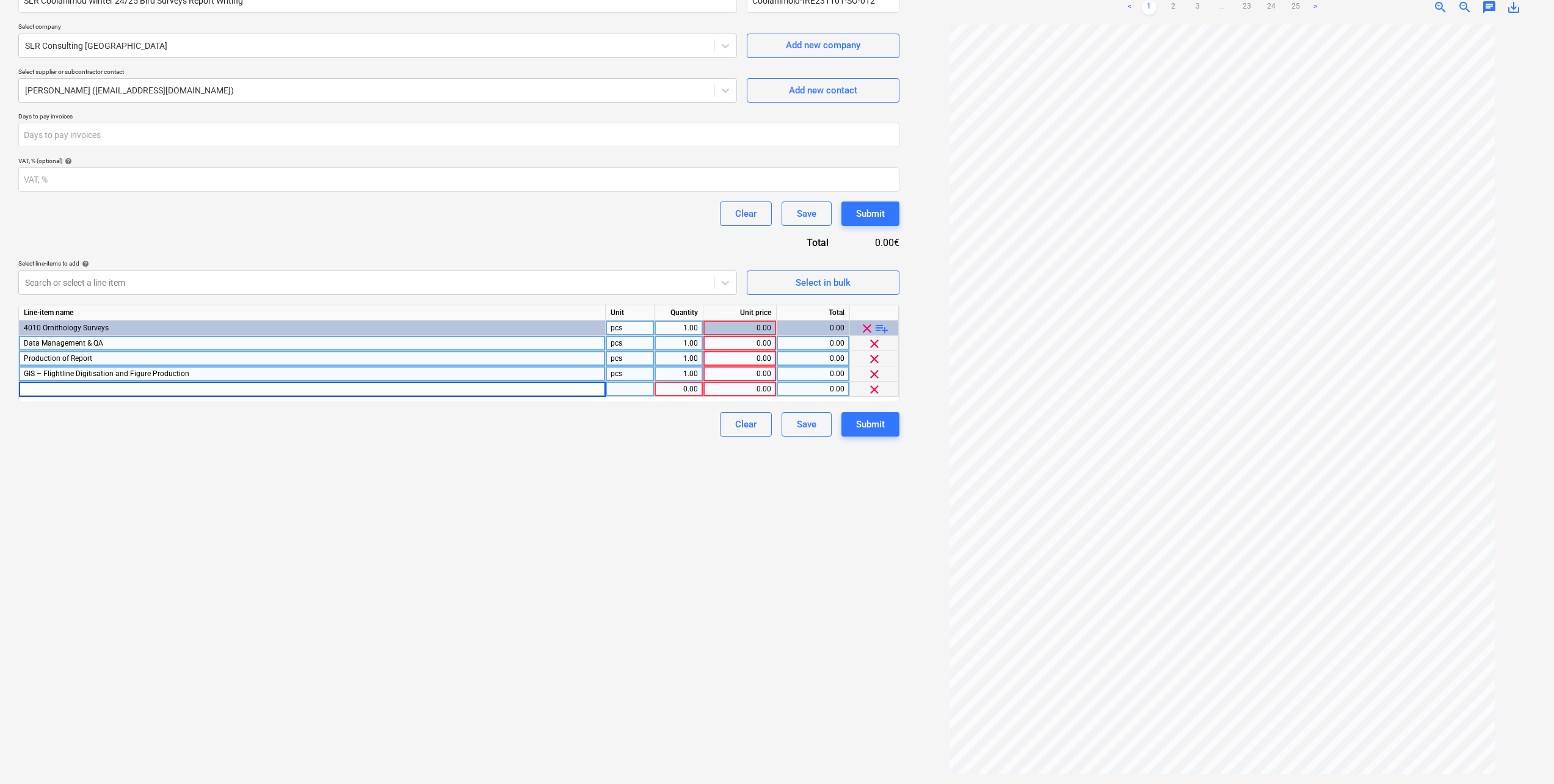
type input "Project Management"
click at [737, 392] on div "0.00" at bounding box center [739, 389] width 63 height 15
click at [750, 383] on input at bounding box center [739, 388] width 73 height 14
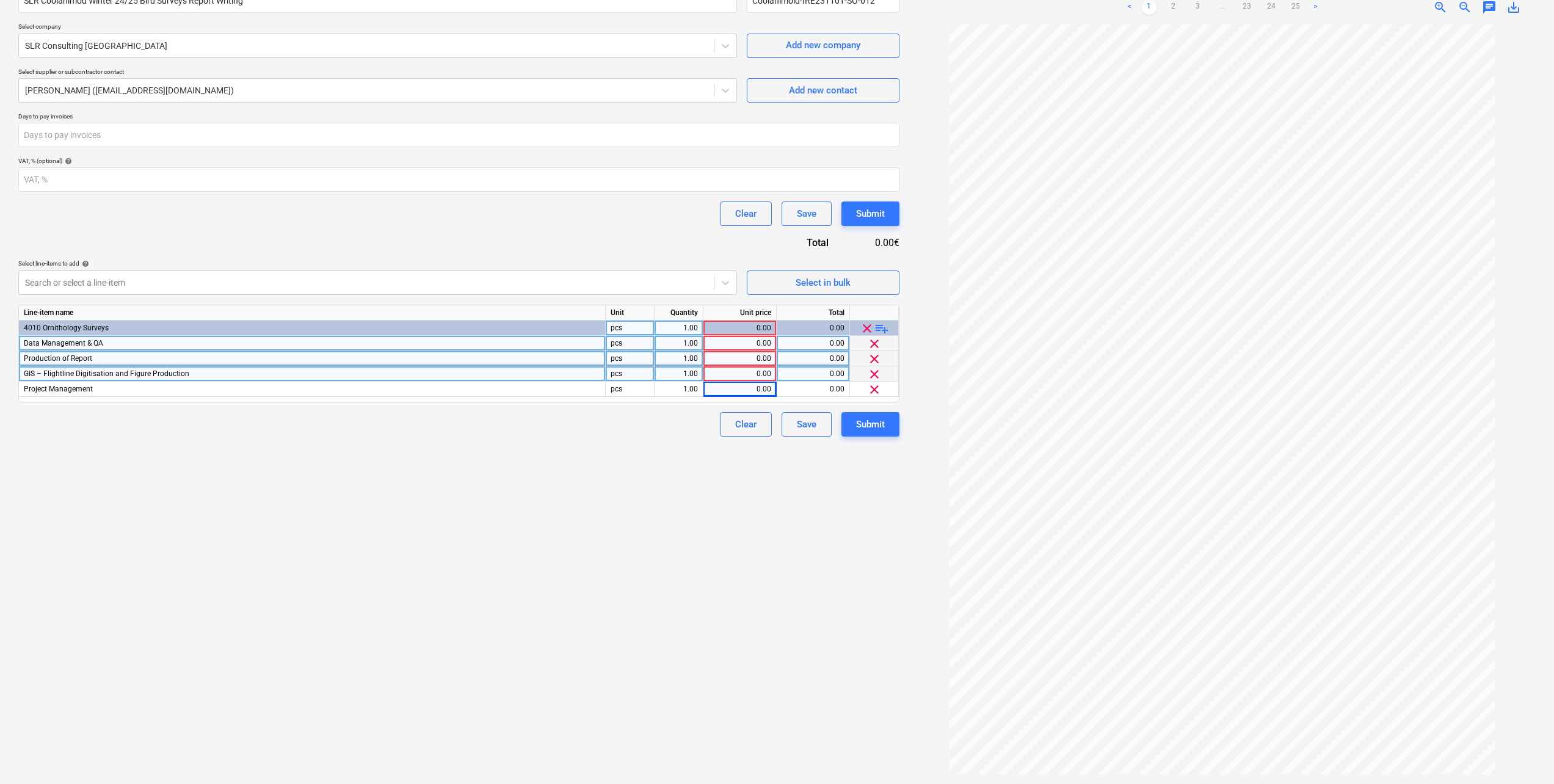
click at [754, 347] on div "0.00" at bounding box center [739, 344] width 63 height 15
type input "2157"
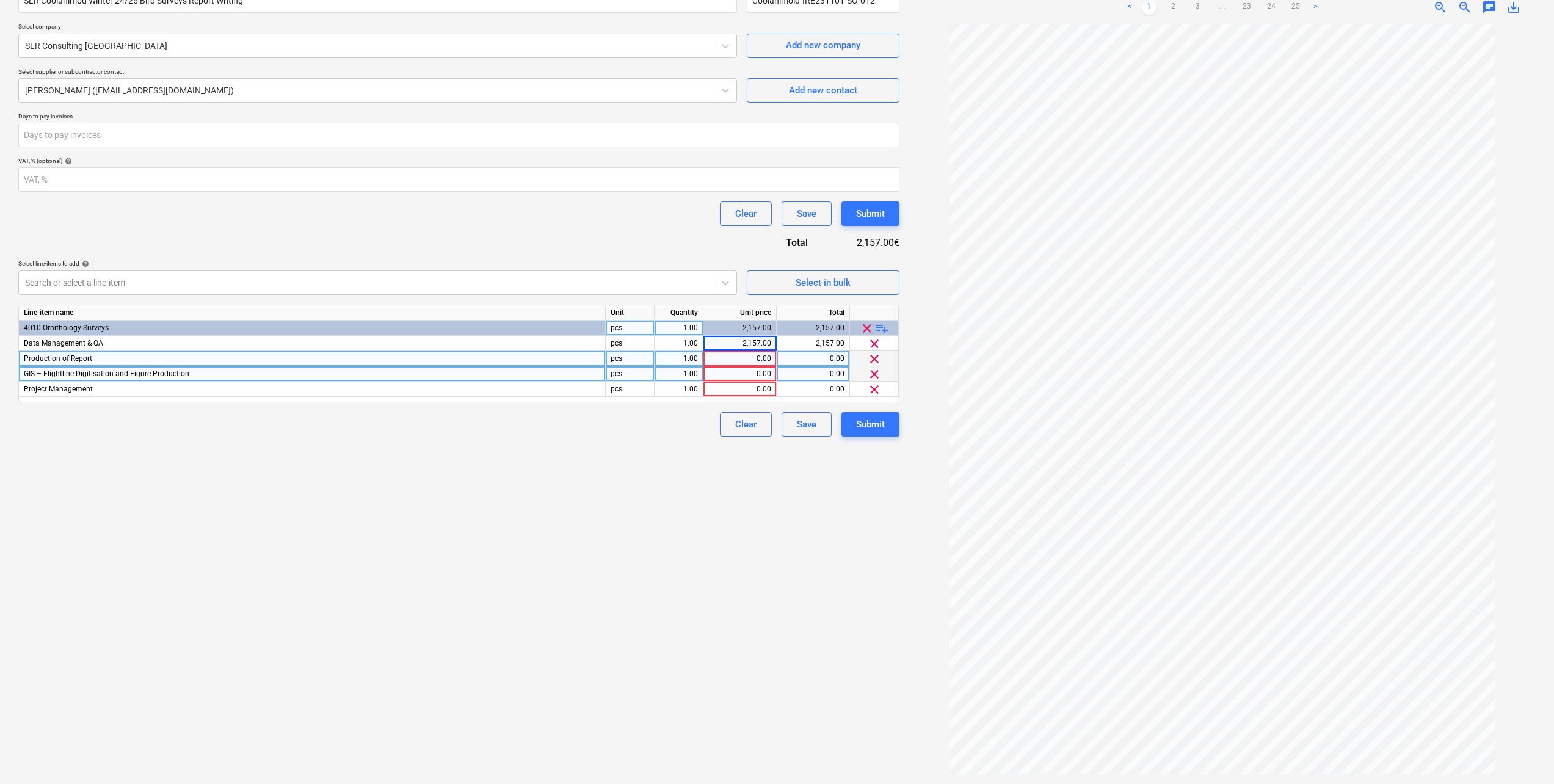
click at [750, 357] on div "0.00" at bounding box center [739, 358] width 63 height 15
type input "4423"
click at [771, 373] on div "0.00" at bounding box center [739, 373] width 63 height 15
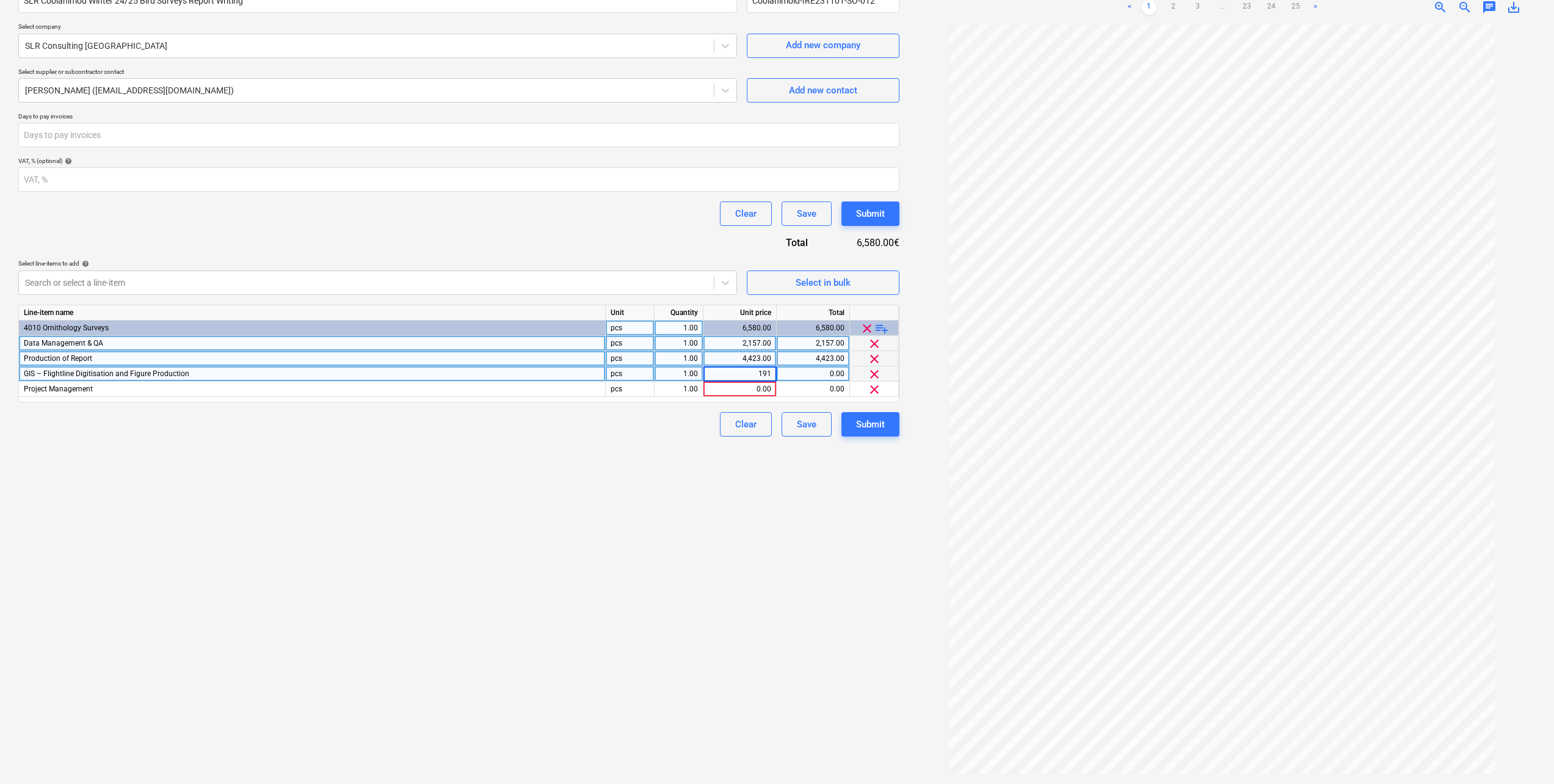
type input "1918"
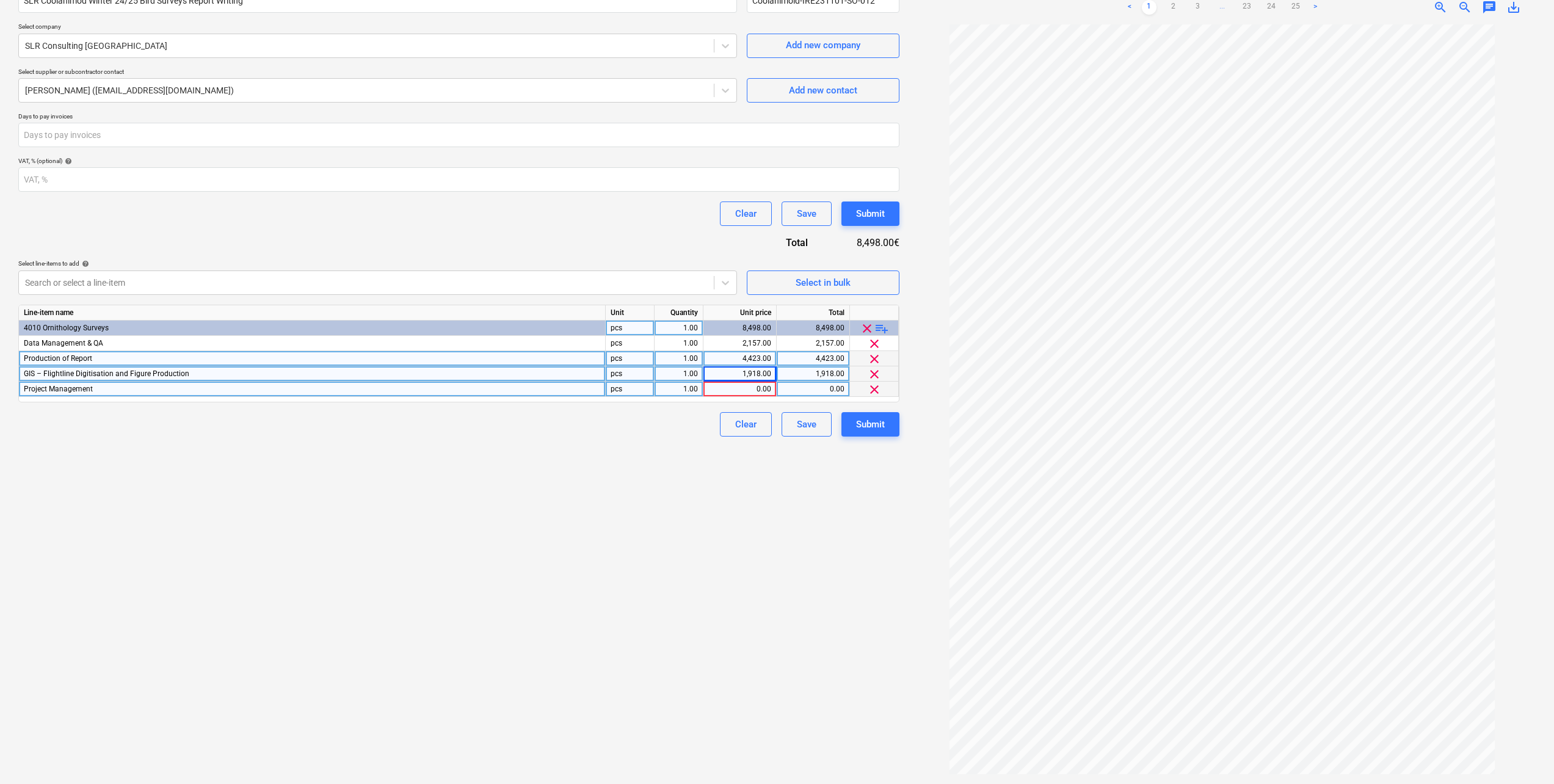
click at [756, 391] on div "0.00" at bounding box center [739, 389] width 63 height 15
type input "493"
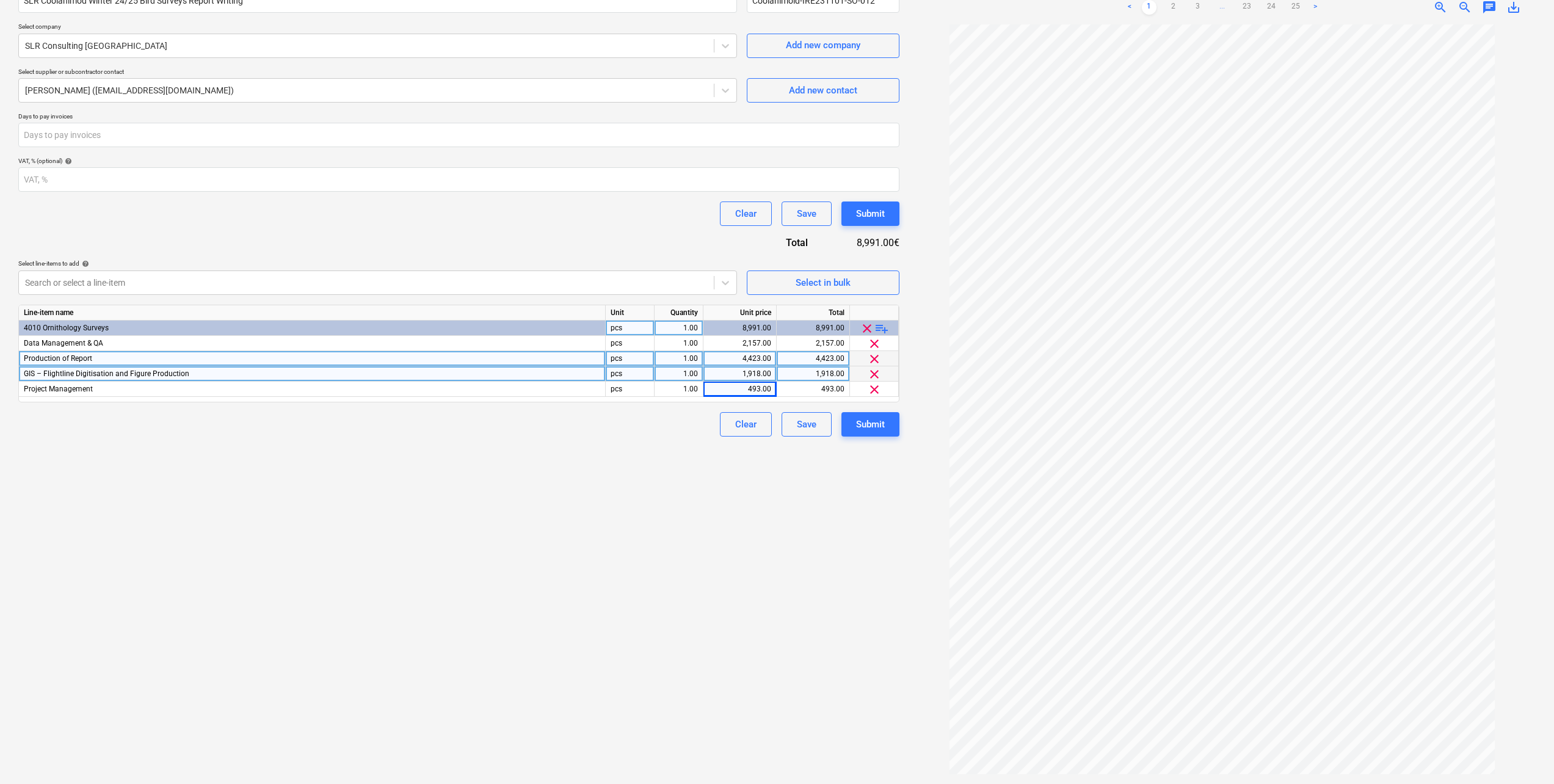
click at [574, 236] on div "Contract name help SLR Coolanimod Winter 24/25 Bird Surveys Report Writing Cont…" at bounding box center [458, 207] width 881 height 458
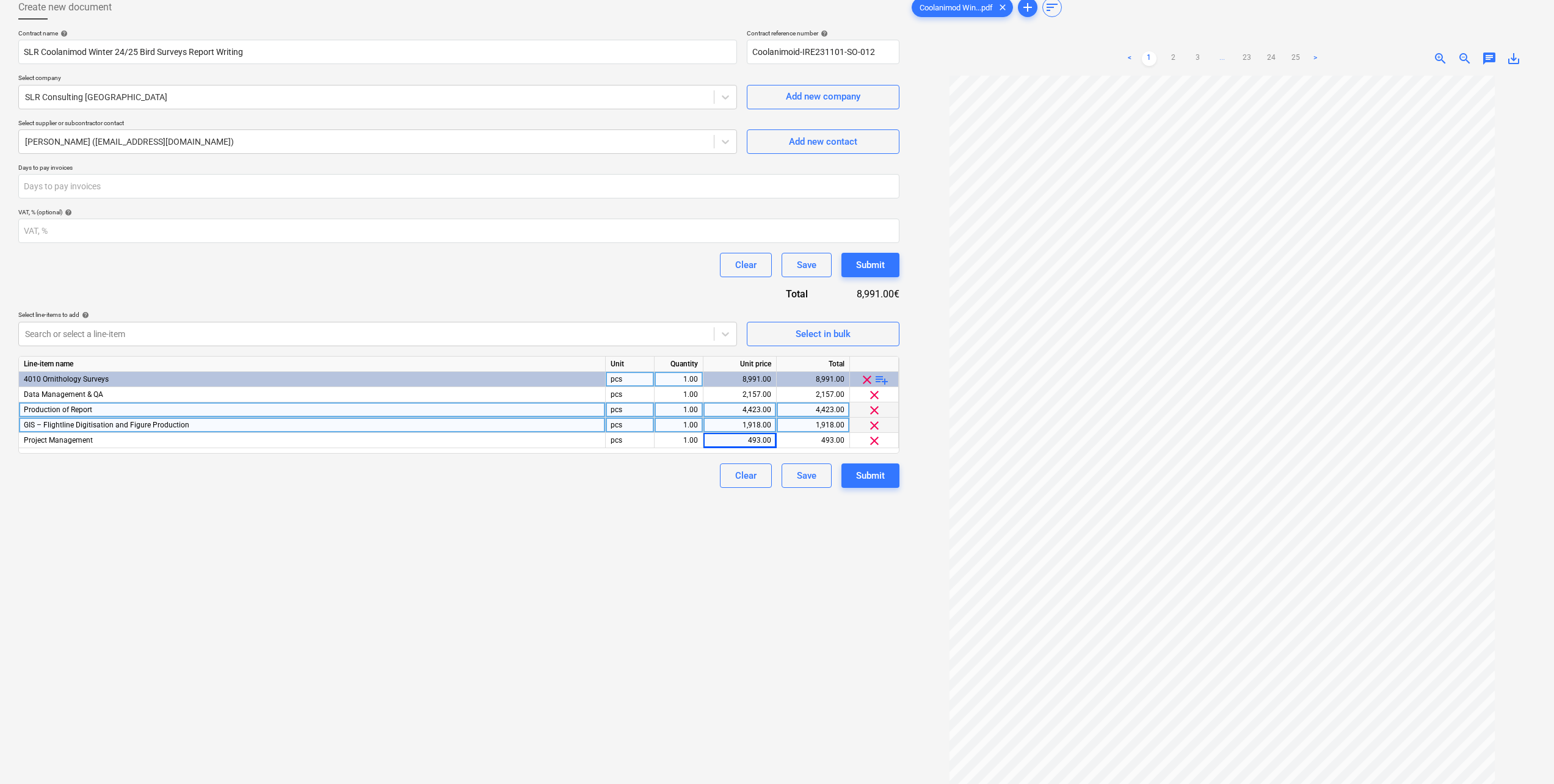
scroll to position [0, 0]
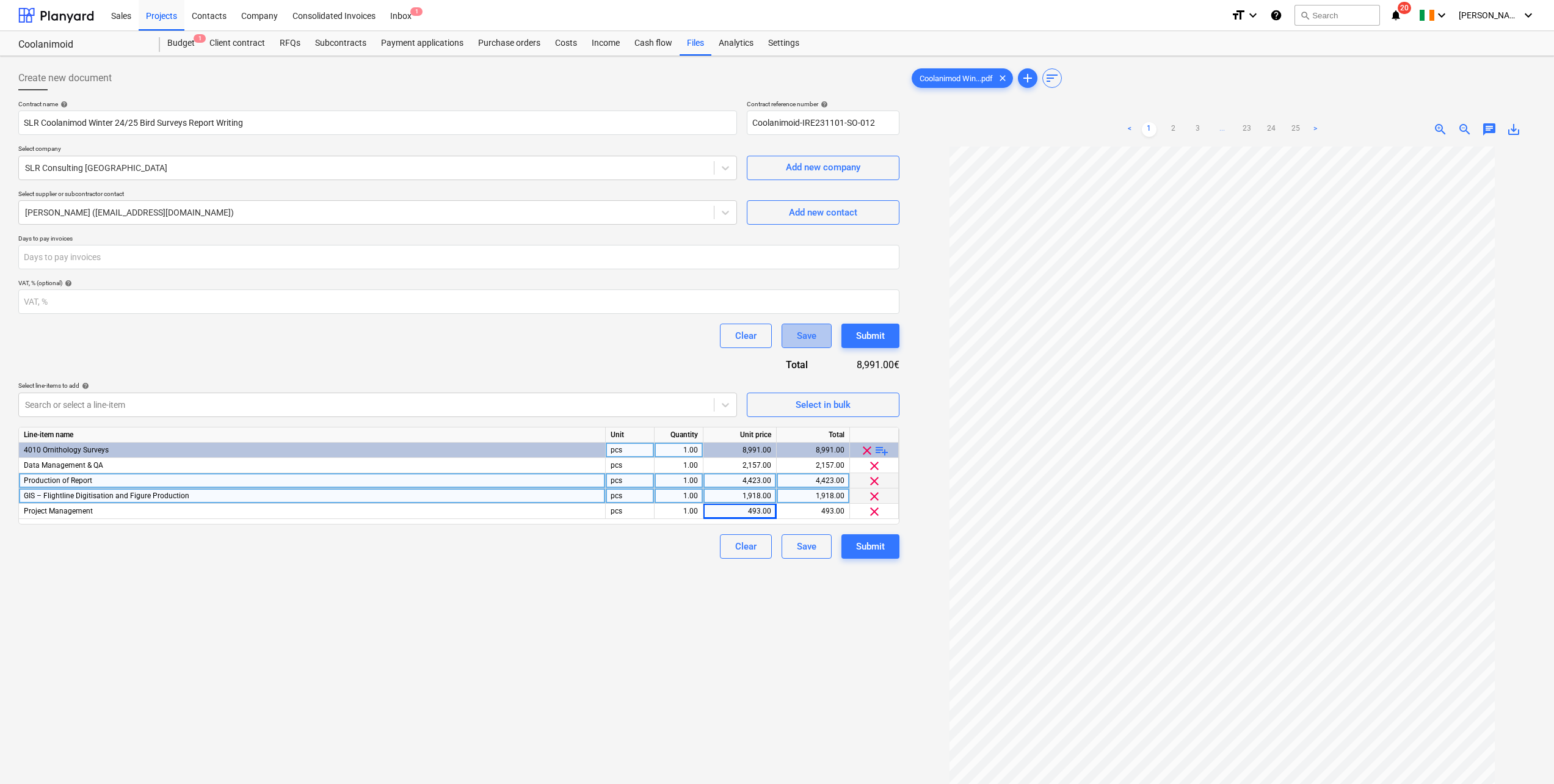
click at [806, 331] on div "Save" at bounding box center [806, 335] width 19 height 16
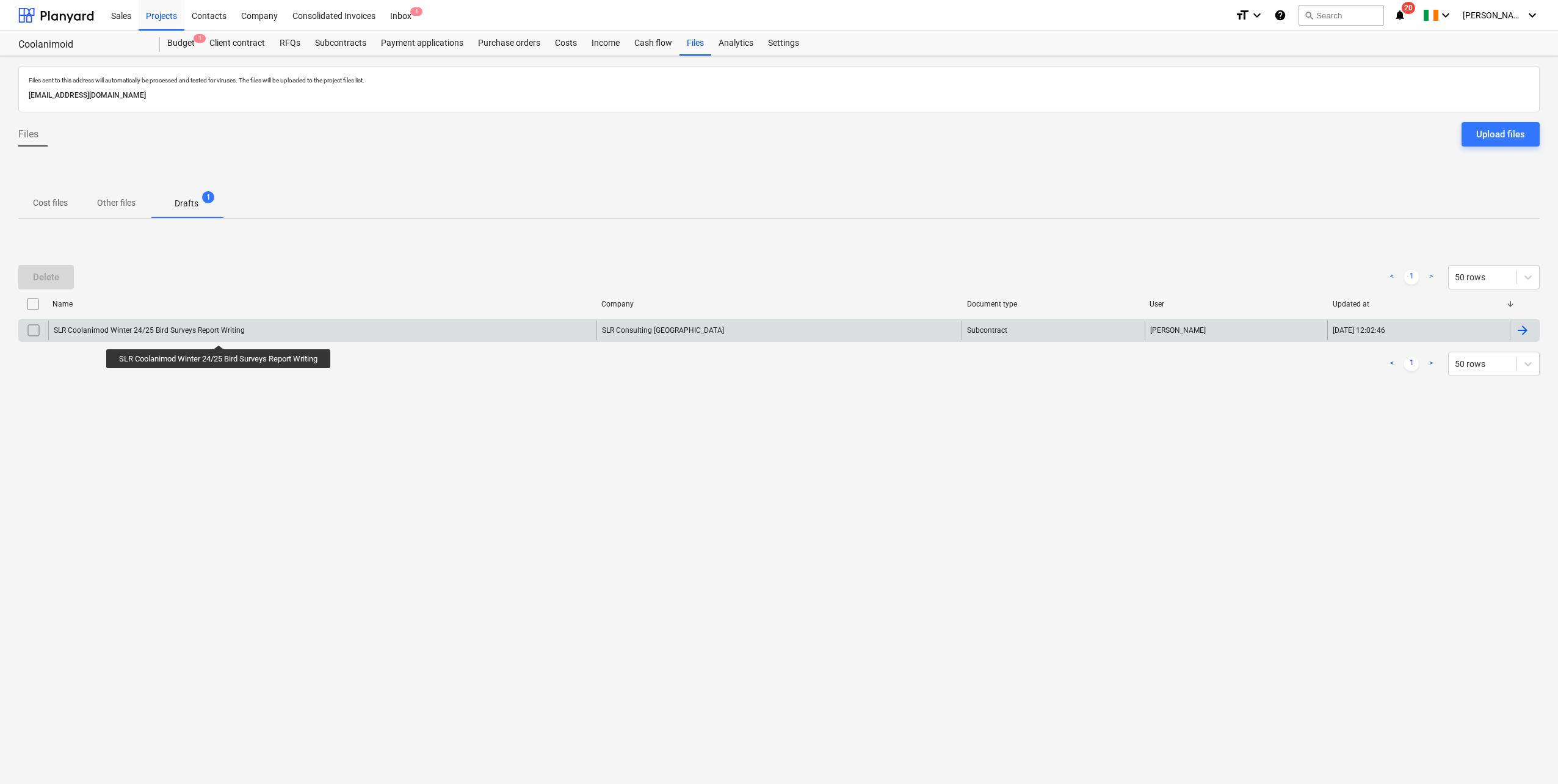
click at [221, 334] on div "SLR Coolanimod Winter 24/25 Bird Surveys Report Writing" at bounding box center [149, 329] width 191 height 9
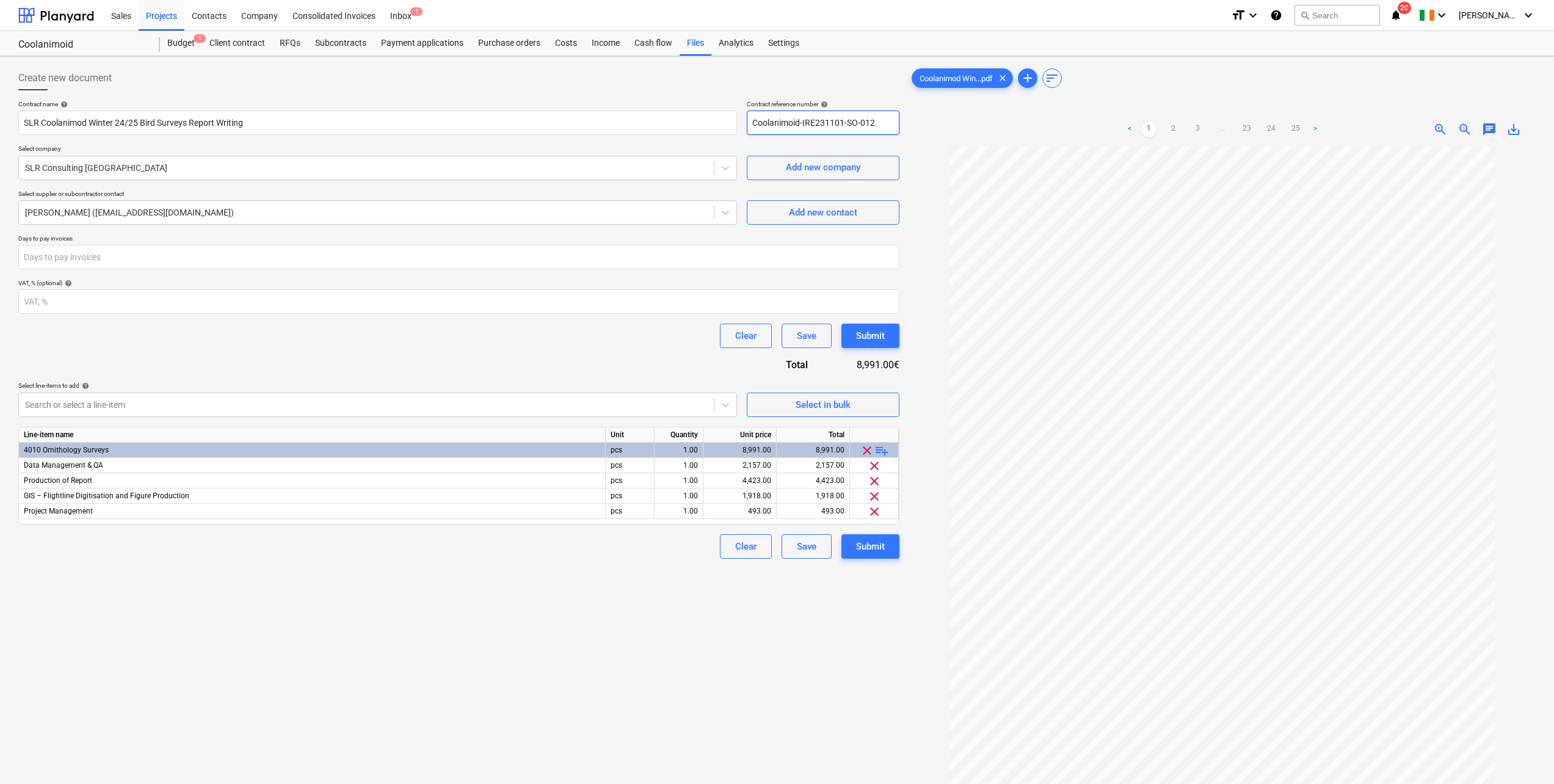
drag, startPoint x: 882, startPoint y: 125, endPoint x: 745, endPoint y: 121, distance: 137.1
click at [742, 124] on div "Contract name help SLR Coolanimod Winter 24/25 Bird Surveys Report Writing Cont…" at bounding box center [458, 117] width 881 height 34
click at [820, 338] on button "Save" at bounding box center [806, 336] width 50 height 25
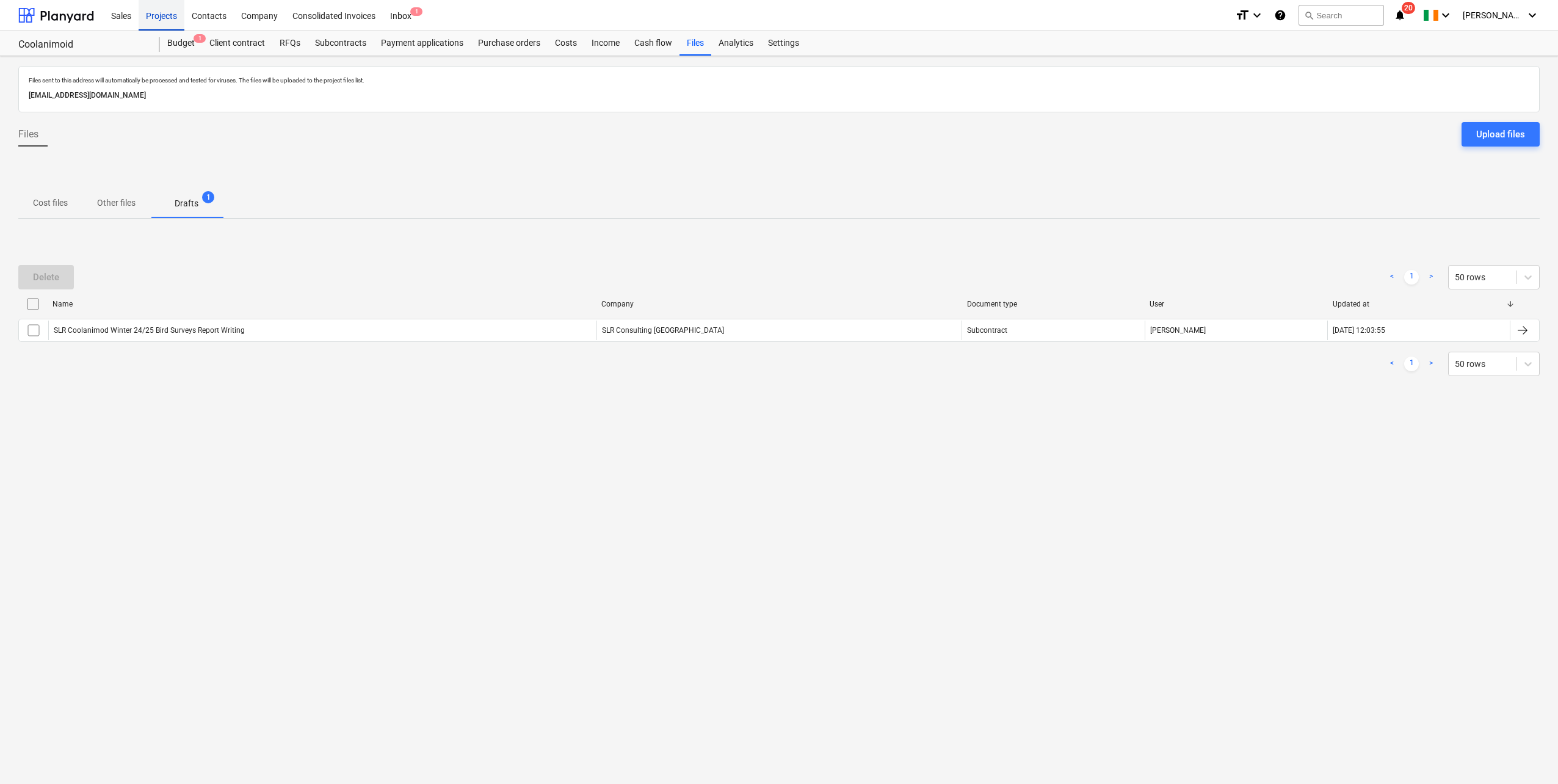
click at [177, 21] on div "Projects" at bounding box center [161, 14] width 46 height 32
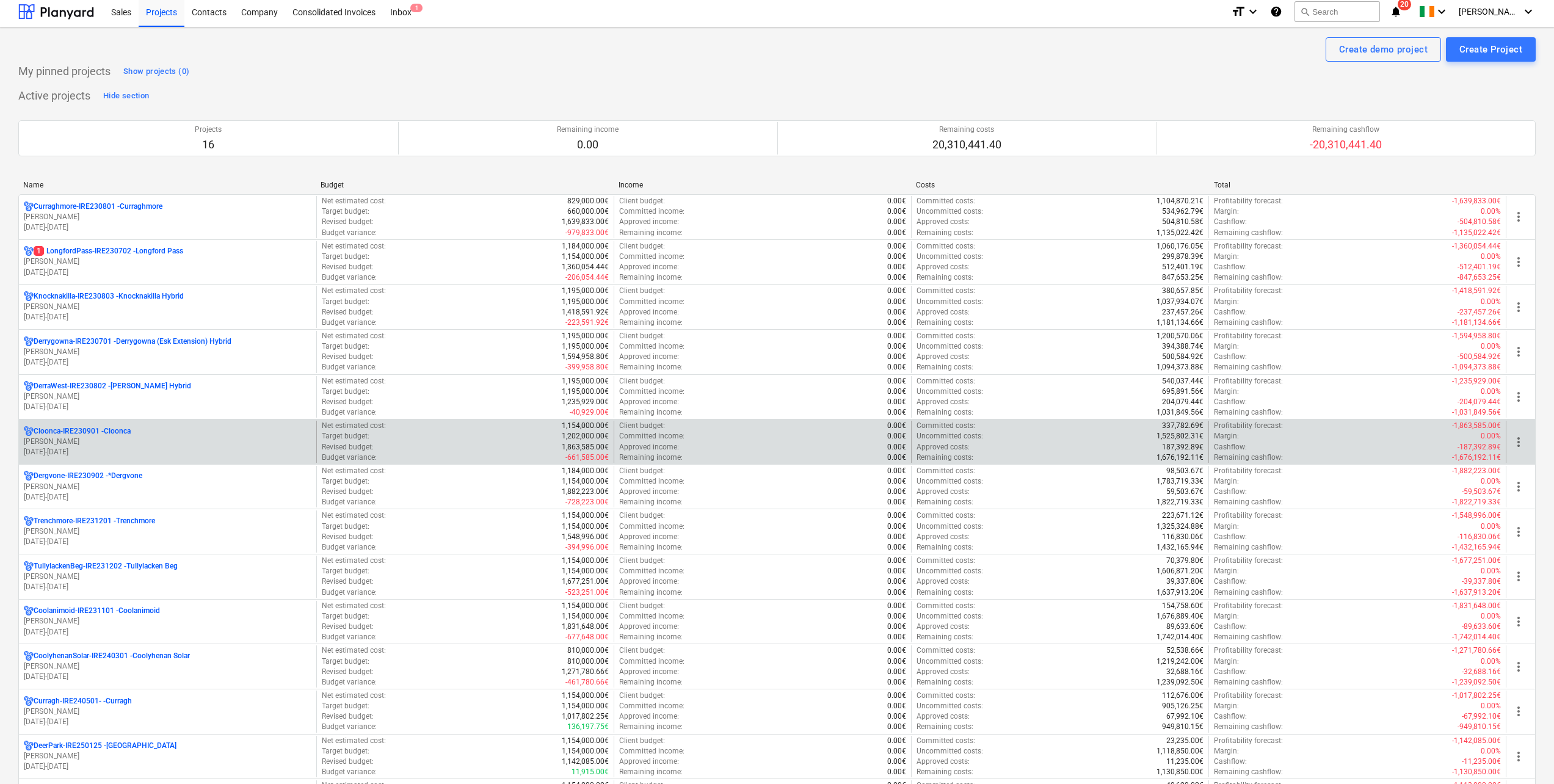
scroll to position [122, 0]
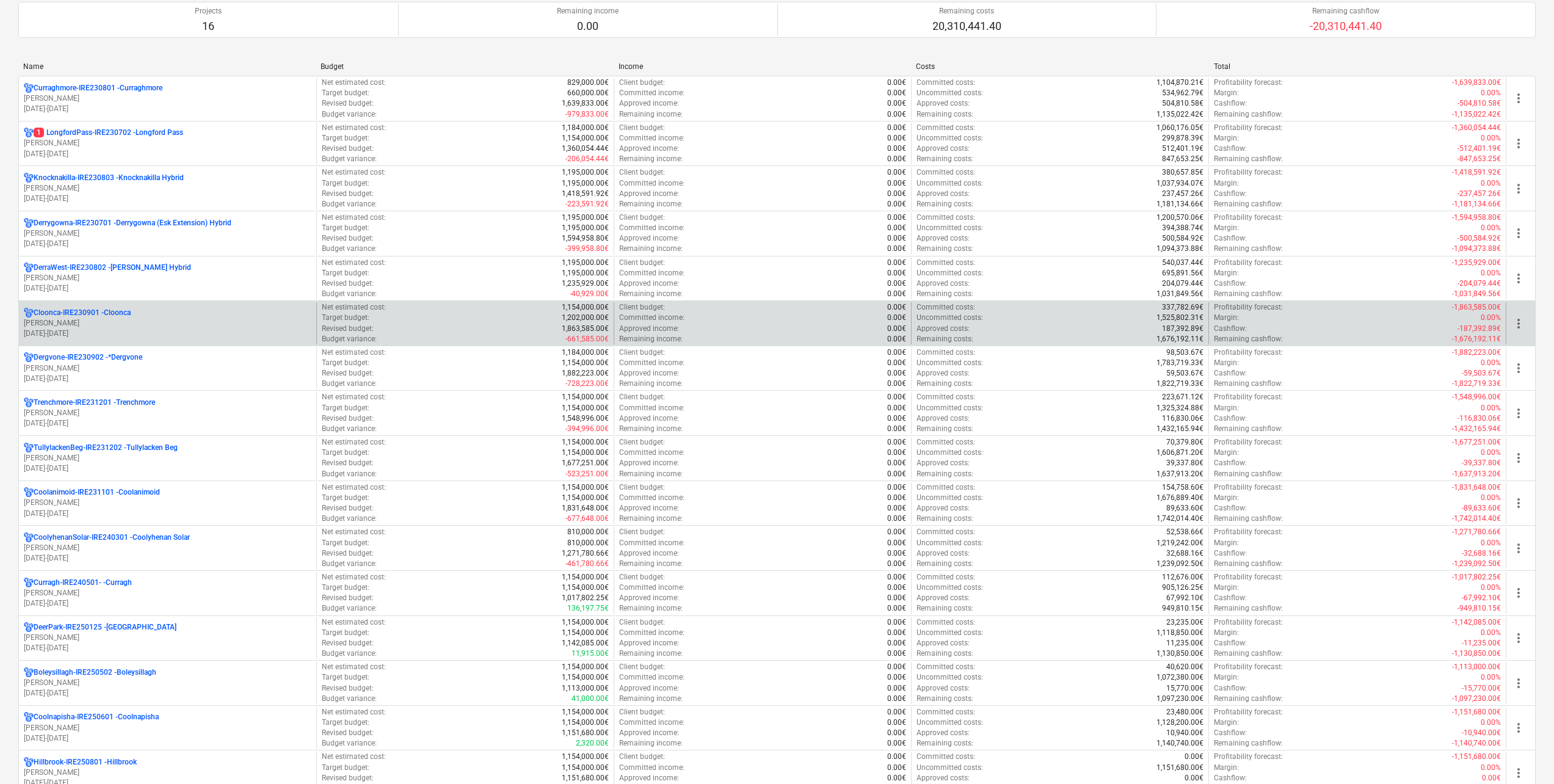
click at [157, 322] on p "[PERSON_NAME]" at bounding box center [167, 323] width 287 height 11
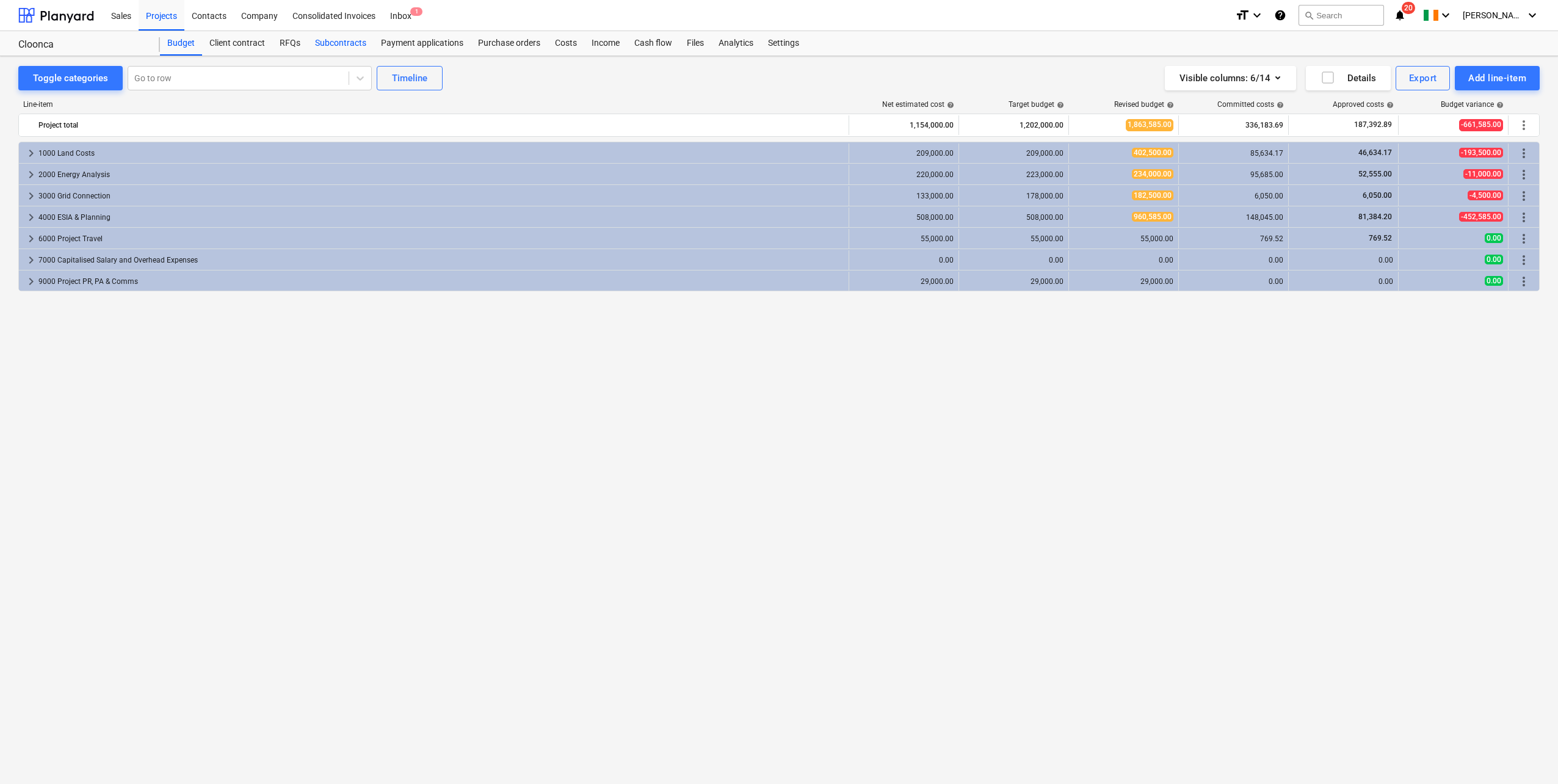
click at [352, 46] on div "Subcontracts" at bounding box center [340, 44] width 66 height 25
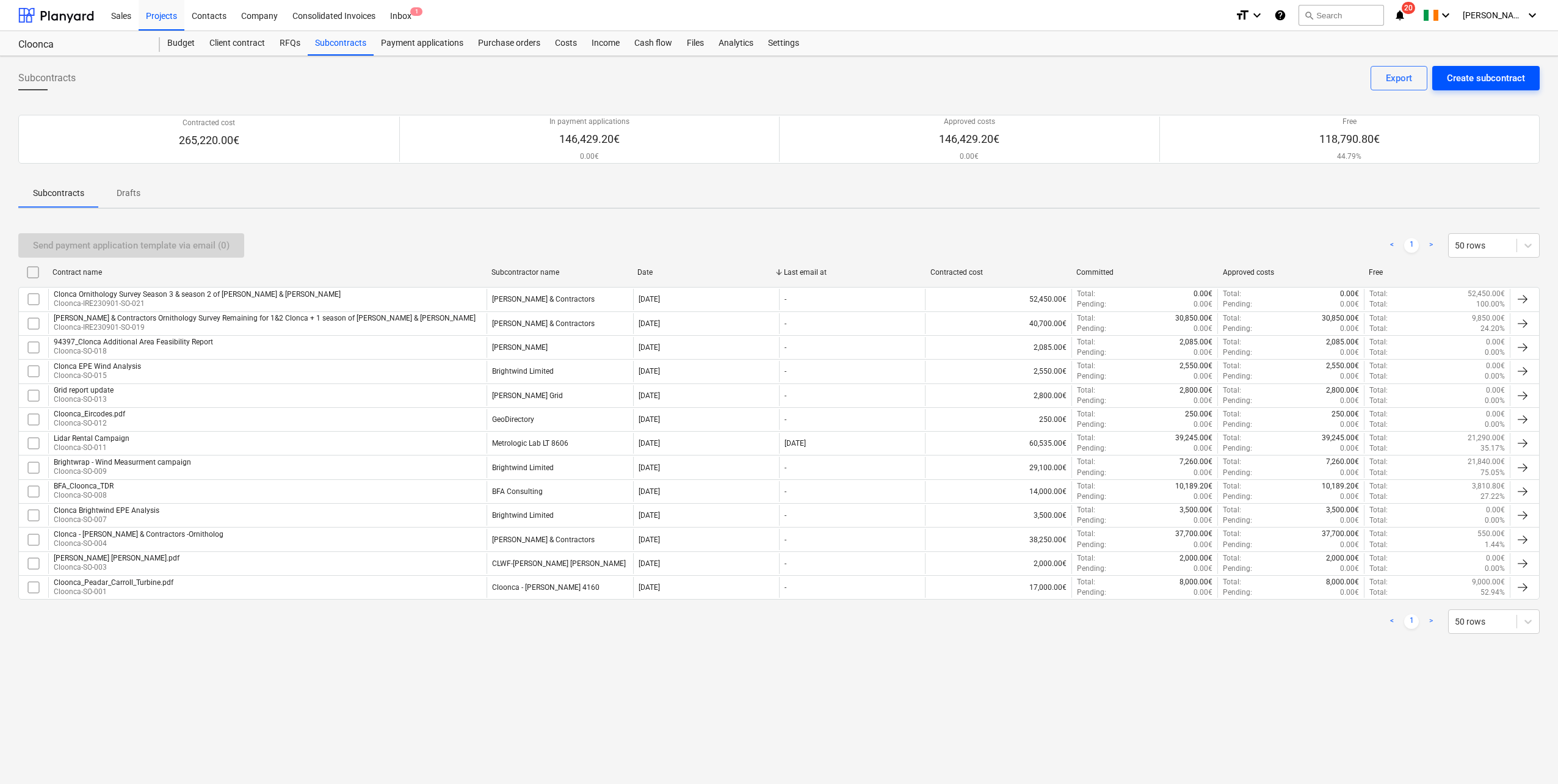
click at [928, 82] on div "Create subcontract" at bounding box center [1486, 77] width 78 height 16
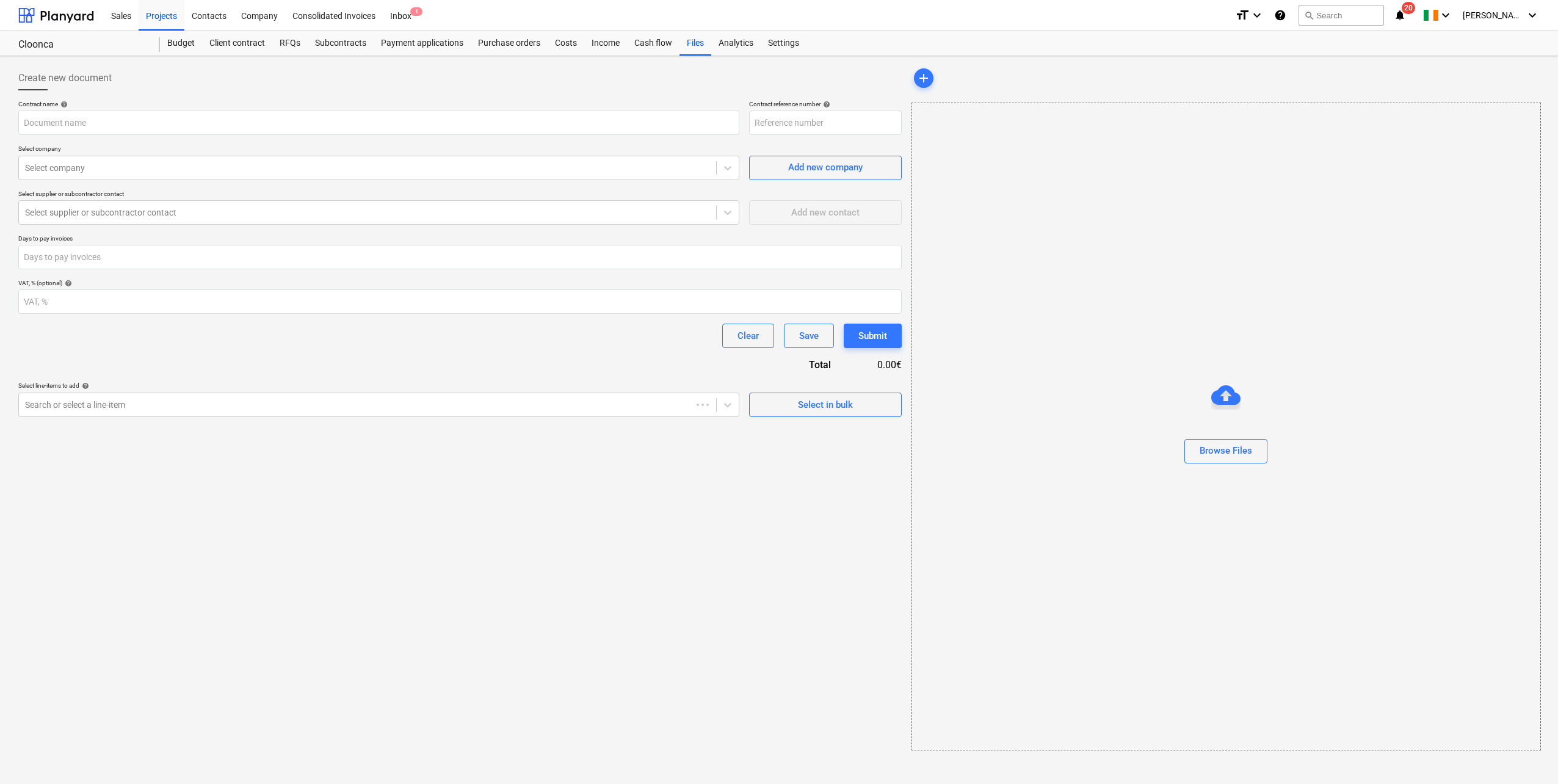
type input "Cloonca-IRE230901-SO-022"
click at [154, 116] on input "text" at bounding box center [378, 123] width 721 height 25
paste input "SLR for the Winter 24/25 Bird Writing Report"
drag, startPoint x: 194, startPoint y: 122, endPoint x: 165, endPoint y: 129, distance: 29.8
click at [165, 129] on input "SLR for the Winter 24/25 Bird Writing Report" at bounding box center [378, 123] width 721 height 25
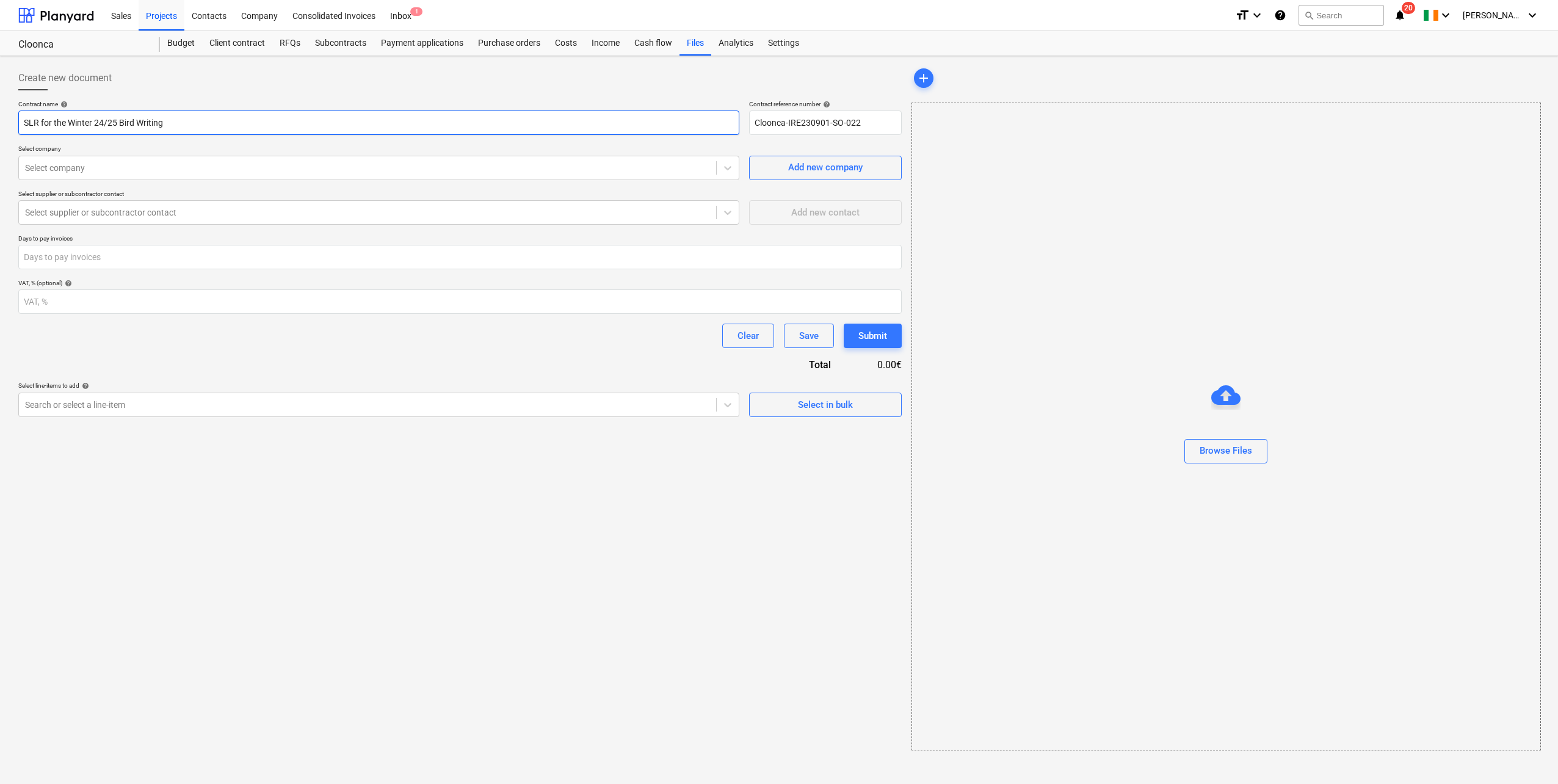
click at [138, 121] on input "SLR for the Winter 24/25 Bird Writing" at bounding box center [378, 123] width 721 height 25
paste input "Report"
drag, startPoint x: 67, startPoint y: 123, endPoint x: 0, endPoint y: 139, distance: 68.9
click at [40, 123] on input "SLR for the Winter 24/25 Bird Report Writing" at bounding box center [378, 123] width 721 height 25
paste input "Cloonca"
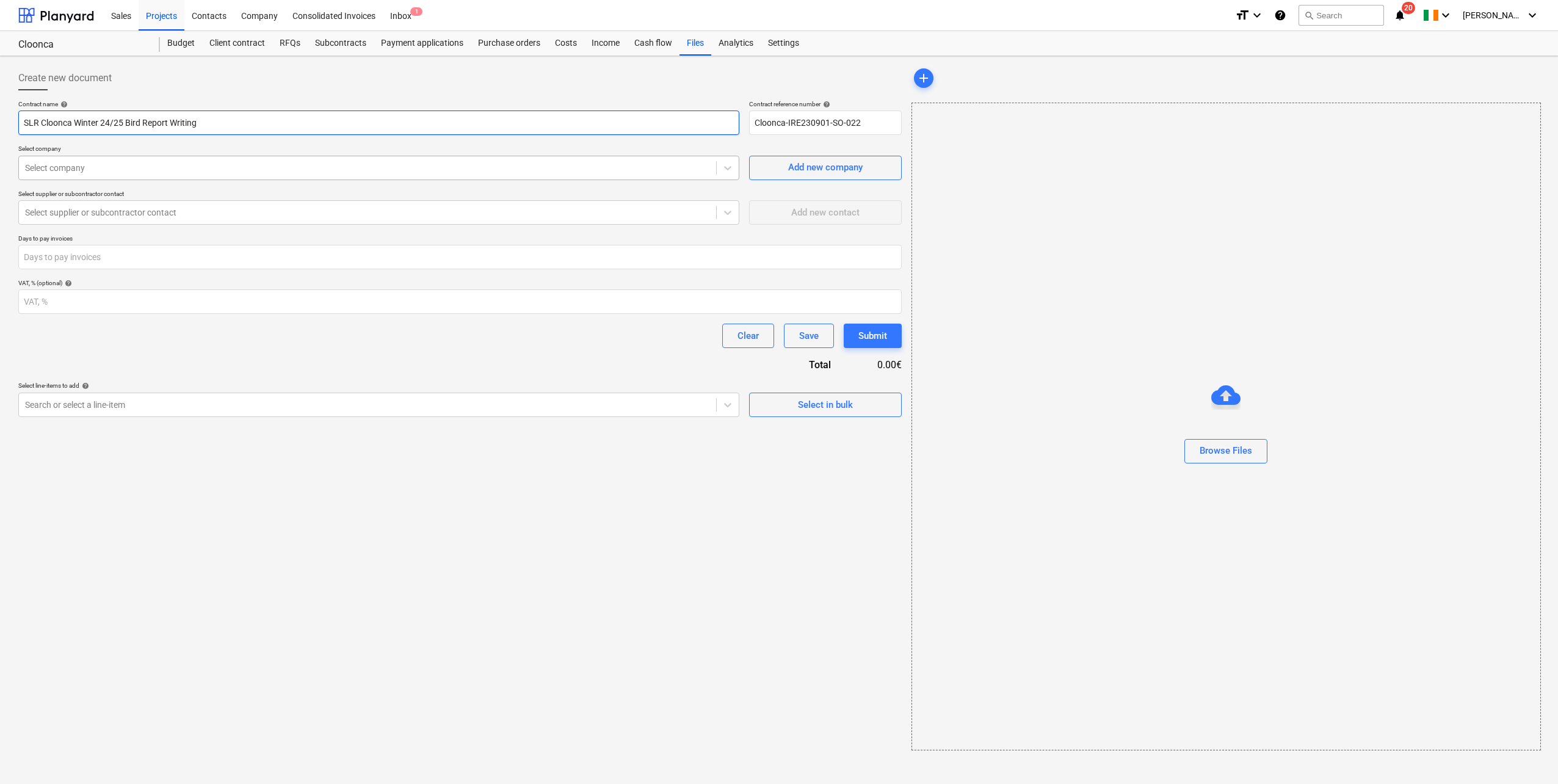
type input "SLR Cloonca Winter 24/25 Bird Report Writing"
click at [72, 172] on div at bounding box center [367, 167] width 685 height 12
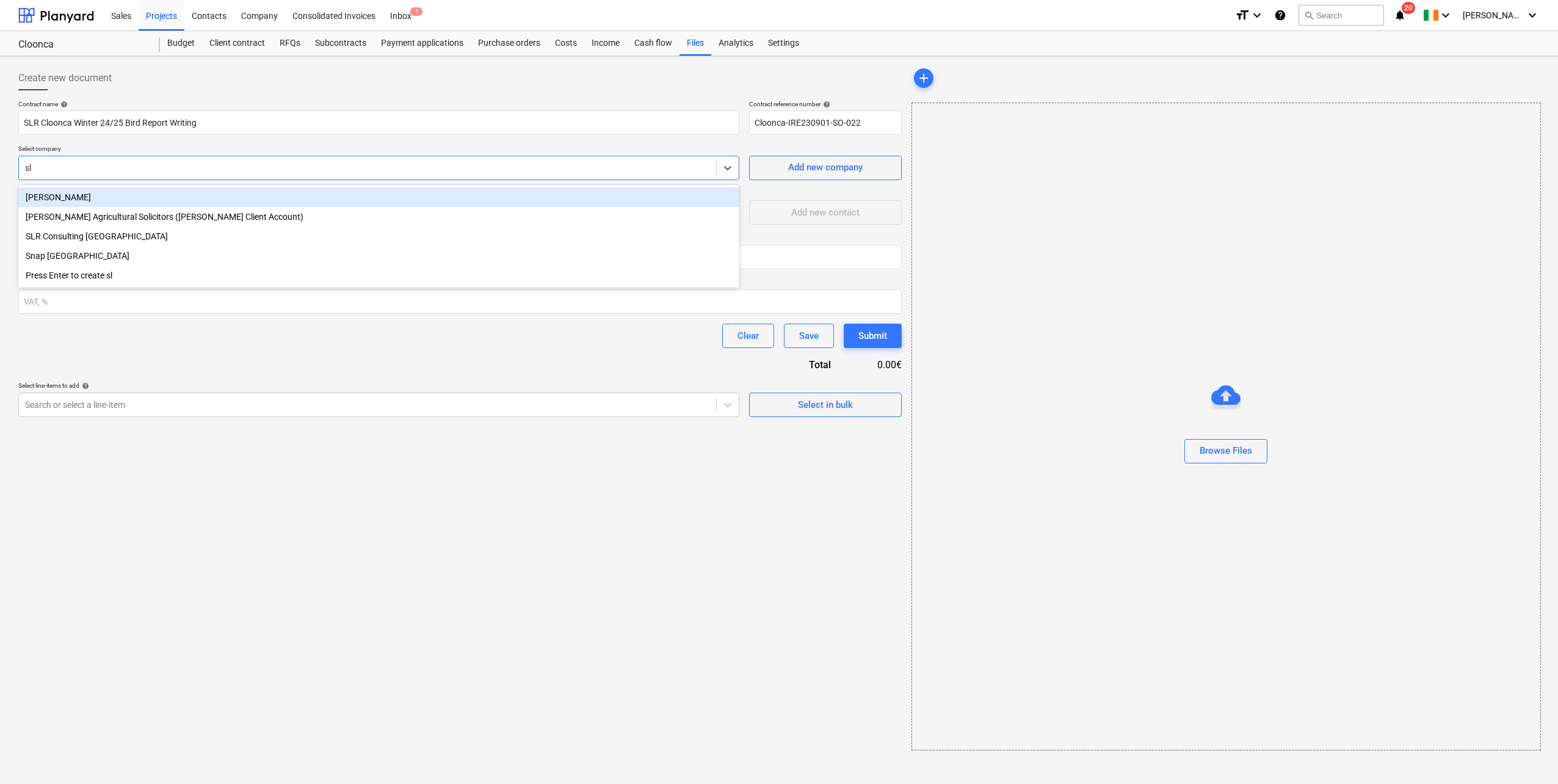
type input "slr"
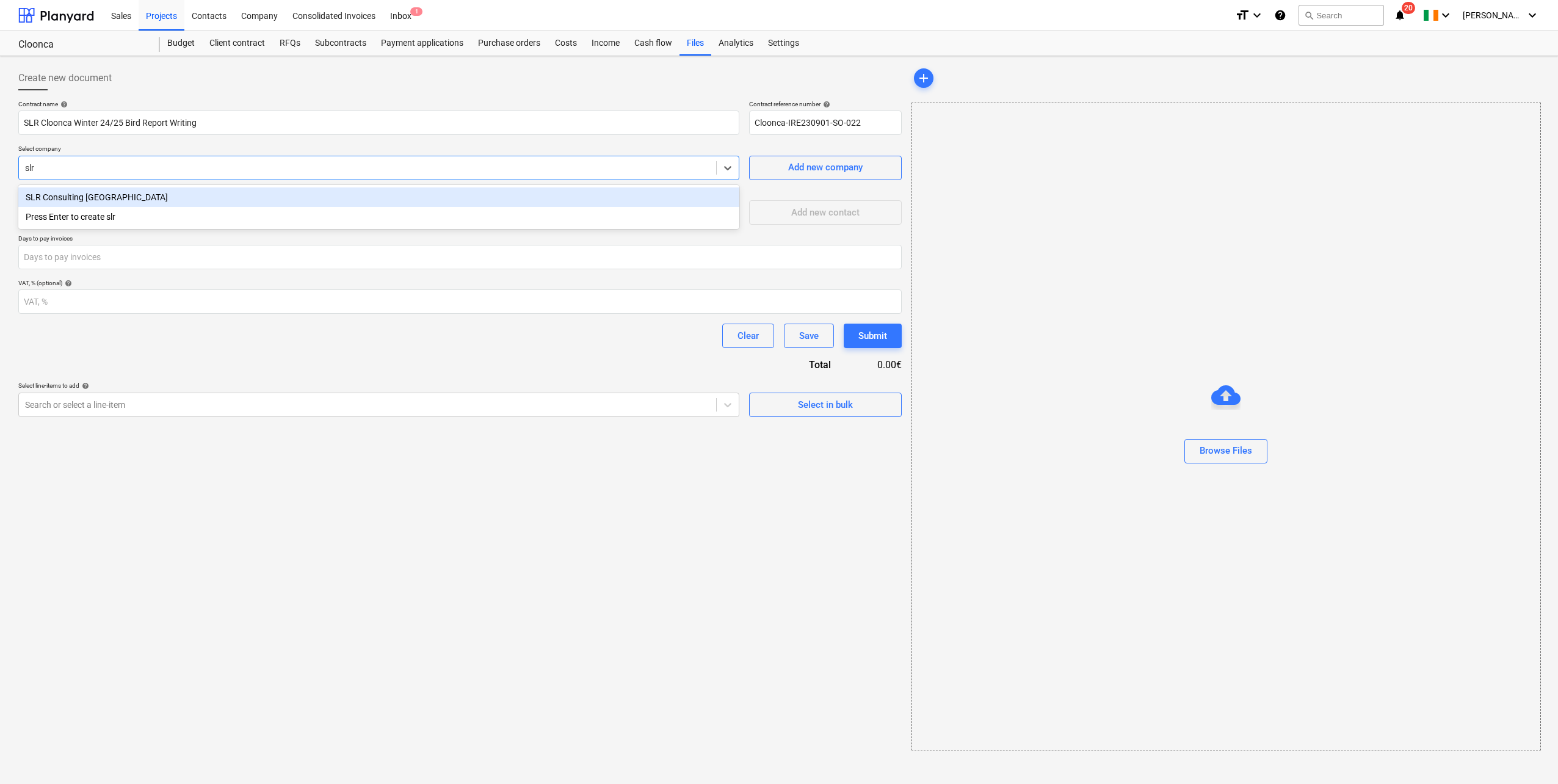
click at [112, 188] on div "SLR Consulting [GEOGRAPHIC_DATA]" at bounding box center [378, 197] width 721 height 19
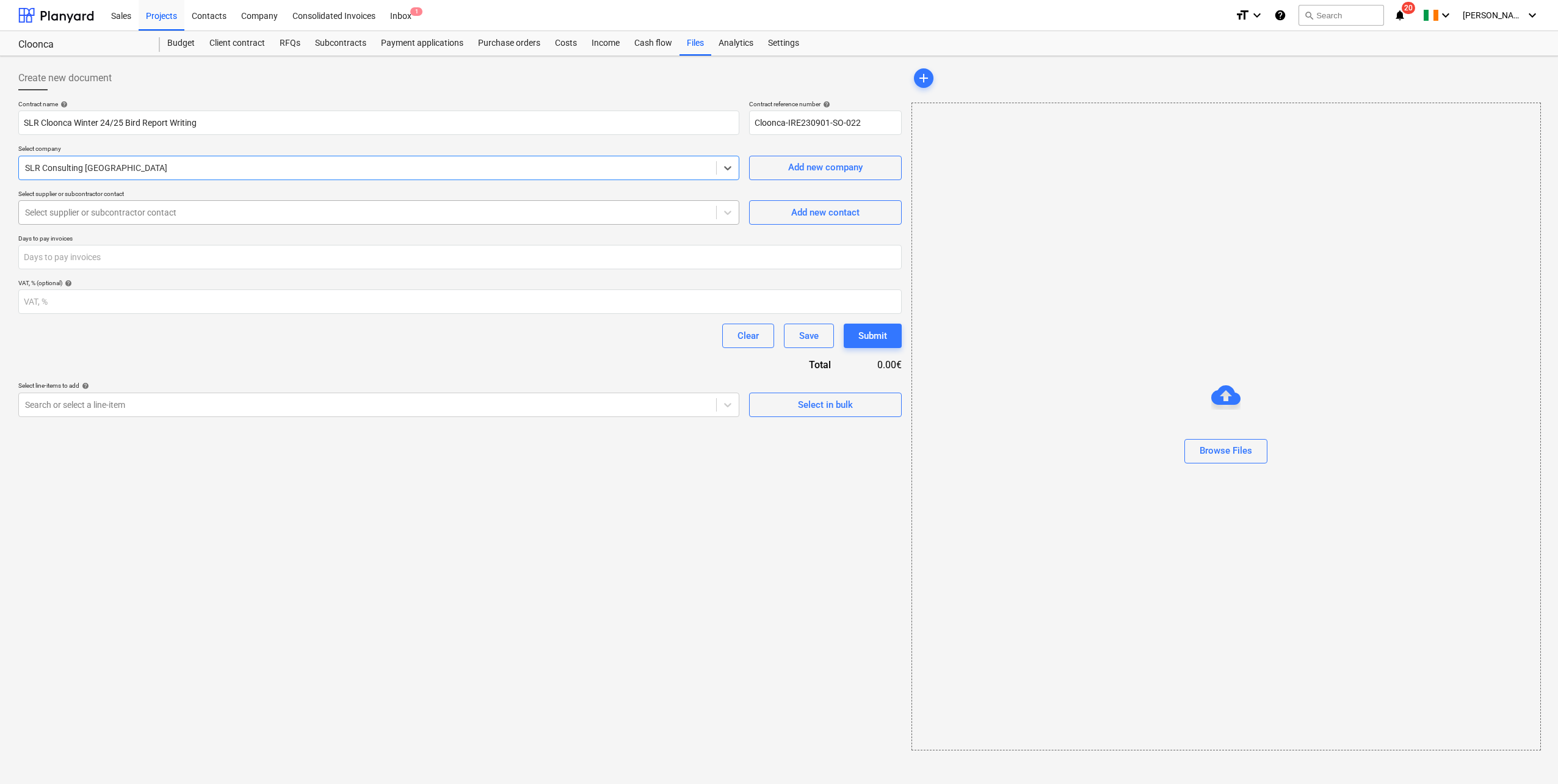
click at [132, 216] on div at bounding box center [367, 212] width 685 height 12
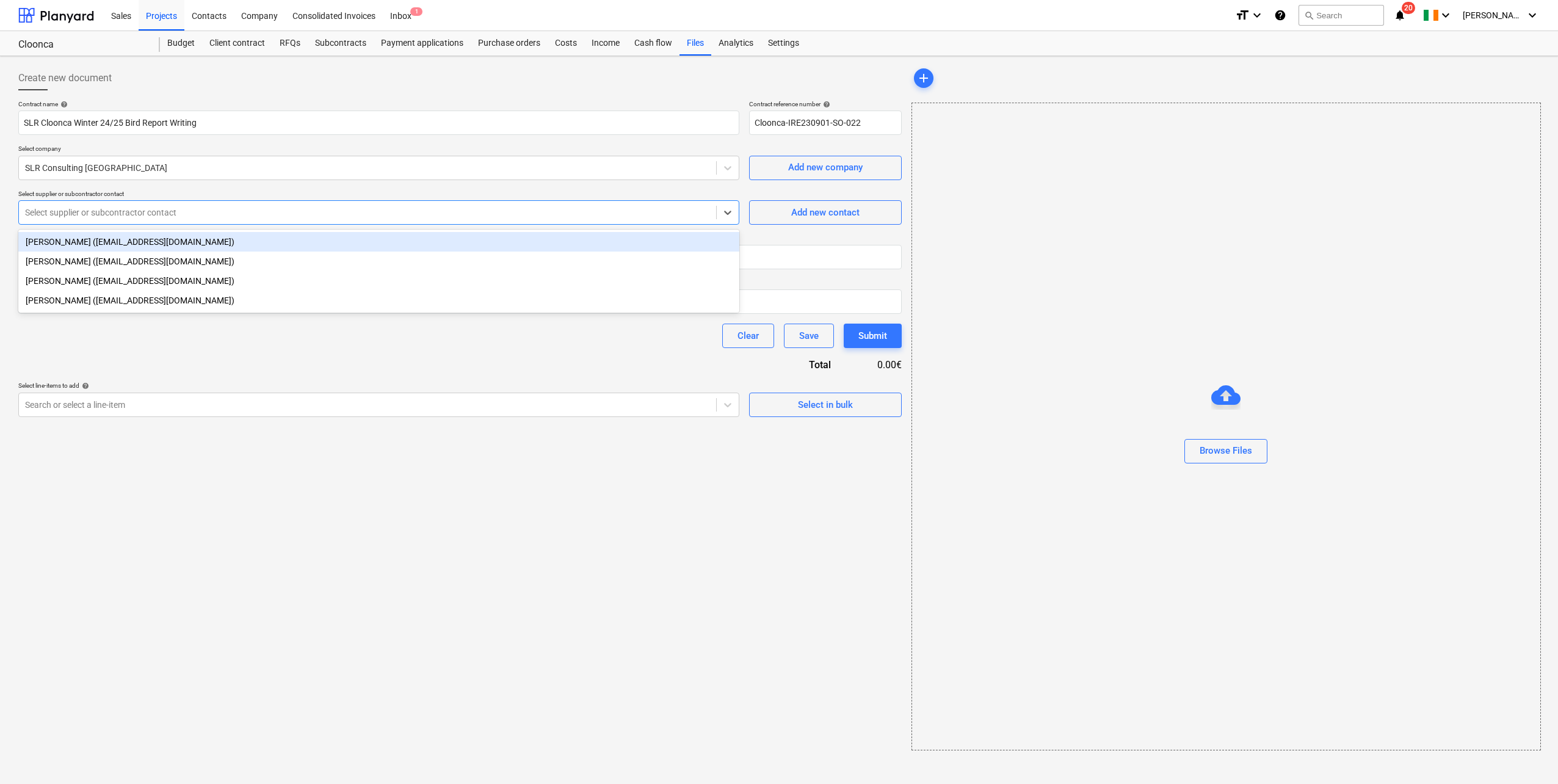
click at [129, 244] on div "[PERSON_NAME] ([EMAIL_ADDRESS][DOMAIN_NAME])" at bounding box center [378, 242] width 721 height 19
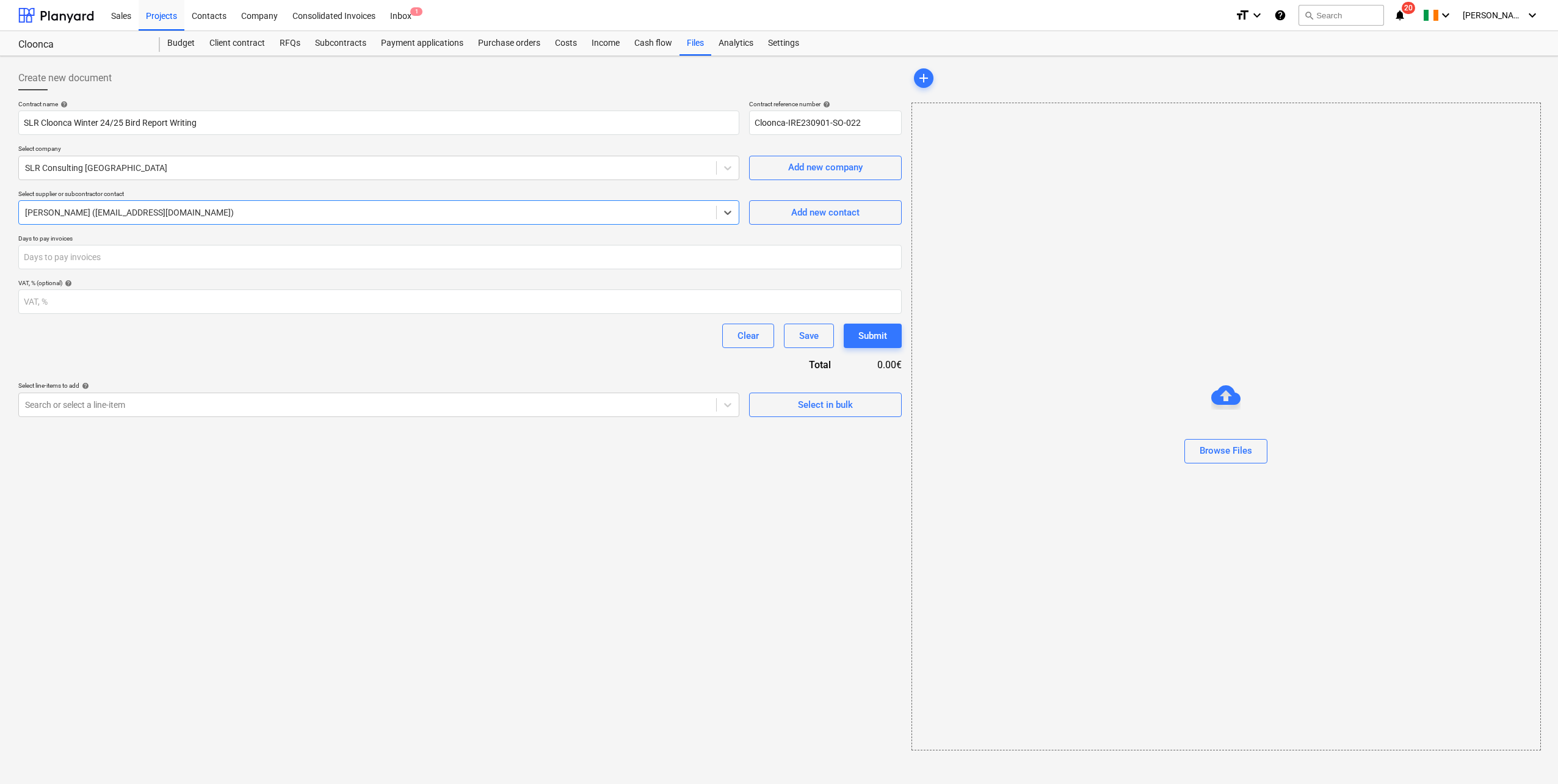
click at [394, 391] on p "Select line-items to add help" at bounding box center [378, 386] width 721 height 11
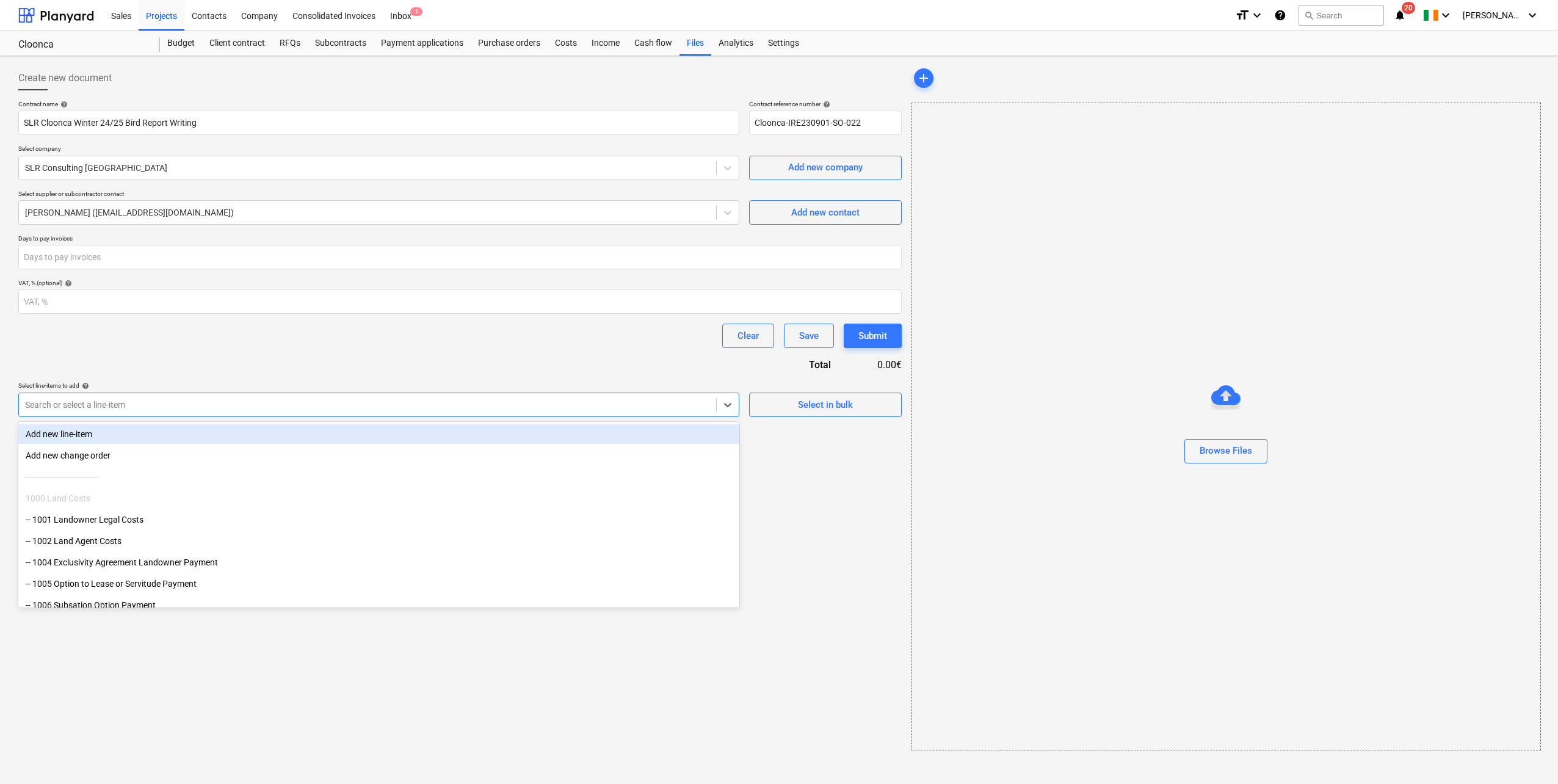
click at [392, 398] on div at bounding box center [367, 404] width 685 height 12
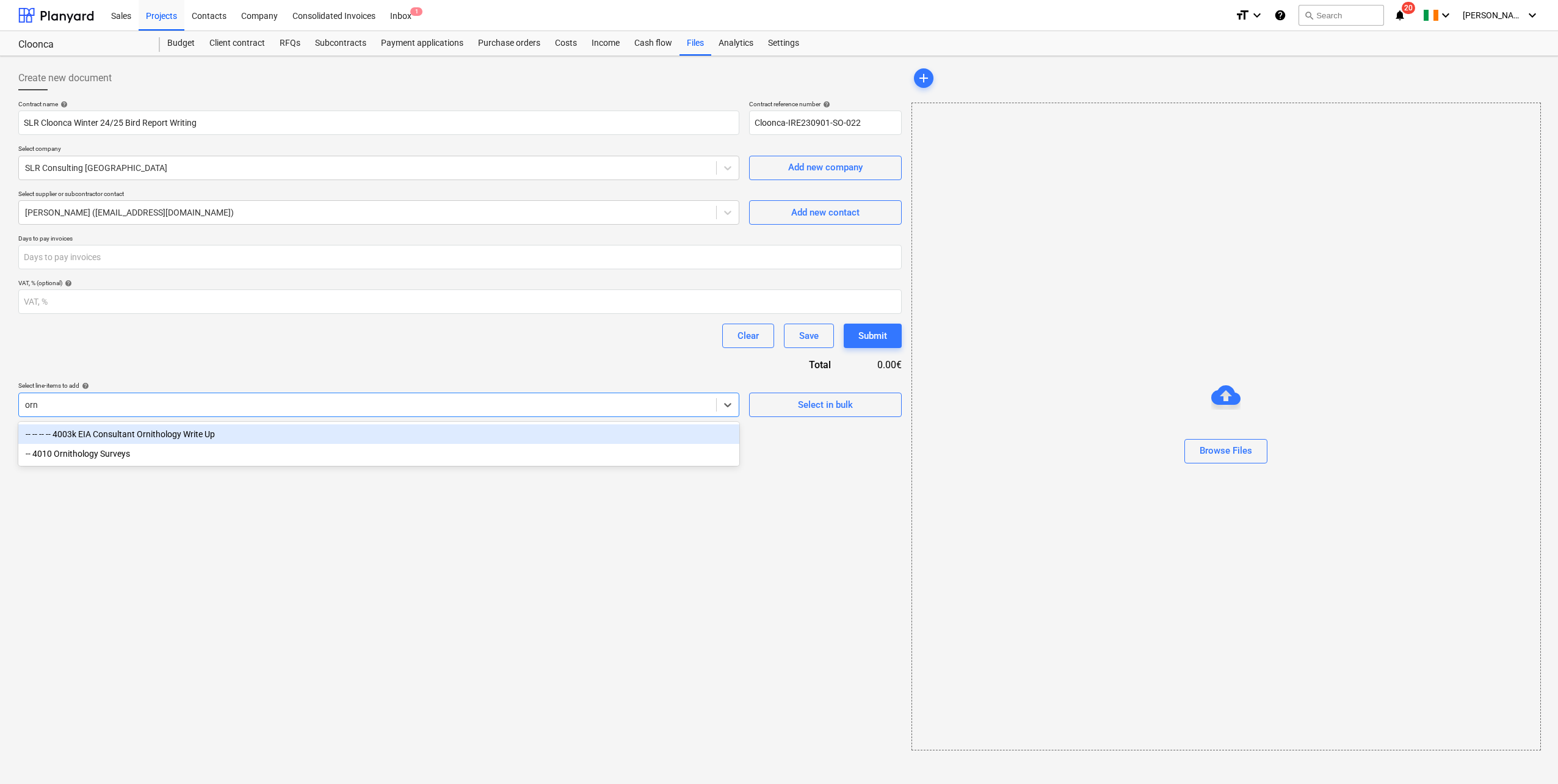
type input "orni"
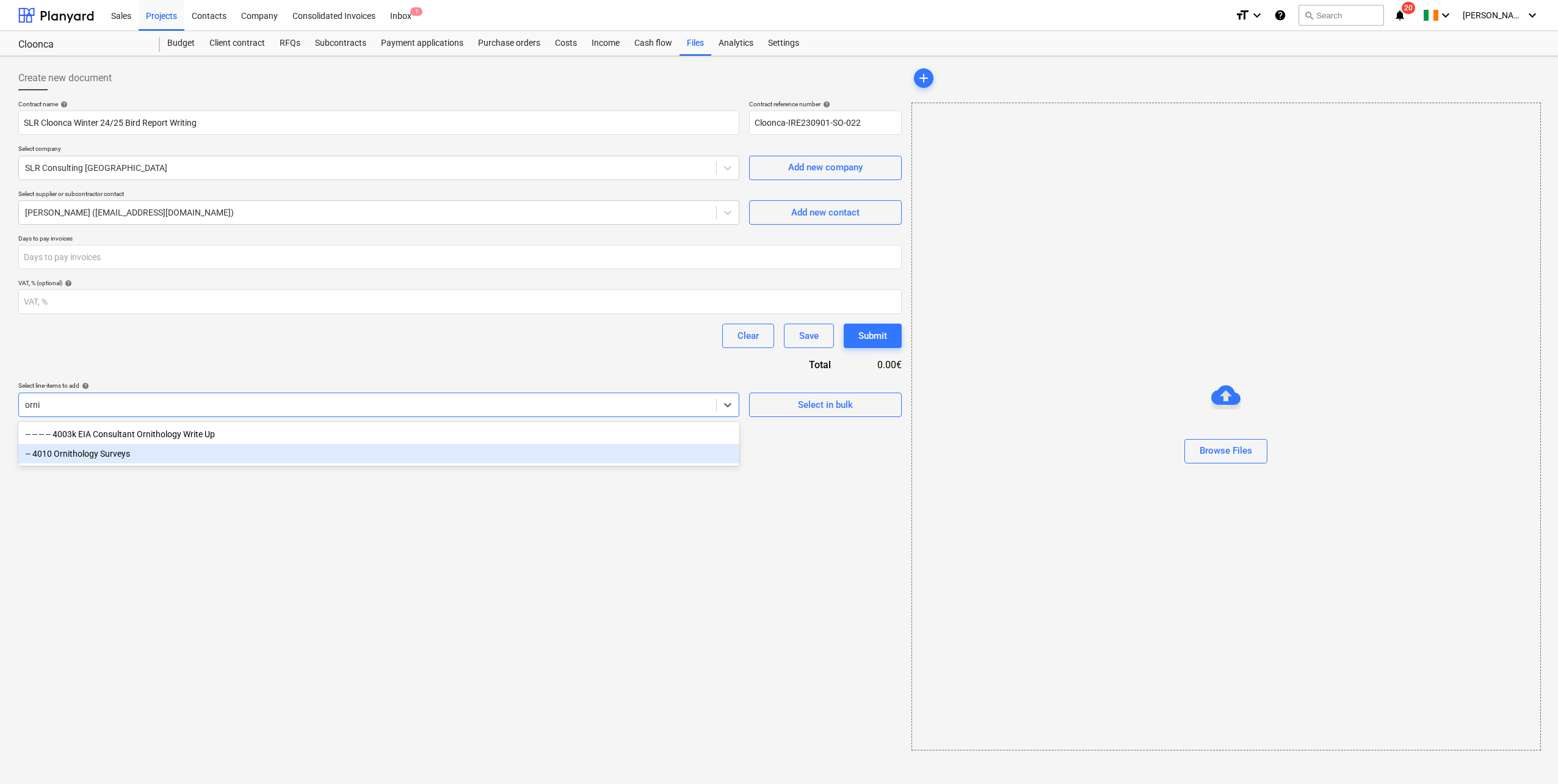
click at [161, 431] on div "-- 4010 Ornithology Surveys" at bounding box center [378, 454] width 721 height 19
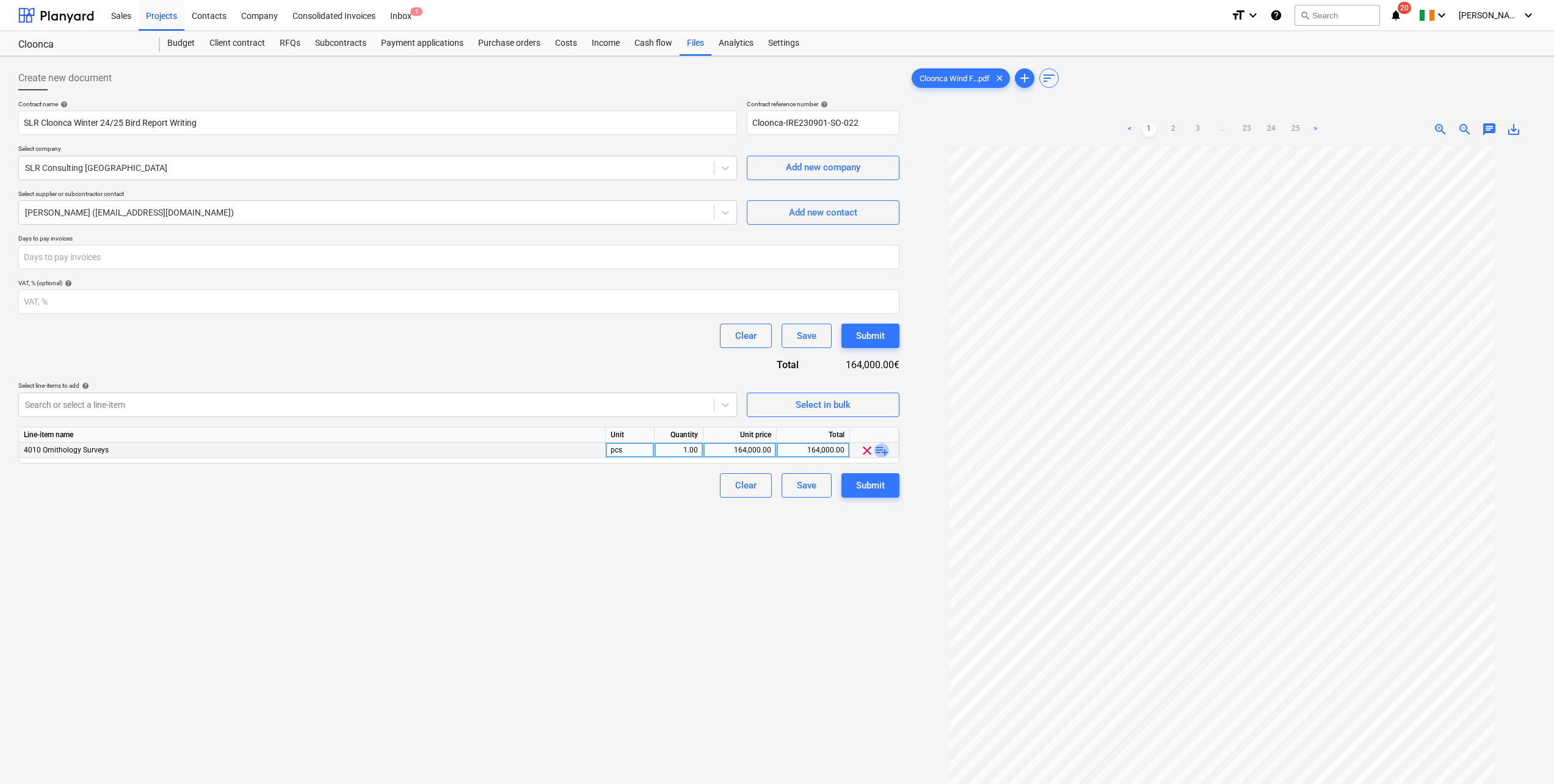
click at [882, 431] on span "playlist_add" at bounding box center [881, 450] width 14 height 14
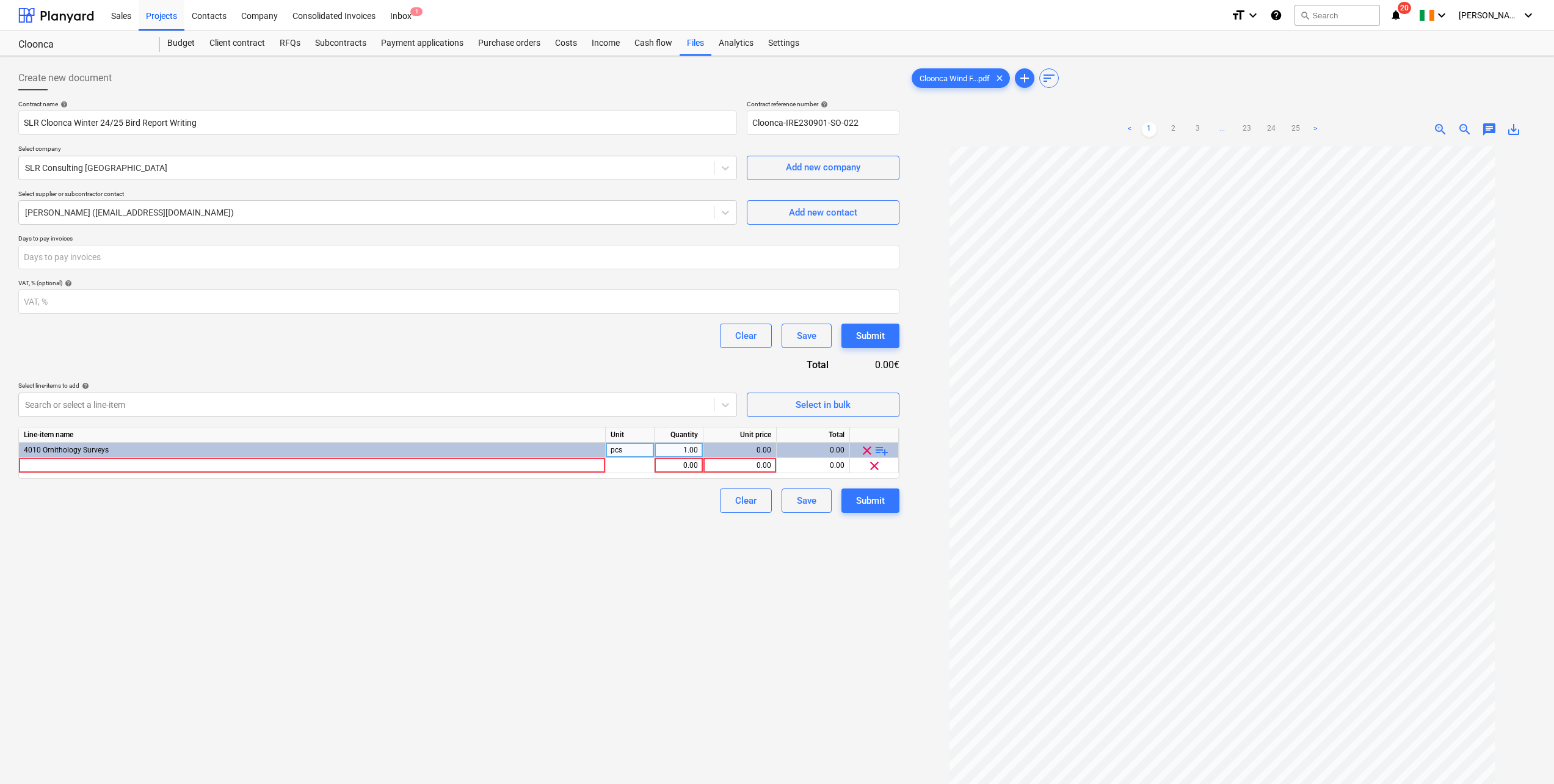
click at [884, 431] on span "playlist_add" at bounding box center [881, 450] width 14 height 14
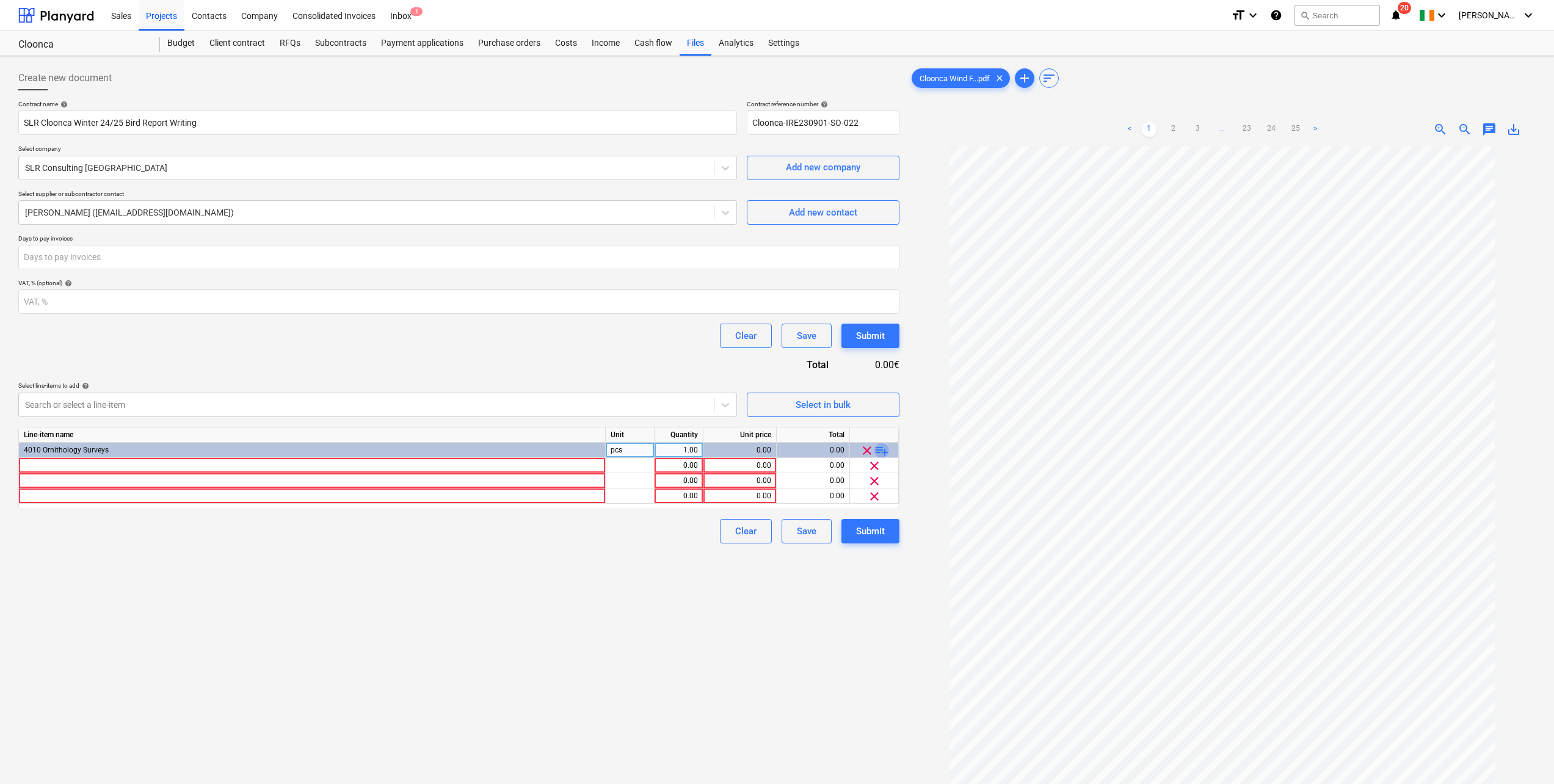
click at [884, 431] on span "playlist_add" at bounding box center [881, 450] width 14 height 14
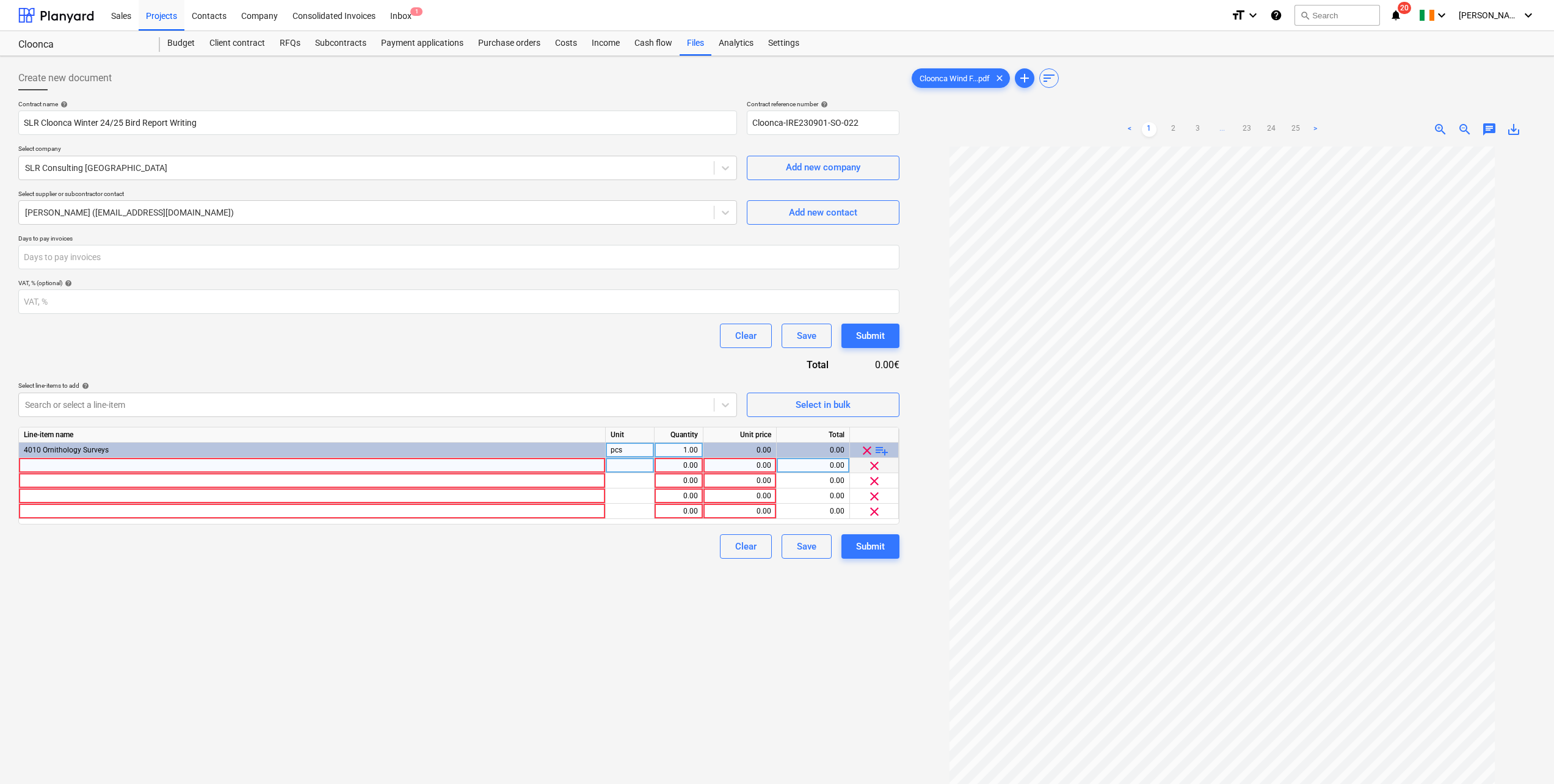
click at [91, 431] on div at bounding box center [312, 465] width 586 height 15
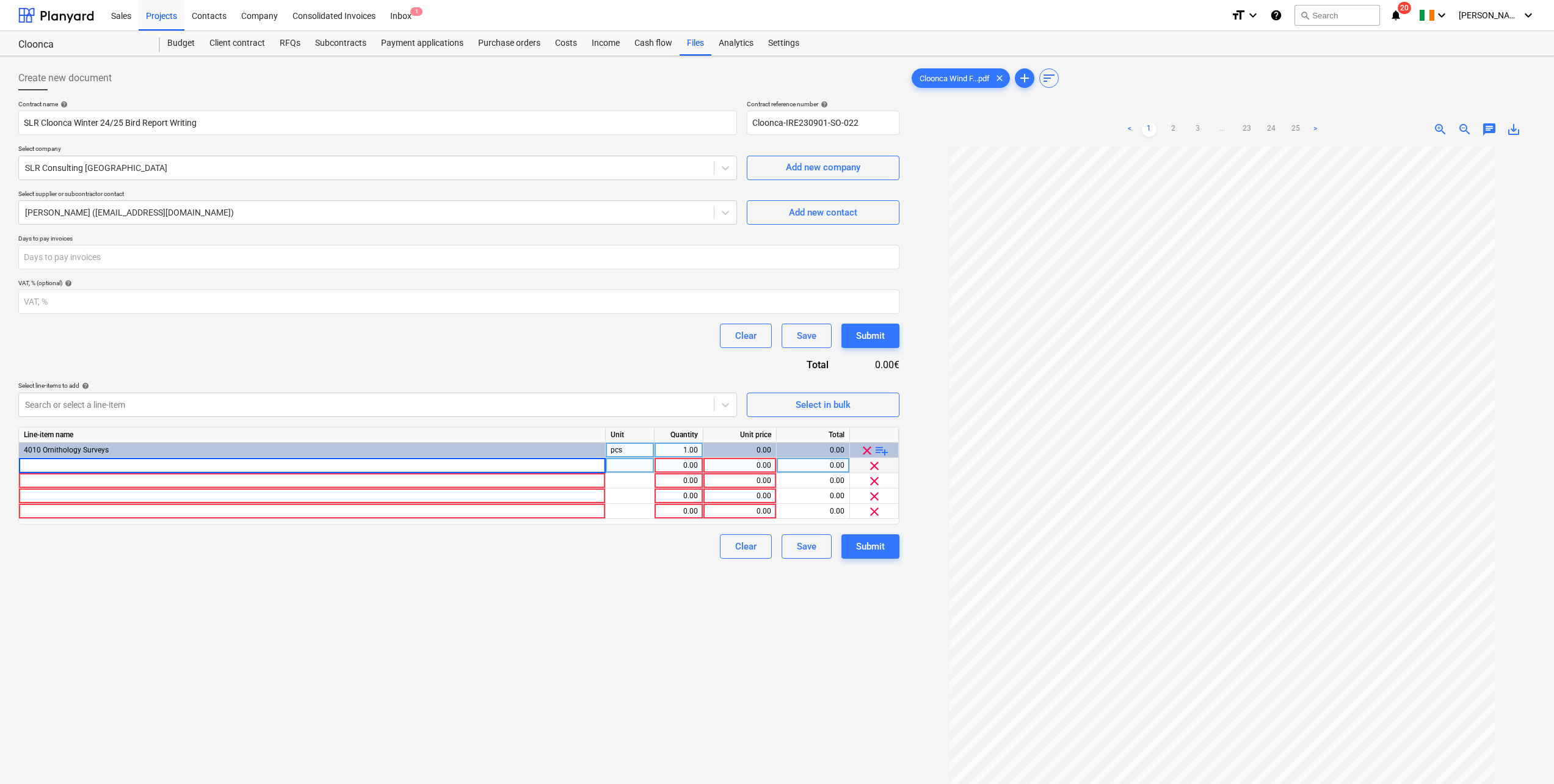
type input "Data Management & QA"
click at [64, 431] on div at bounding box center [312, 480] width 586 height 15
type input "Production of Report"
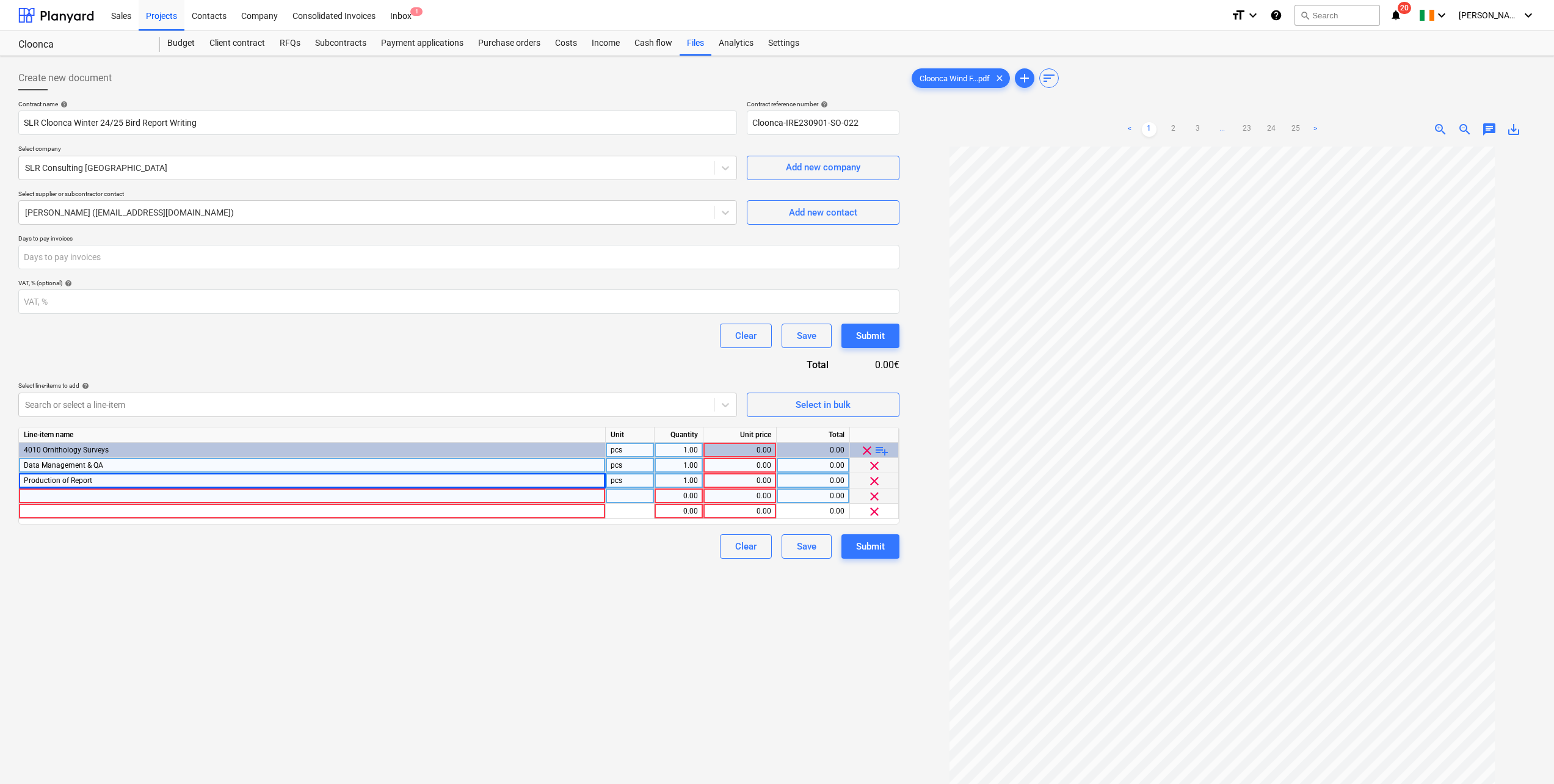
click at [48, 431] on div at bounding box center [312, 496] width 586 height 15
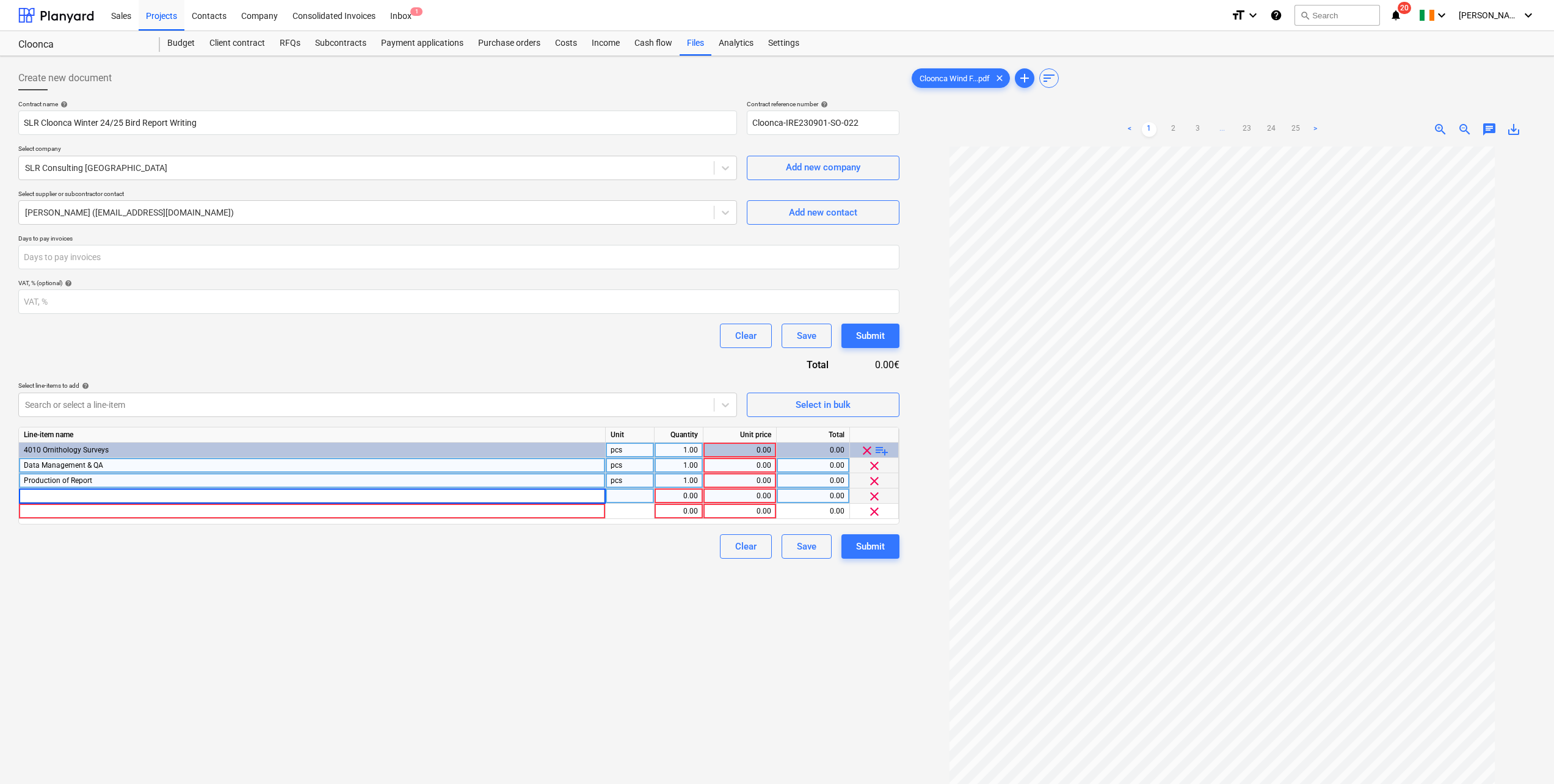
type input "GIS – Flightline Digitisation and Figure Production"
click at [45, 431] on div at bounding box center [312, 511] width 586 height 15
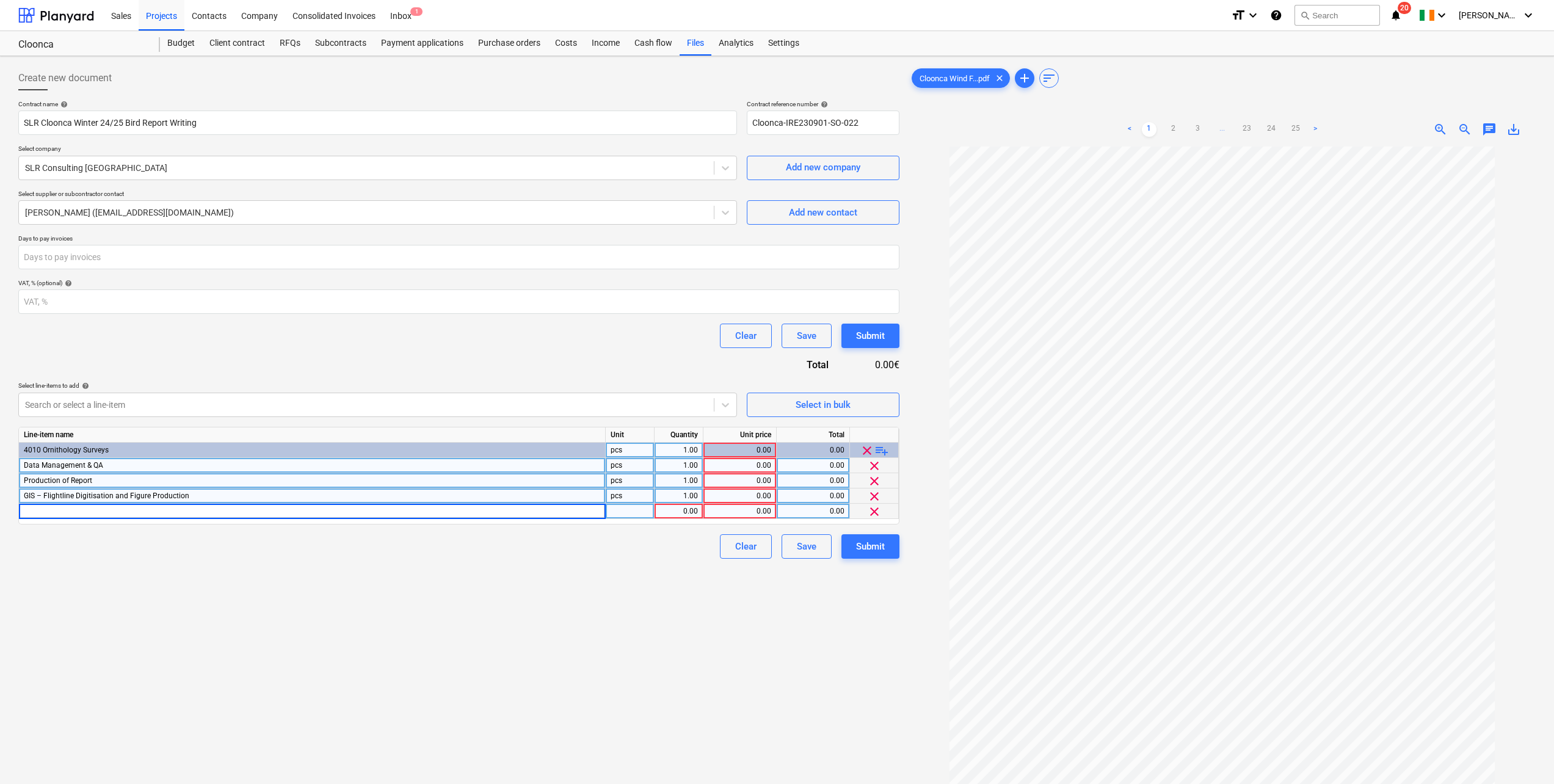
type input "Project Management"
click at [749, 431] on div "0.00" at bounding box center [739, 465] width 63 height 15
type input "4315"
click at [756, 431] on div "0.00" at bounding box center [739, 480] width 63 height 15
type input "4123"
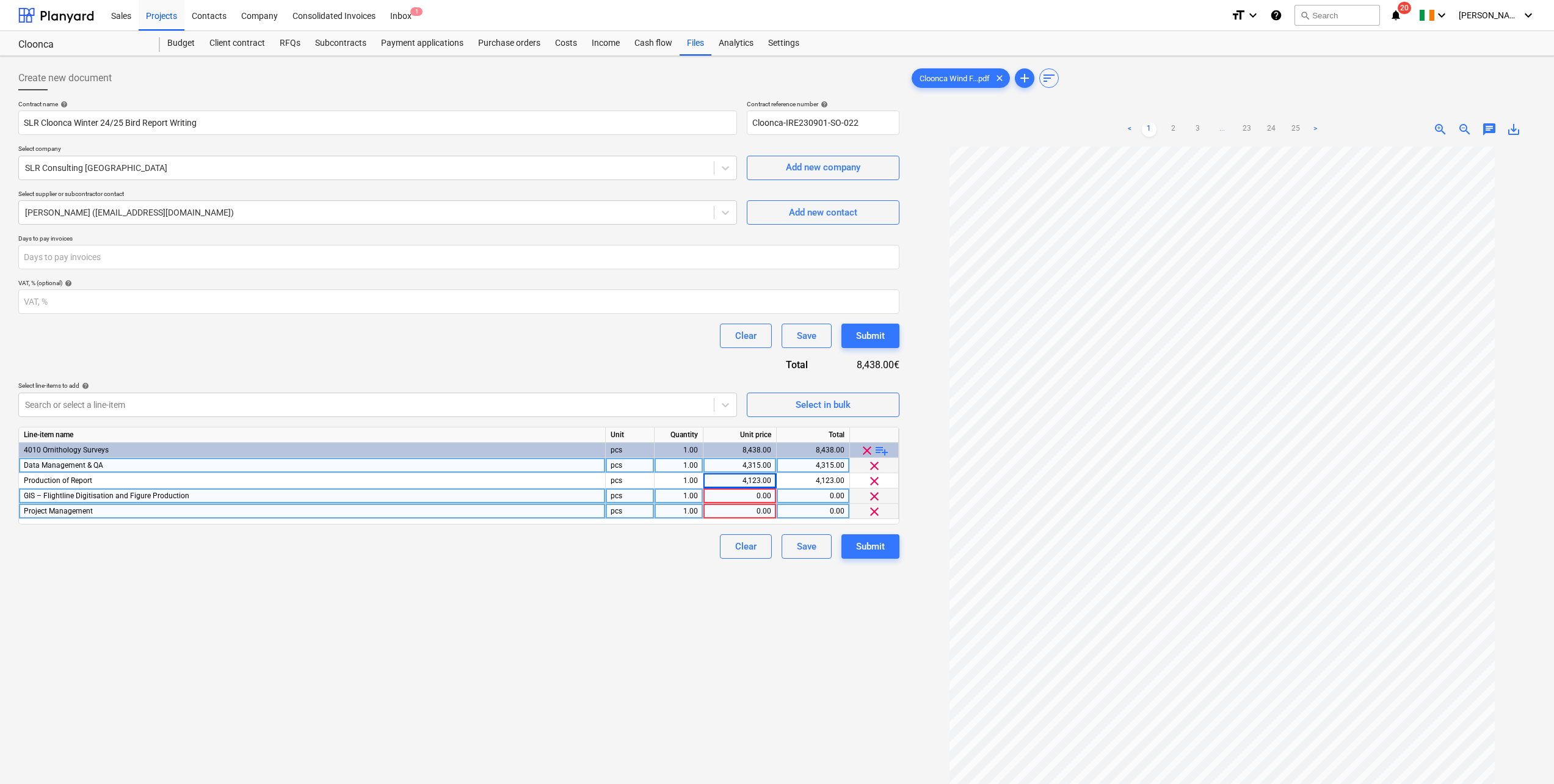
click at [749, 431] on div "0.00" at bounding box center [739, 496] width 63 height 15
type input "5273"
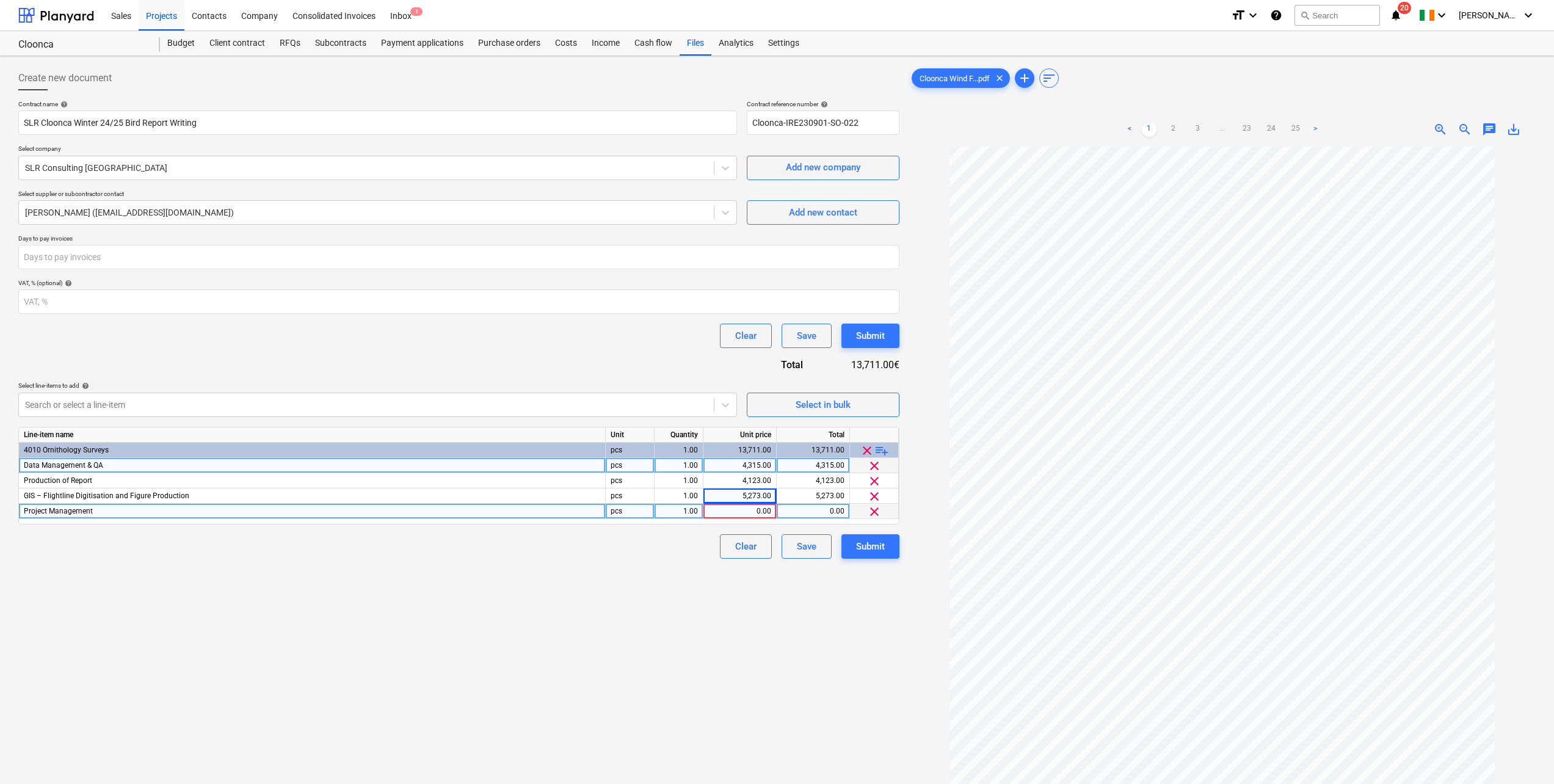
click at [758, 431] on div "0.00" at bounding box center [739, 511] width 63 height 15
type input "493"
click at [654, 358] on div "Contract name help SLR Cloonca Winter 24/25 Bird Report Writing Contract refere…" at bounding box center [458, 329] width 881 height 458
drag, startPoint x: 862, startPoint y: 120, endPoint x: 747, endPoint y: 126, distance: 115.2
click at [747, 126] on input "Cloonca-IRE230901-SO-022" at bounding box center [823, 123] width 153 height 25
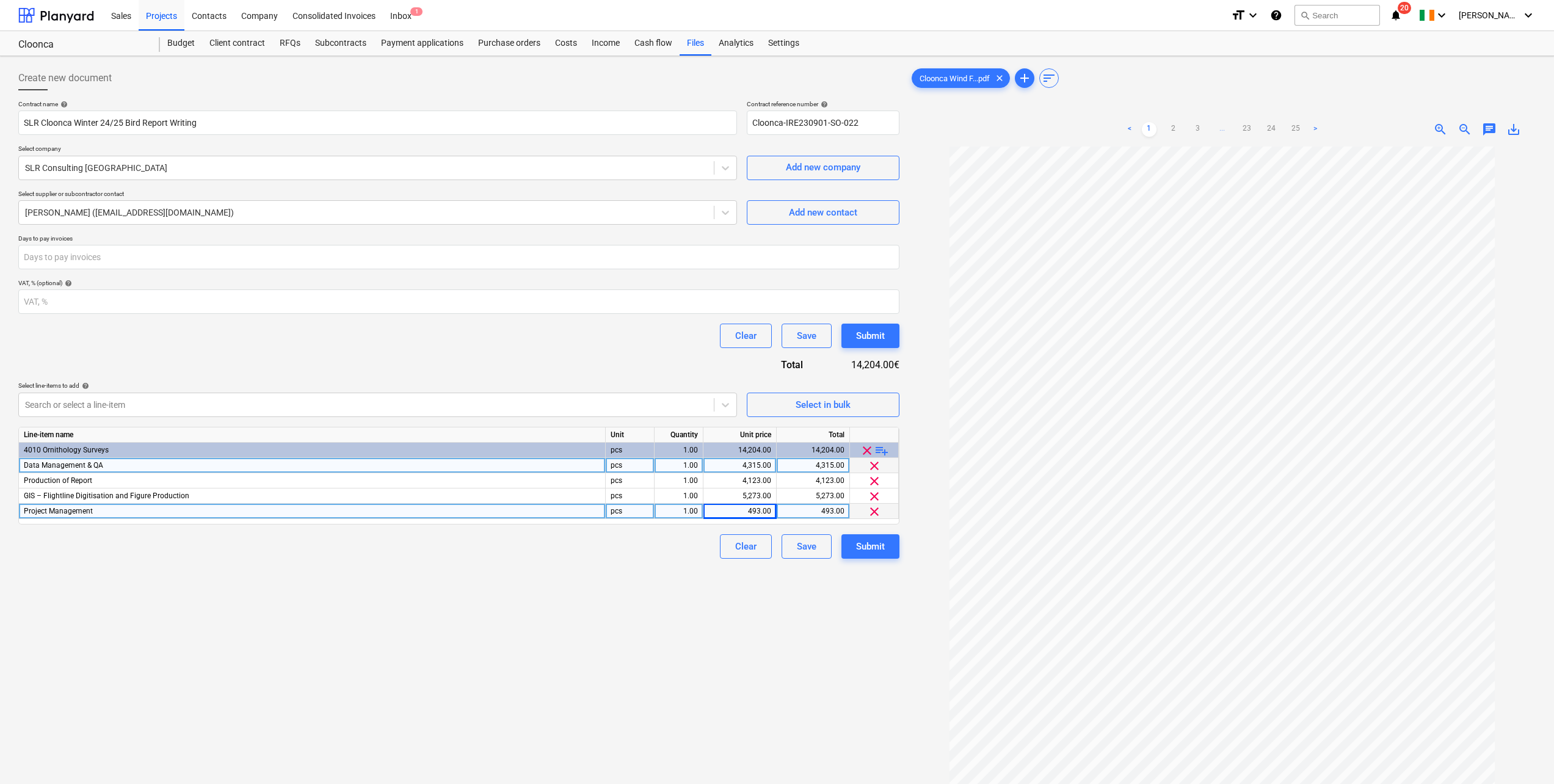
click at [493, 76] on div "Create new document" at bounding box center [458, 78] width 881 height 25
click at [878, 338] on div "Submit" at bounding box center [870, 335] width 29 height 16
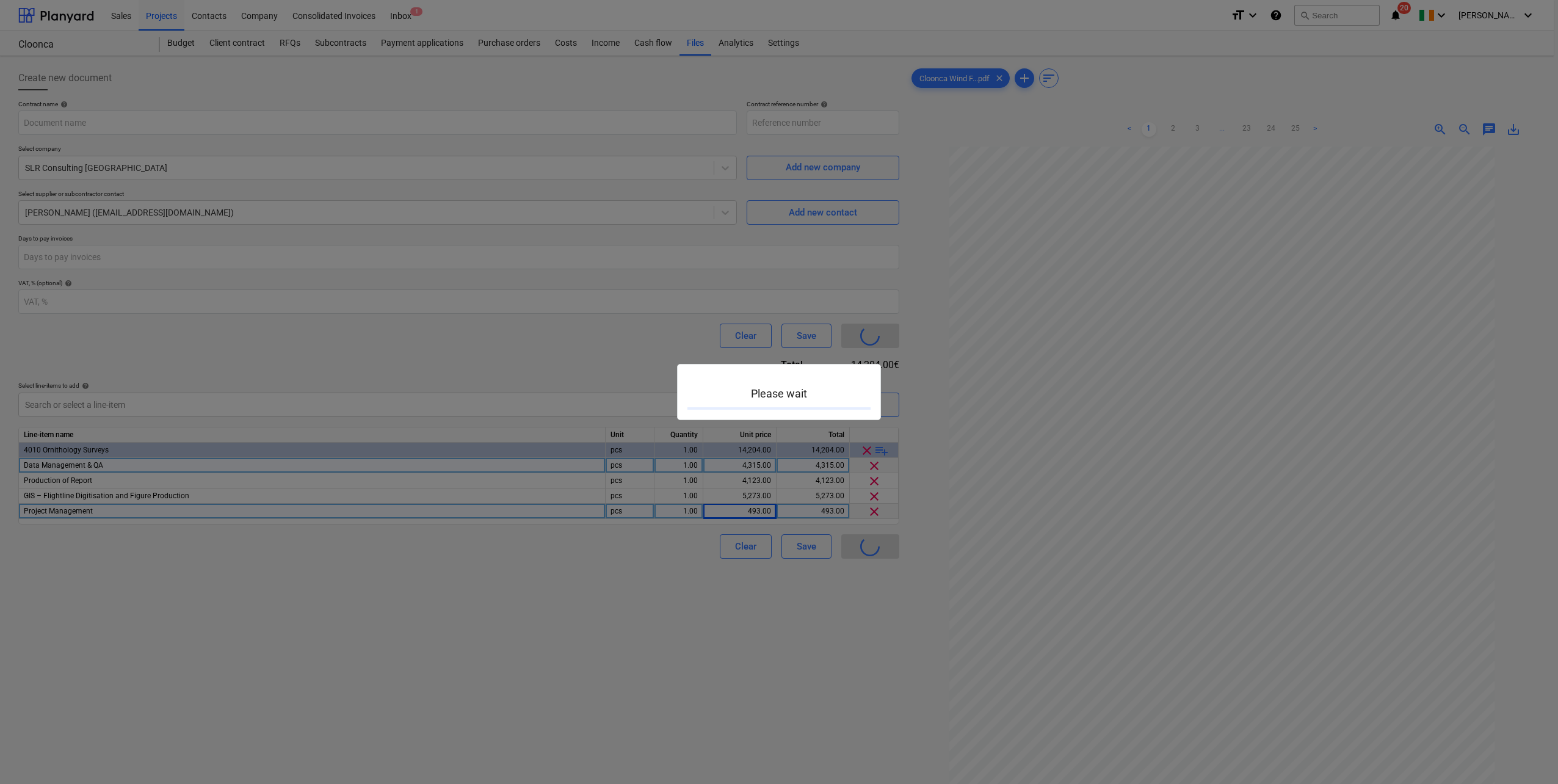
type input "Cloonca-IRE230901-SO-022"
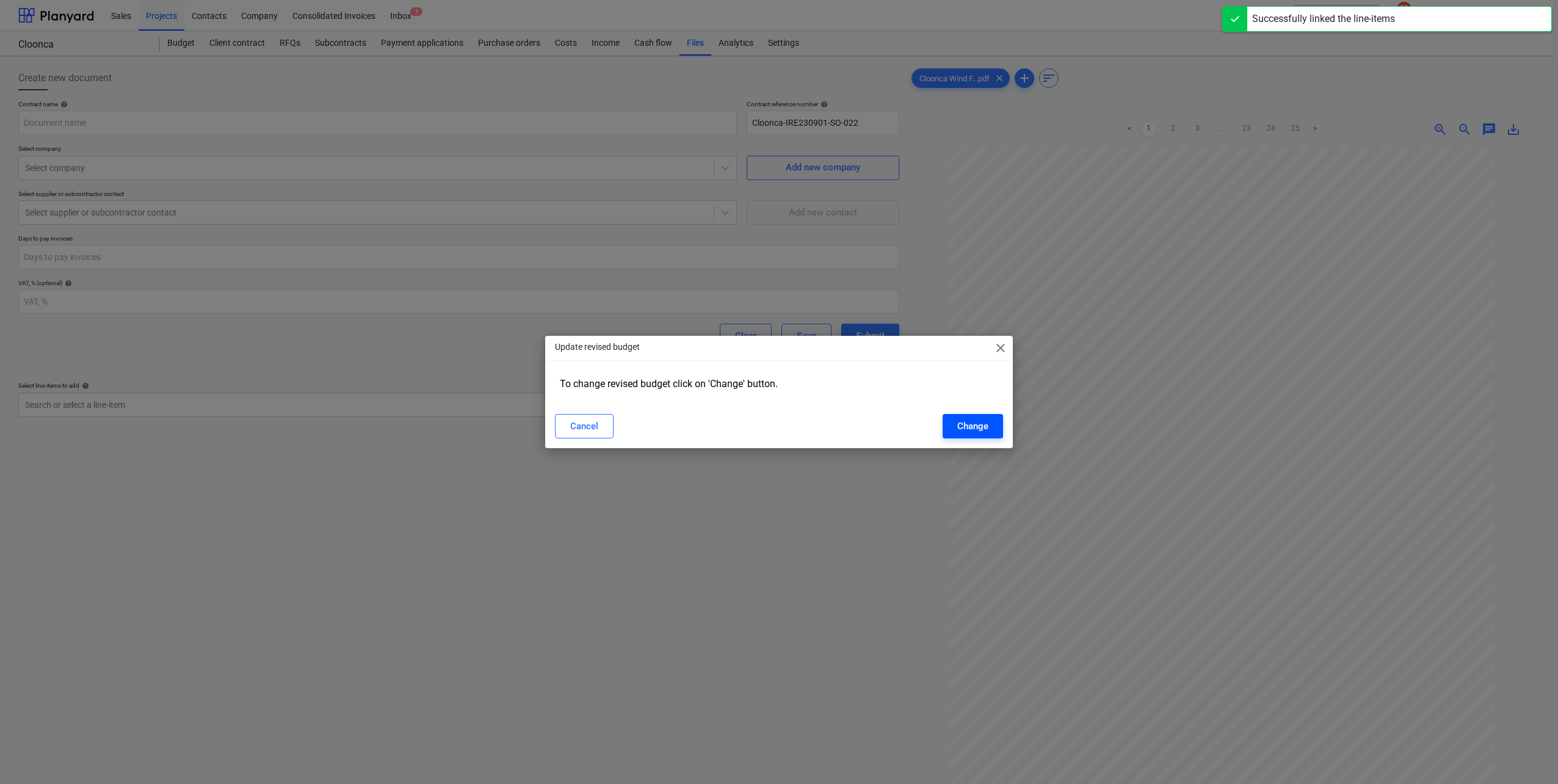
click at [928, 429] on div "Change" at bounding box center [972, 426] width 32 height 16
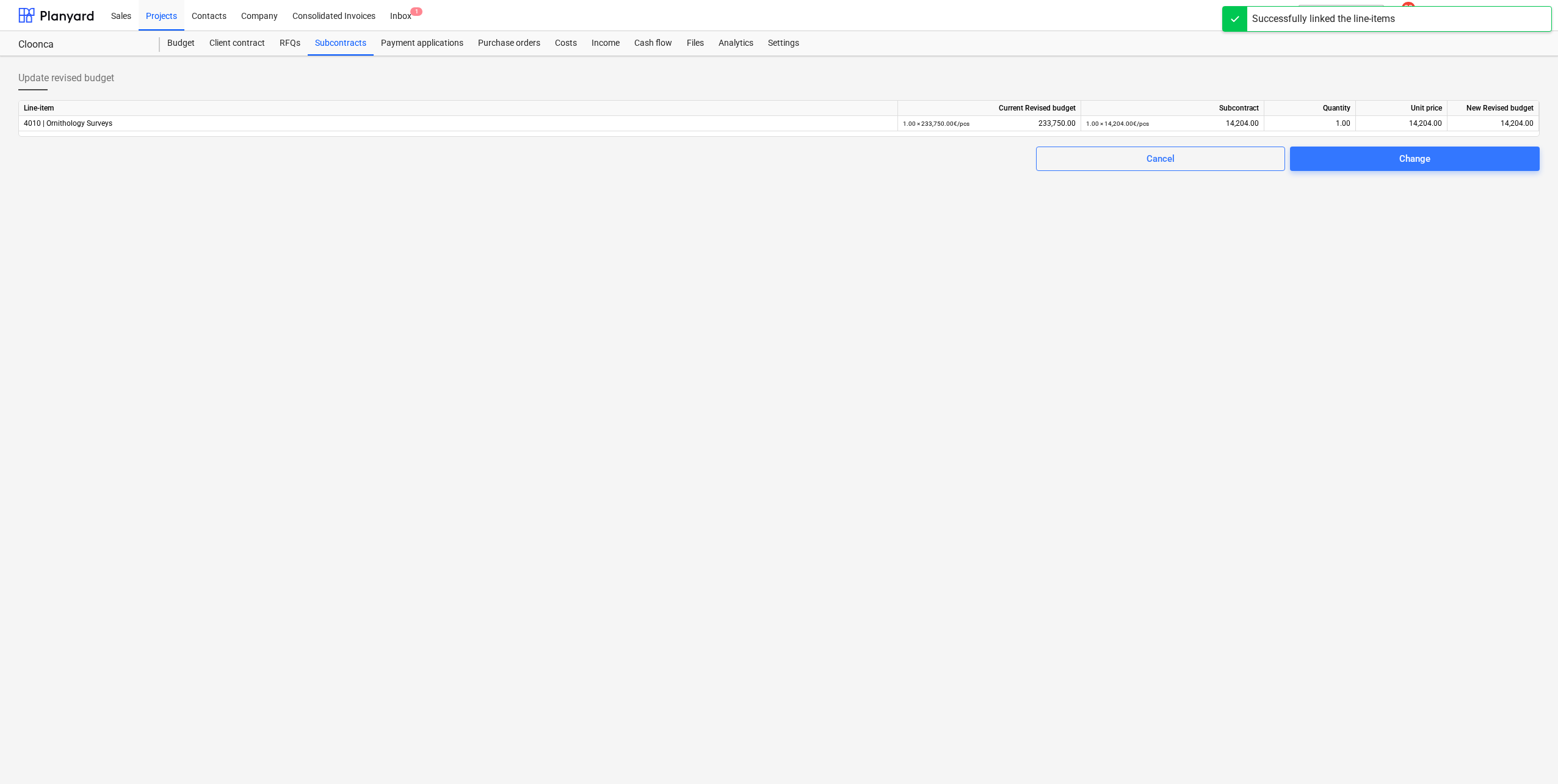
click at [928, 159] on span "Change" at bounding box center [1415, 159] width 221 height 16
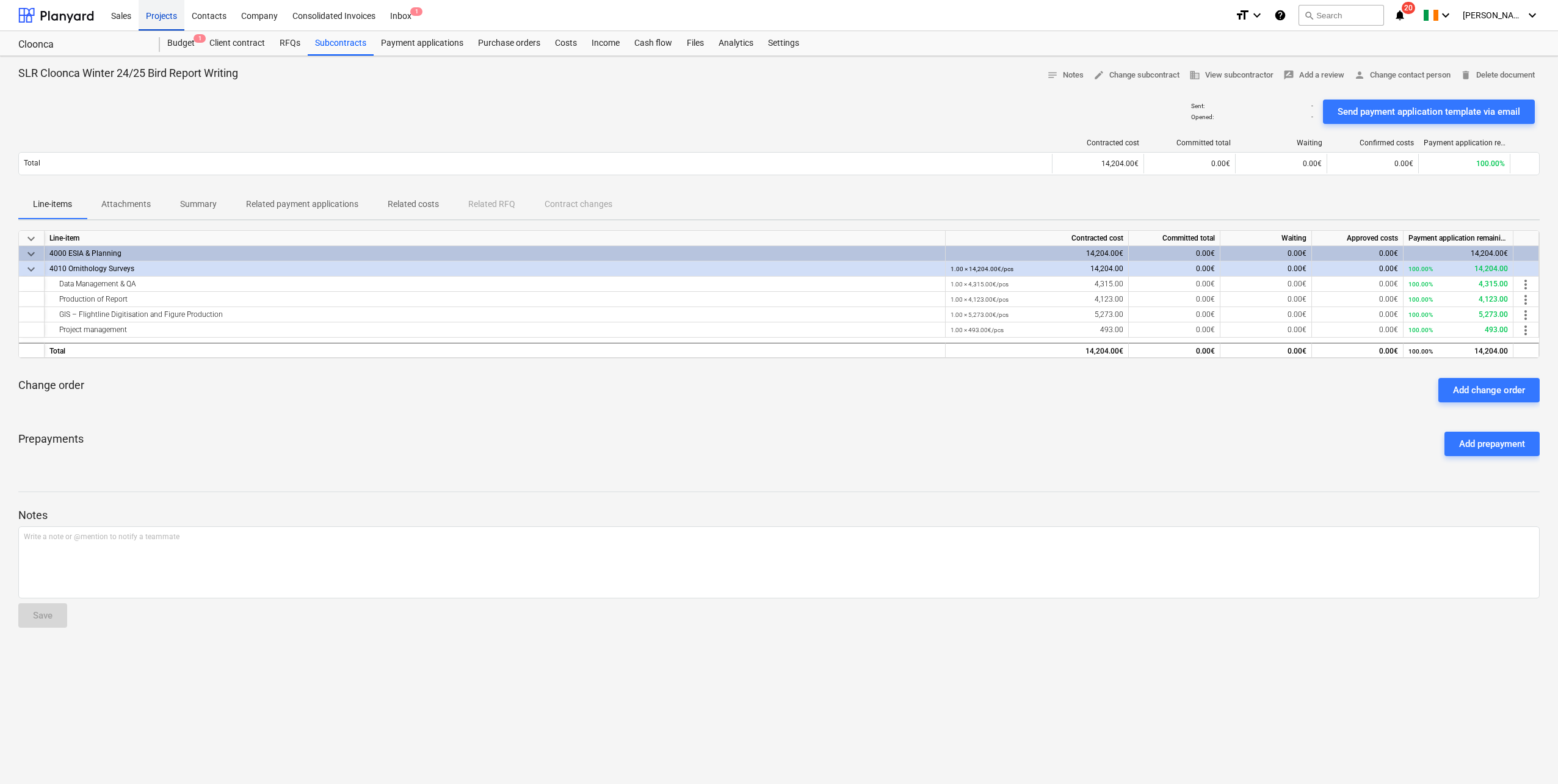
click at [160, 14] on div "Projects" at bounding box center [161, 14] width 46 height 32
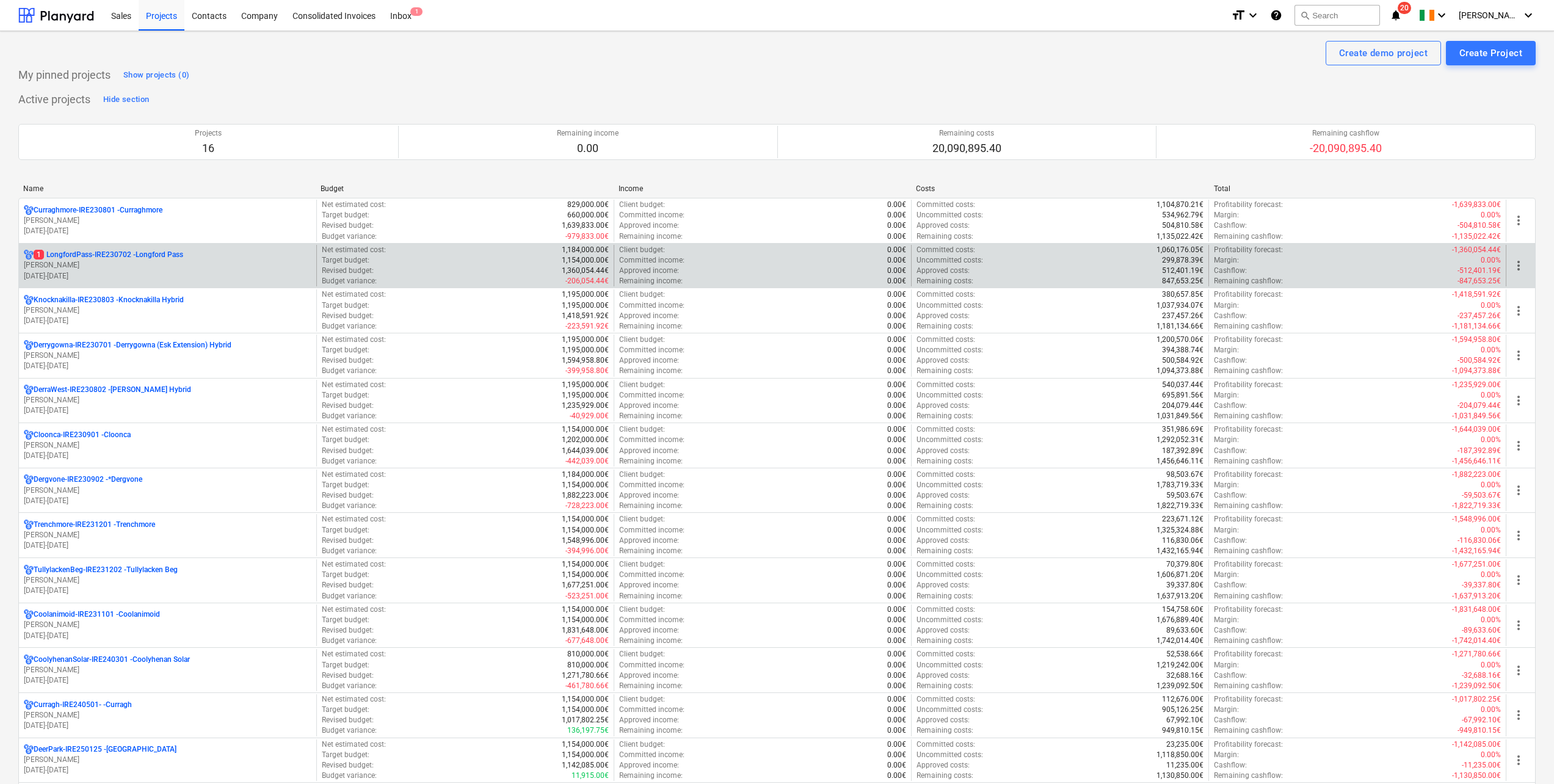
click at [165, 262] on p "[PERSON_NAME]" at bounding box center [167, 265] width 287 height 11
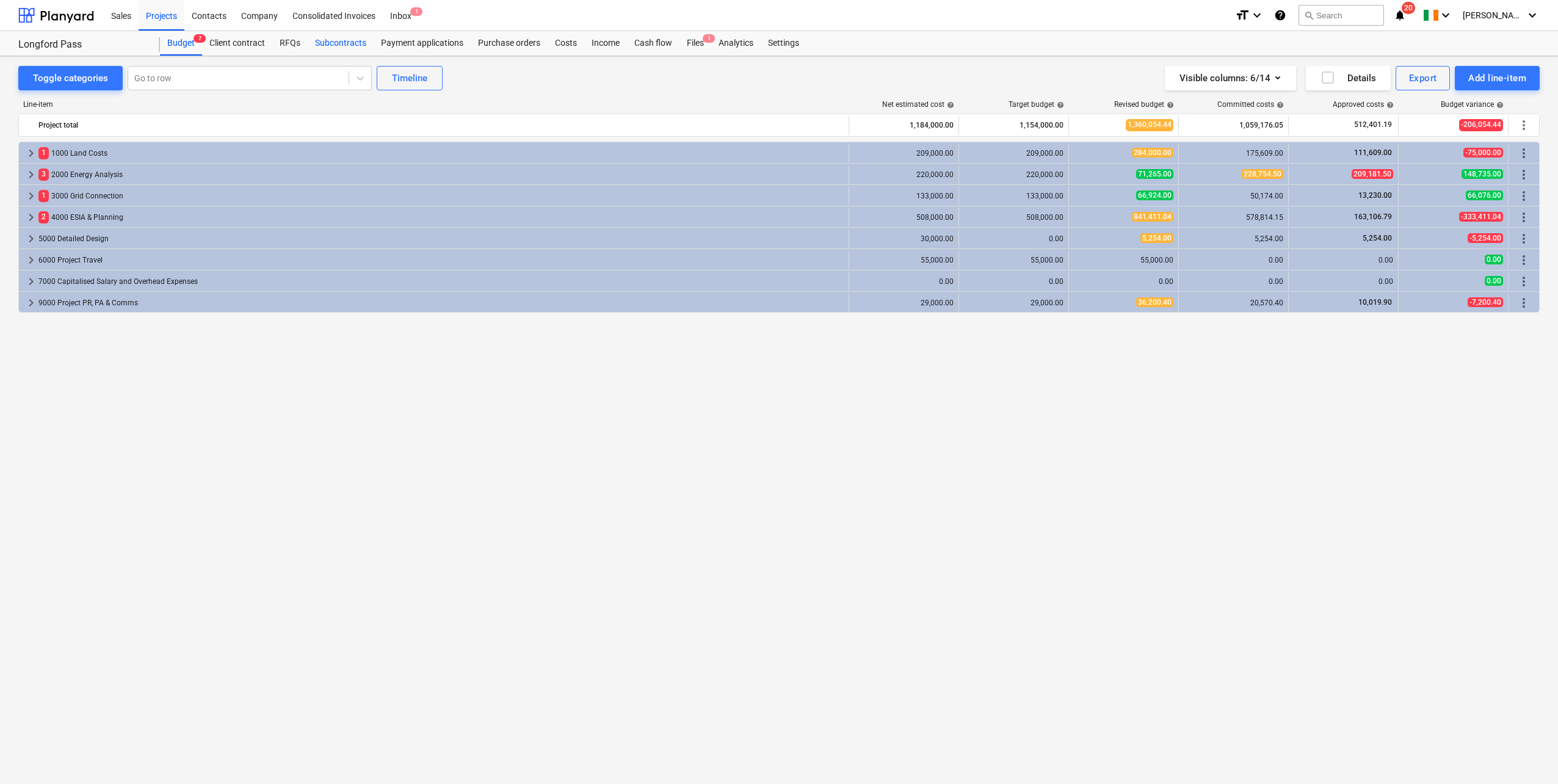
click at [340, 42] on div "Subcontracts" at bounding box center [340, 44] width 66 height 25
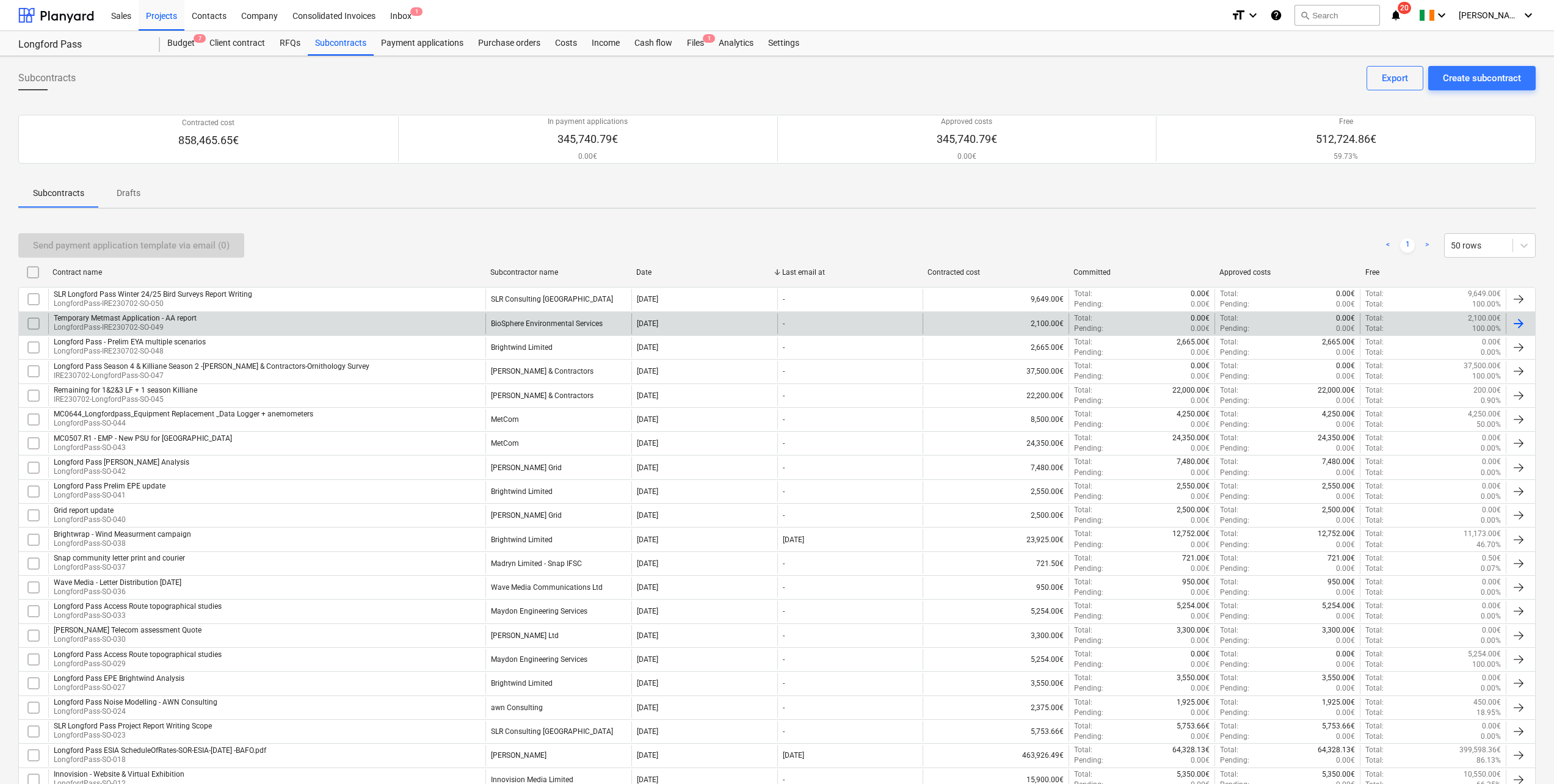
click at [304, 327] on div "Temporary Metmast Application - AA report LongfordPass-IRE230702-SO-049" at bounding box center [266, 324] width 437 height 21
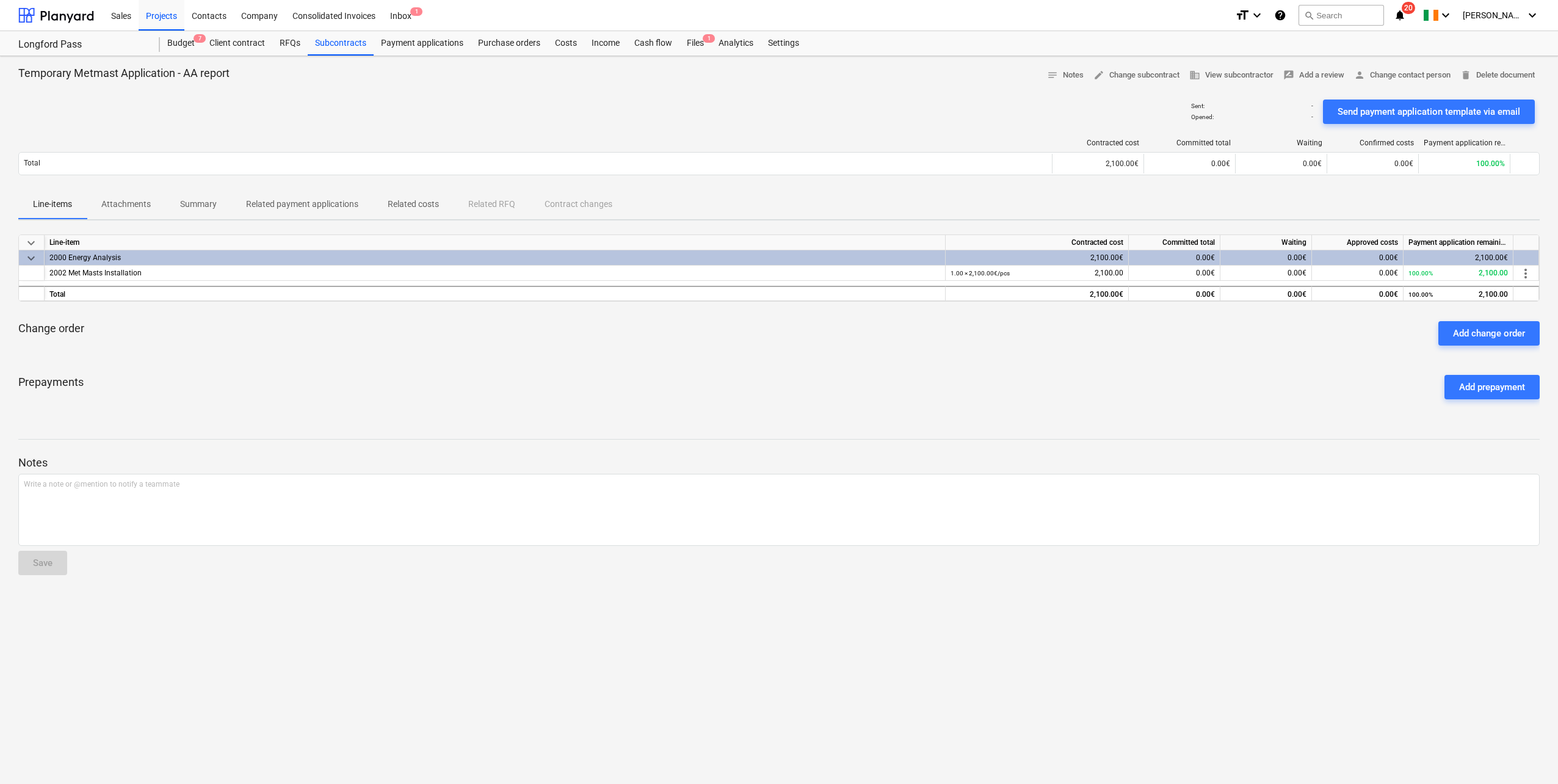
click at [173, 207] on span "Summary" at bounding box center [198, 203] width 66 height 20
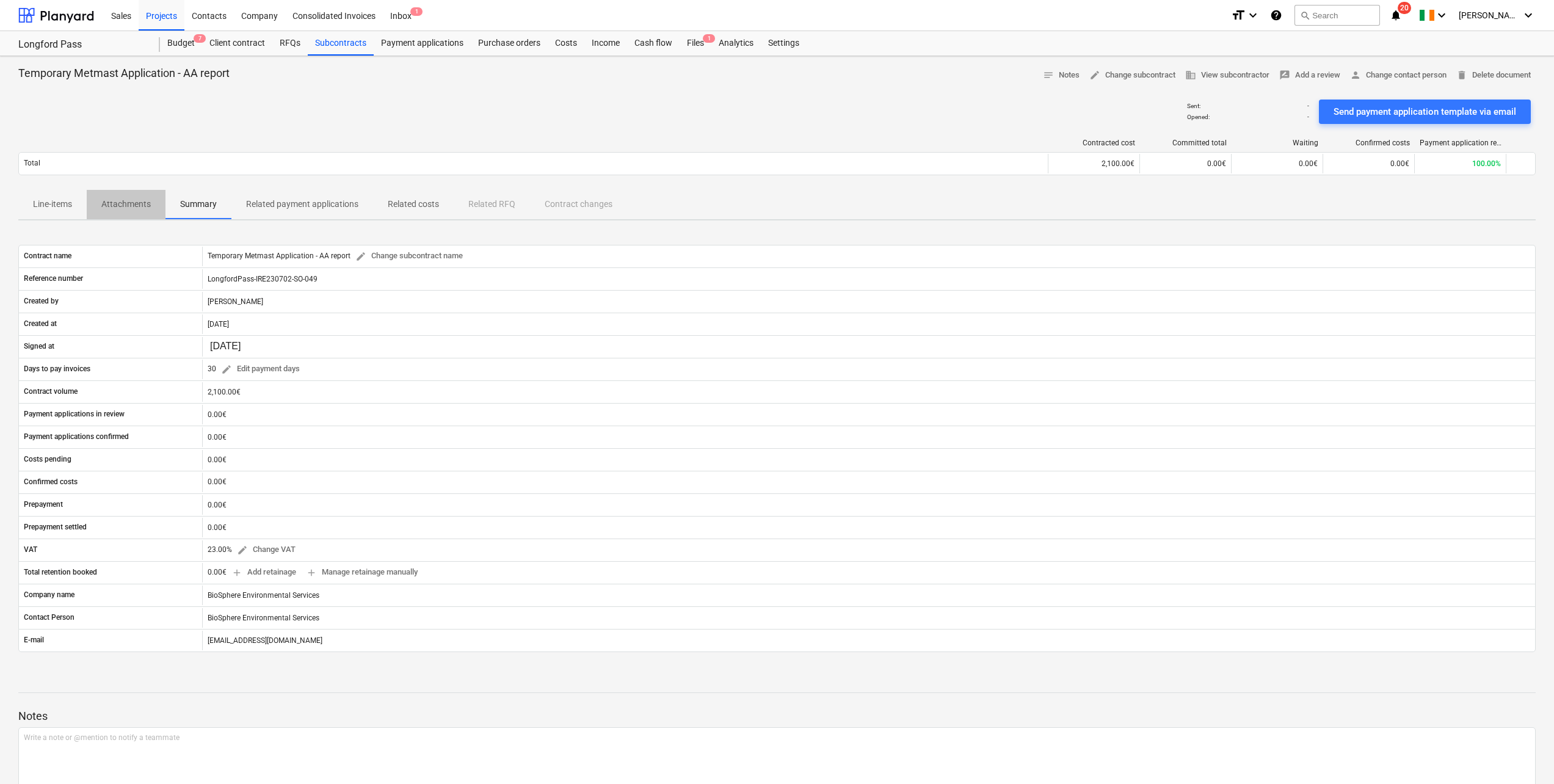
click at [121, 201] on p "Attachments" at bounding box center [126, 203] width 50 height 12
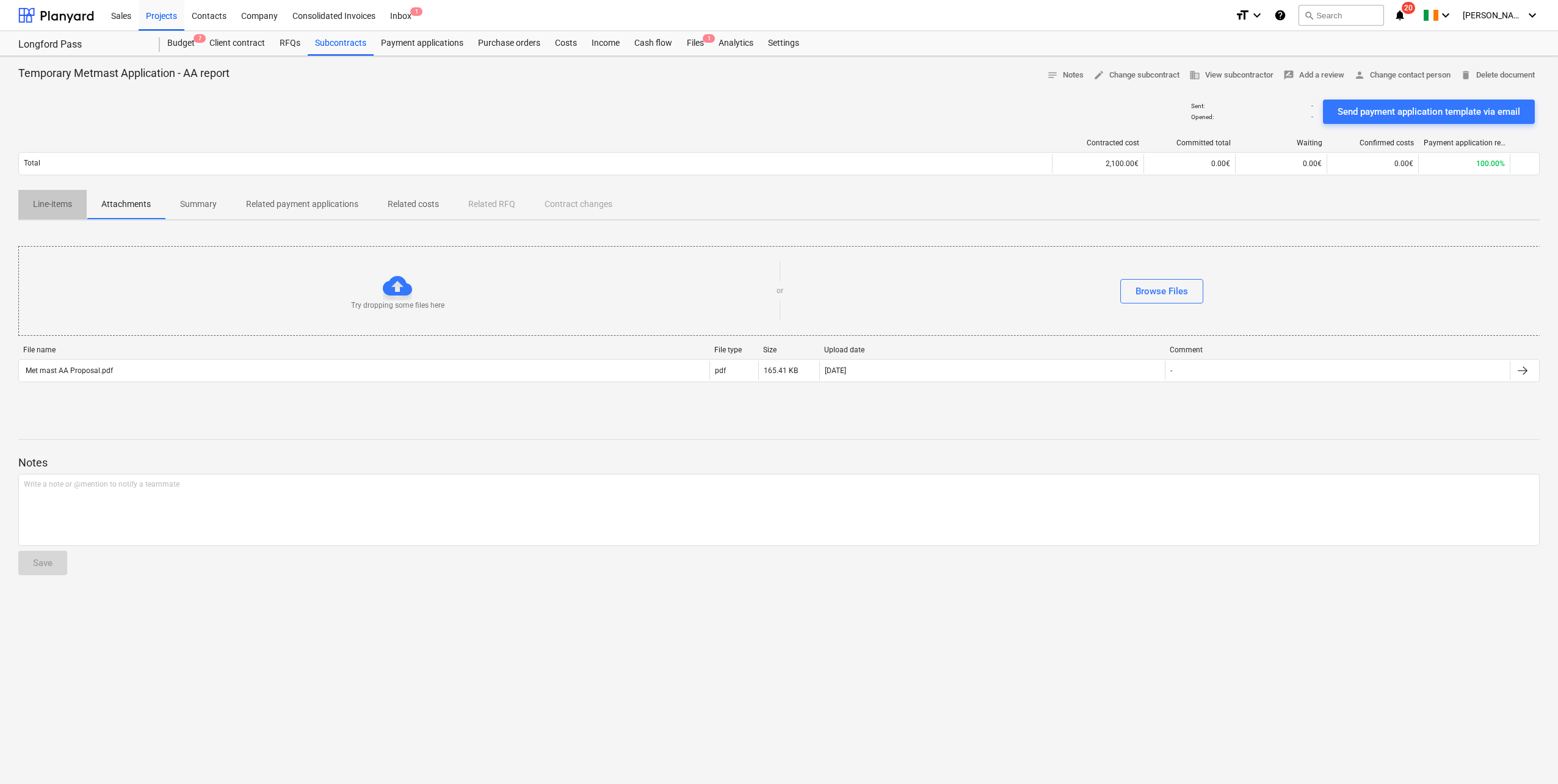
click at [53, 203] on p "Line-items" at bounding box center [53, 203] width 39 height 12
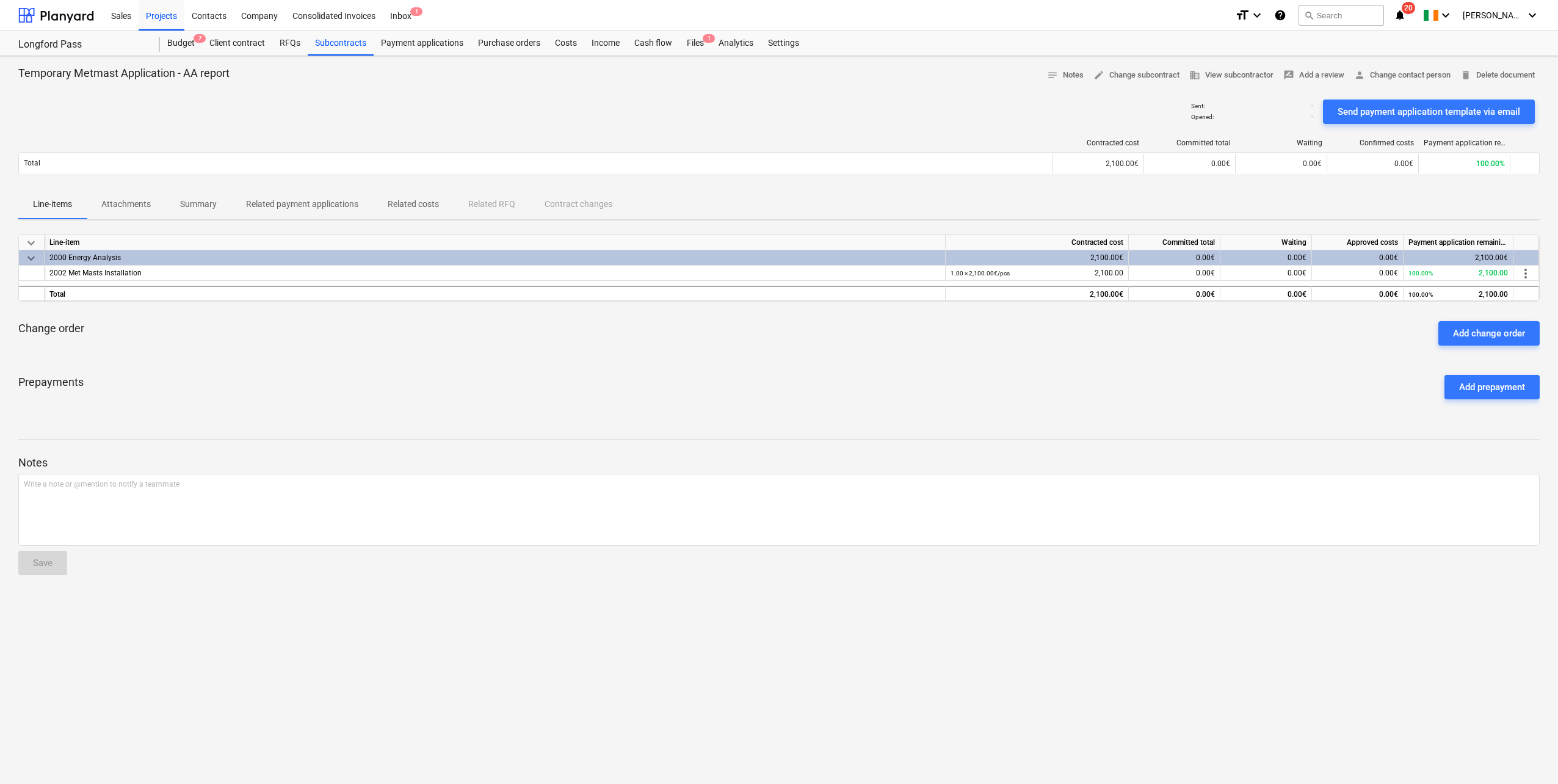
click at [211, 202] on p "Summary" at bounding box center [199, 203] width 36 height 12
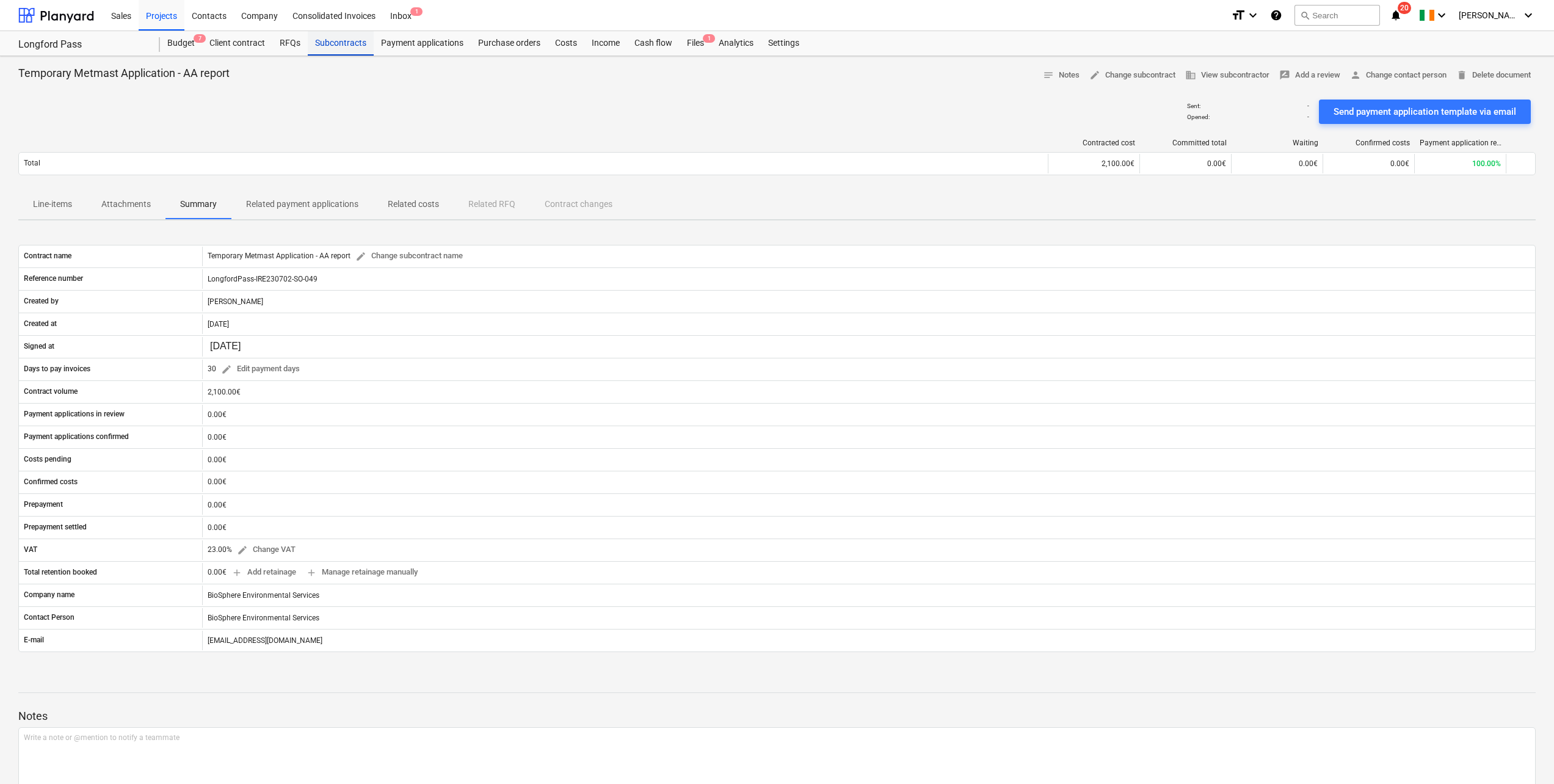
click at [327, 49] on div "Subcontracts" at bounding box center [340, 44] width 66 height 25
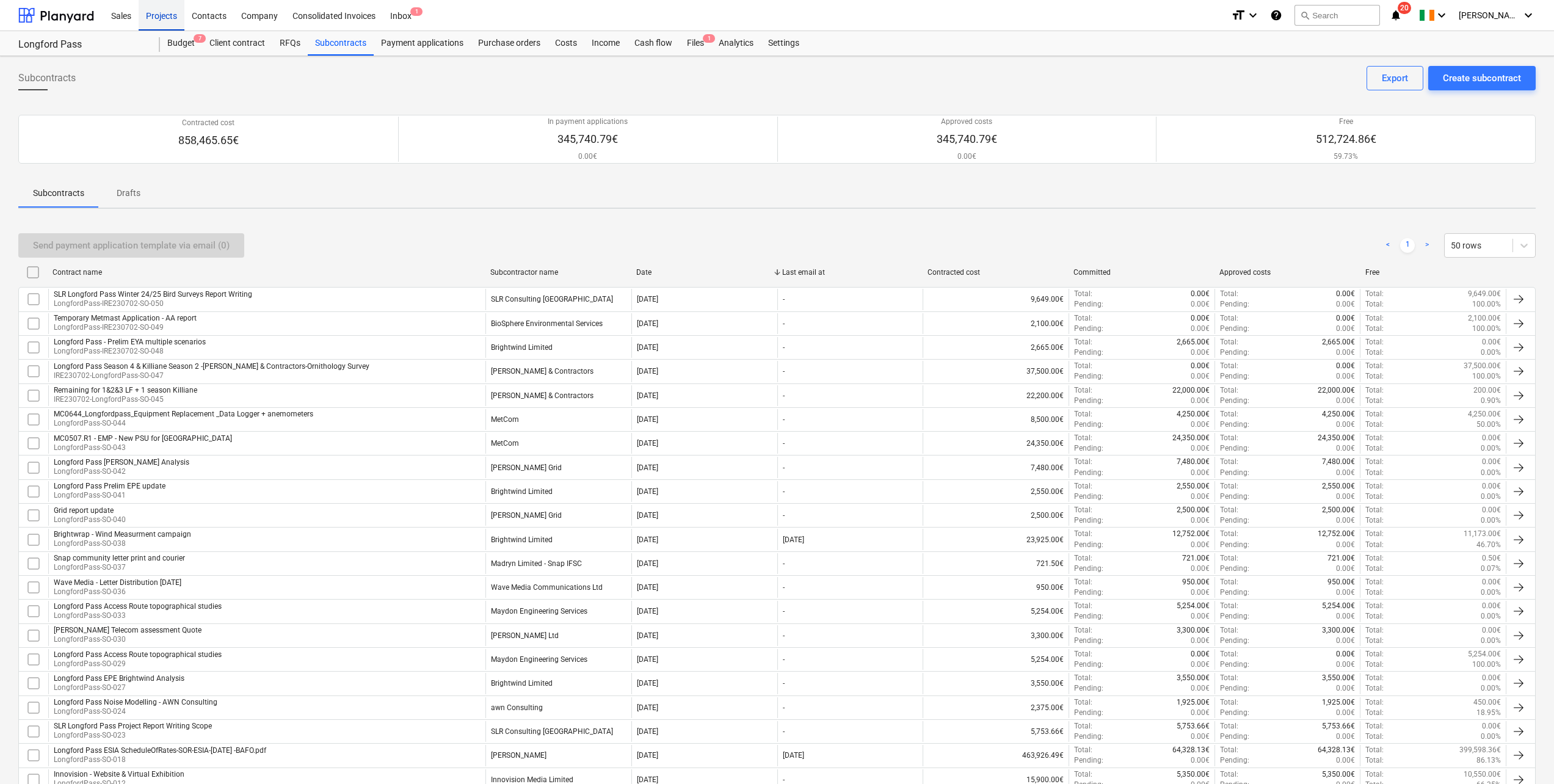
click at [147, 18] on div "Projects" at bounding box center [161, 14] width 46 height 32
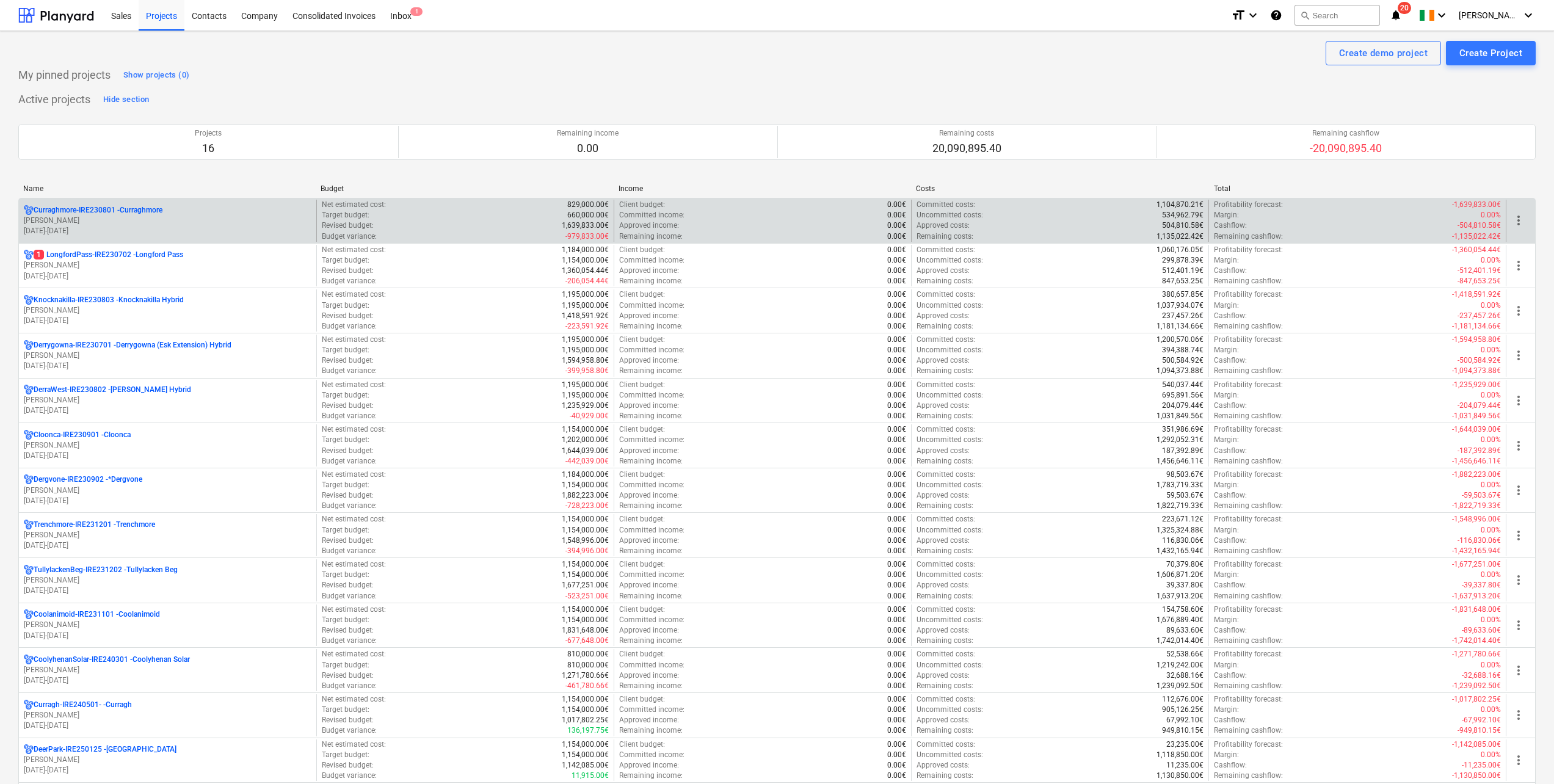
click at [157, 227] on p "[DATE] - [DATE]" at bounding box center [167, 230] width 287 height 11
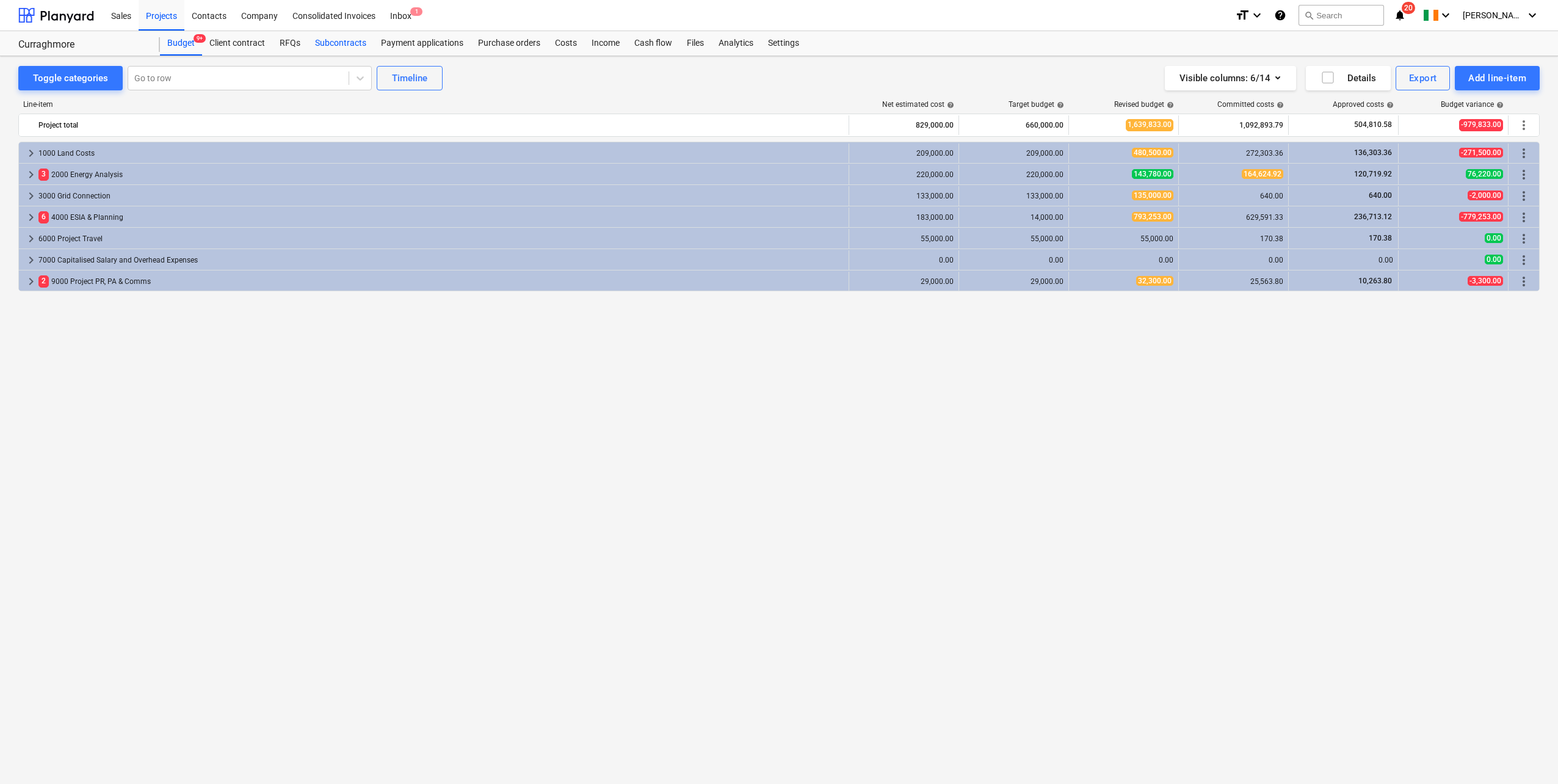
click at [339, 48] on div "Subcontracts" at bounding box center [340, 44] width 66 height 25
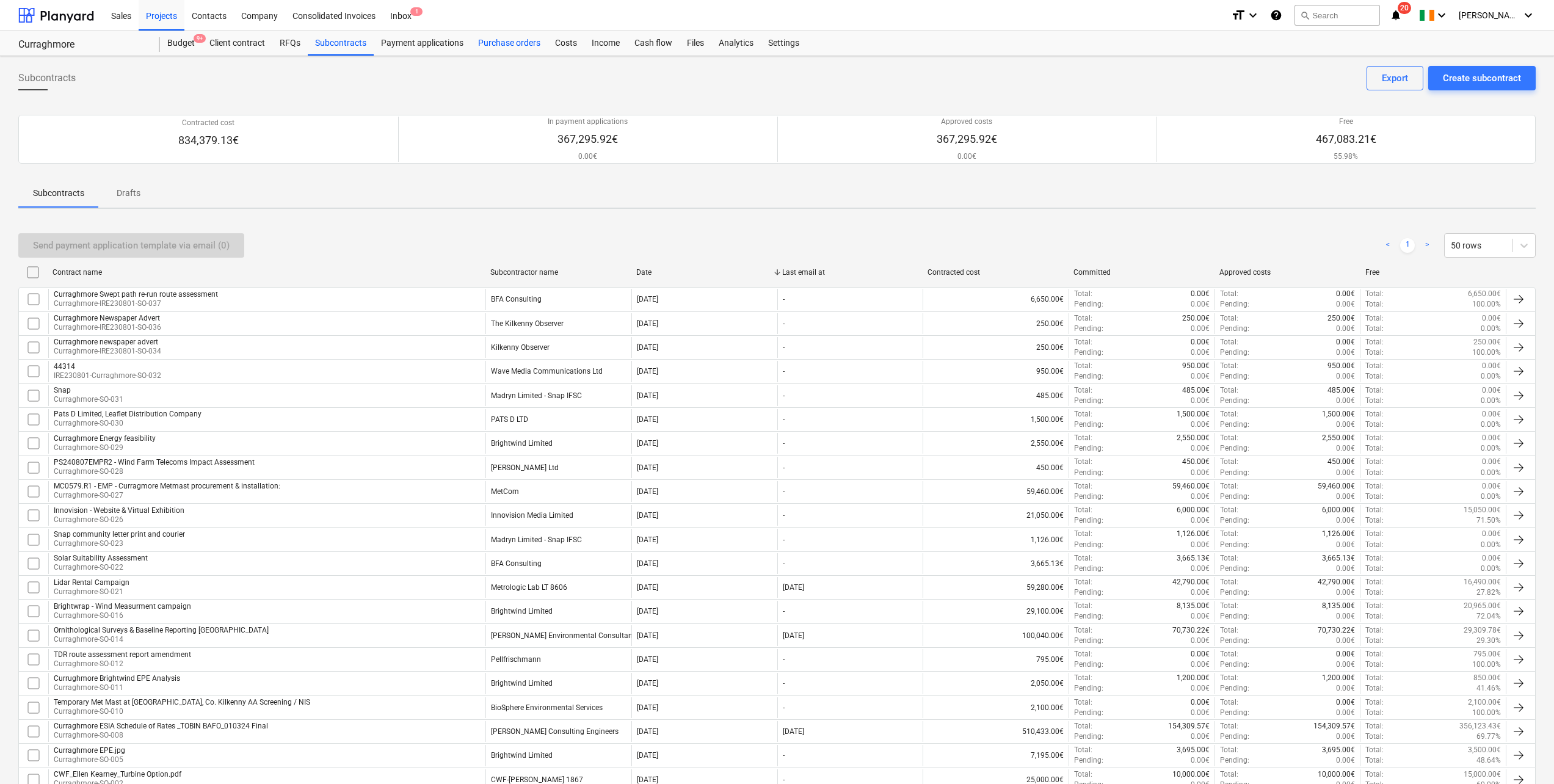
click at [491, 45] on div "Purchase orders" at bounding box center [509, 44] width 77 height 25
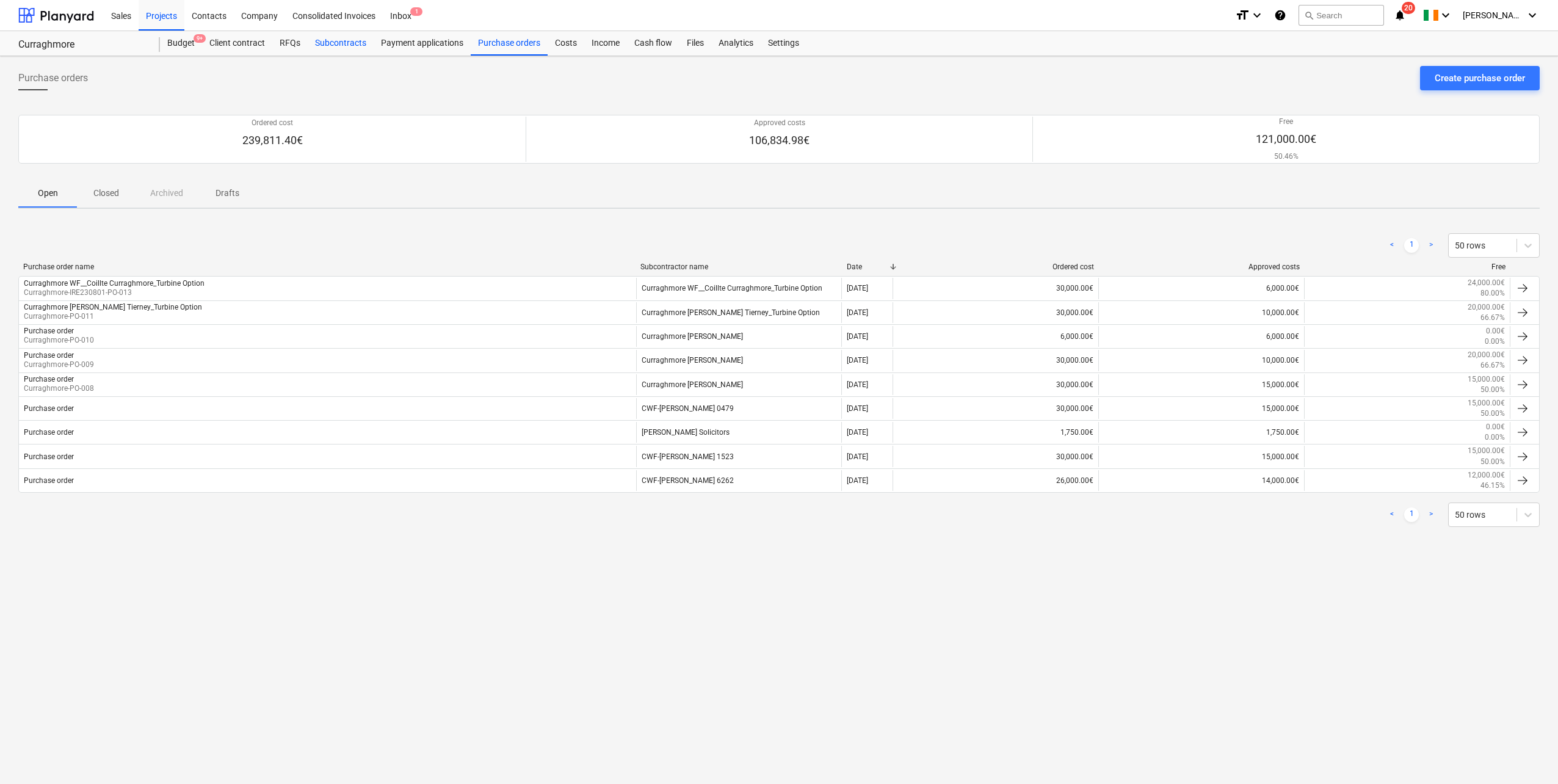
click at [324, 46] on div "Subcontracts" at bounding box center [340, 44] width 66 height 25
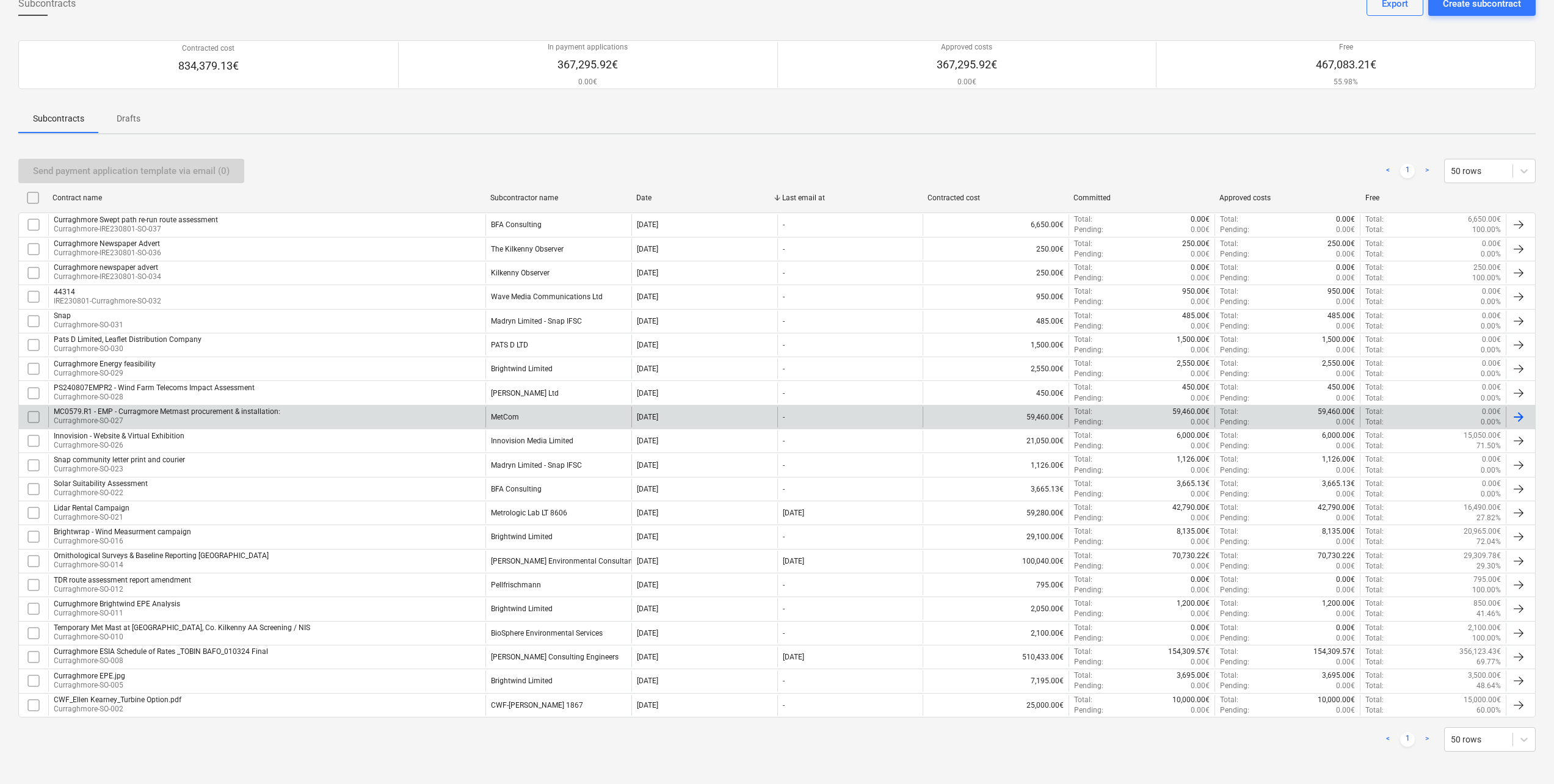
scroll to position [76, 0]
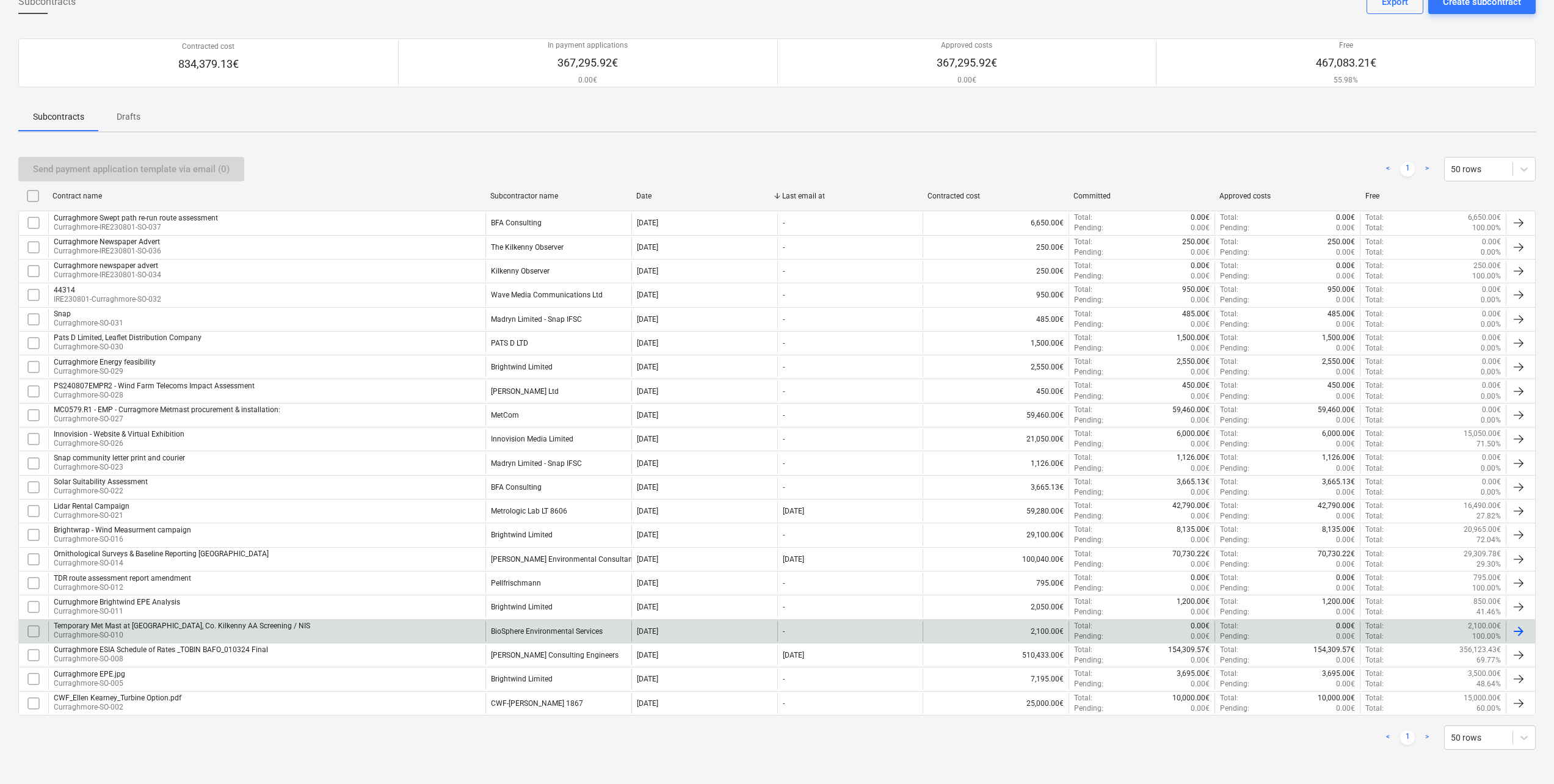
click at [181, 431] on p "Curraghmore-SO-010" at bounding box center [181, 635] width 256 height 11
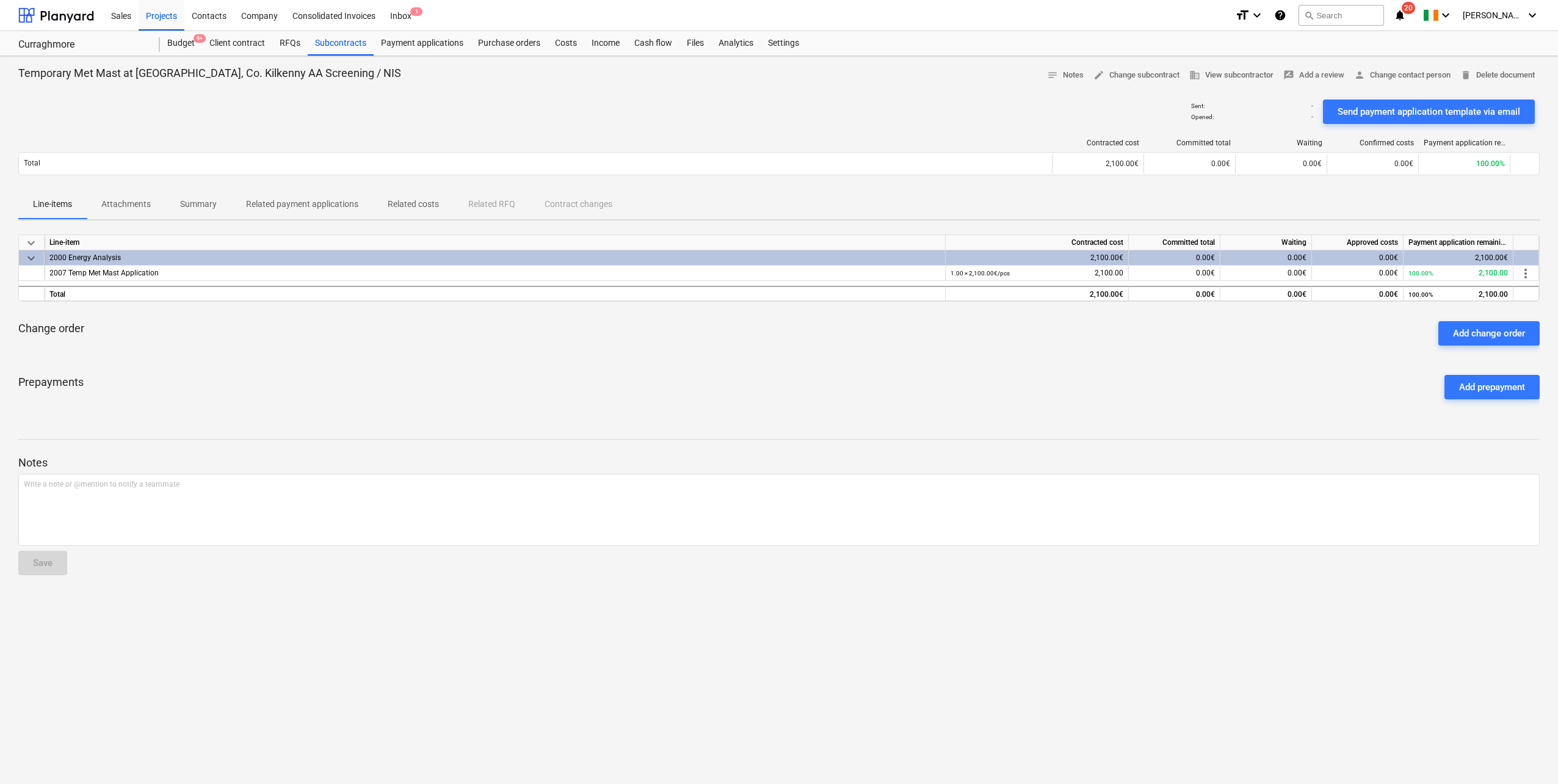
click at [200, 207] on p "Summary" at bounding box center [199, 203] width 36 height 12
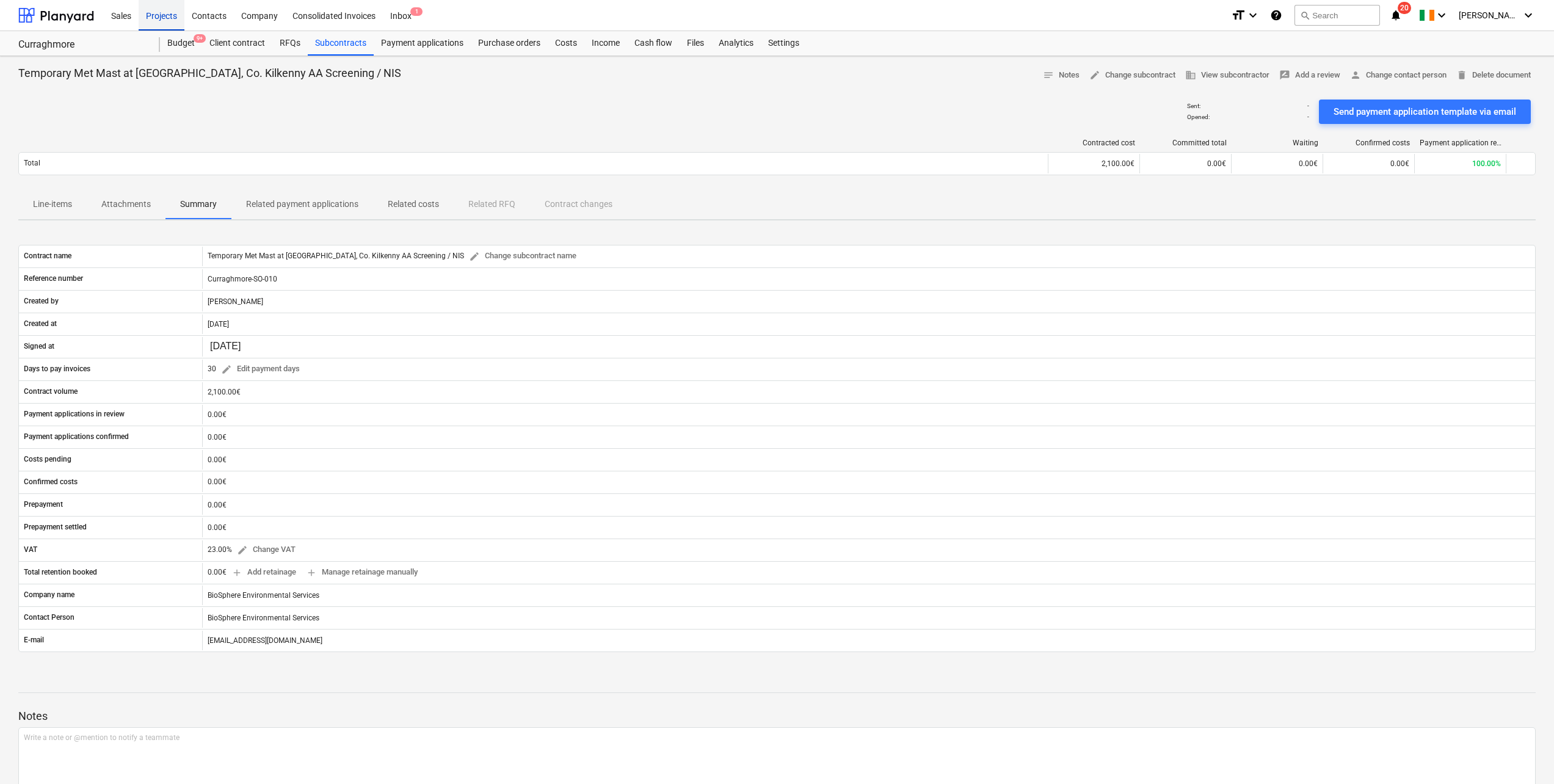
click at [163, 18] on div "Projects" at bounding box center [161, 14] width 46 height 32
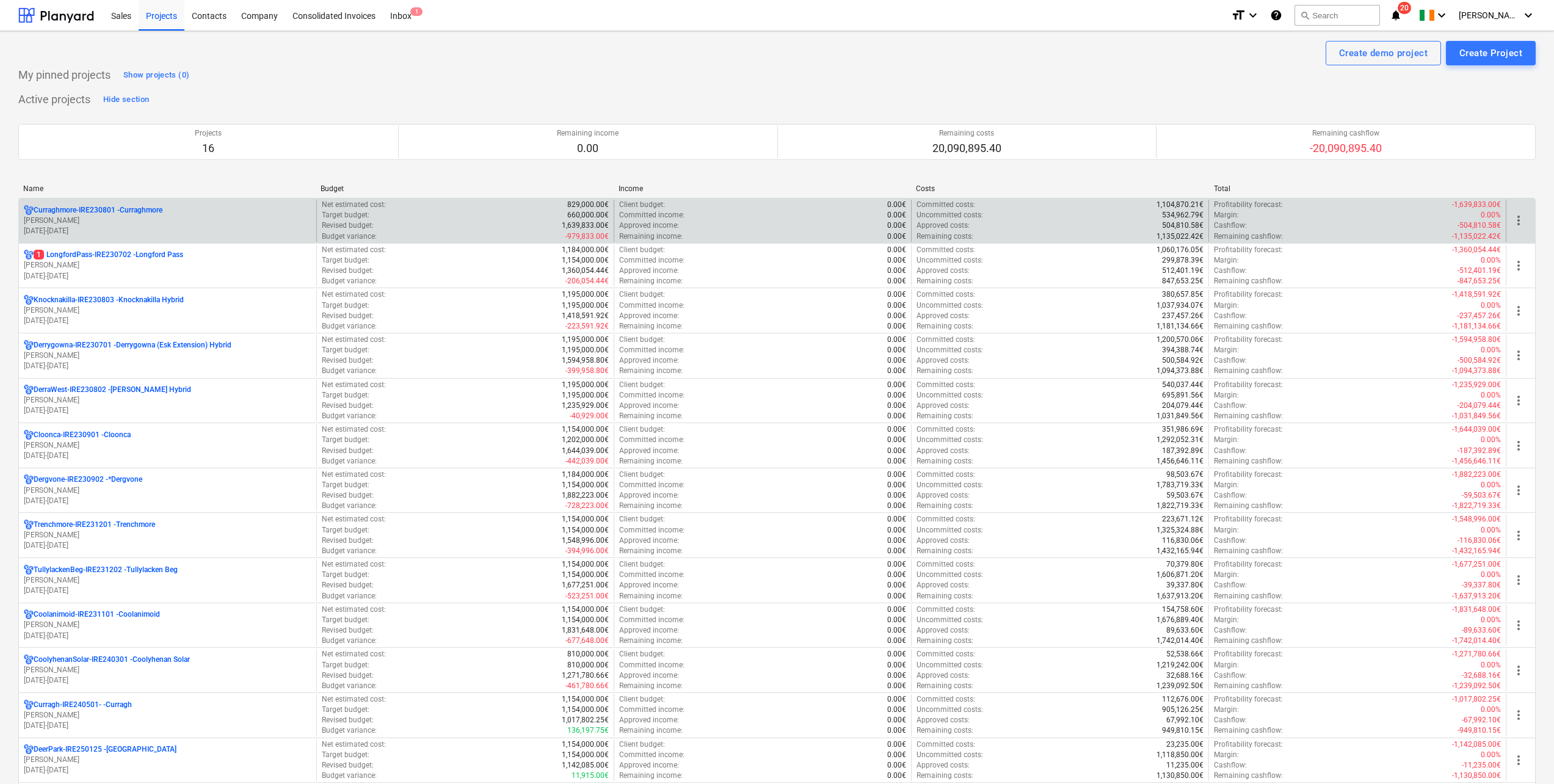
click at [151, 230] on p "[DATE] - [DATE]" at bounding box center [167, 230] width 287 height 11
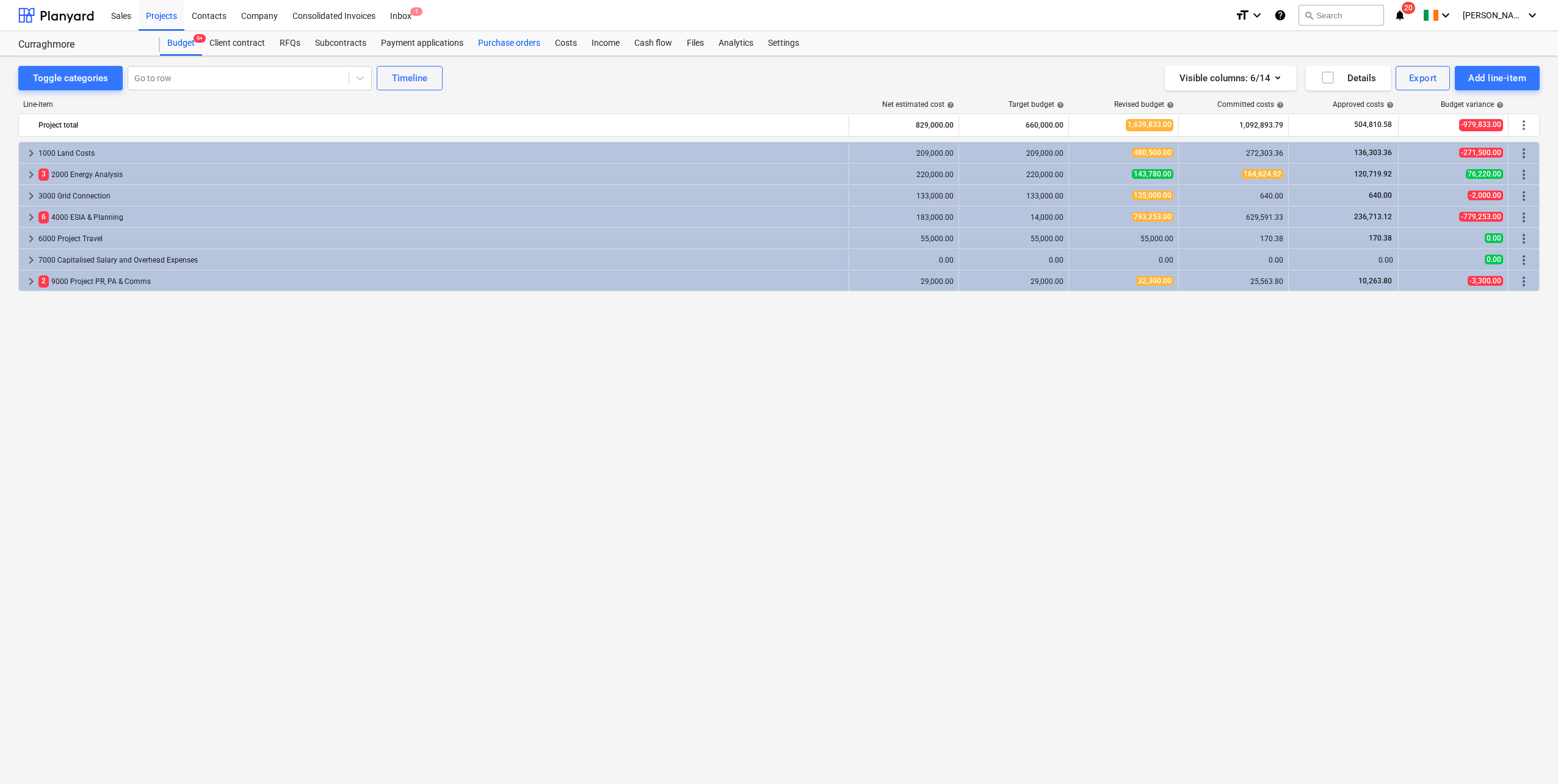
click at [503, 40] on div "Purchase orders" at bounding box center [509, 44] width 77 height 25
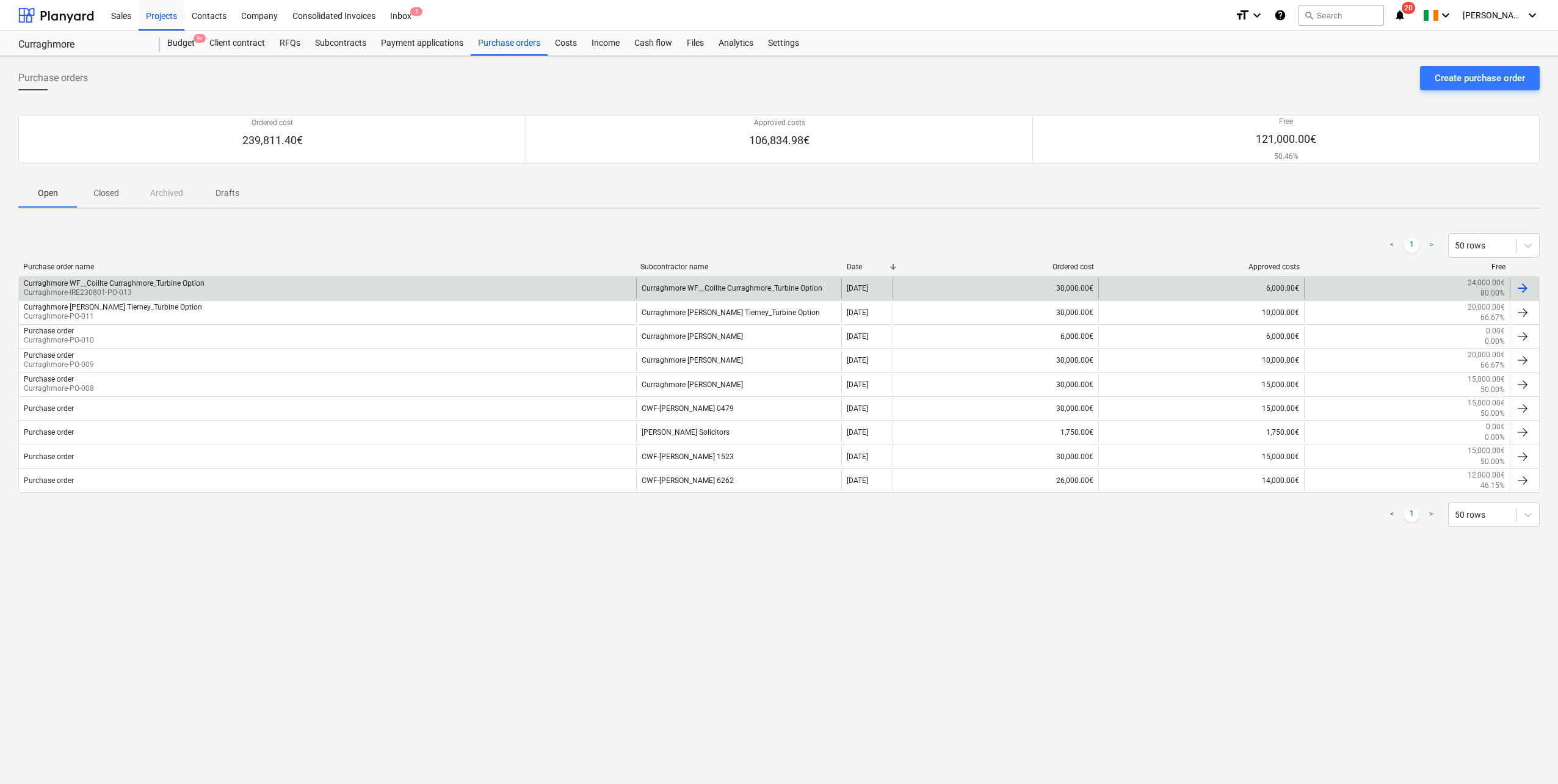
click at [282, 282] on div "Curraghmore WF__Coillte Curraghmore_Turbine Option [GEOGRAPHIC_DATA]-IRE230801-…" at bounding box center [328, 288] width 617 height 21
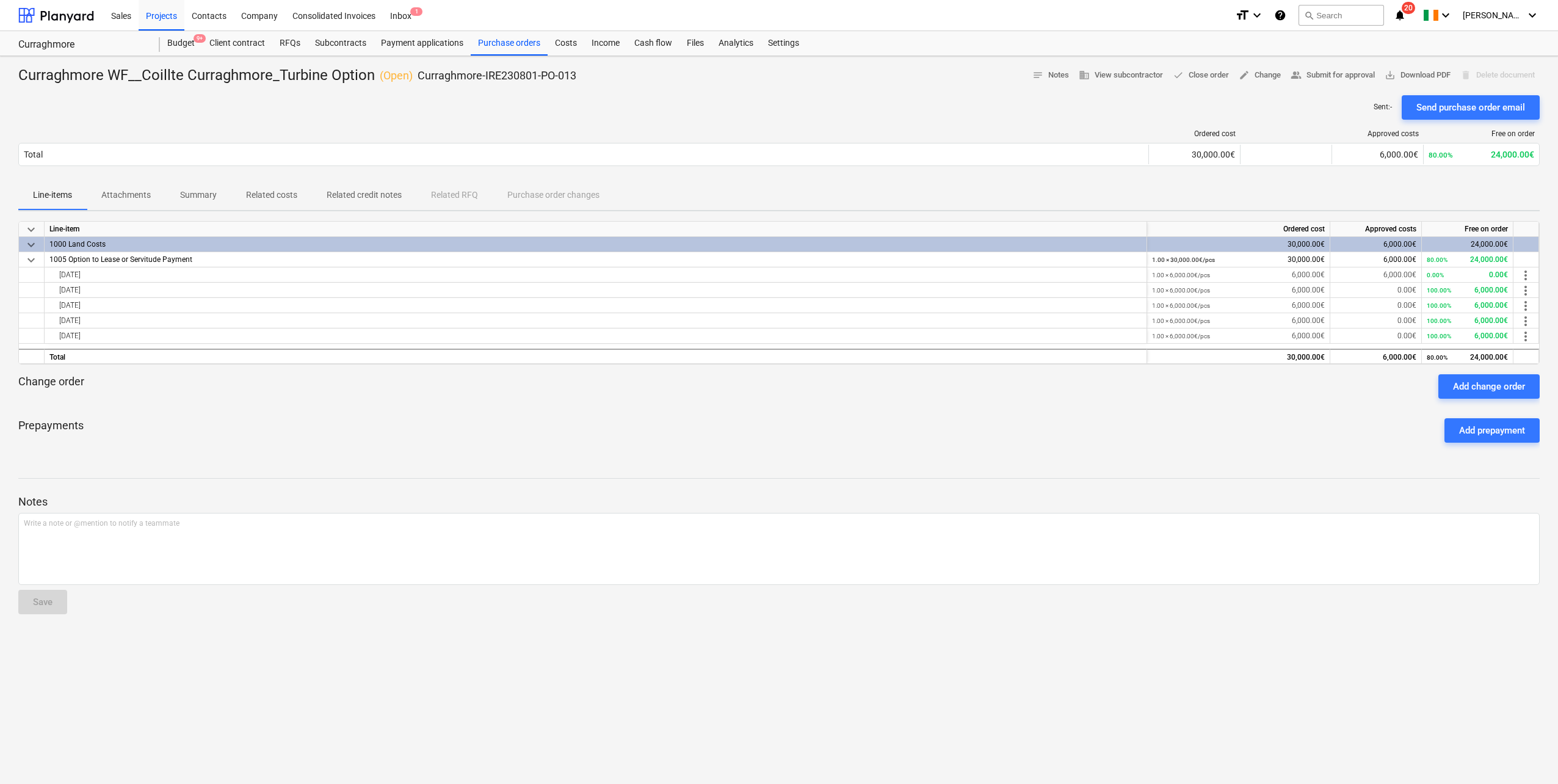
click at [194, 196] on p "Summary" at bounding box center [199, 194] width 36 height 12
